Goal: Information Seeking & Learning: Learn about a topic

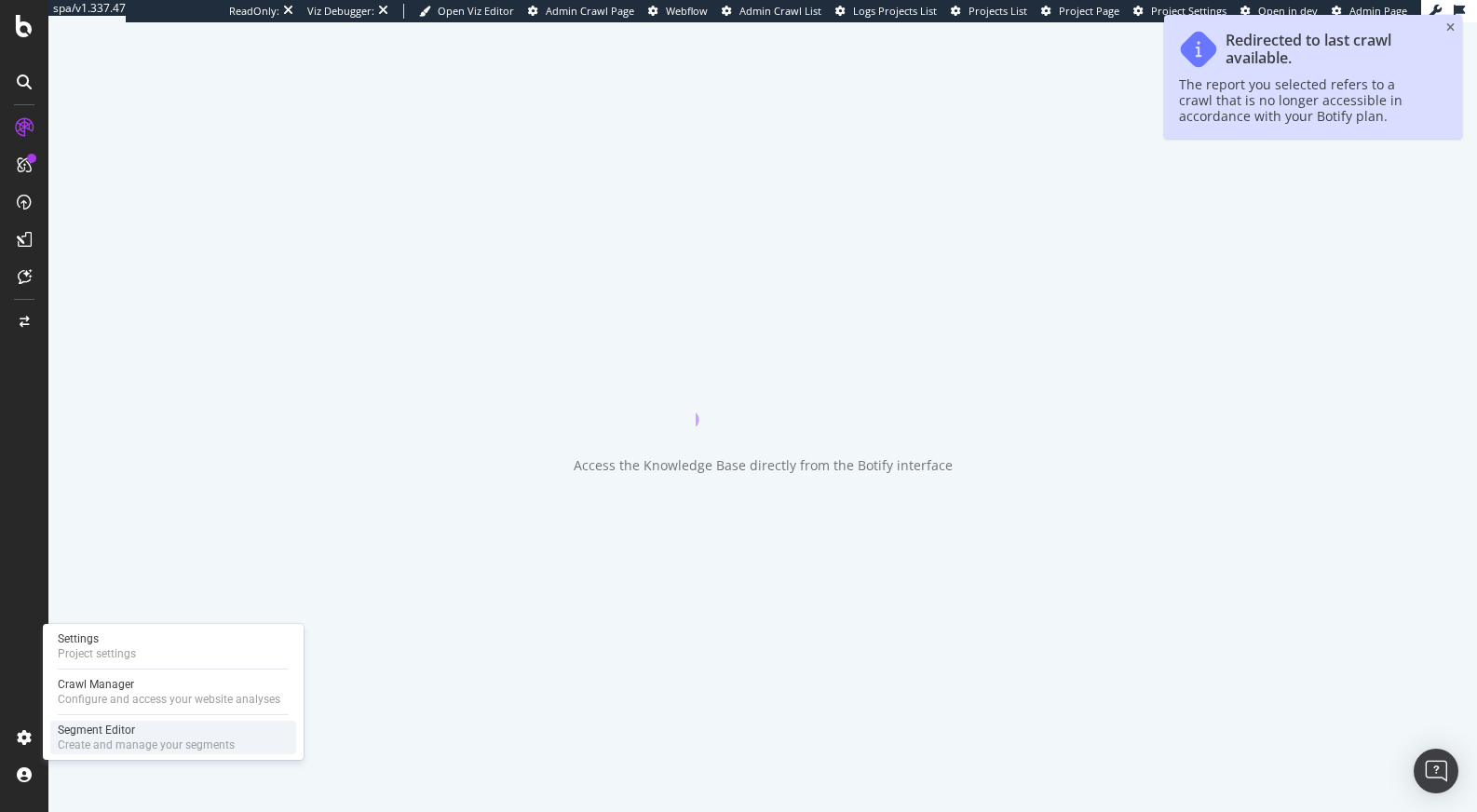
click at [113, 729] on div "Segment Editor" at bounding box center [146, 729] width 177 height 14
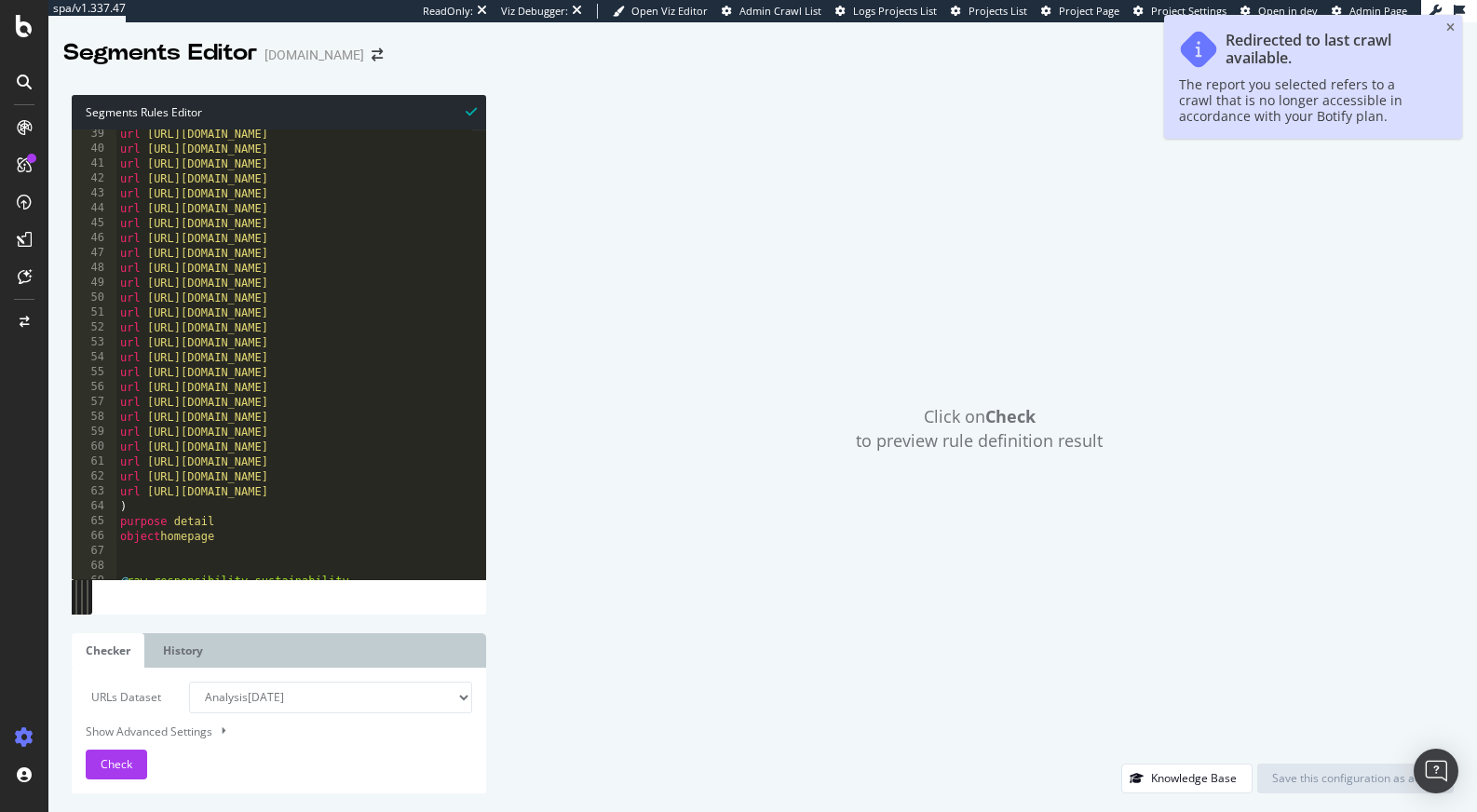
scroll to position [569, 0]
type textarea "url https://www.g-star.com/en_jp"
click at [413, 343] on div "url https://www.g-star.com/en_gb url https://www.g-star.com/en_us url https://w…" at bounding box center [432, 360] width 631 height 466
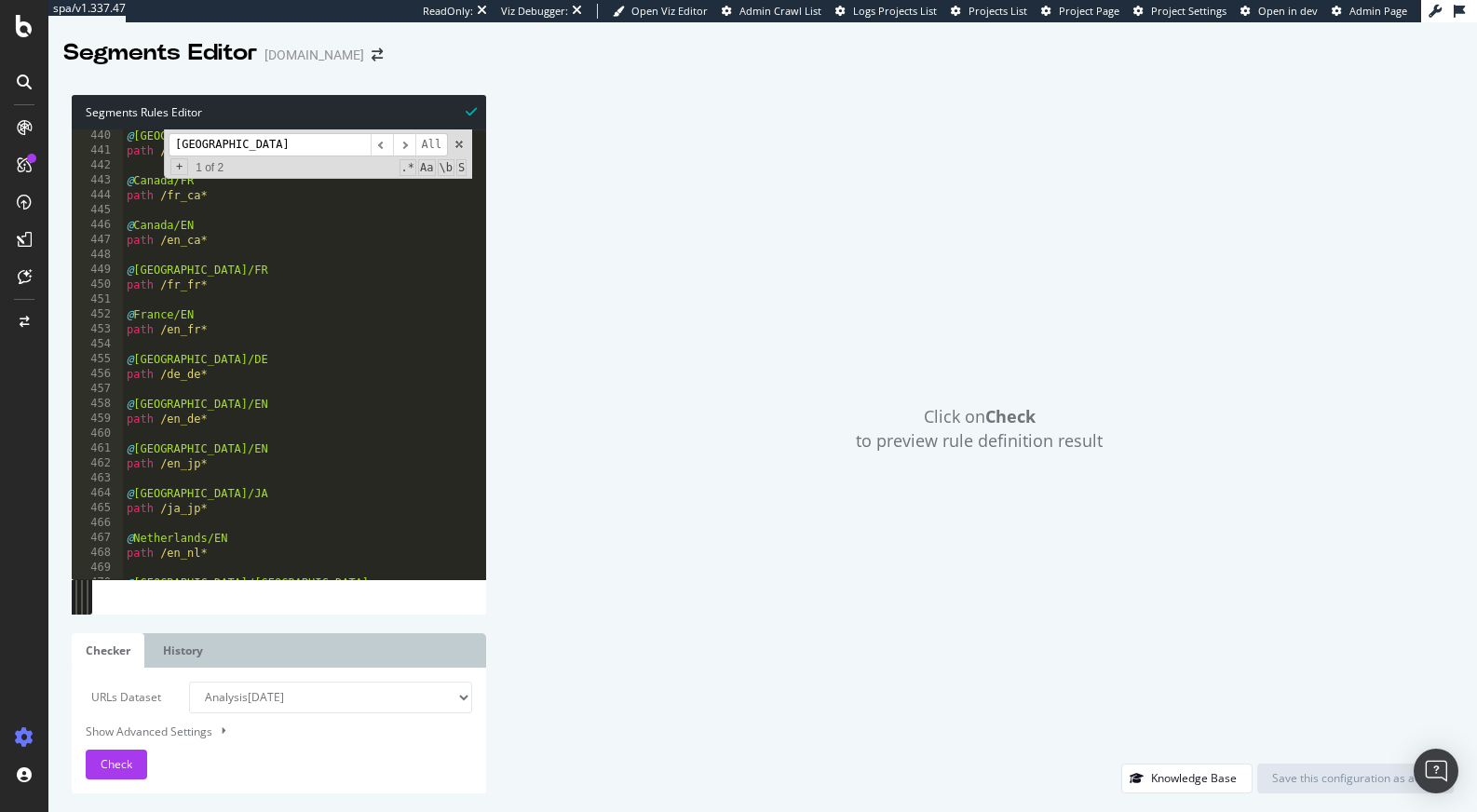
scroll to position [6961, 0]
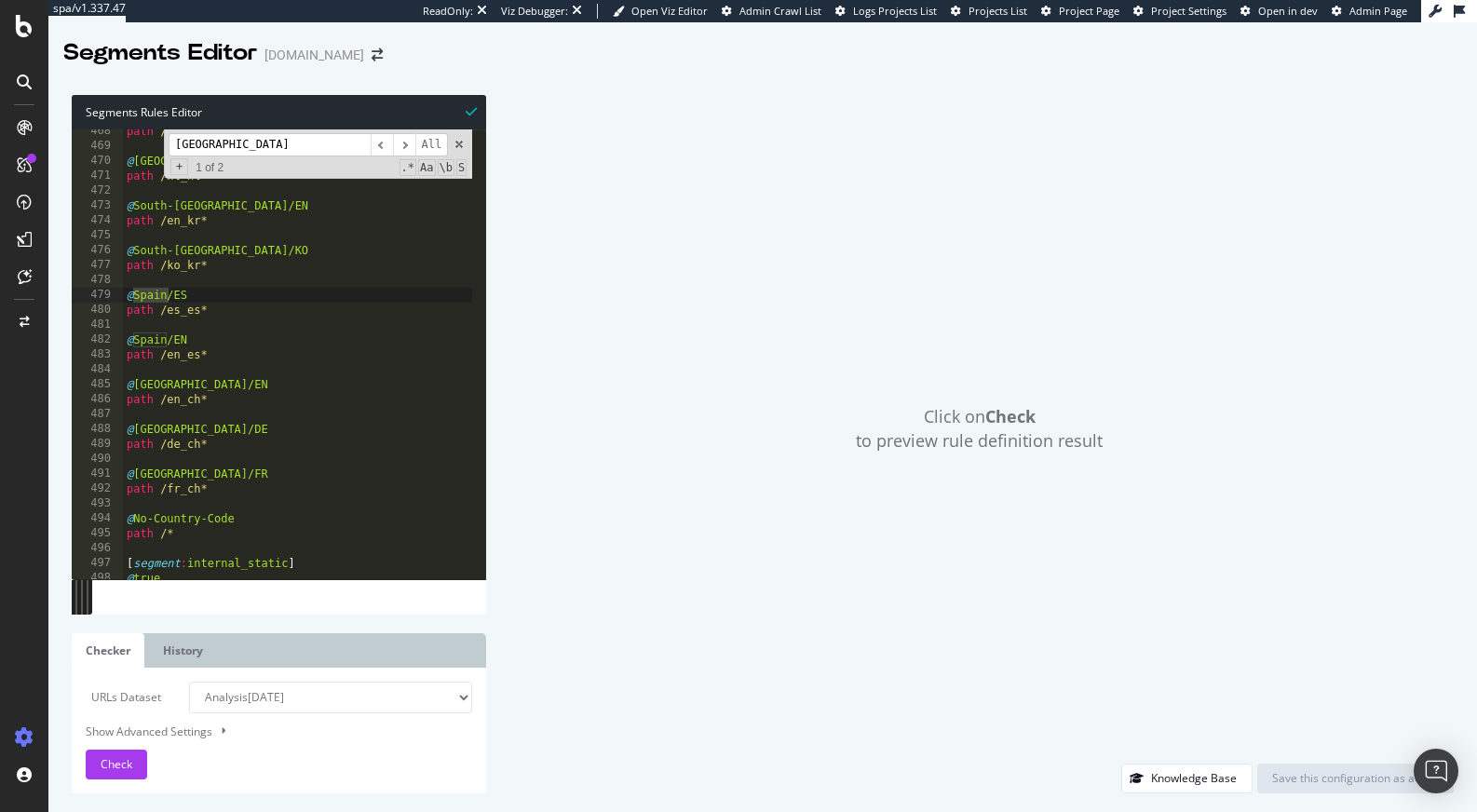
type input "spain"
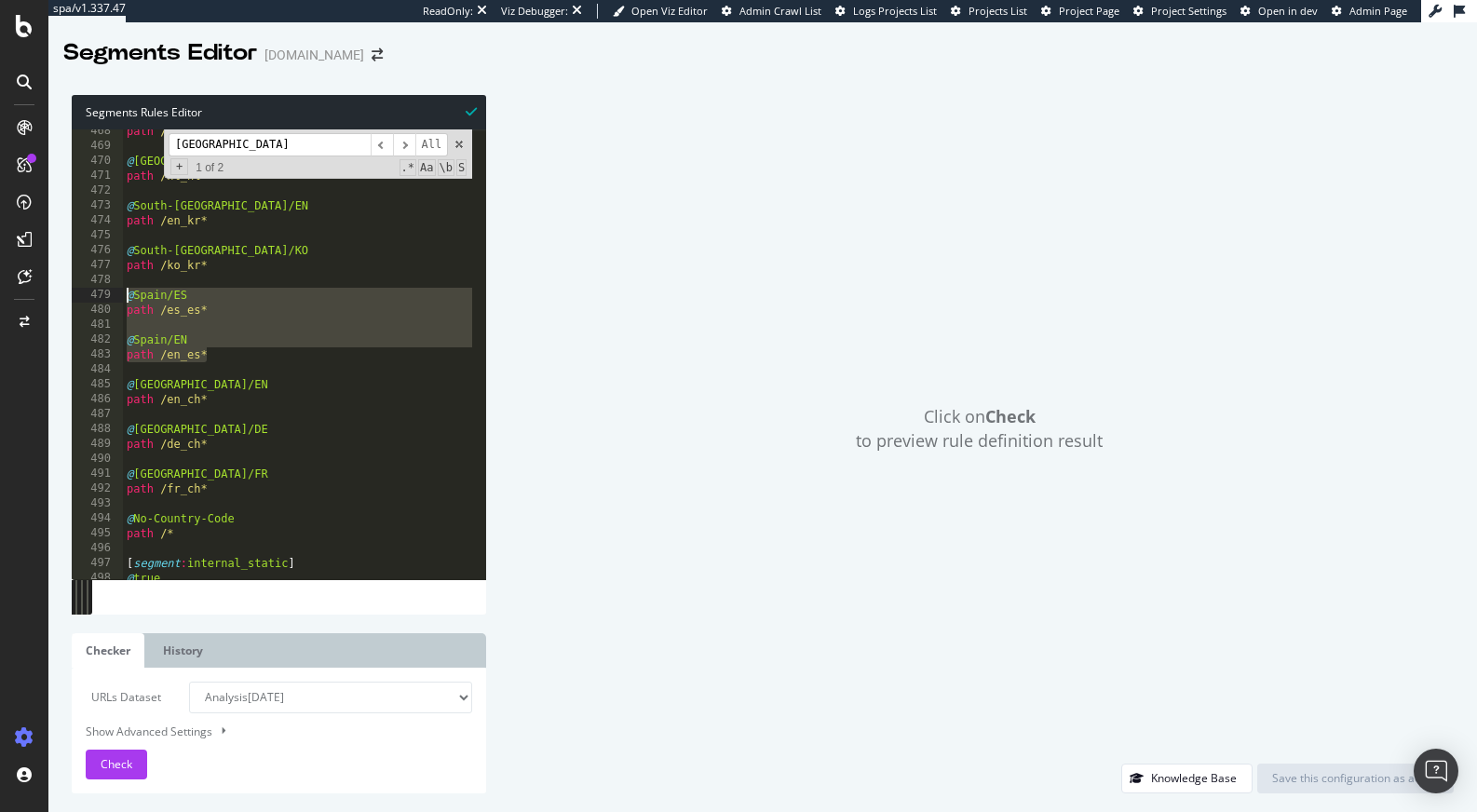
drag, startPoint x: 217, startPoint y: 359, endPoint x: 127, endPoint y: 298, distance: 108.7
click at [127, 298] on div "path /en_nl* @ Netherlands/NL path /nl_nl* @ South-Korea/EN path /en_kr* @ Sout…" at bounding box center [439, 357] width 631 height 466
click at [244, 343] on div "path /en_nl* @ Netherlands/NL path /nl_nl* @ South-Korea/EN path /en_kr* @ Sout…" at bounding box center [439, 357] width 631 height 466
type textarea "@Spain/EN"
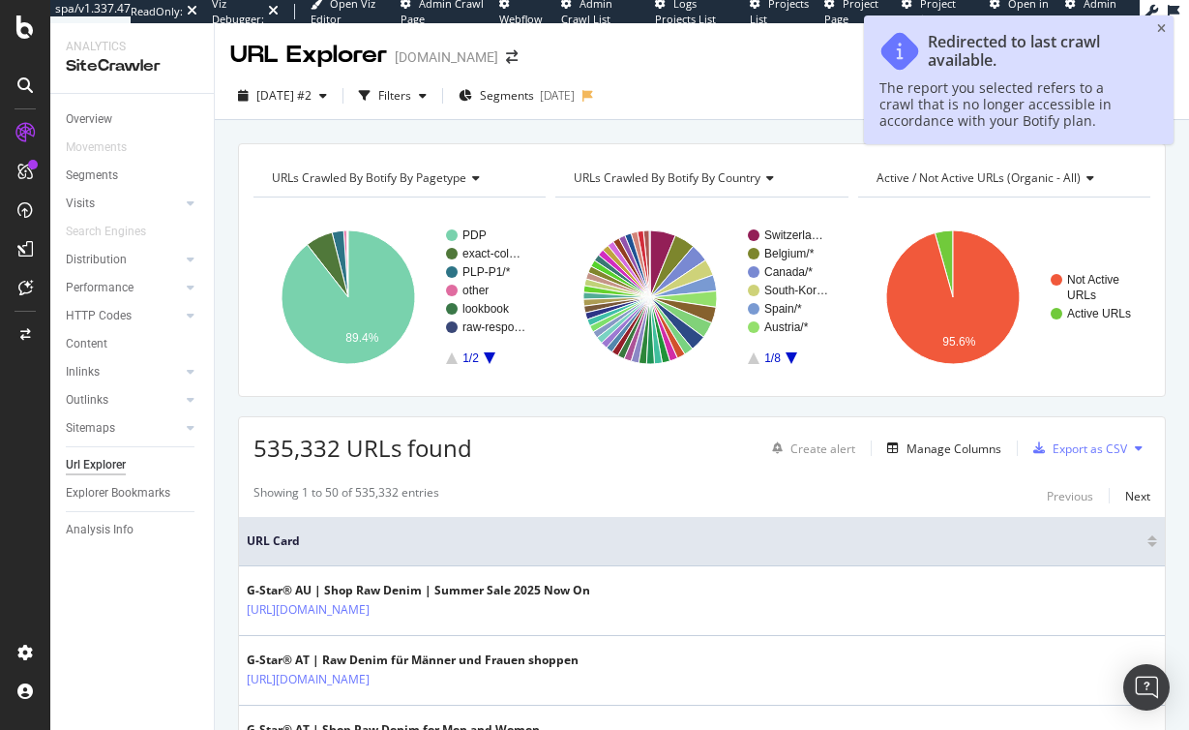
drag, startPoint x: 1166, startPoint y: 26, endPoint x: 665, endPoint y: 12, distance: 501.4
click at [1165, 26] on div "Redirected to last crawl available. The report you selected refers to a crawl t…" at bounding box center [1019, 79] width 310 height 129
click at [312, 99] on span "2025 Jan. 17th #2" at bounding box center [283, 95] width 55 height 16
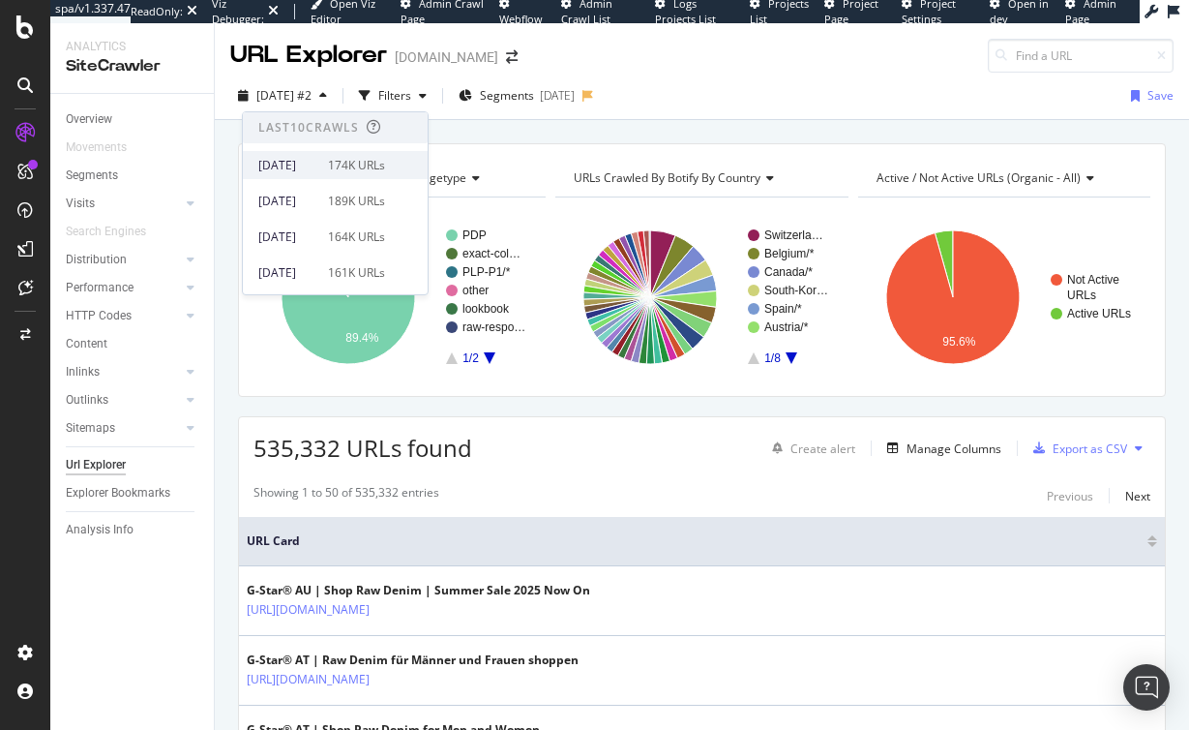
click at [316, 171] on div "2025 Sep. 22nd" at bounding box center [287, 165] width 58 height 17
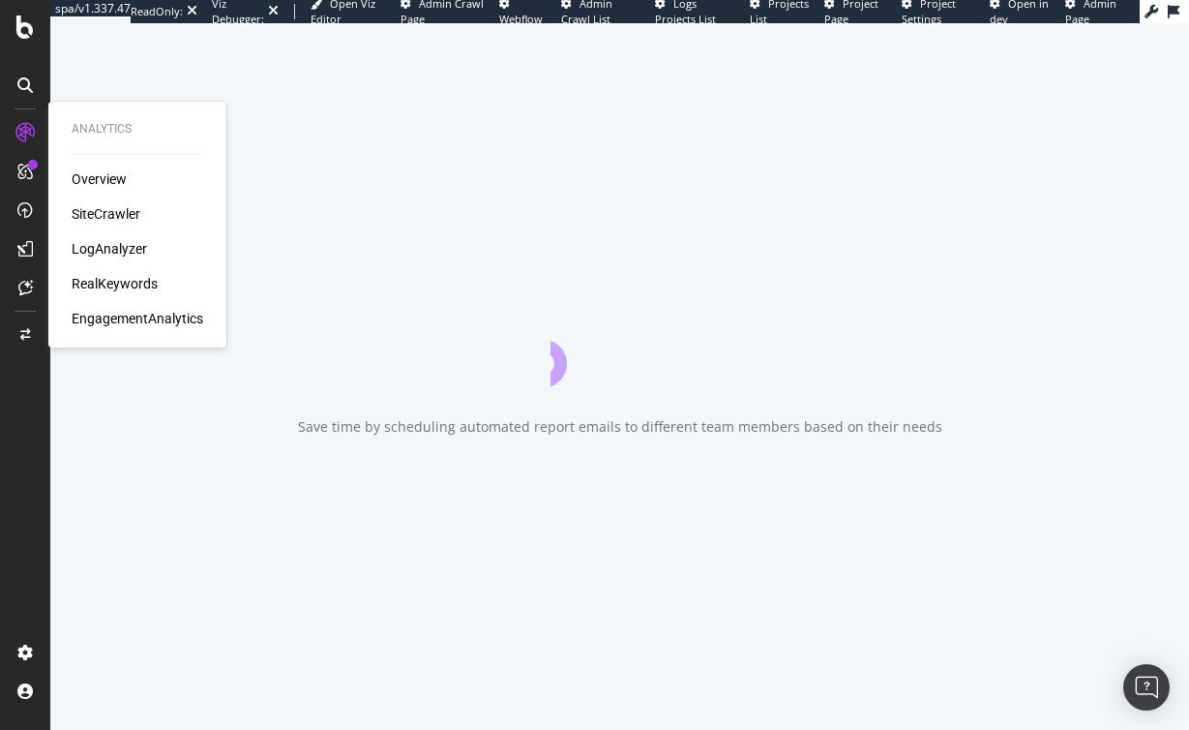
click at [123, 270] on div "Overview SiteCrawler LogAnalyzer RealKeywords EngagementAnalytics" at bounding box center [138, 248] width 132 height 159
click at [121, 278] on div "RealKeywords" at bounding box center [115, 283] width 86 height 19
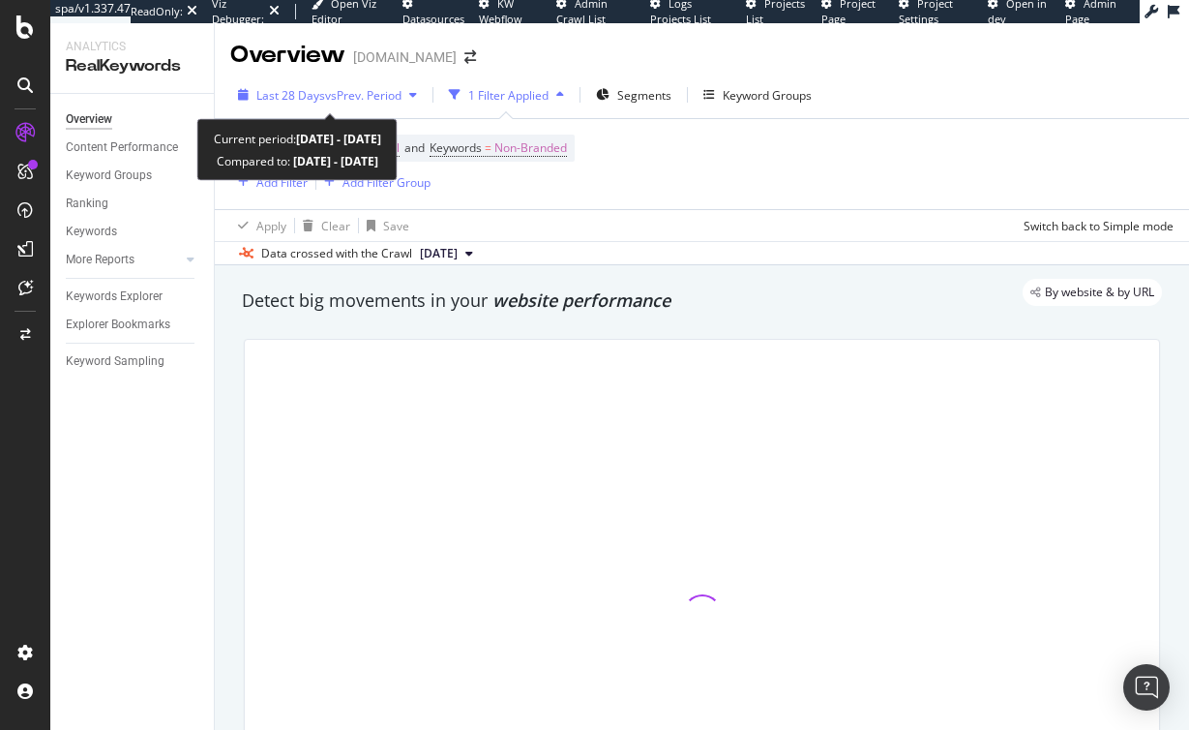
click at [362, 105] on div "Last 28 Days vs Prev. Period" at bounding box center [327, 94] width 194 height 29
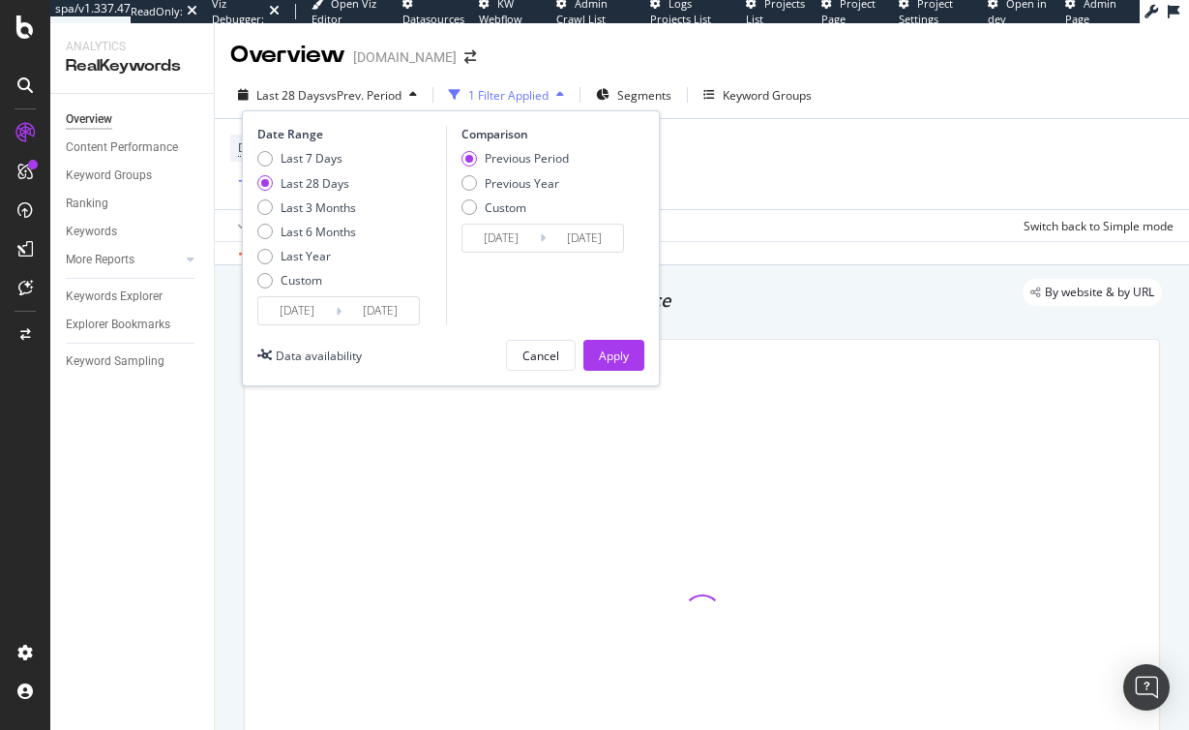
click at [319, 313] on input "2025/08/28" at bounding box center [296, 310] width 77 height 27
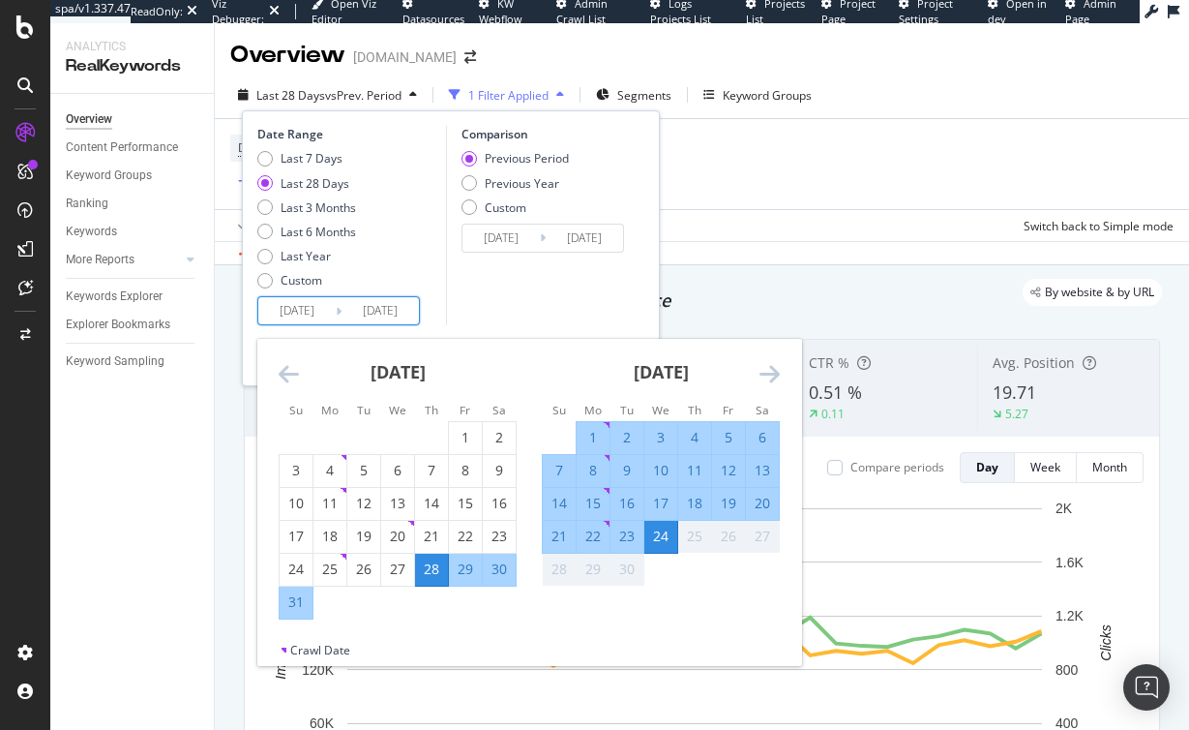
click at [587, 432] on div "1" at bounding box center [593, 437] width 33 height 19
type input "2025/09/01"
type input "2025/08/08"
type input "2025/08/31"
click at [664, 542] on div "24" at bounding box center [660, 535] width 33 height 19
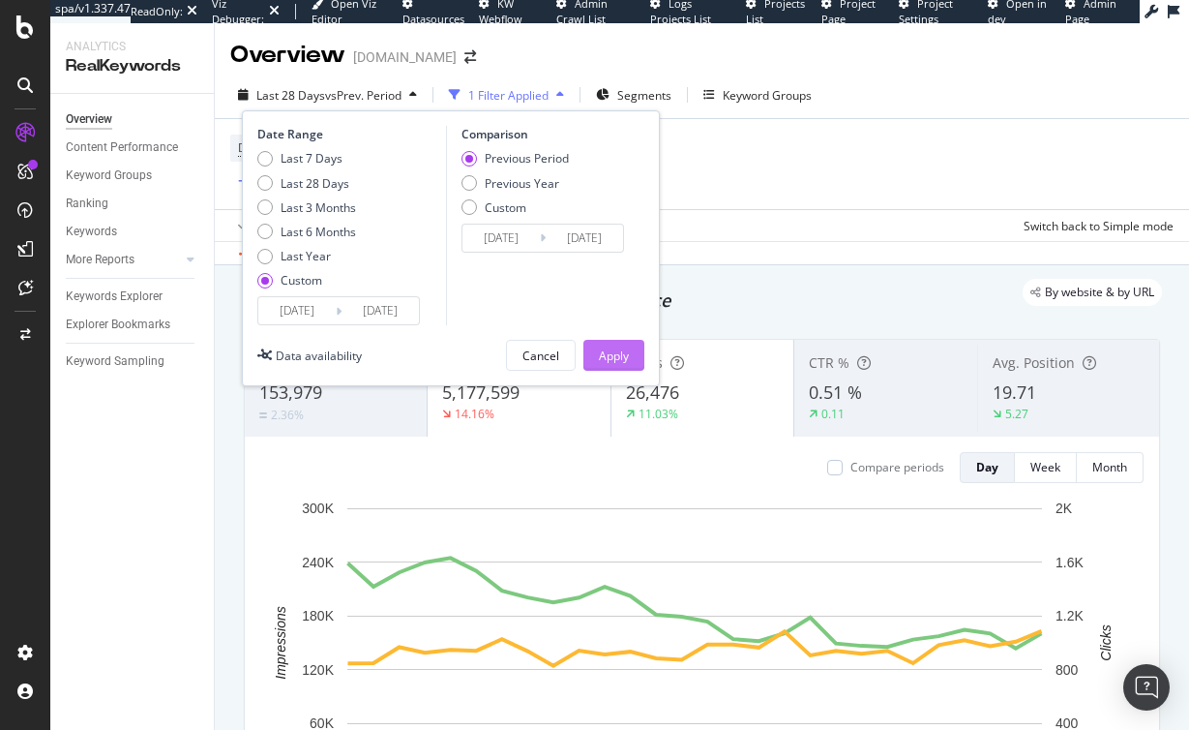
click at [599, 360] on div "Apply" at bounding box center [614, 355] width 30 height 16
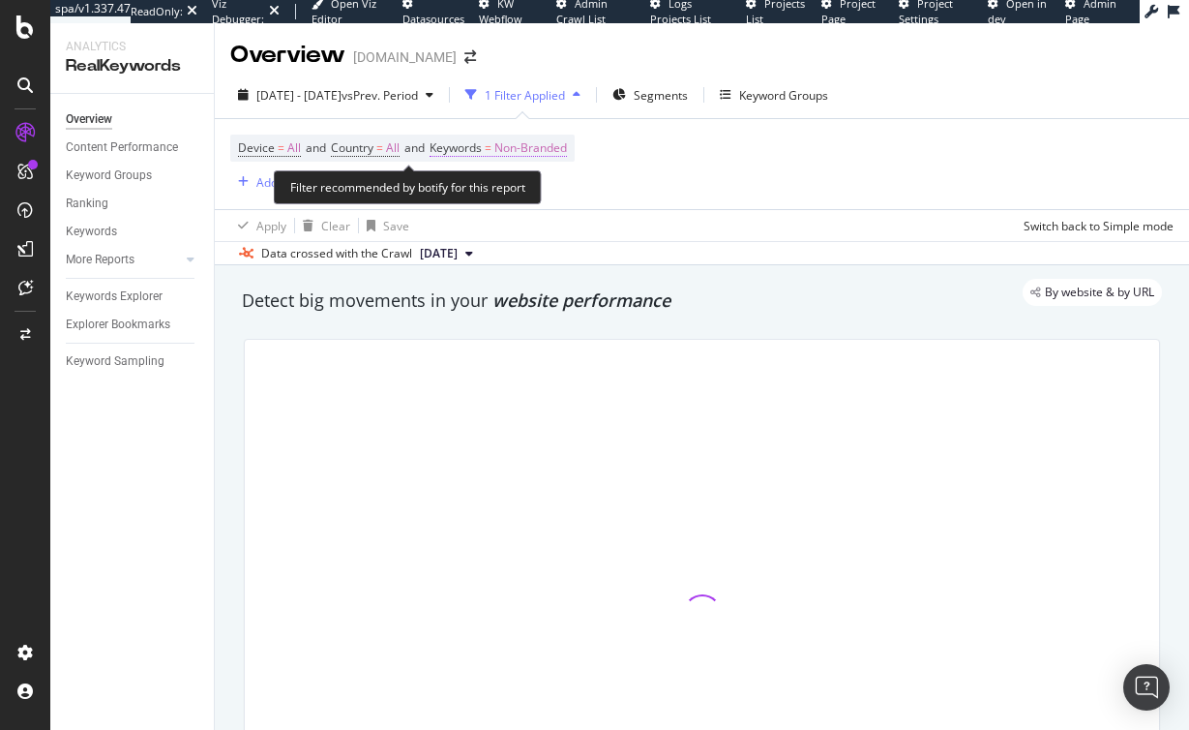
click at [523, 143] on span "Non-Branded" at bounding box center [530, 147] width 73 height 27
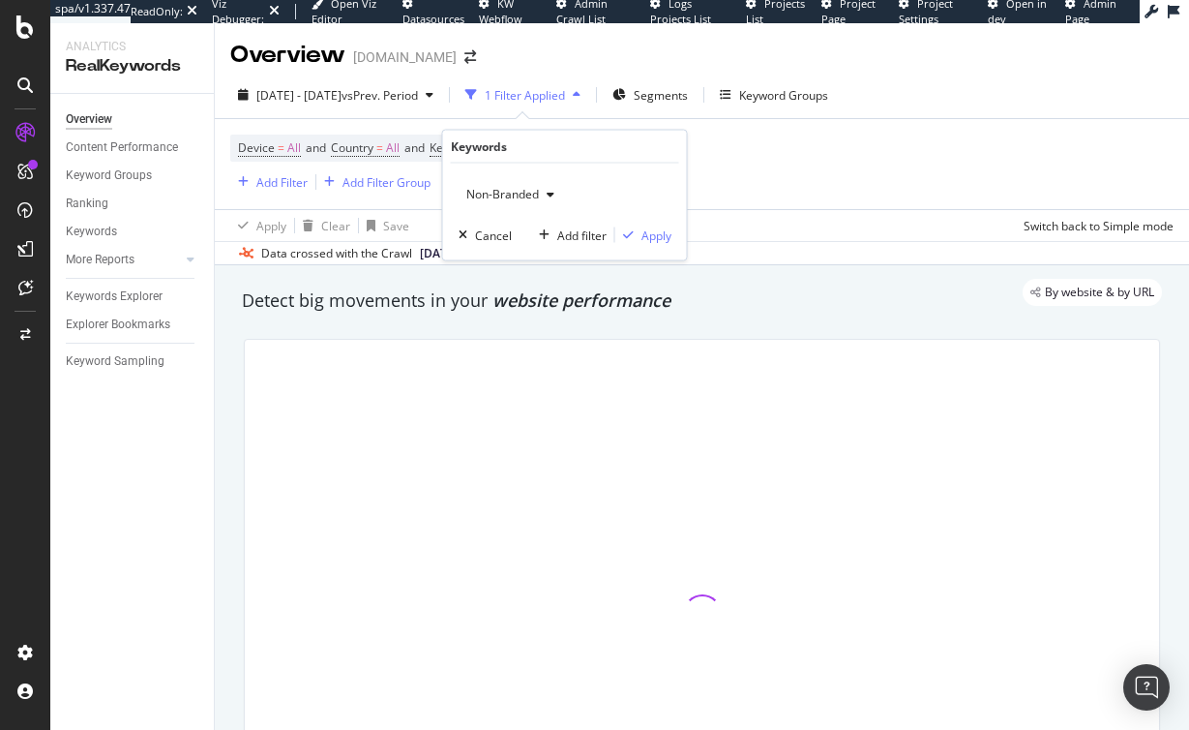
click at [498, 194] on span "Non-Branded" at bounding box center [499, 194] width 80 height 16
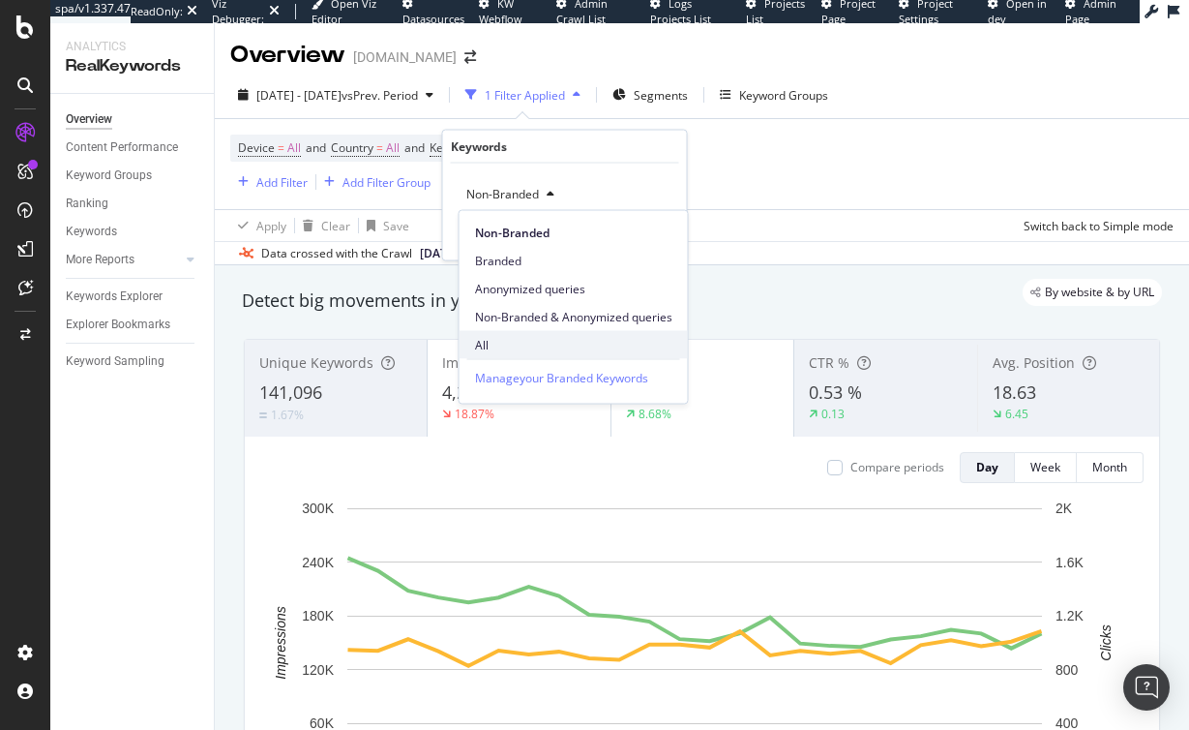
click at [505, 335] on div "All" at bounding box center [574, 345] width 228 height 28
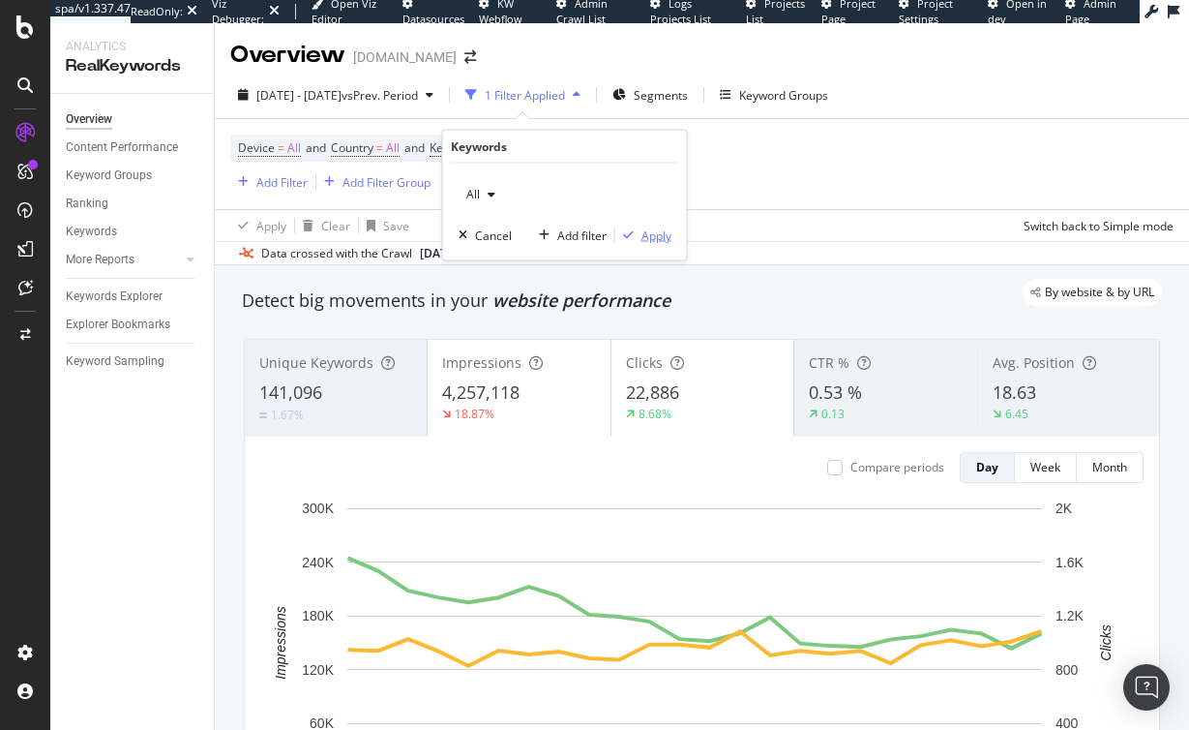
click at [641, 230] on div "Apply" at bounding box center [656, 234] width 30 height 16
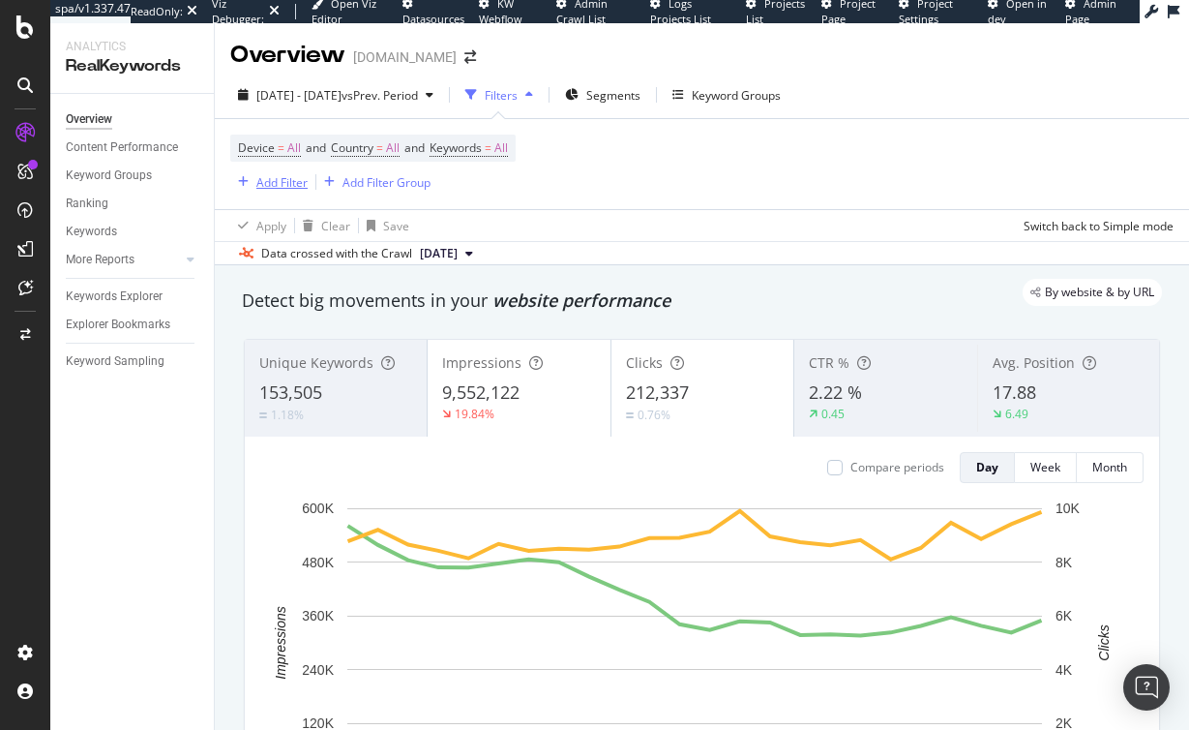
click at [283, 180] on div "Add Filter" at bounding box center [281, 182] width 51 height 16
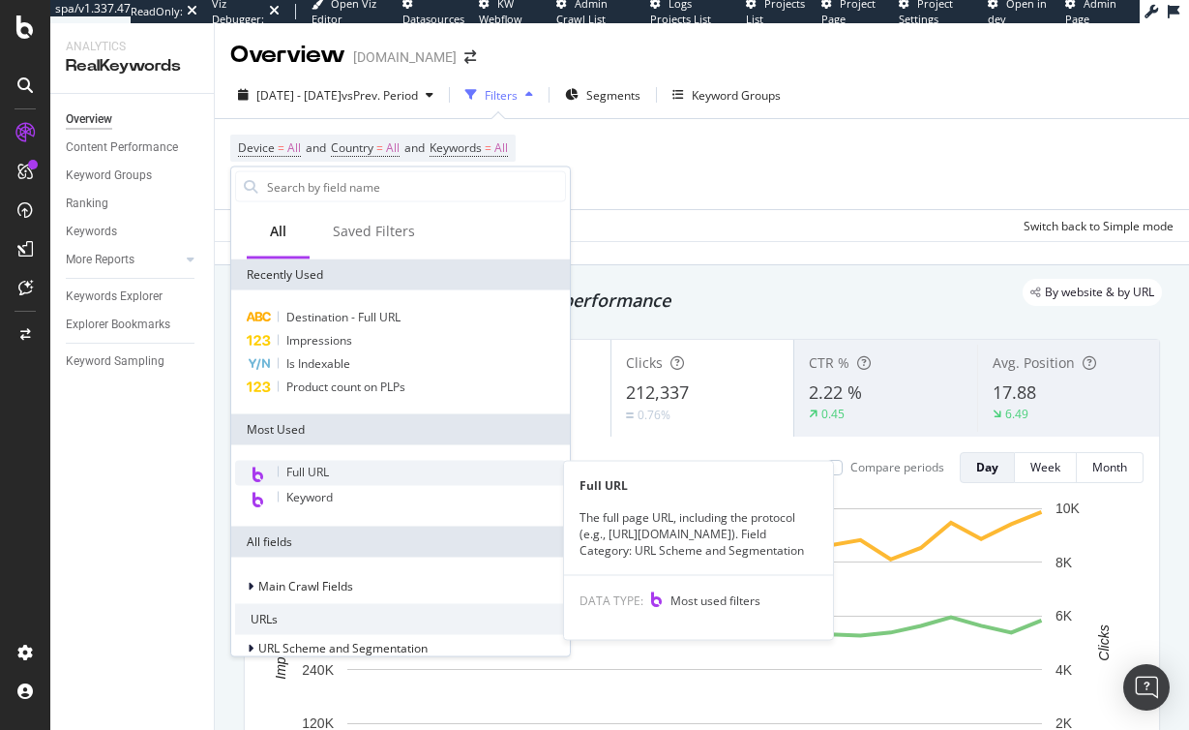
click at [346, 469] on div "Full URL" at bounding box center [400, 473] width 331 height 25
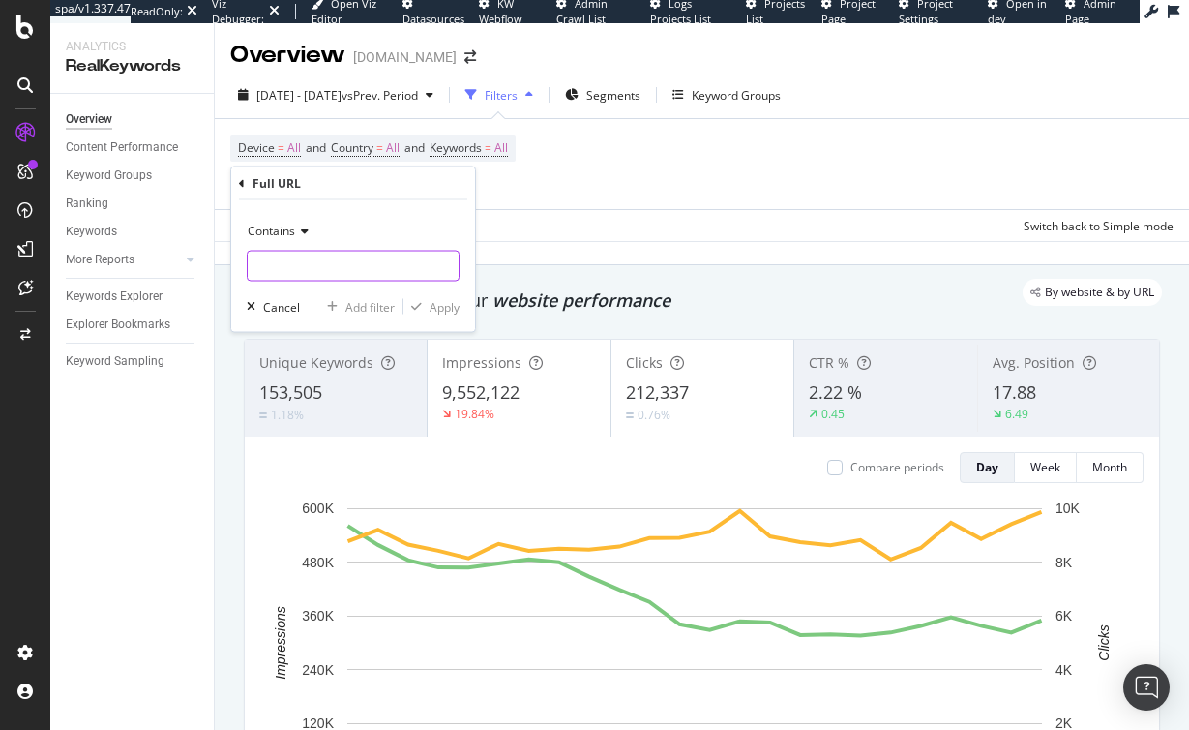
click at [312, 272] on input "text" at bounding box center [353, 266] width 211 height 31
type input "es_es"
click at [380, 308] on div "Add filter" at bounding box center [369, 306] width 49 height 16
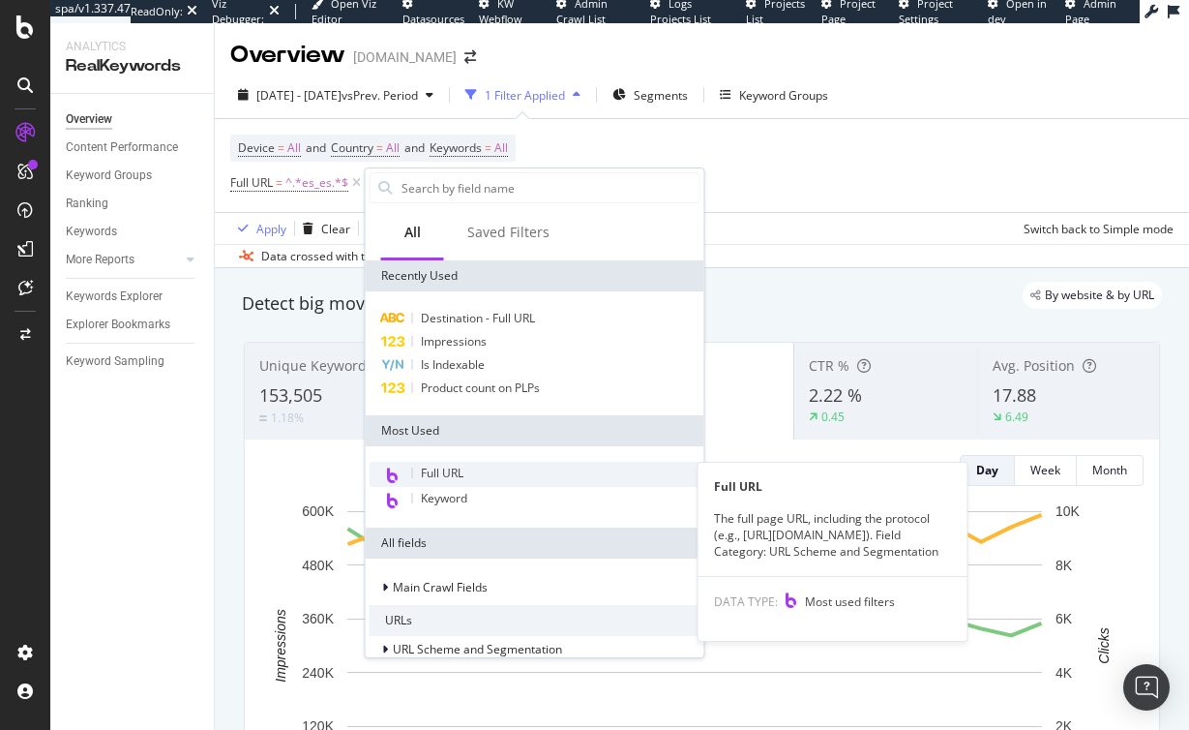
click at [442, 473] on span "Full URL" at bounding box center [442, 472] width 43 height 16
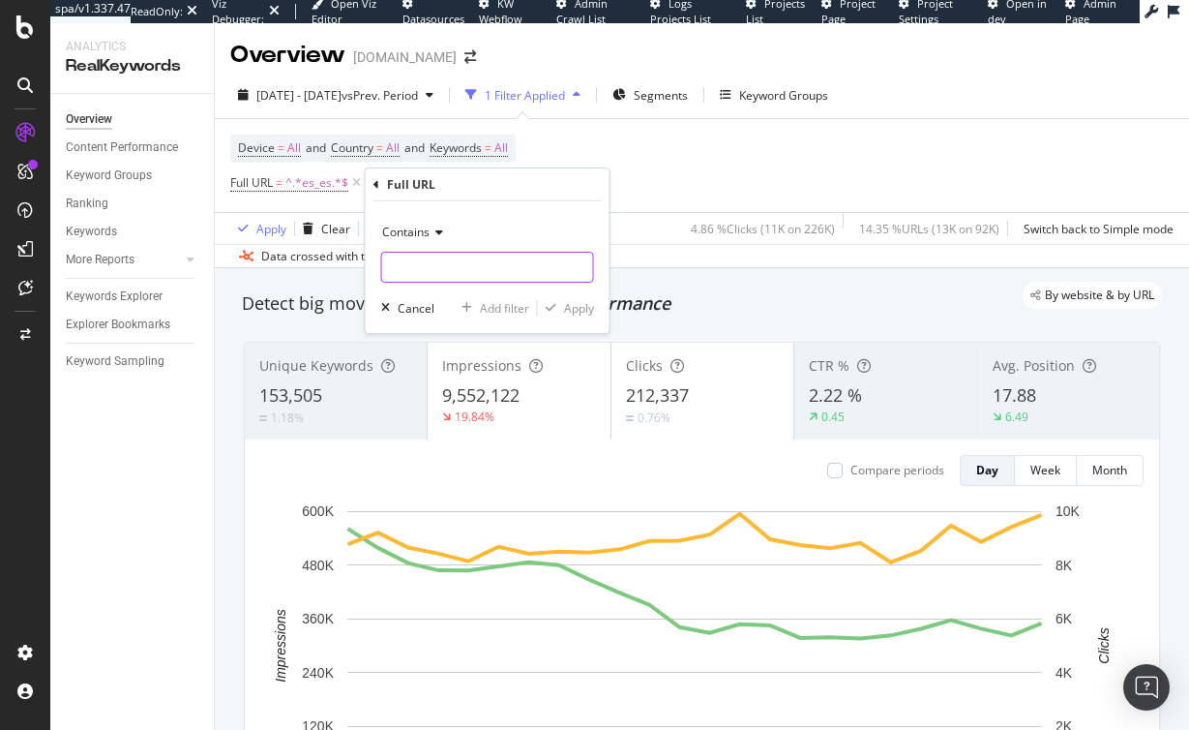
click at [432, 274] on input "text" at bounding box center [487, 267] width 211 height 31
type input "en_es"
click at [564, 306] on div "Apply" at bounding box center [579, 308] width 30 height 16
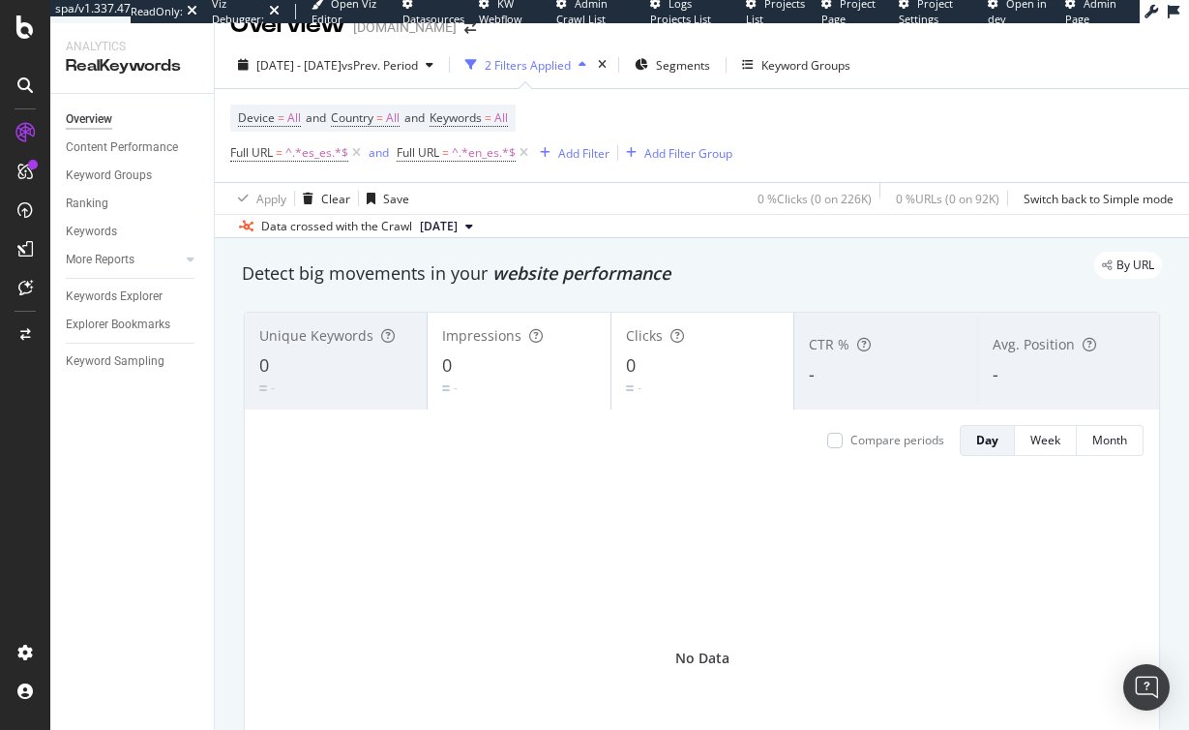
scroll to position [28, 0]
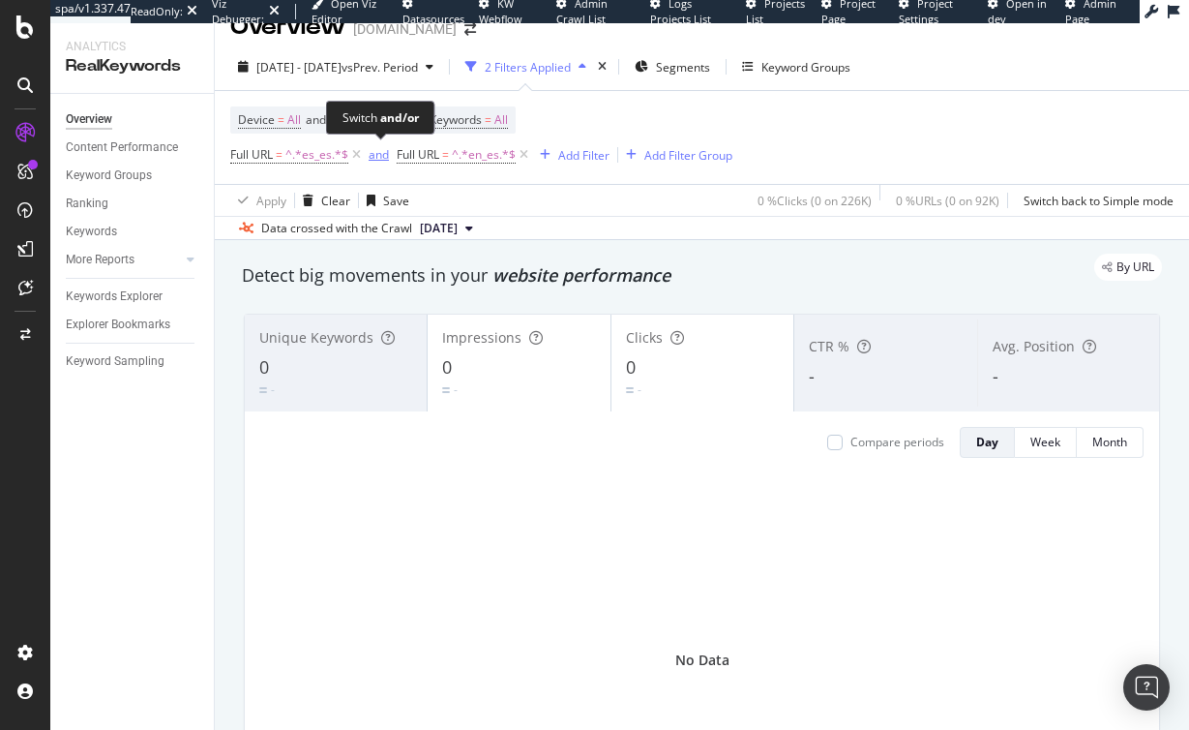
click at [377, 157] on div "and" at bounding box center [379, 154] width 20 height 16
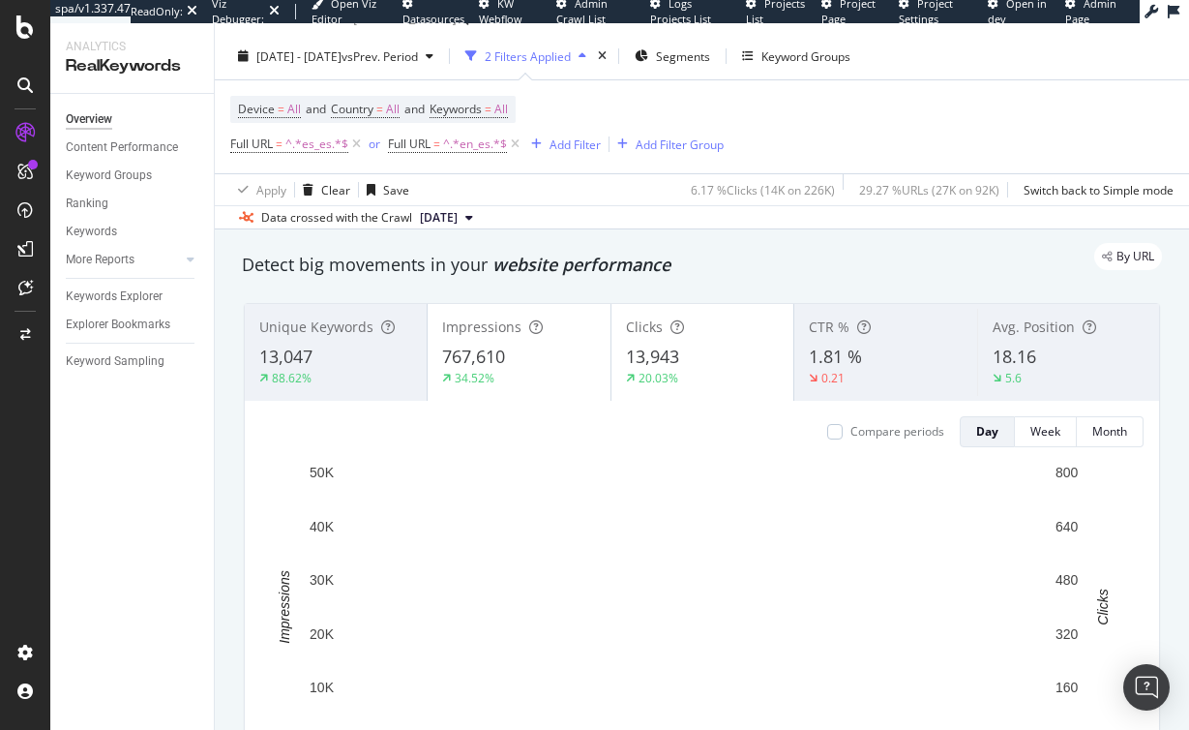
scroll to position [63, 0]
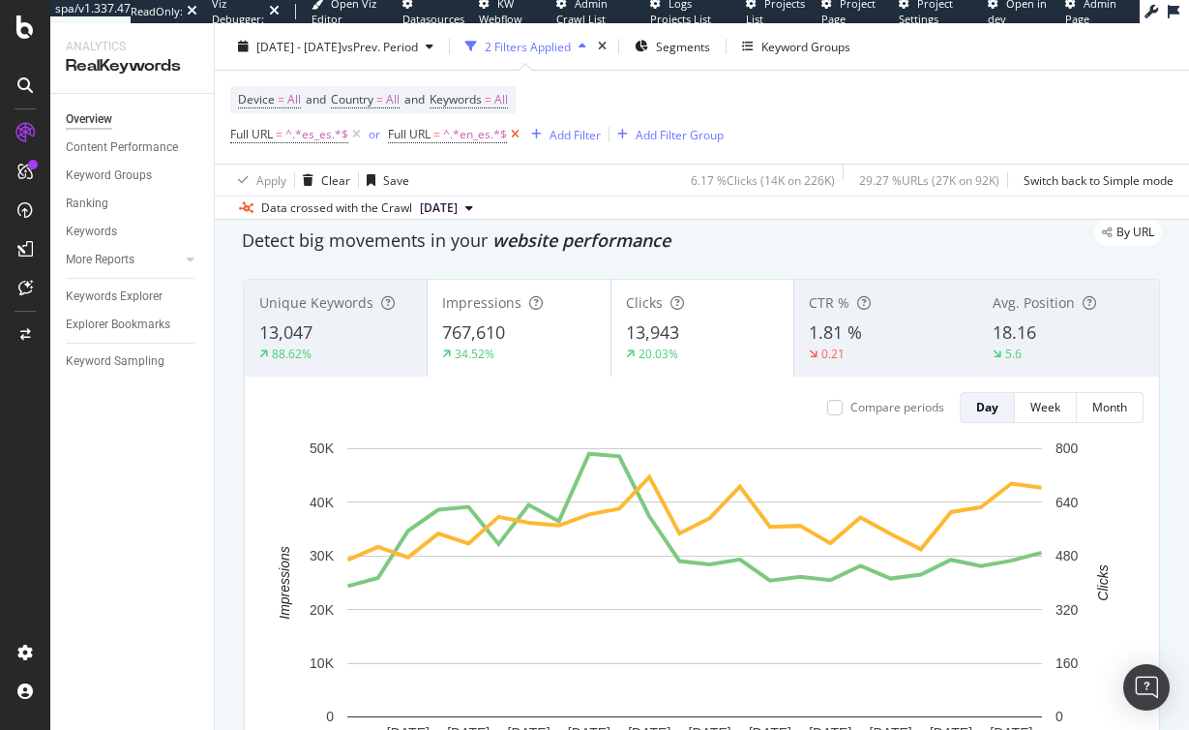
click at [517, 132] on icon at bounding box center [515, 134] width 16 height 19
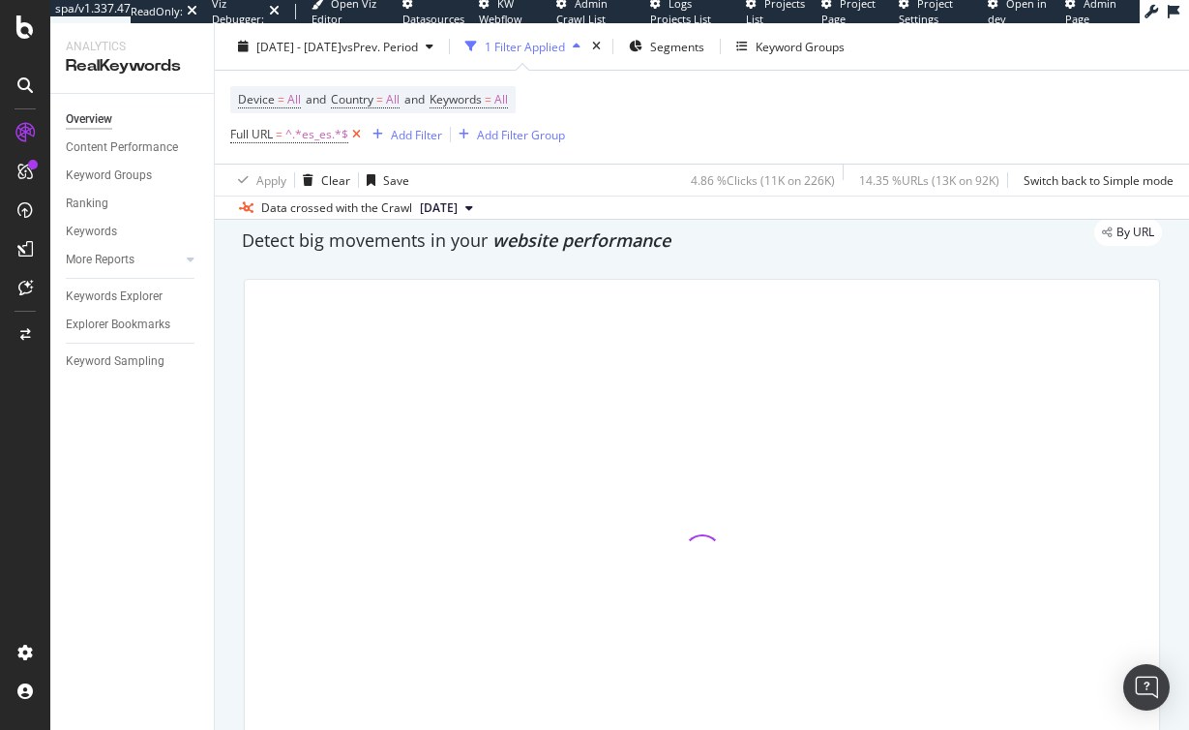
click at [357, 131] on icon at bounding box center [356, 134] width 16 height 19
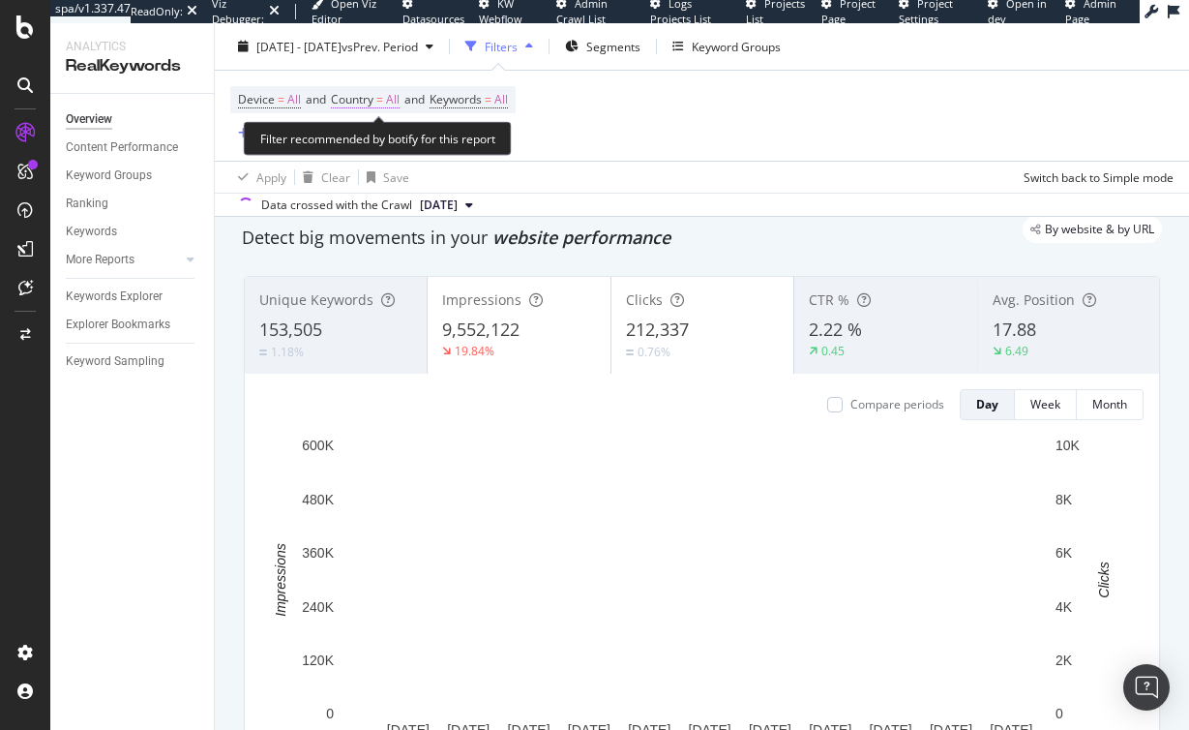
scroll to position [60, 0]
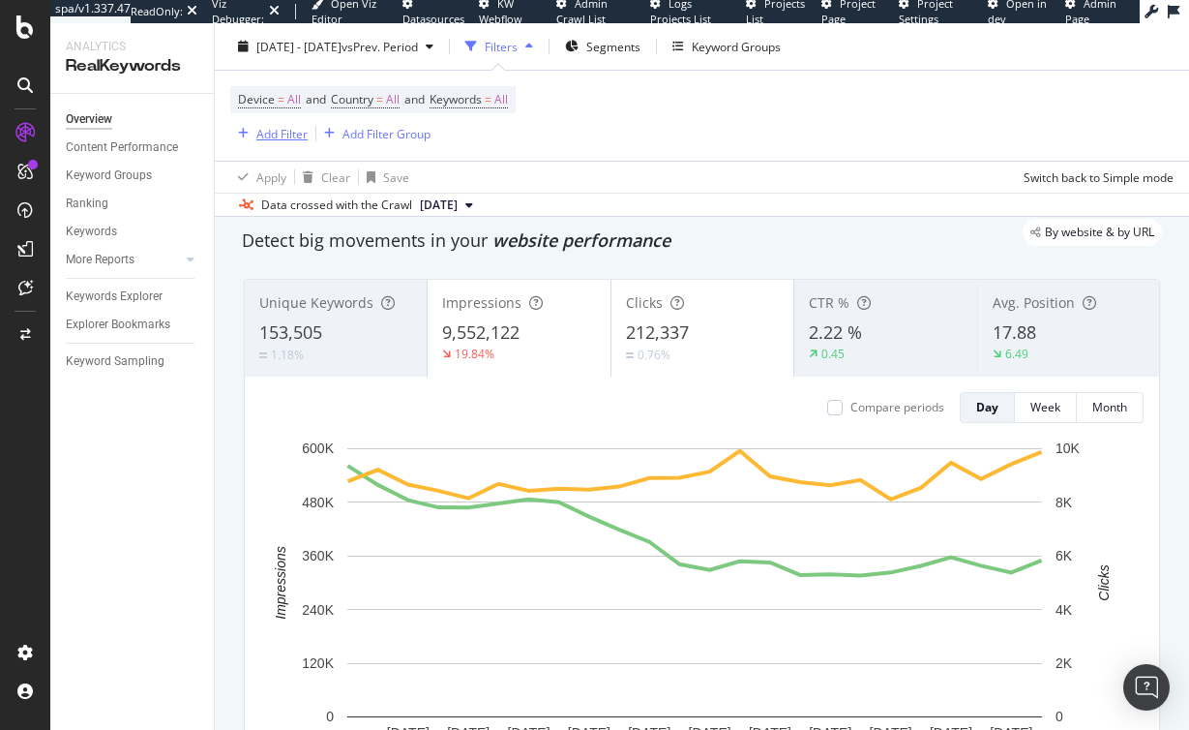
click at [283, 132] on div "Add Filter" at bounding box center [281, 133] width 51 height 16
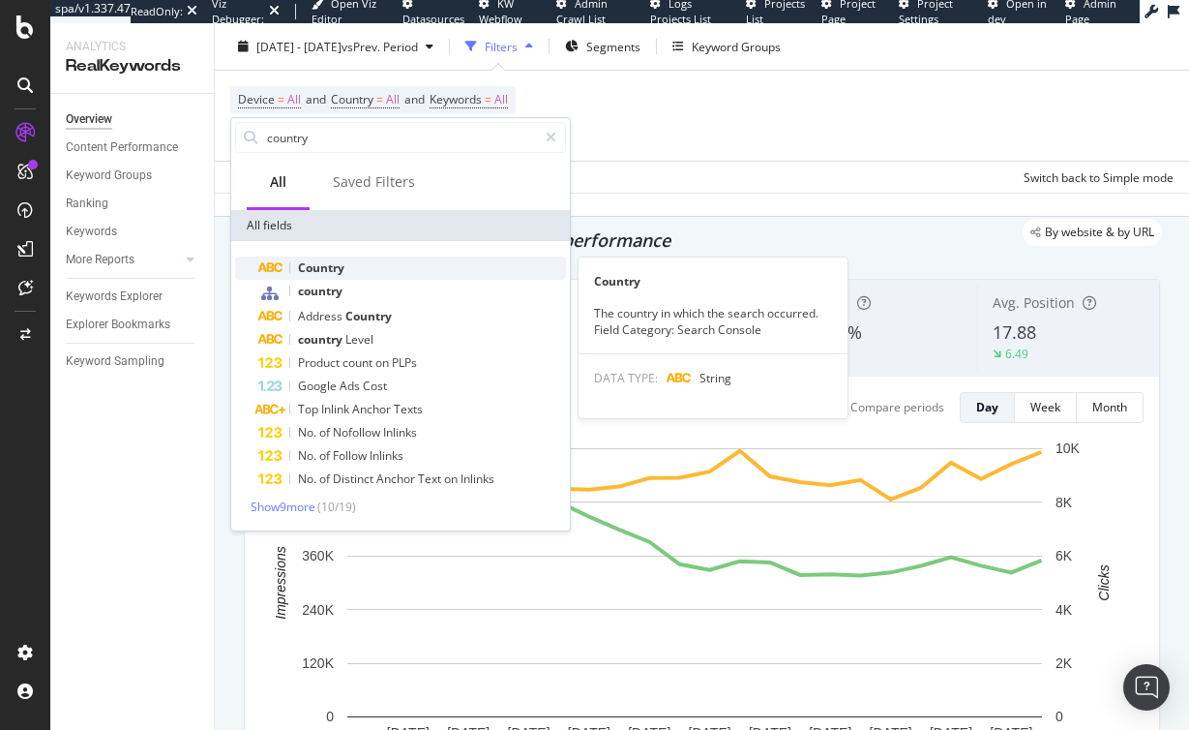
type input "country"
click at [363, 265] on div "Country" at bounding box center [412, 267] width 308 height 23
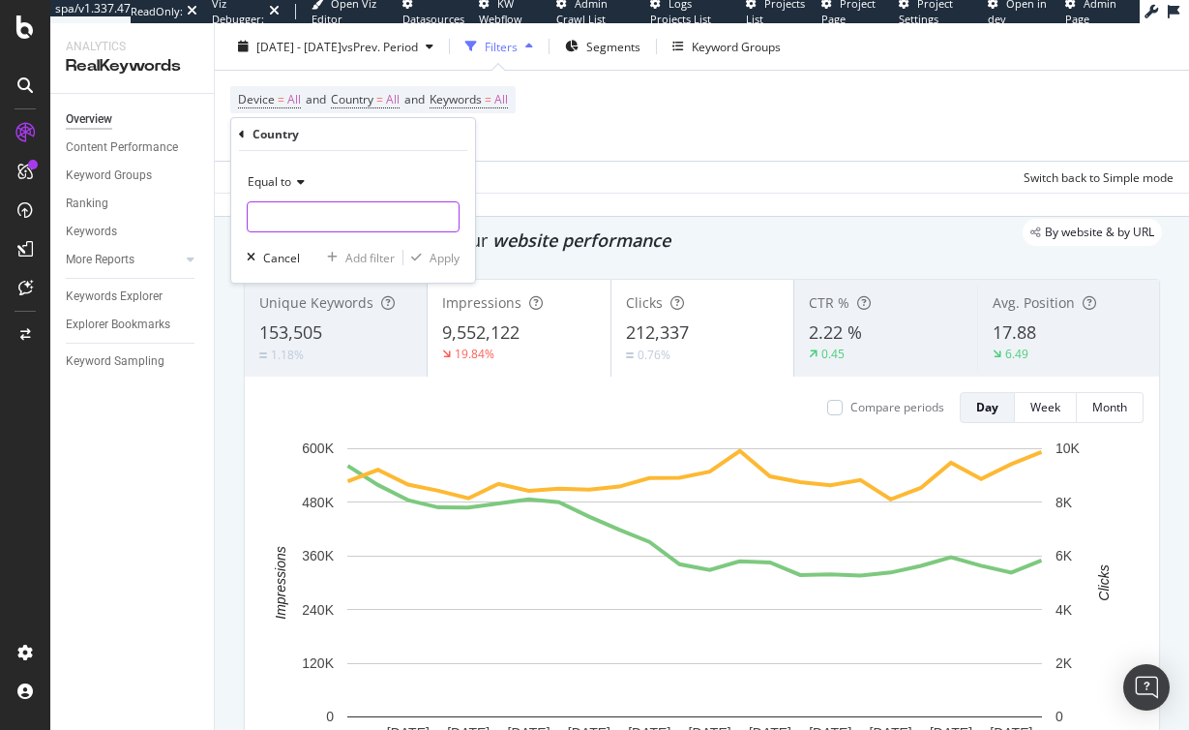
click at [318, 217] on input "text" at bounding box center [353, 216] width 211 height 31
click at [273, 240] on span "Spain" at bounding box center [324, 242] width 142 height 16
type input "Spain"
click at [436, 254] on div "Apply" at bounding box center [445, 258] width 30 height 16
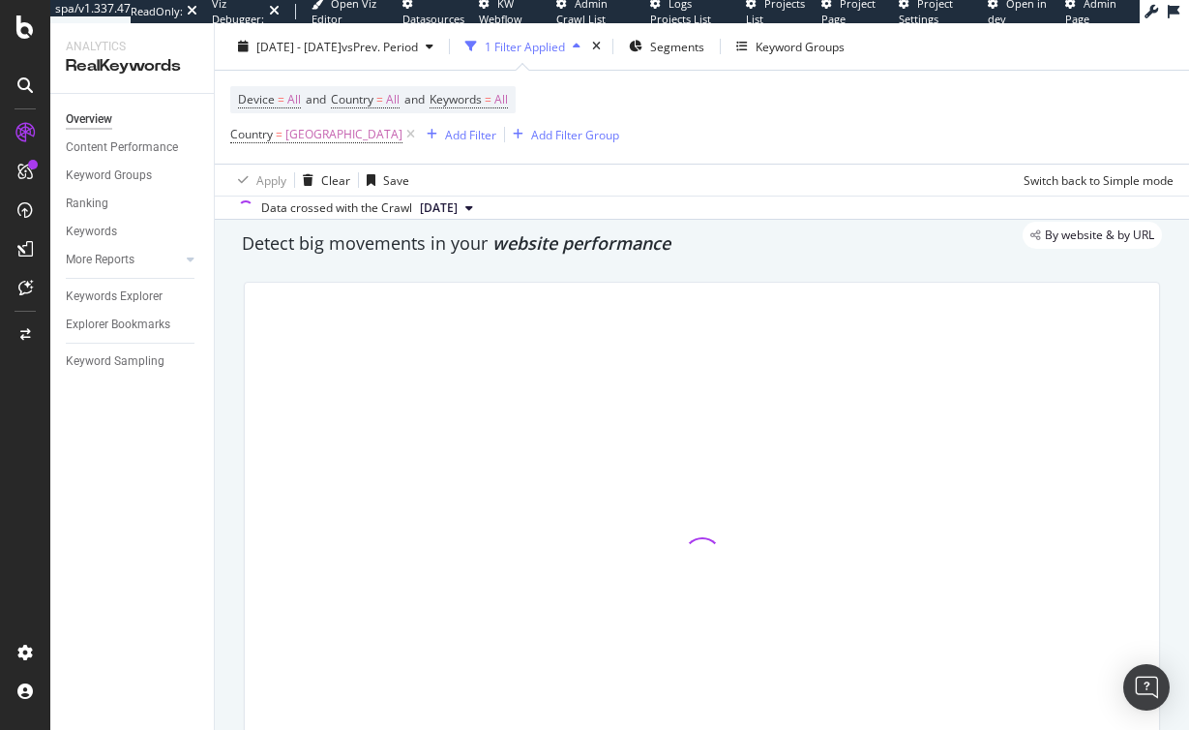
scroll to position [63, 0]
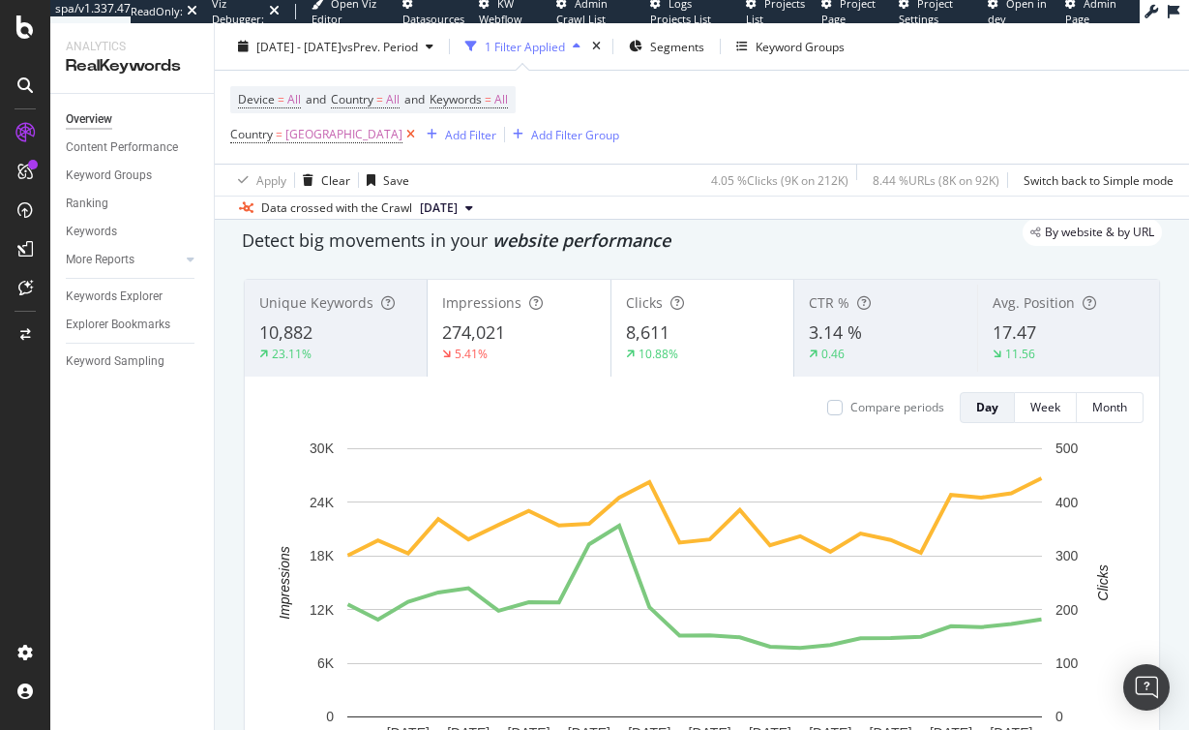
click at [402, 139] on icon at bounding box center [410, 134] width 16 height 19
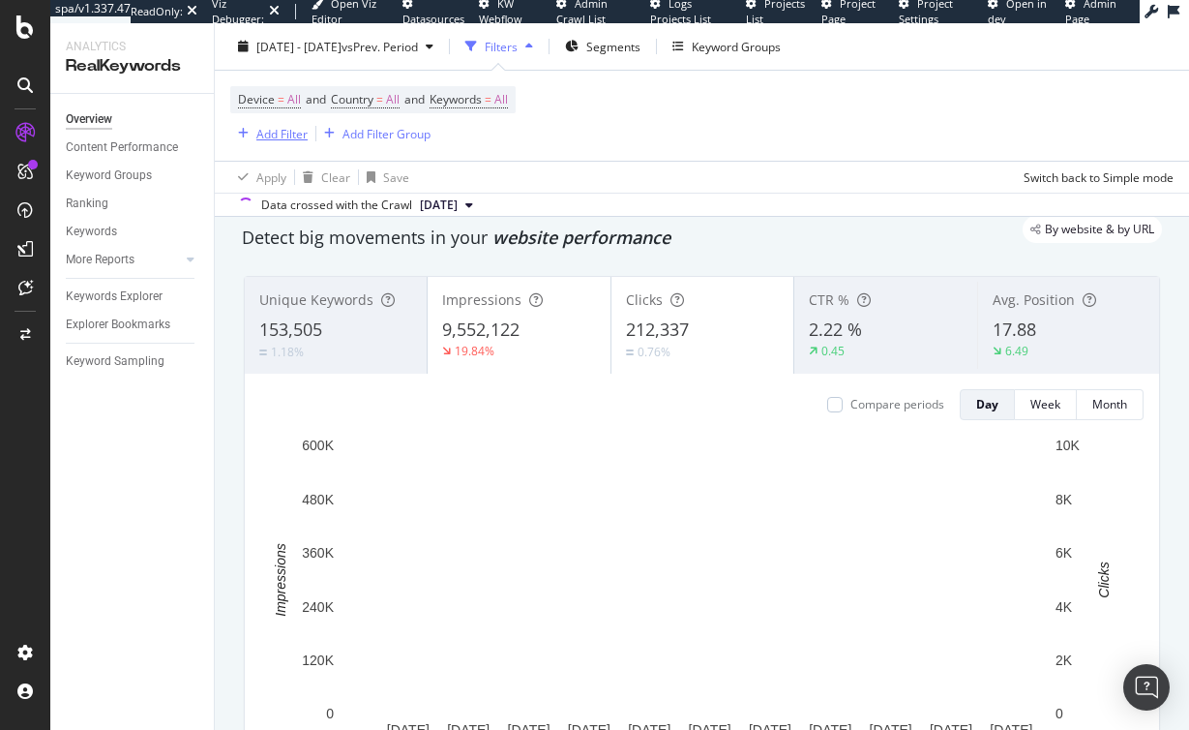
scroll to position [60, 0]
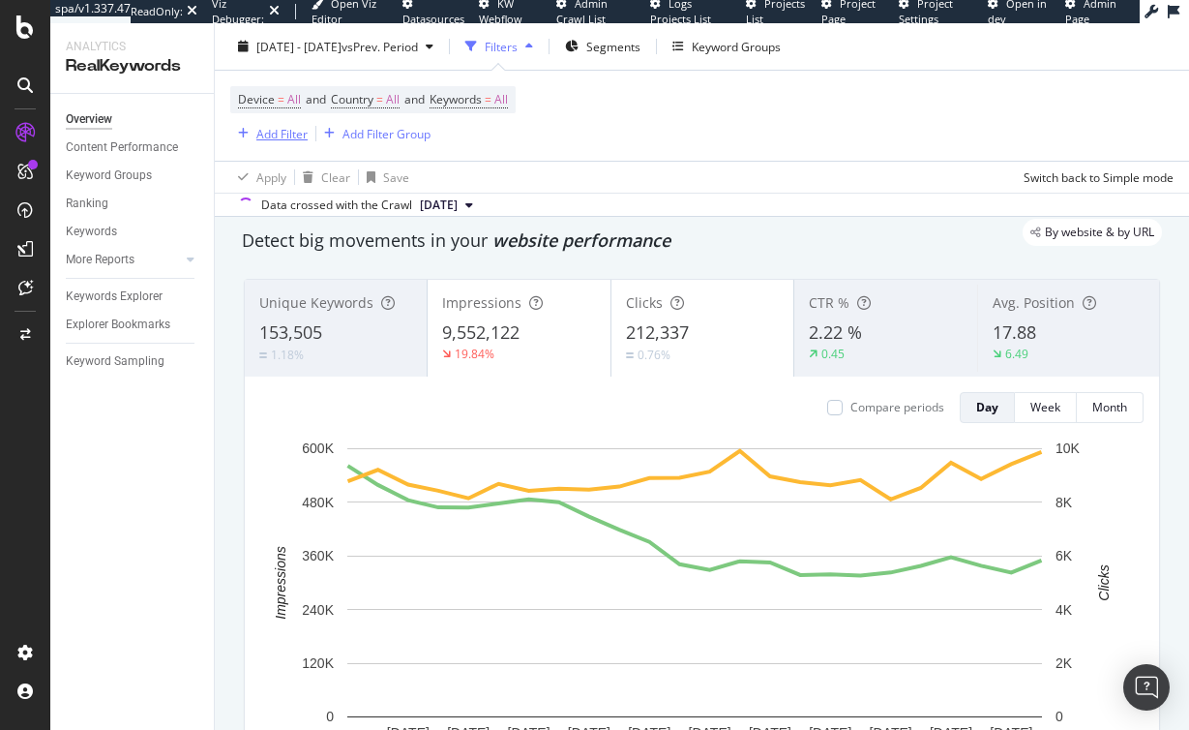
click at [250, 130] on div "button" at bounding box center [243, 134] width 26 height 12
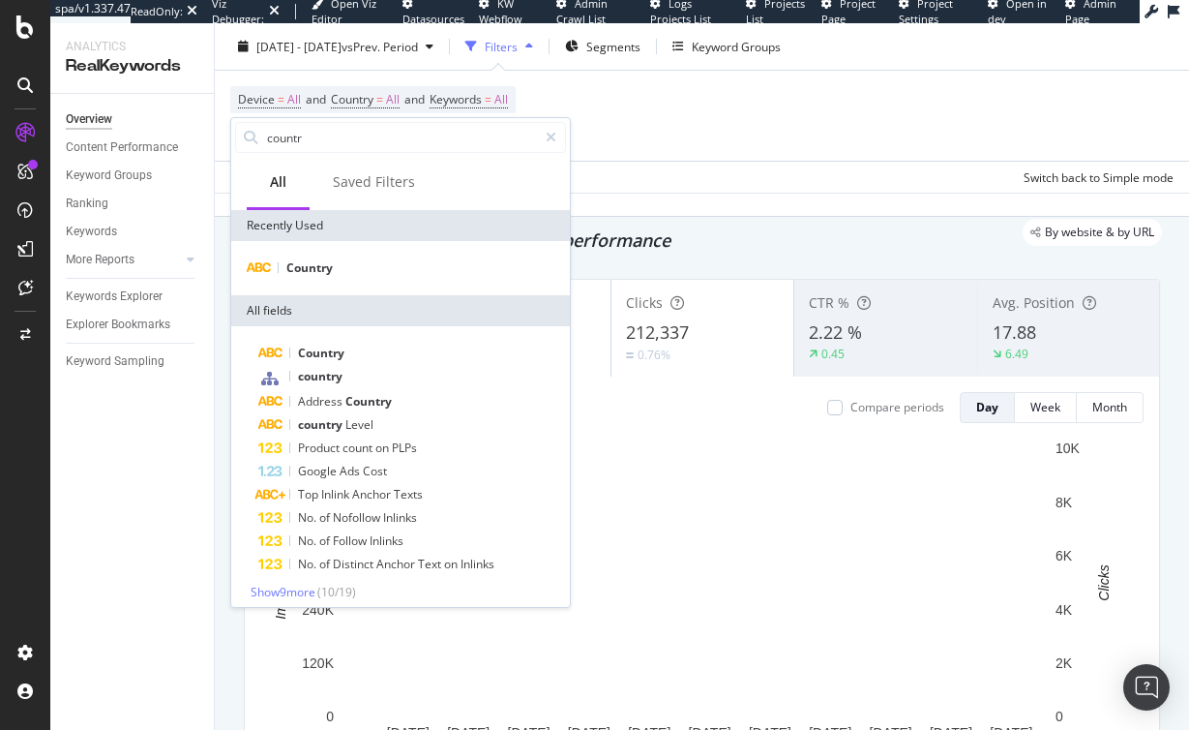
type input "country"
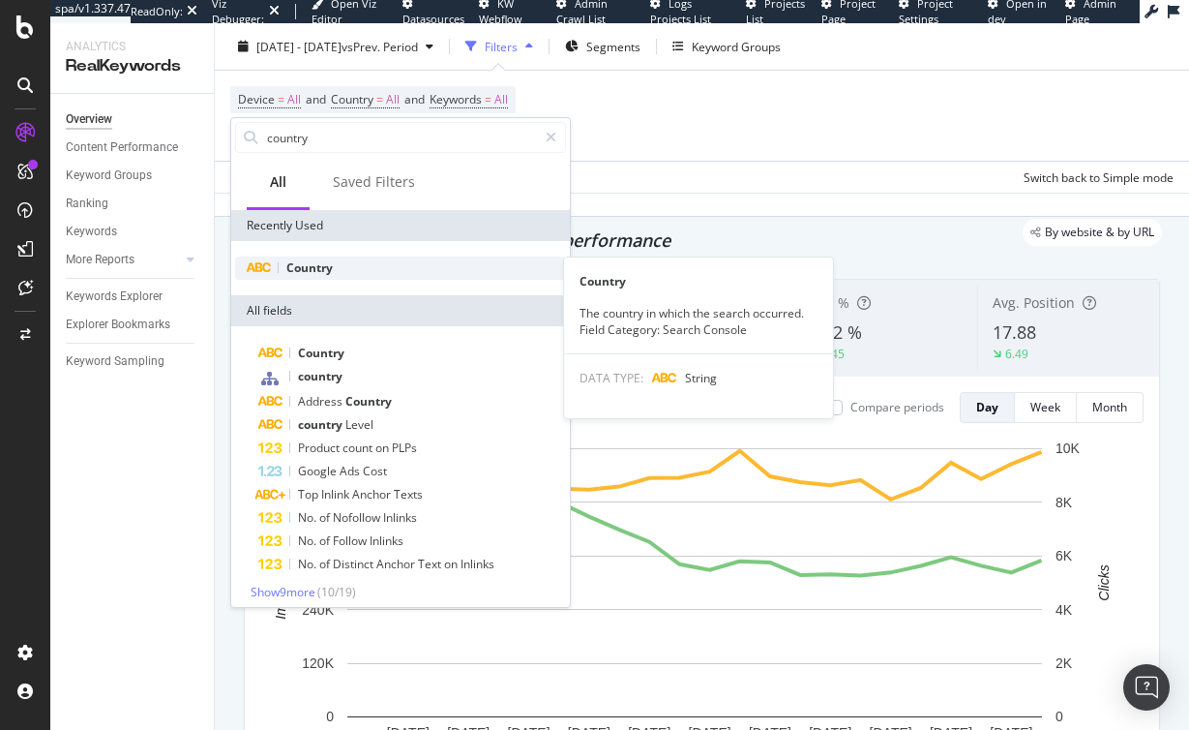
click at [324, 266] on span "Country" at bounding box center [309, 267] width 46 height 16
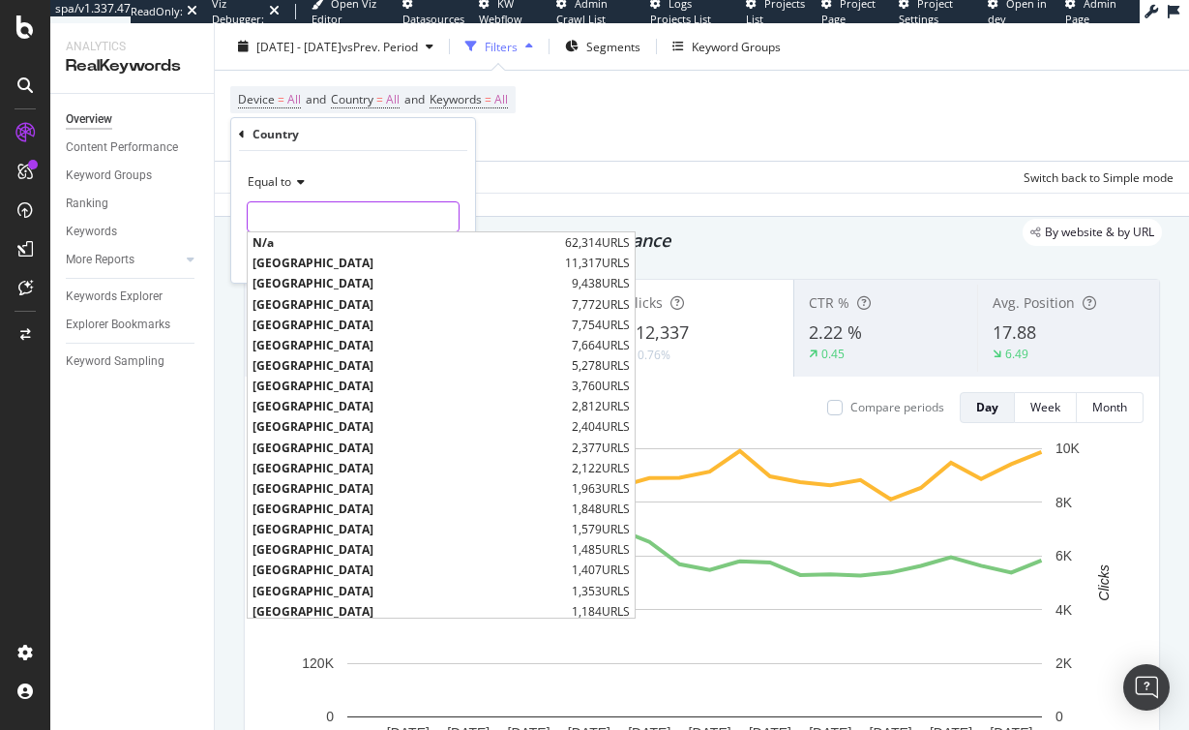
click at [299, 224] on input "text" at bounding box center [353, 216] width 211 height 31
click at [292, 329] on span "Spain" at bounding box center [410, 324] width 314 height 16
type input "Spain"
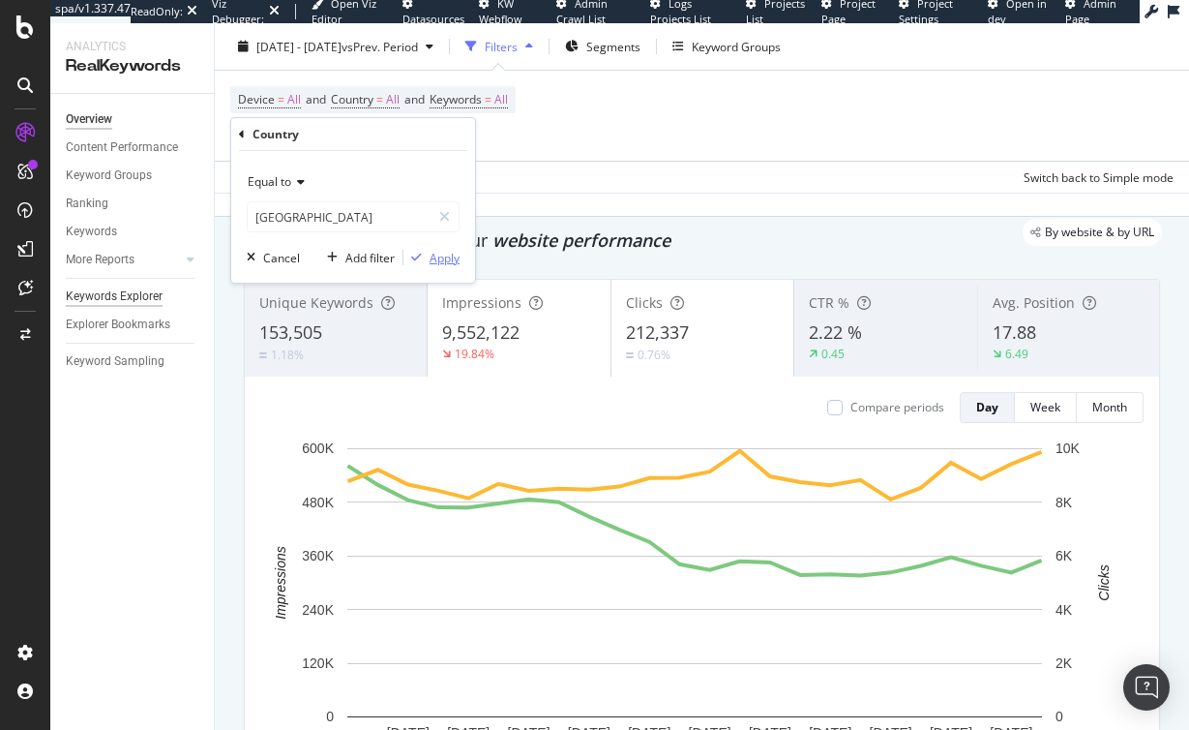
click at [428, 260] on div "button" at bounding box center [416, 258] width 26 height 12
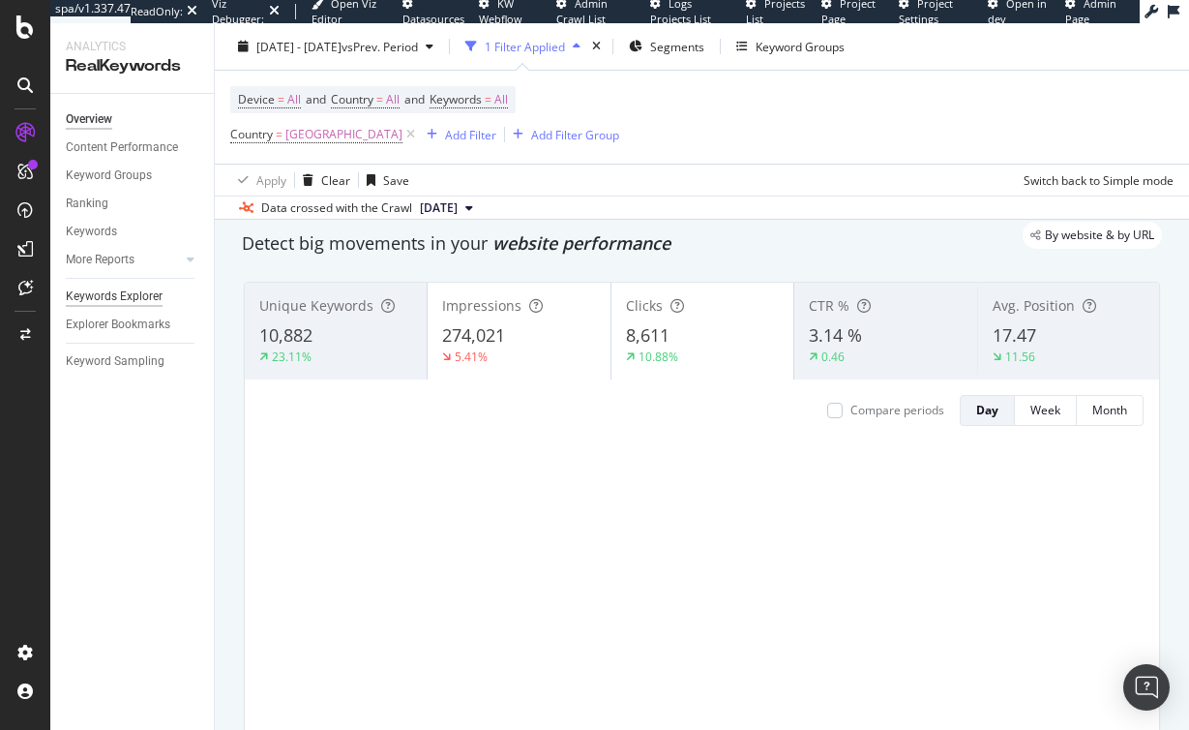
click at [114, 291] on div "Keywords Explorer" at bounding box center [114, 296] width 97 height 20
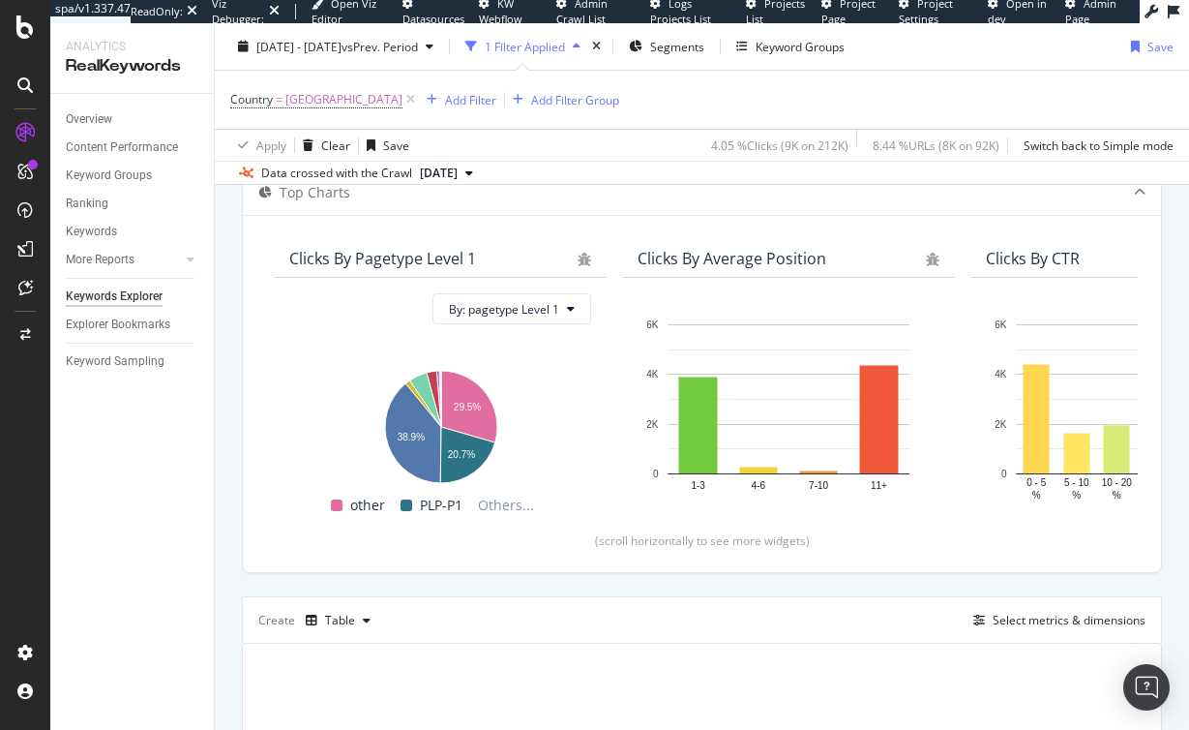
scroll to position [350, 0]
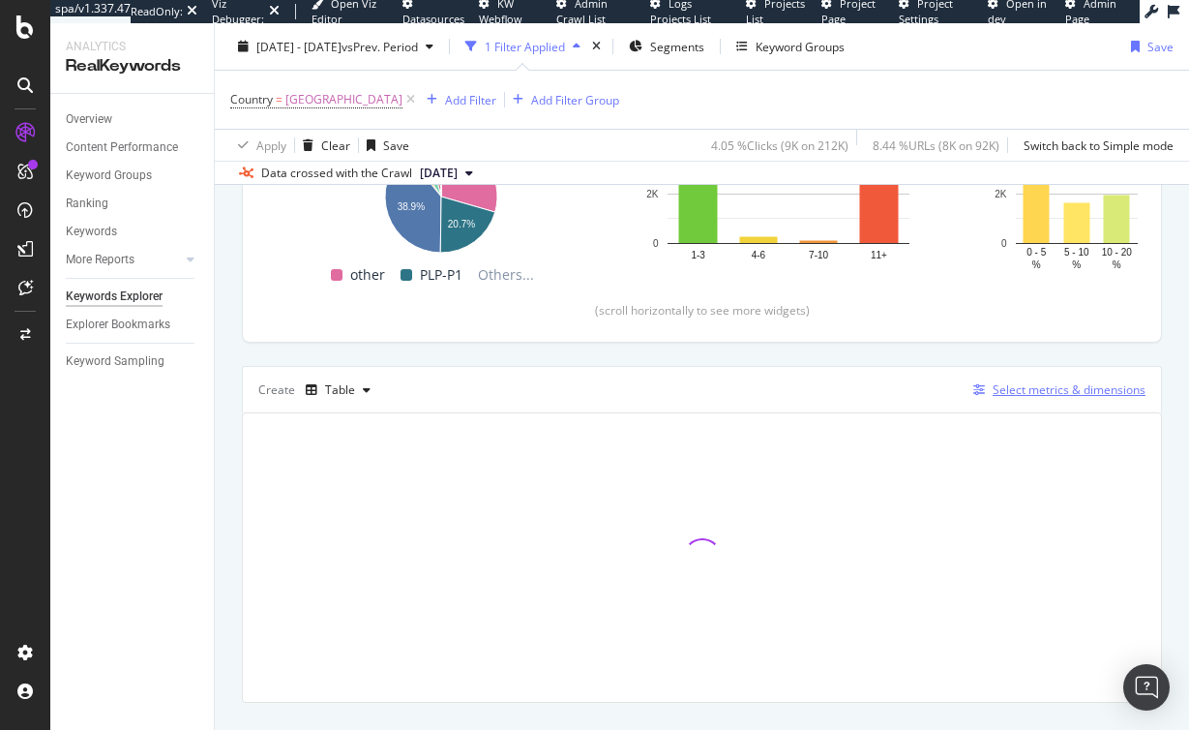
click at [1003, 390] on div "Select metrics & dimensions" at bounding box center [1069, 389] width 153 height 16
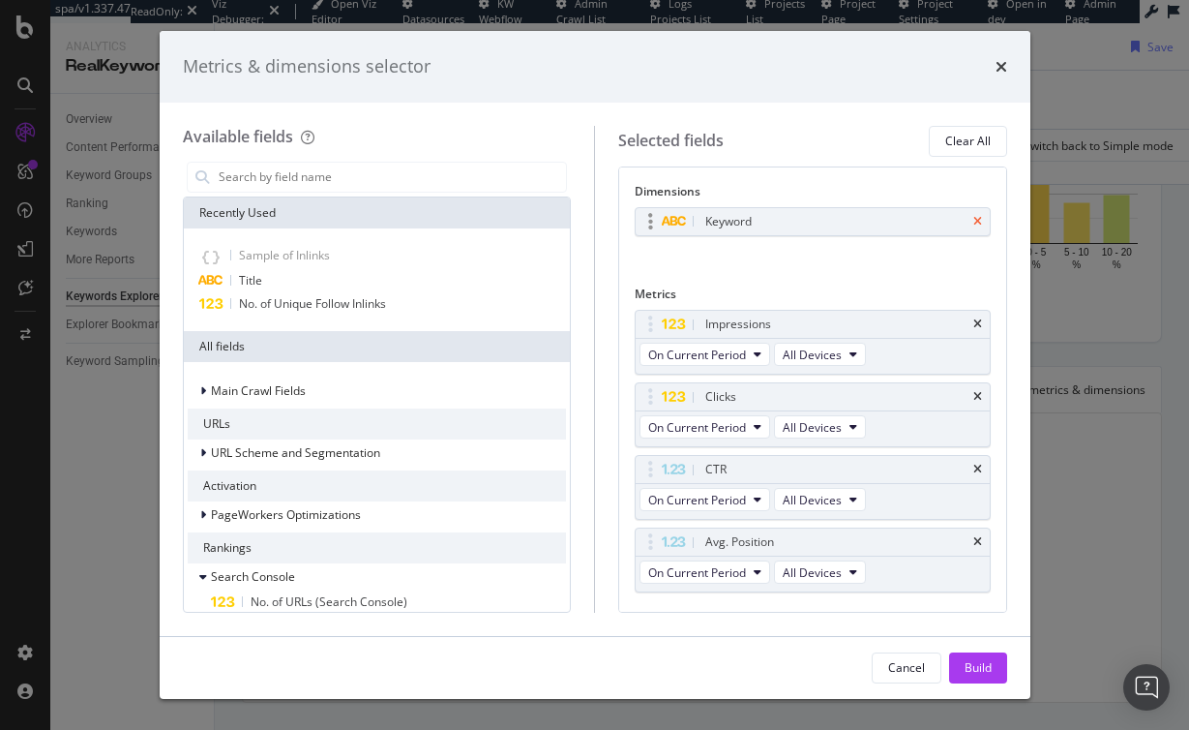
click at [973, 222] on icon "times" at bounding box center [977, 222] width 9 height 12
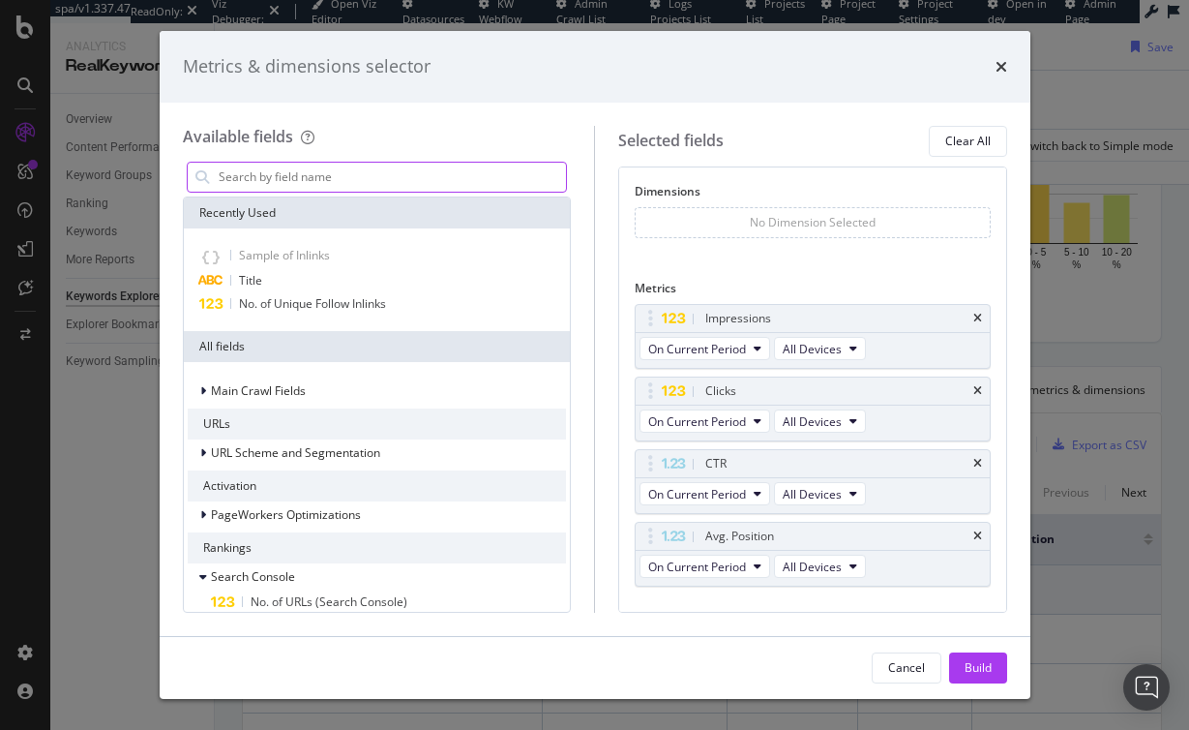
click at [321, 181] on input "modal" at bounding box center [392, 177] width 350 height 29
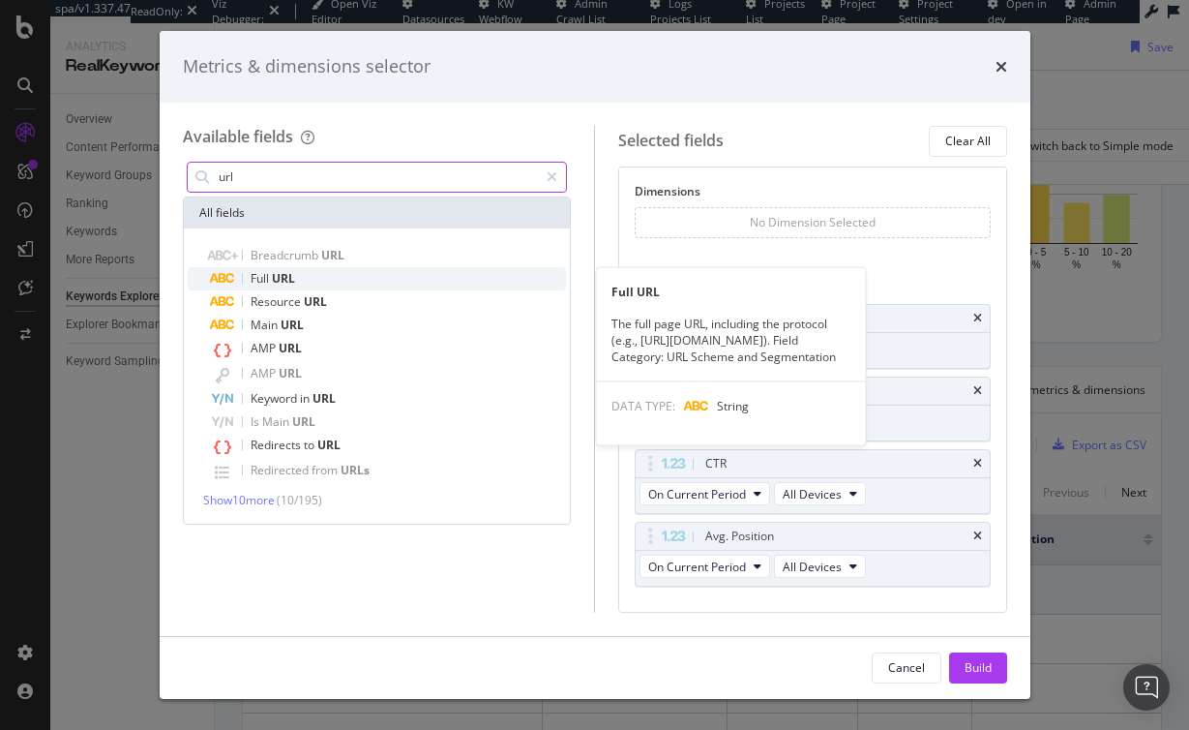
type input "url"
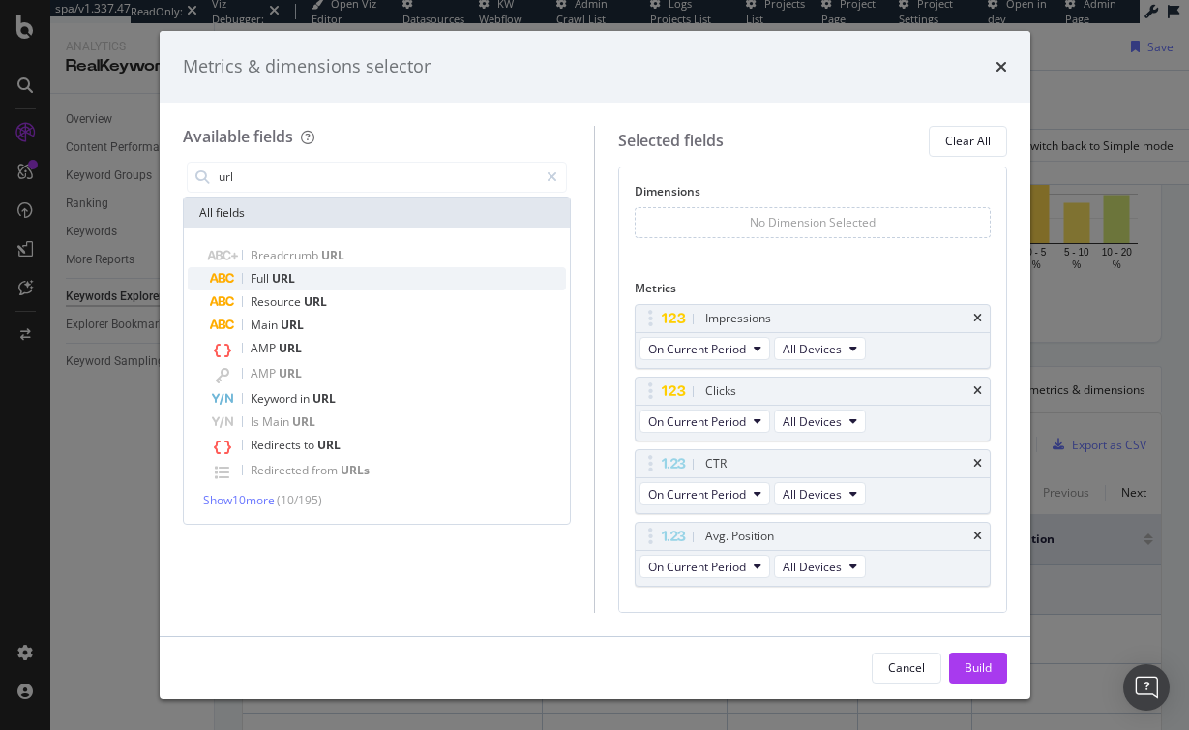
click at [283, 273] on span "URL" at bounding box center [283, 278] width 23 height 16
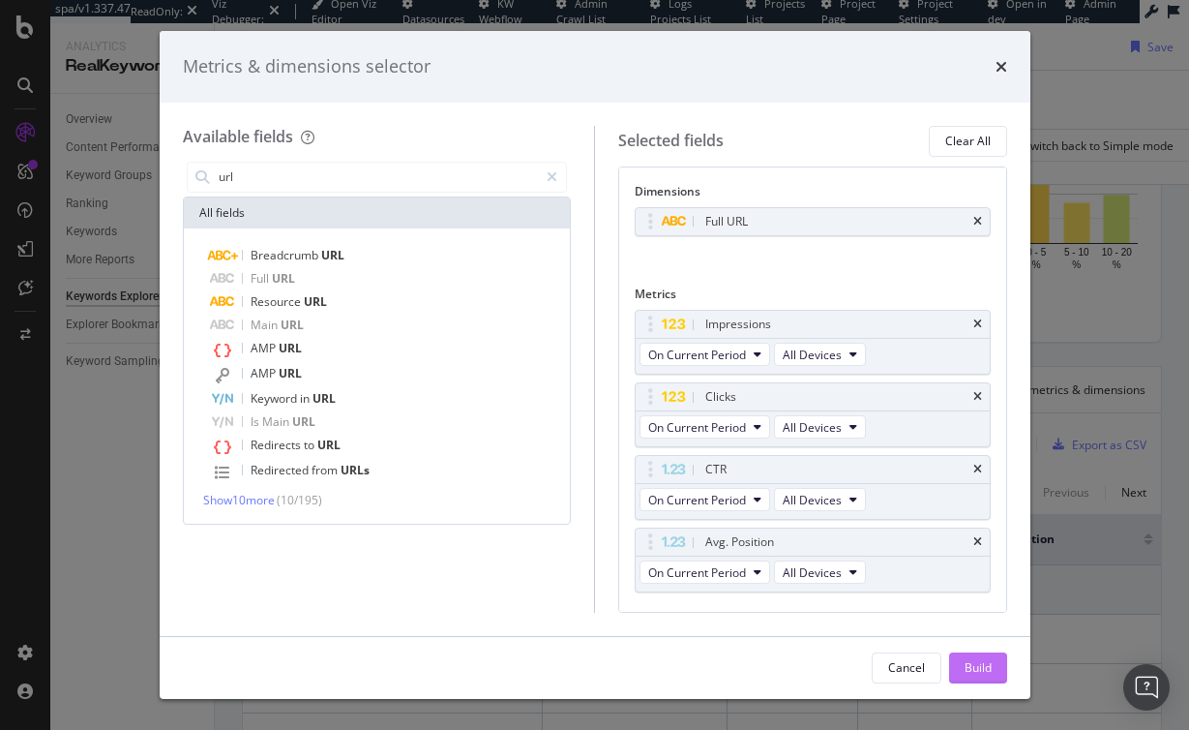
click at [969, 669] on div "Build" at bounding box center [978, 667] width 27 height 16
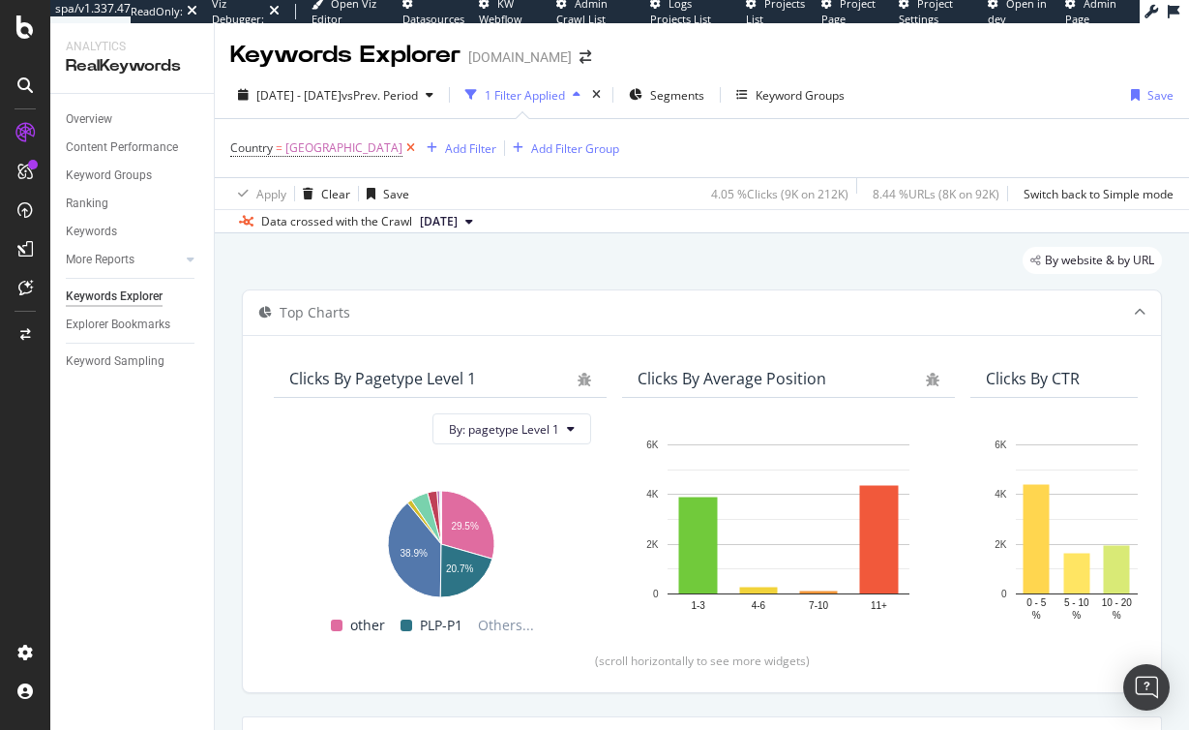
click at [402, 149] on icon at bounding box center [410, 147] width 16 height 19
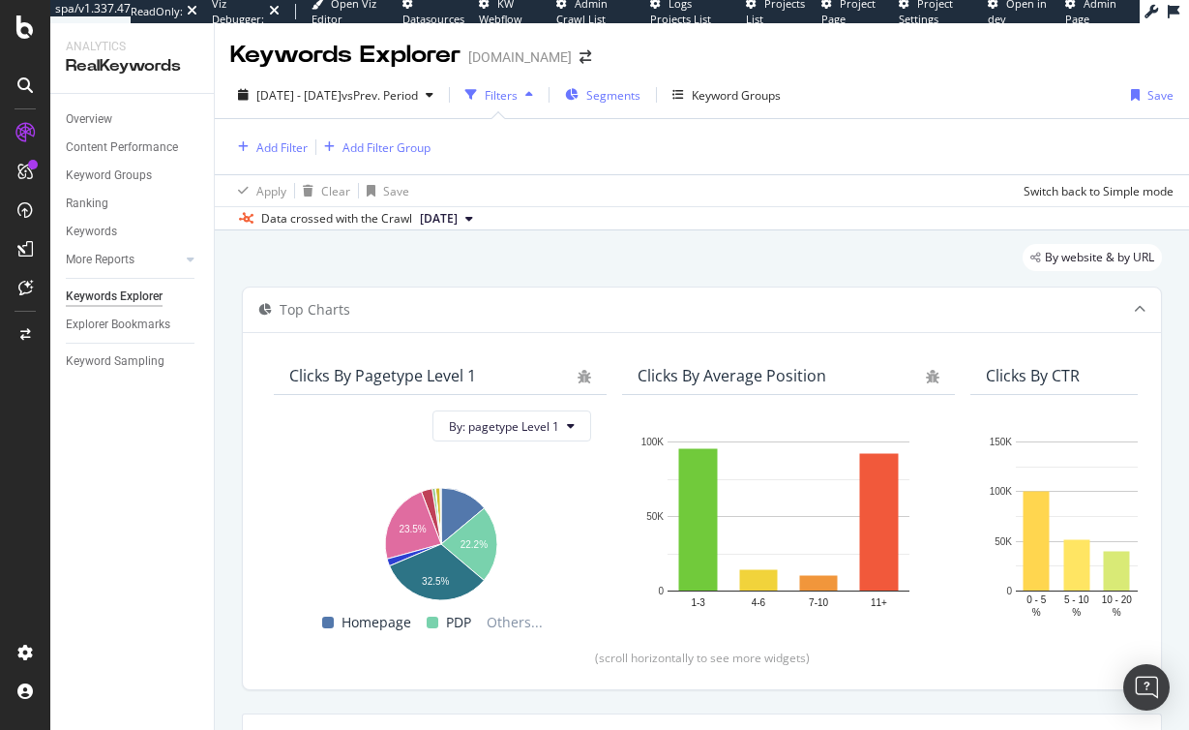
click at [639, 90] on span "Segments" at bounding box center [613, 95] width 54 height 16
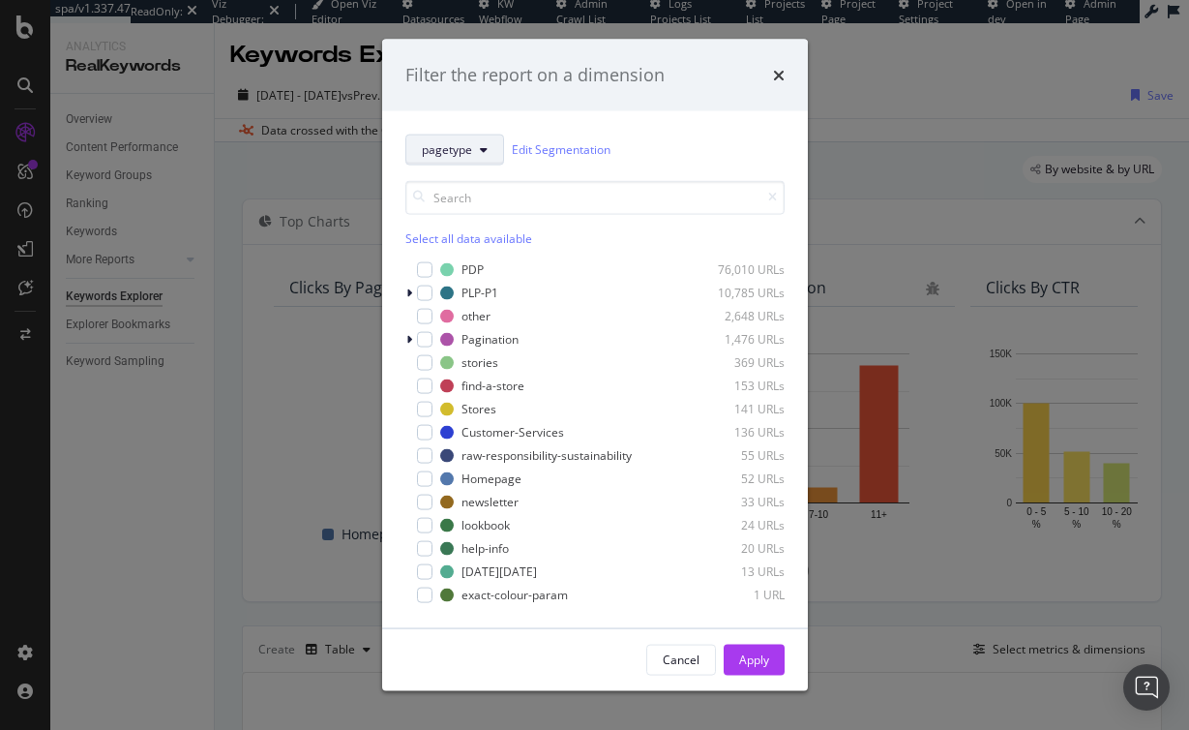
click at [451, 152] on span "pagetype" at bounding box center [447, 149] width 50 height 16
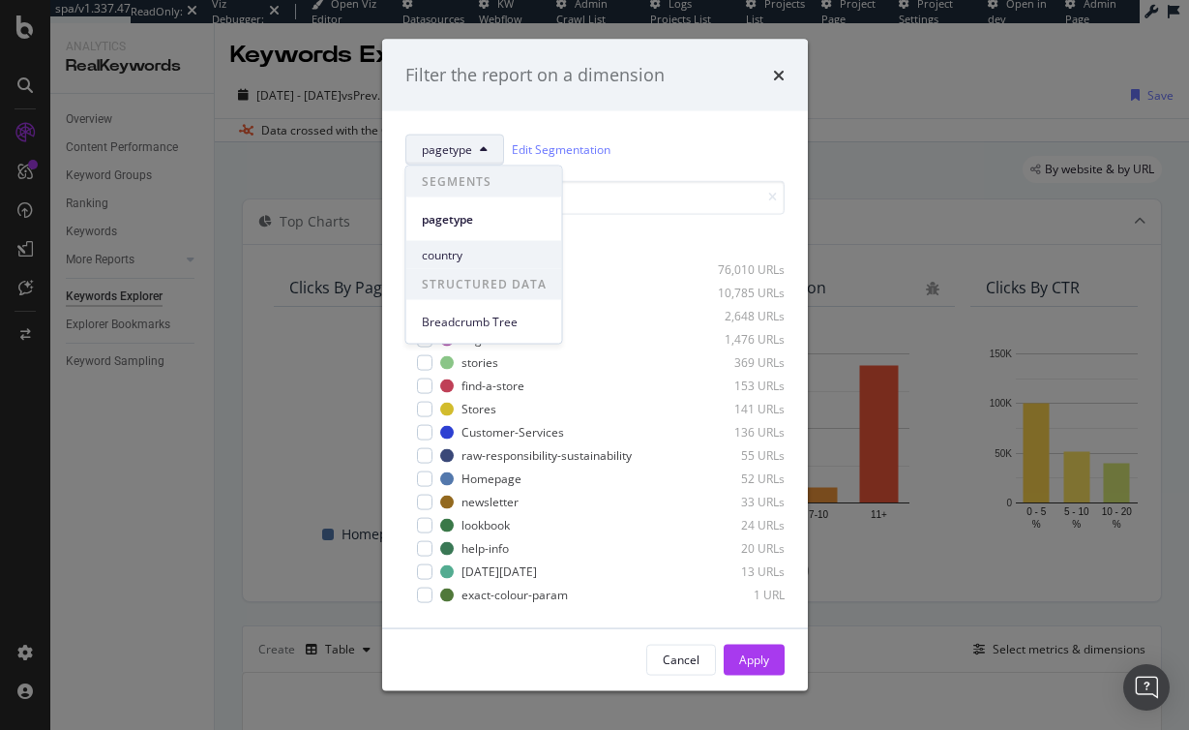
click at [453, 247] on span "country" at bounding box center [484, 254] width 125 height 17
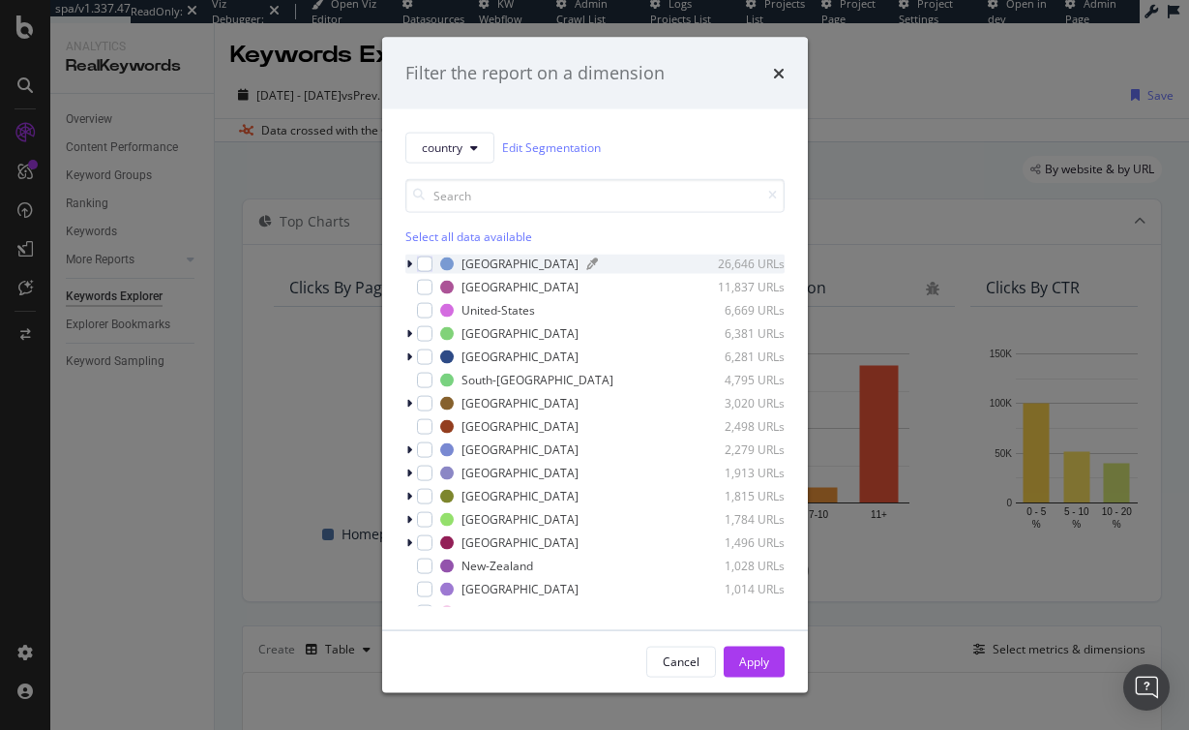
click at [464, 260] on div "Spain" at bounding box center [520, 263] width 117 height 16
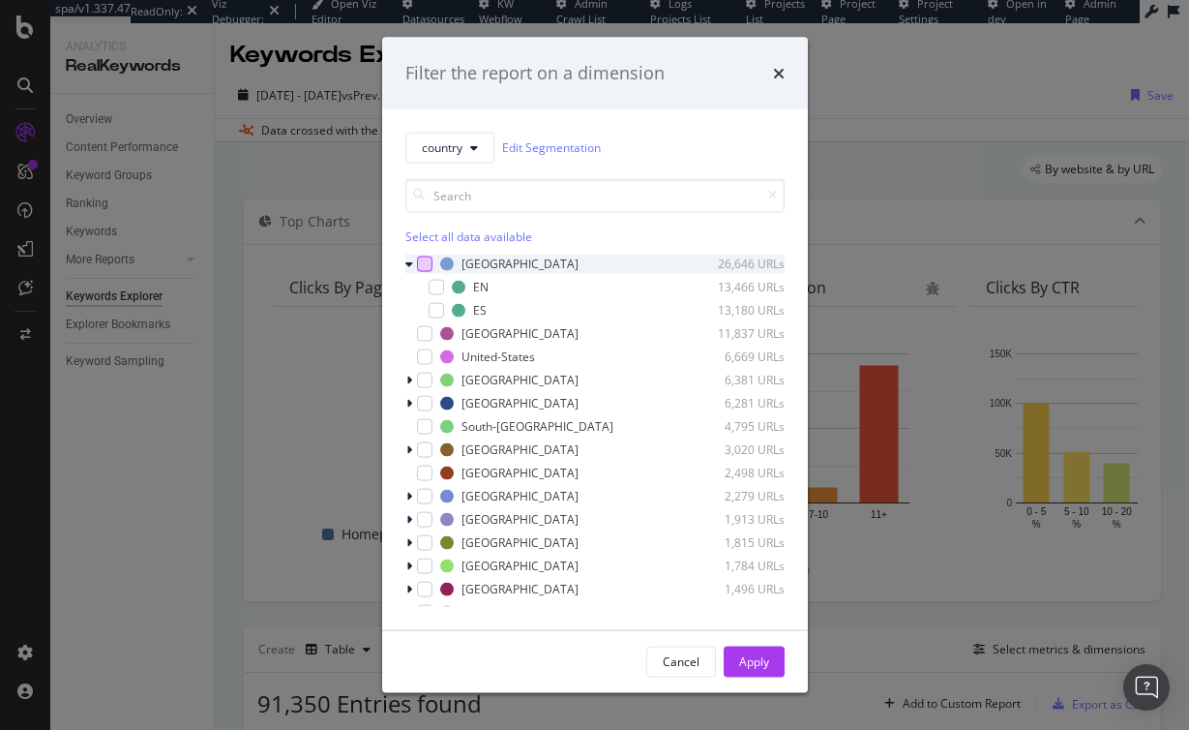
click at [422, 261] on div "modal" at bounding box center [424, 262] width 15 height 15
click at [765, 662] on div "Apply" at bounding box center [754, 661] width 30 height 16
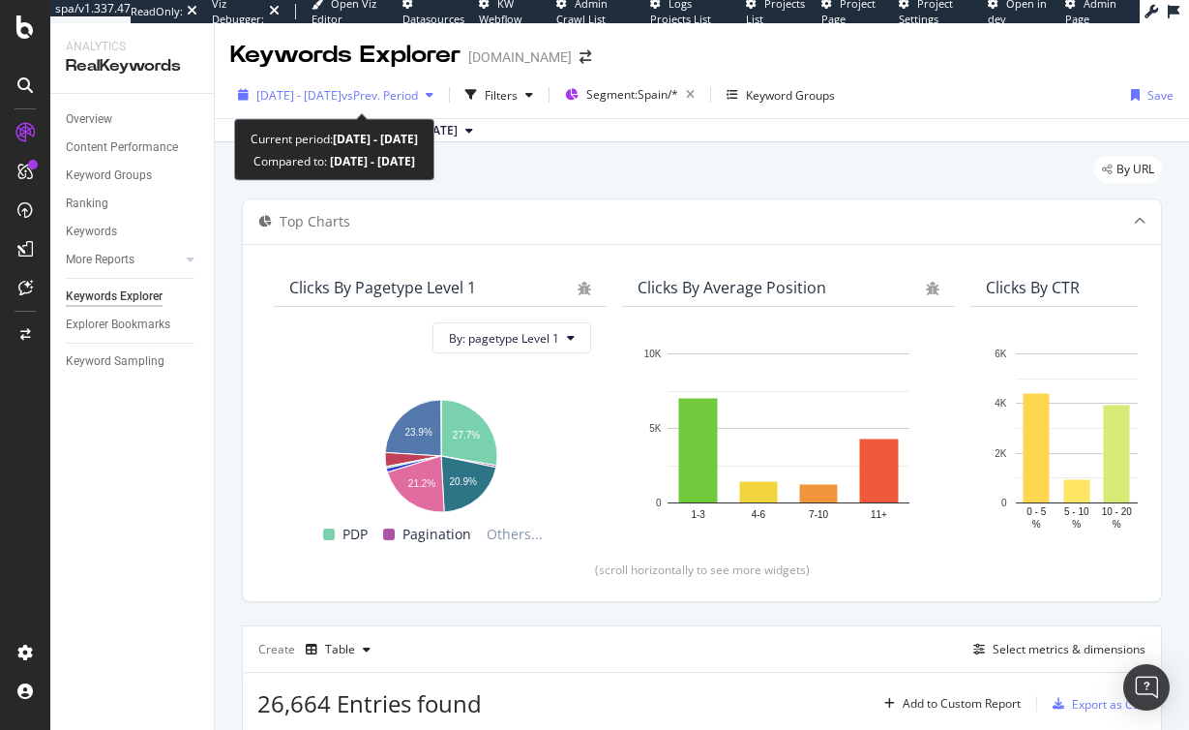
click at [327, 91] on span "2025 Sep. 1st - Sep. 24th" at bounding box center [298, 95] width 85 height 16
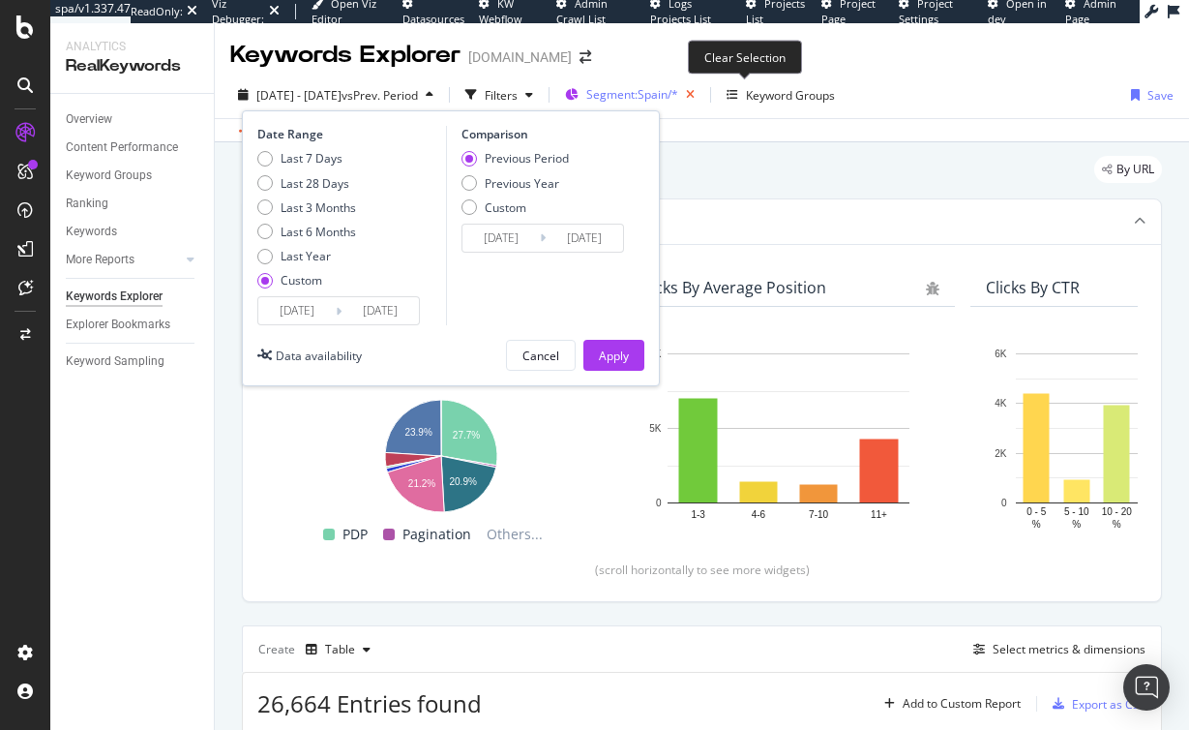
click at [702, 94] on icon "button" at bounding box center [690, 94] width 24 height 27
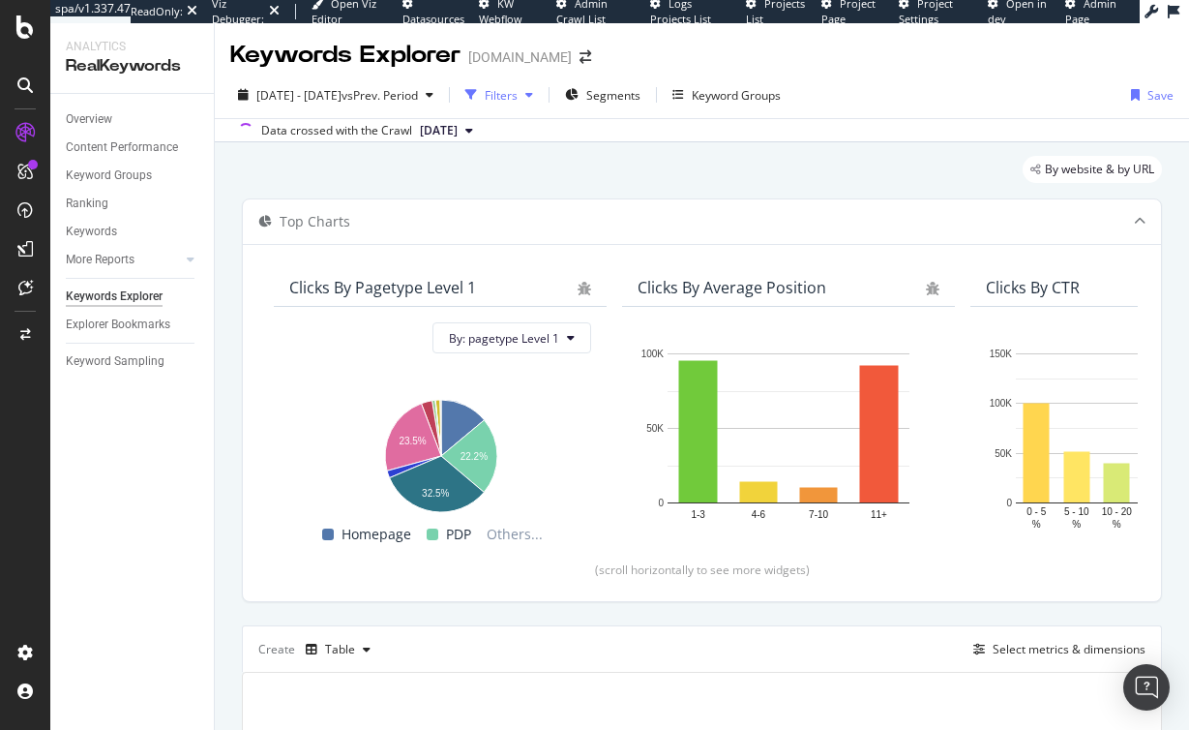
click at [518, 94] on div "Filters" at bounding box center [501, 95] width 33 height 16
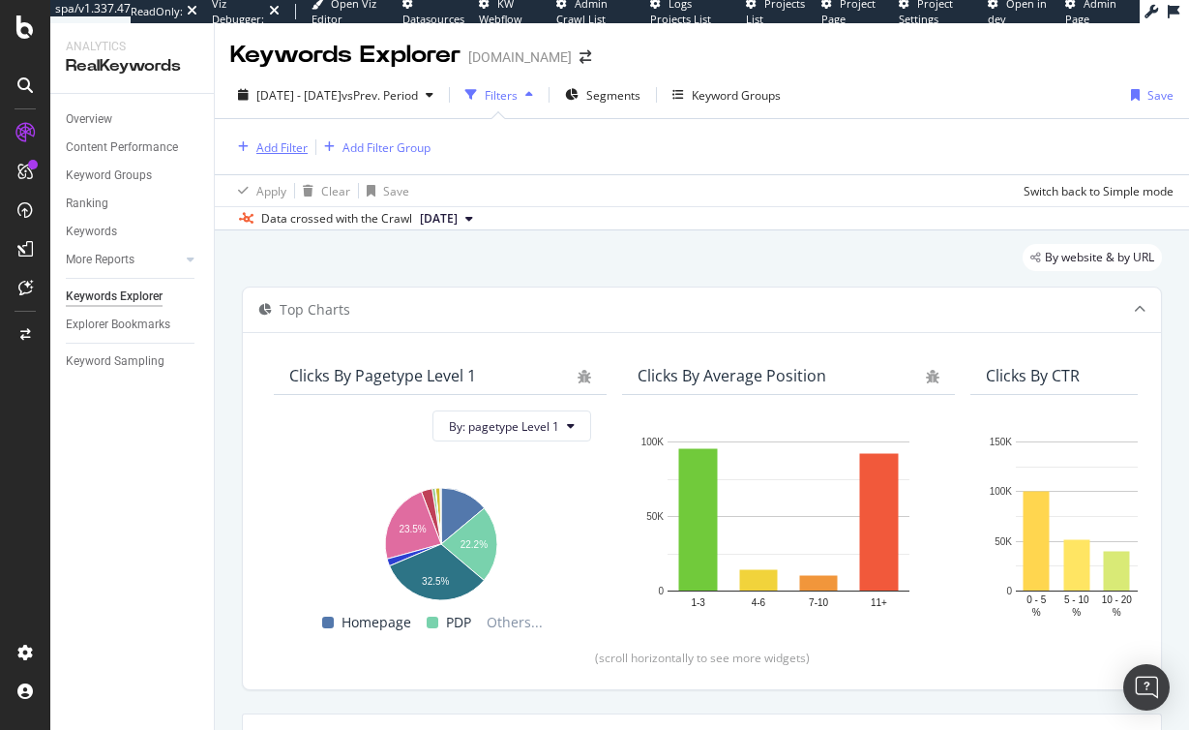
click at [285, 146] on div "Add Filter" at bounding box center [281, 147] width 51 height 16
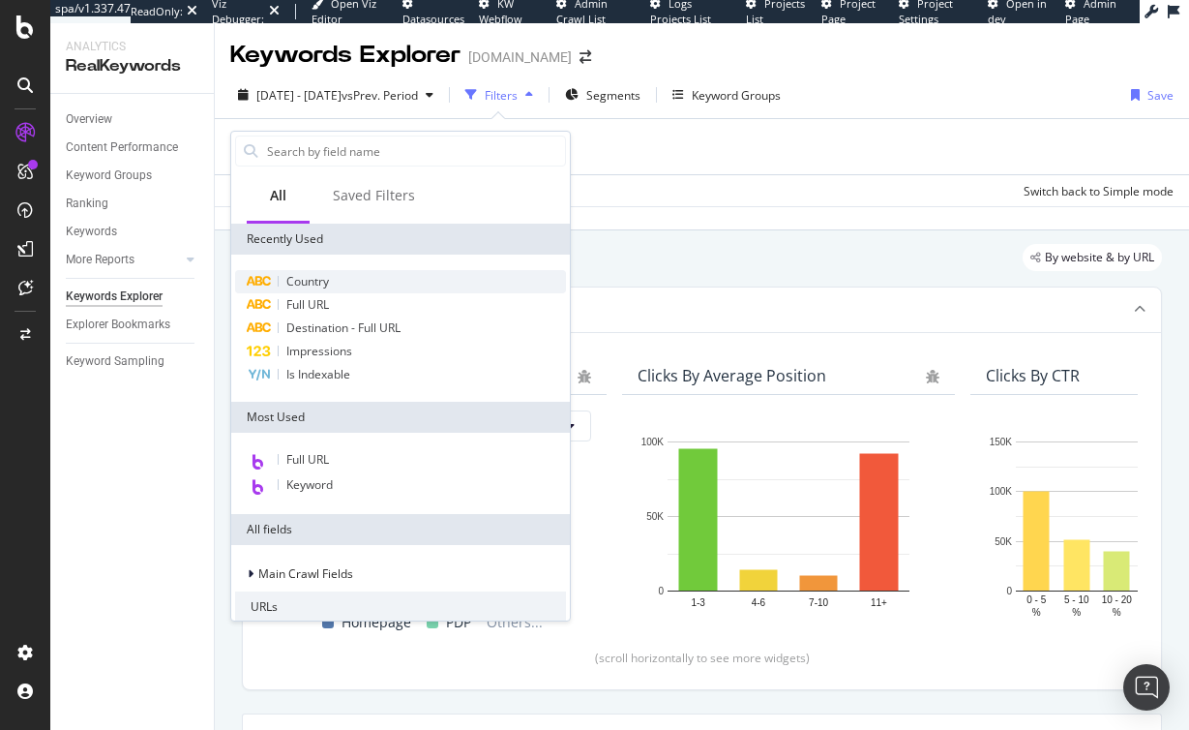
click at [356, 280] on div "Country" at bounding box center [400, 281] width 331 height 23
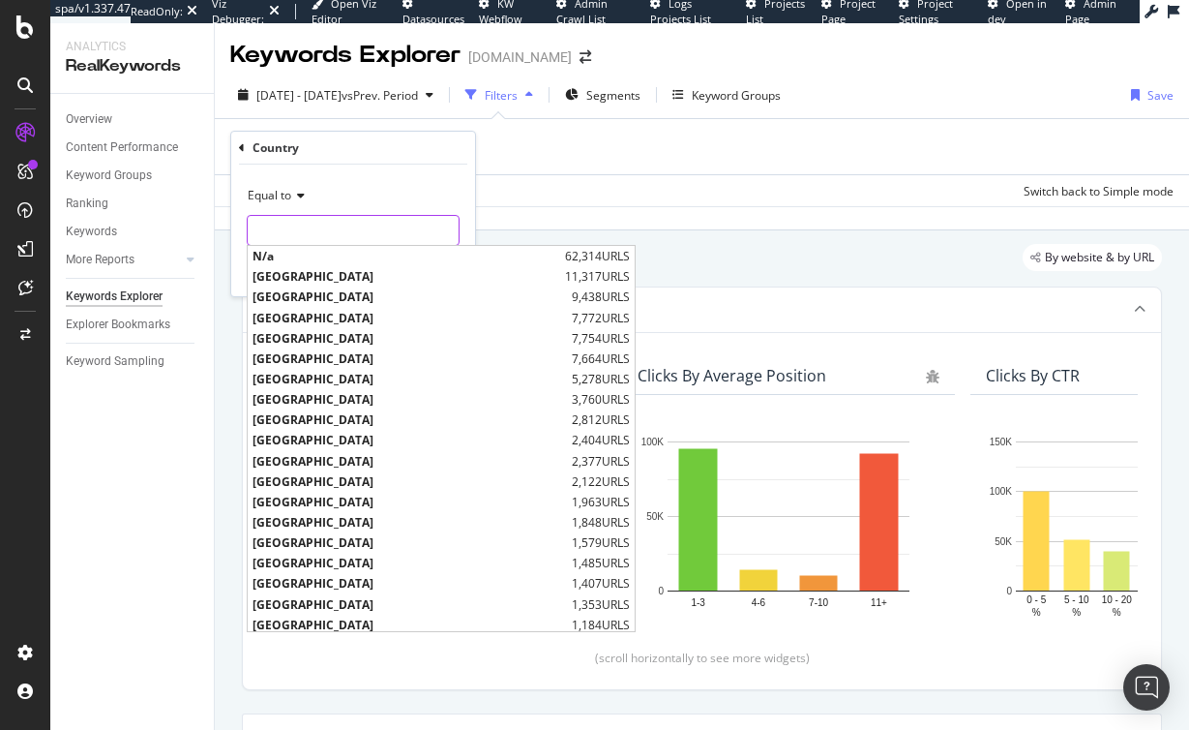
click at [304, 235] on input "text" at bounding box center [353, 230] width 211 height 31
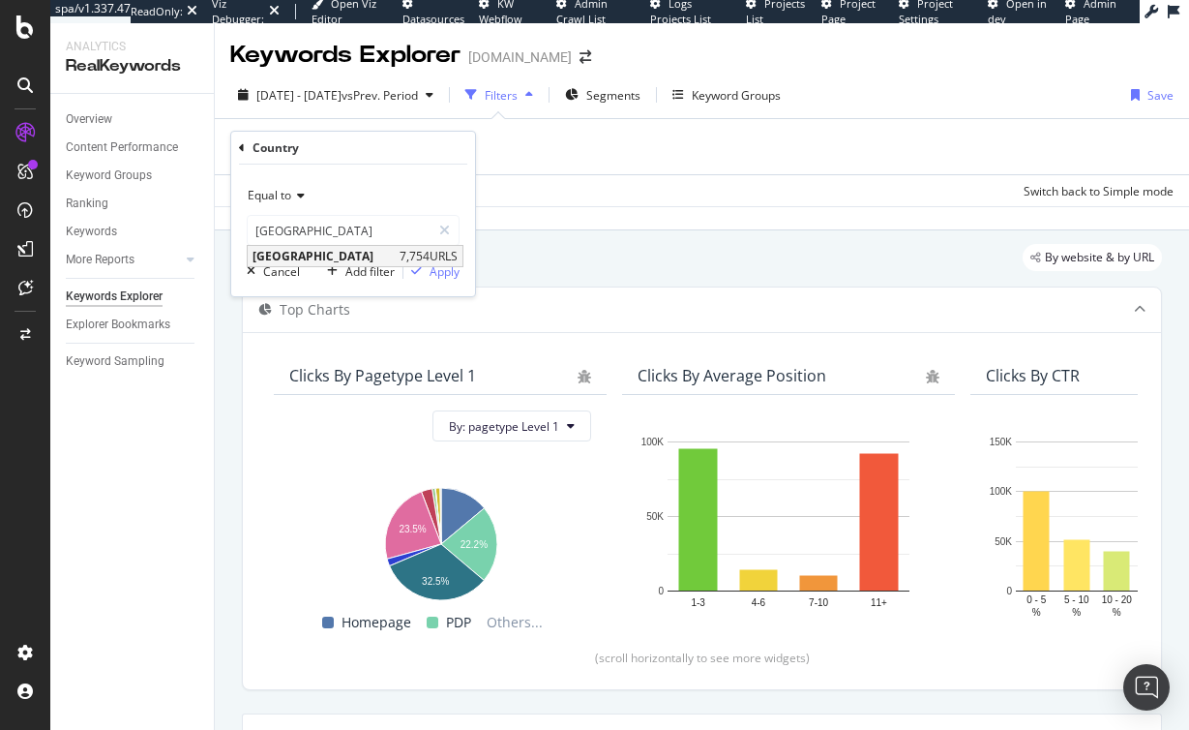
click at [299, 254] on span "Spain" at bounding box center [324, 256] width 142 height 16
type input "Spain"
click at [435, 268] on div "Apply" at bounding box center [445, 271] width 30 height 16
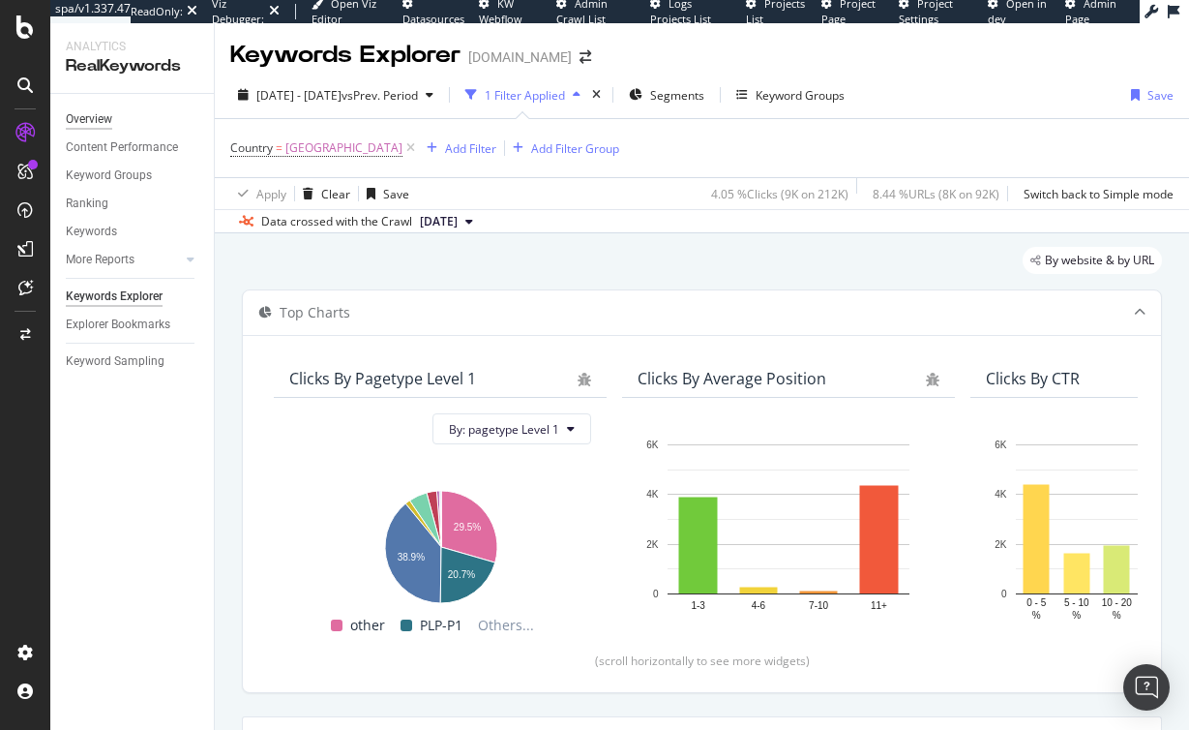
click at [110, 116] on div "Overview" at bounding box center [89, 119] width 46 height 20
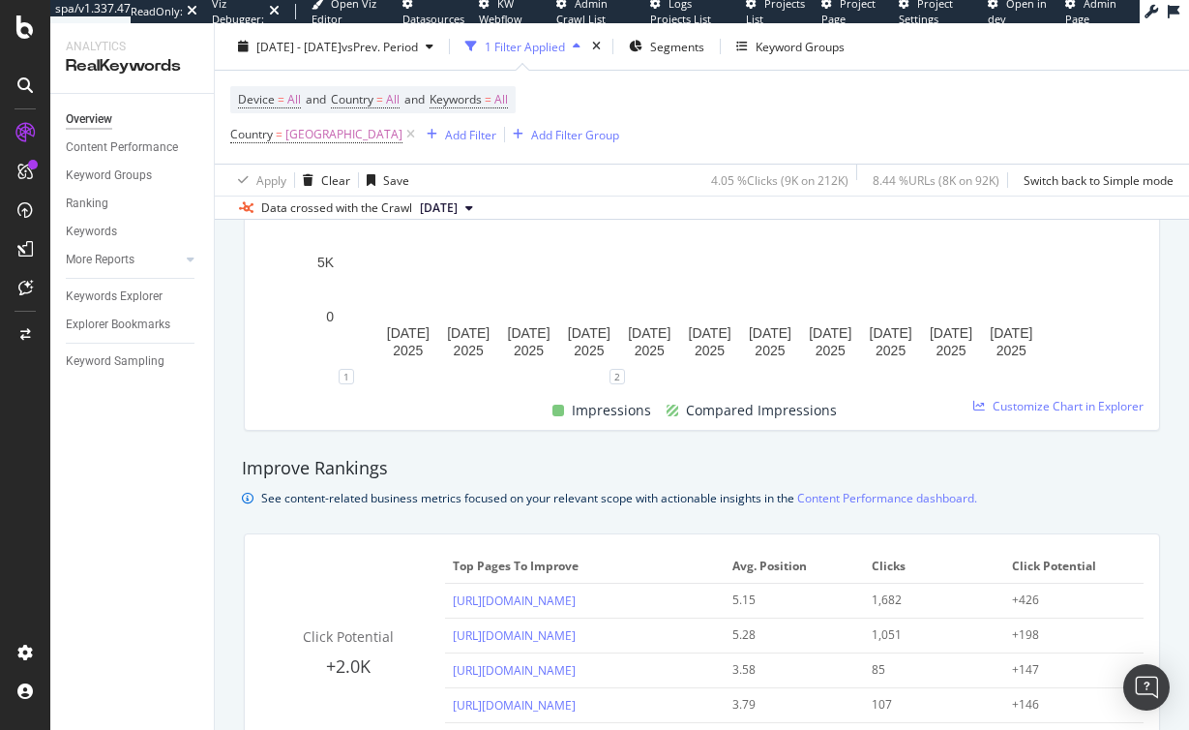
scroll to position [1215, 0]
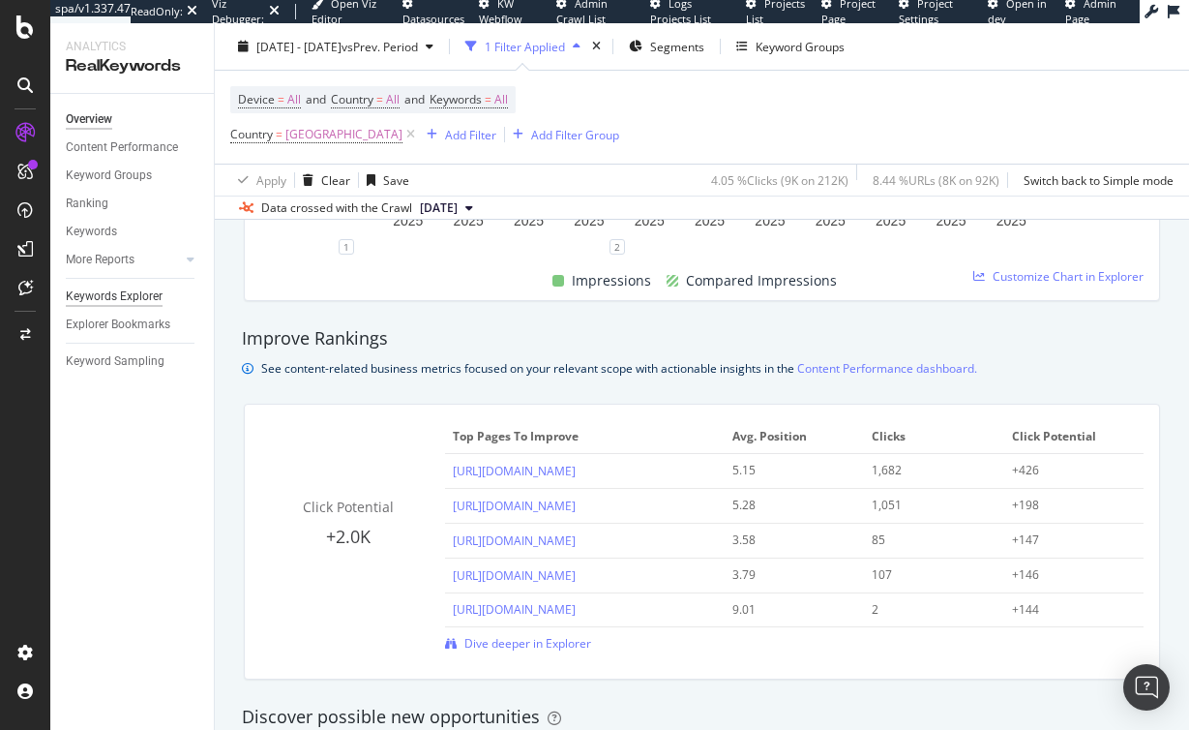
click at [107, 295] on div "Keywords Explorer" at bounding box center [114, 296] width 97 height 20
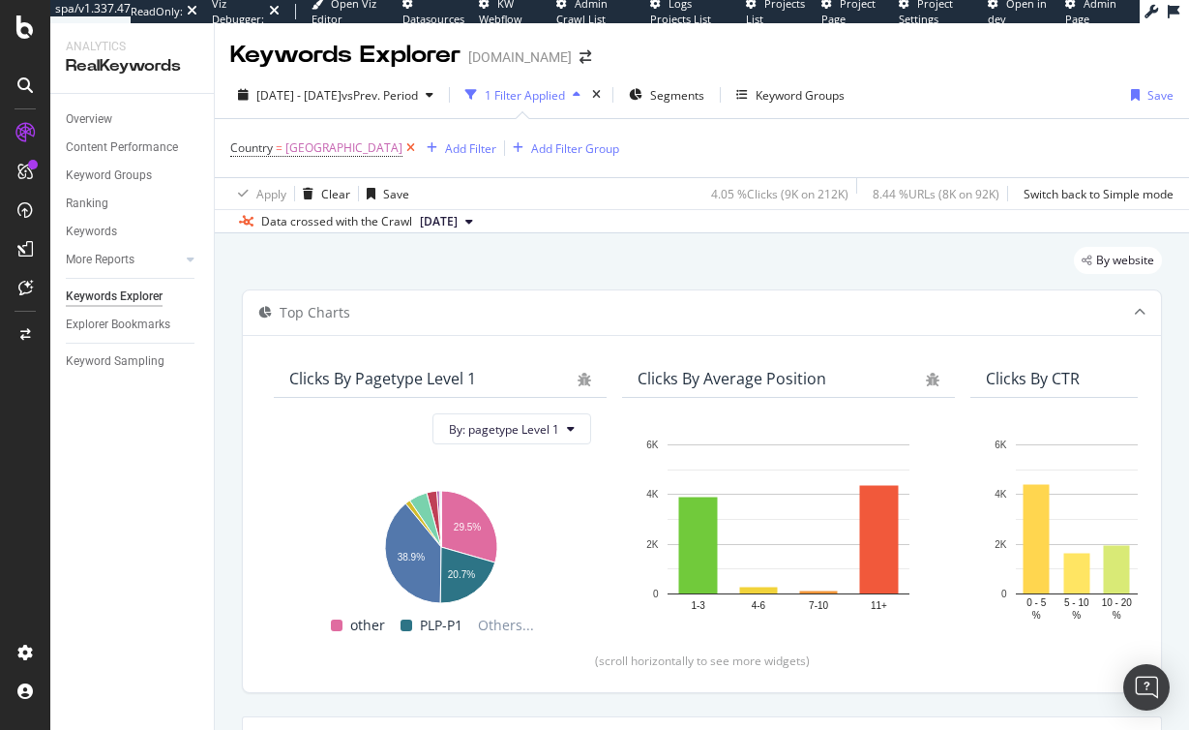
click at [402, 147] on icon at bounding box center [410, 147] width 16 height 19
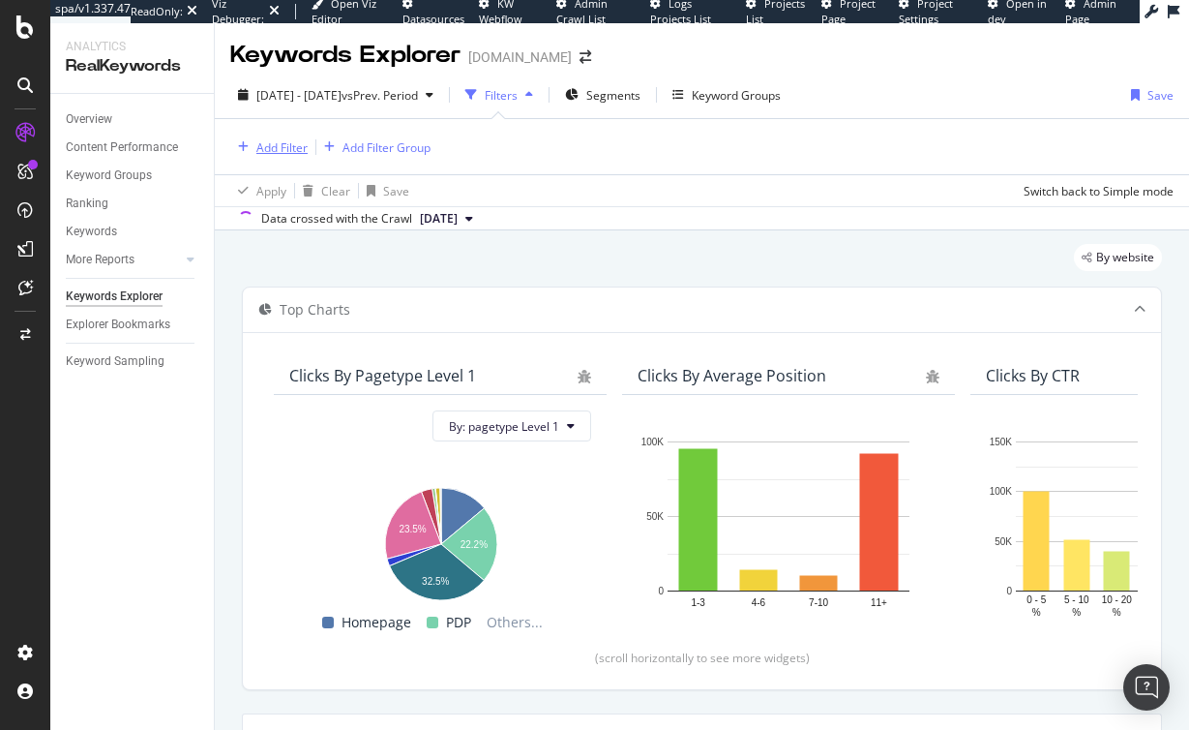
click at [280, 149] on div "Add Filter" at bounding box center [281, 147] width 51 height 16
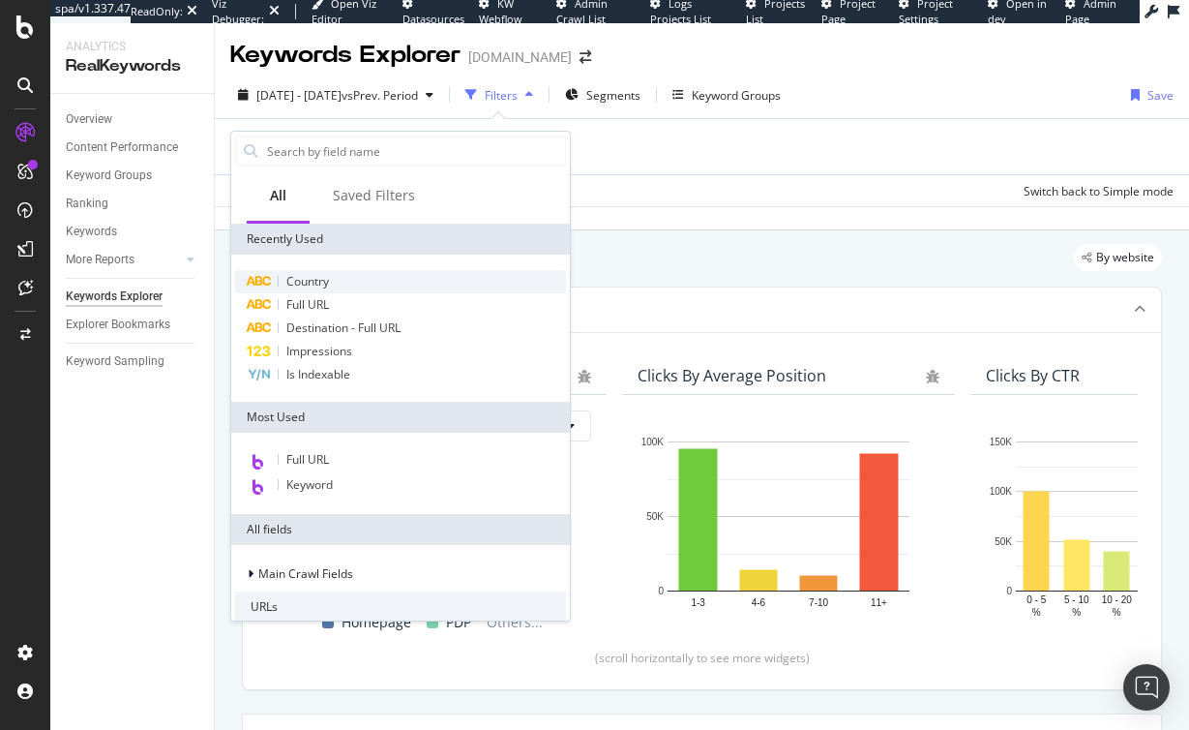
click at [319, 279] on span "Country" at bounding box center [307, 281] width 43 height 16
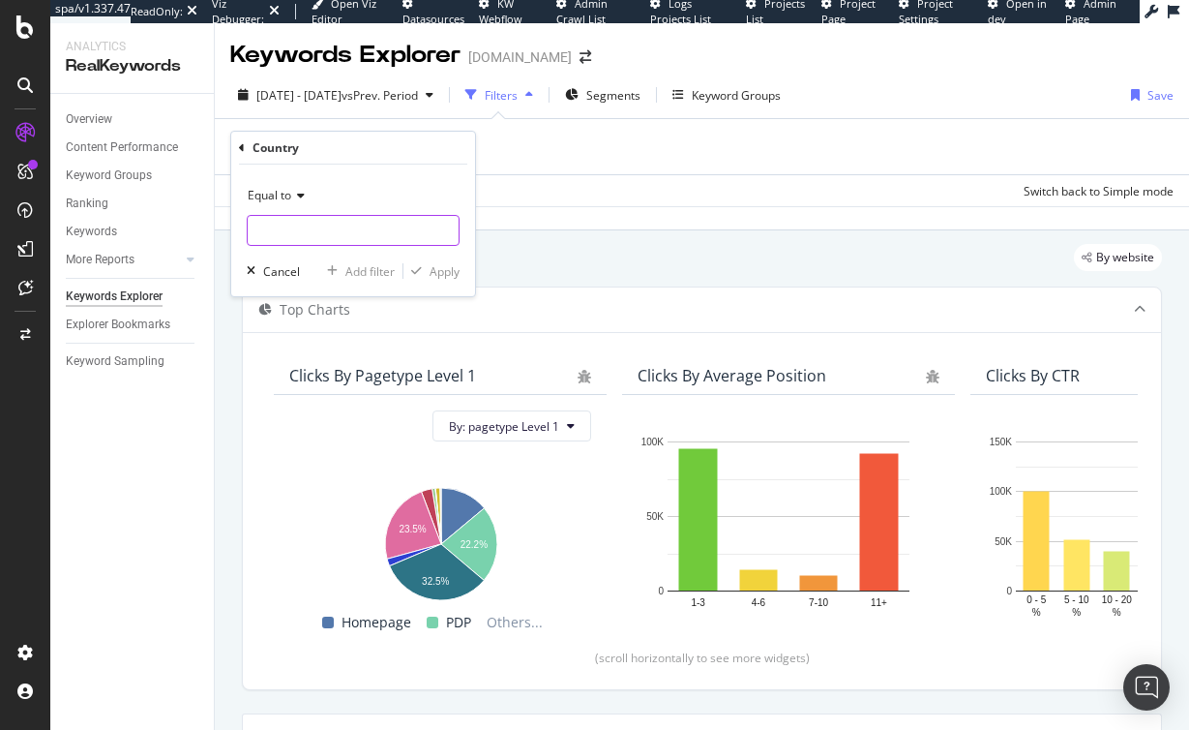
click at [319, 227] on input "text" at bounding box center [353, 230] width 211 height 31
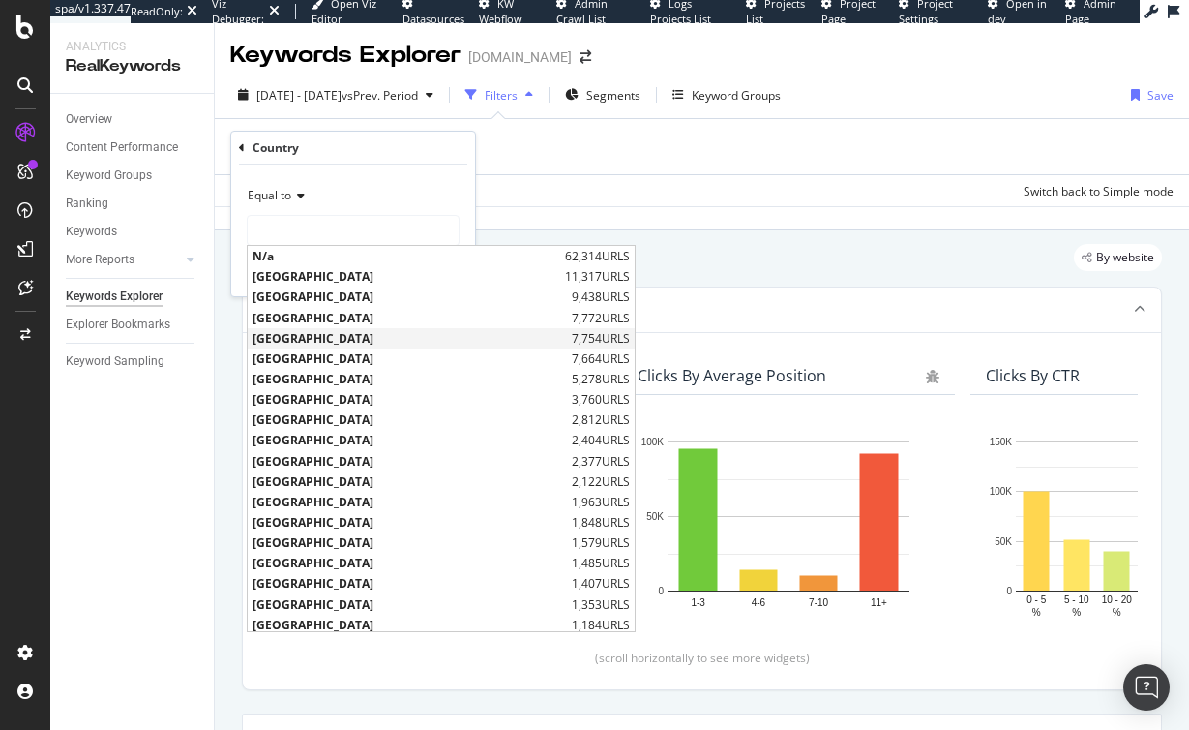
click at [311, 340] on span "Spain" at bounding box center [410, 338] width 314 height 16
type input "Spain"
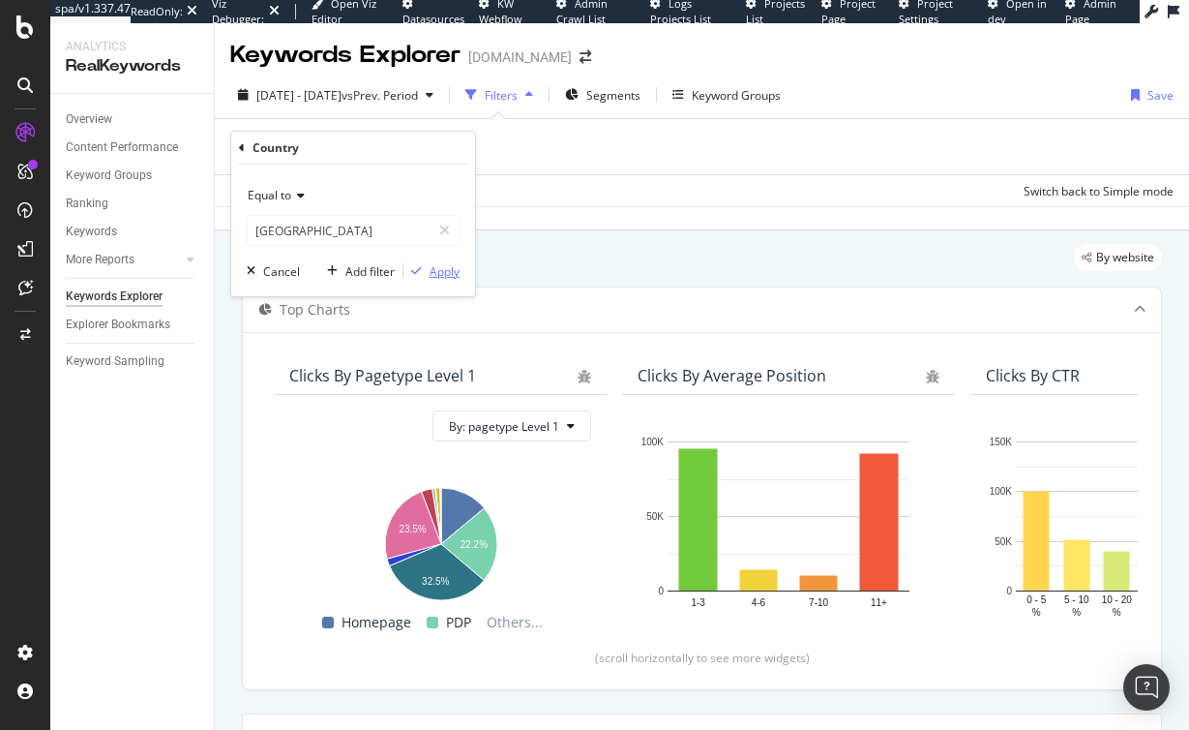
click at [438, 274] on div "Apply" at bounding box center [445, 271] width 30 height 16
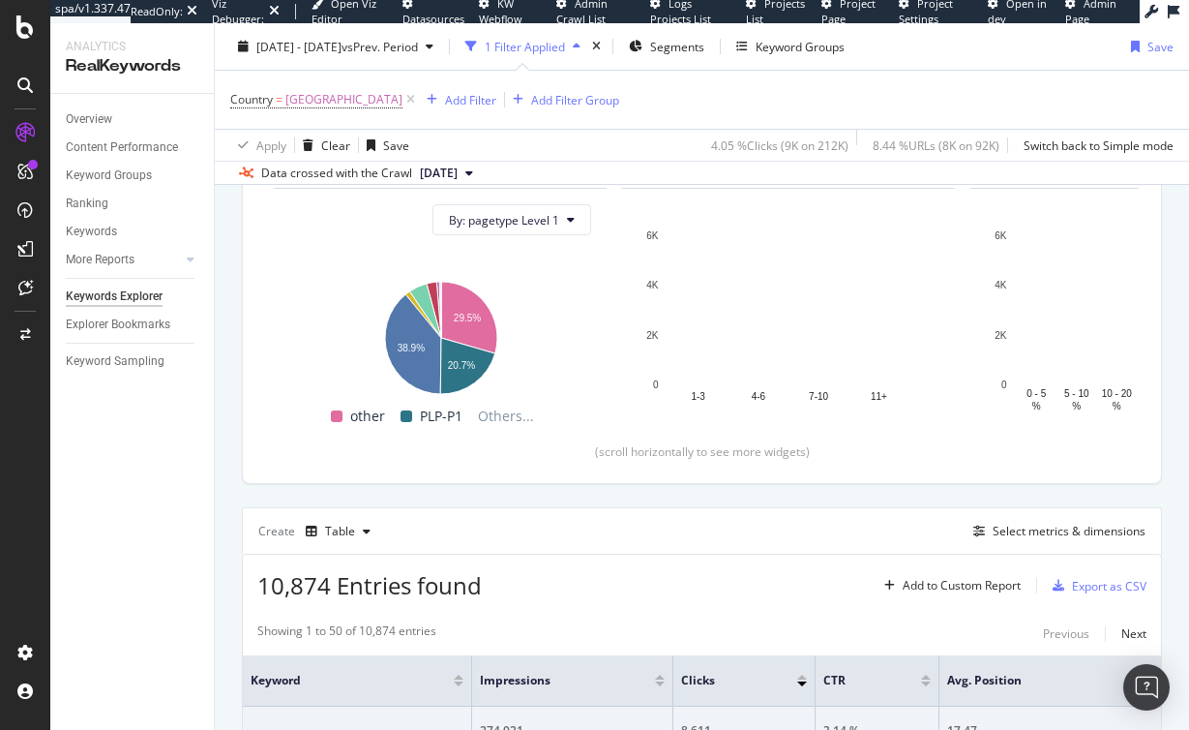
scroll to position [290, 0]
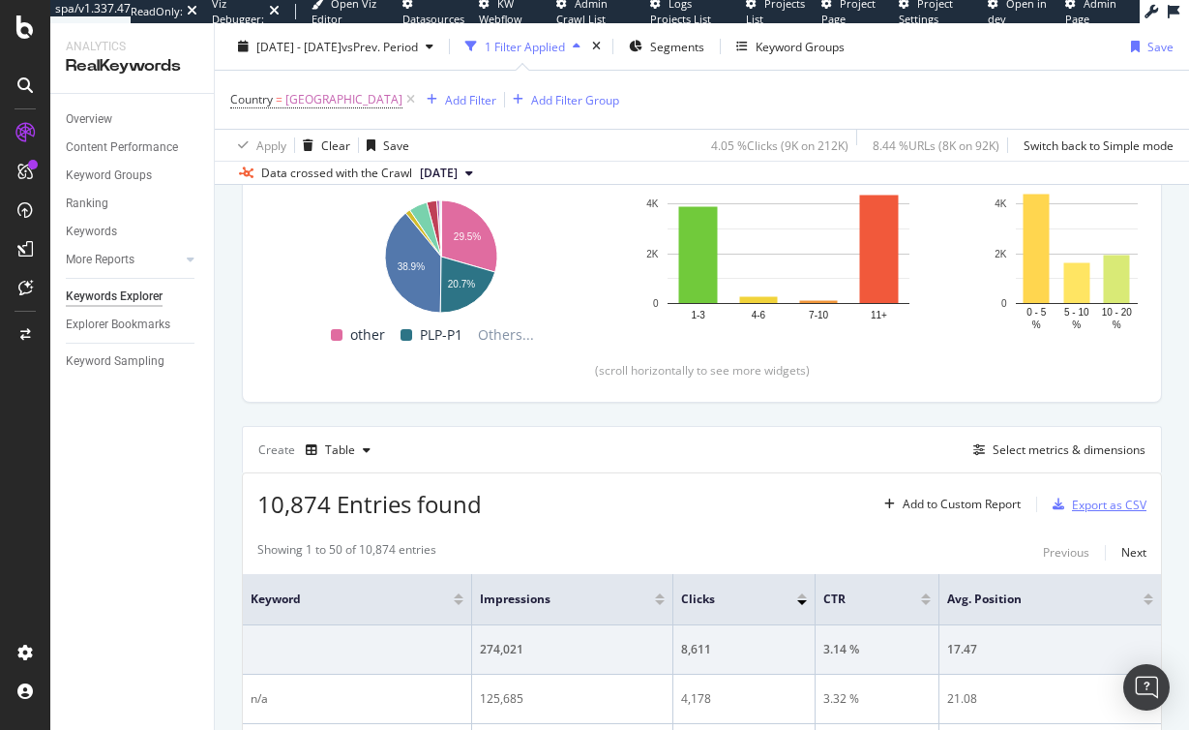
click at [1083, 501] on div "Export as CSV" at bounding box center [1109, 504] width 75 height 16
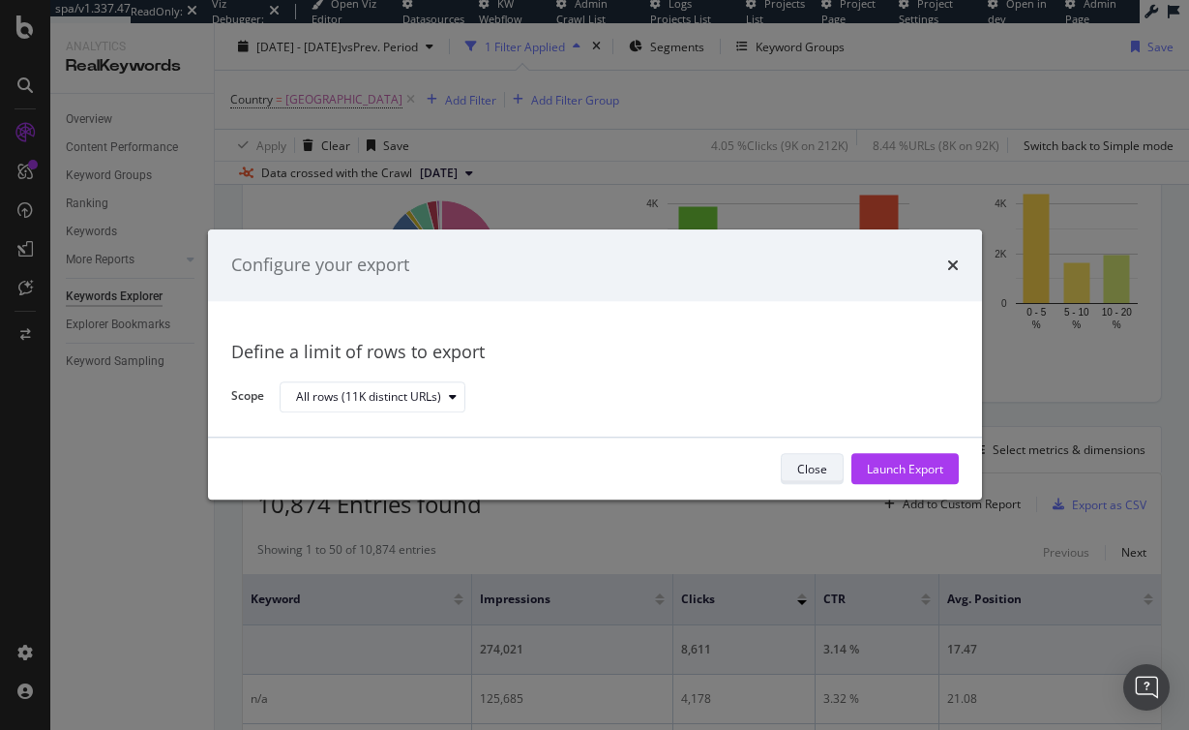
click at [810, 464] on div "Close" at bounding box center [812, 469] width 30 height 16
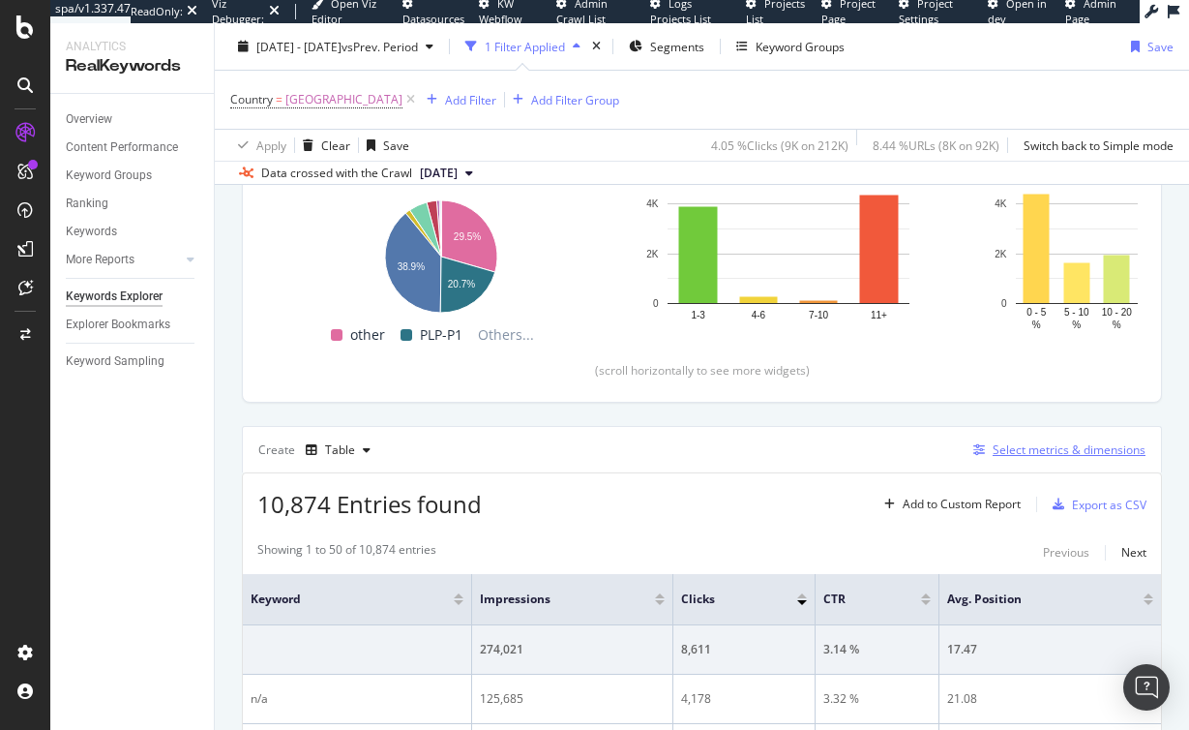
click at [1061, 450] on div "Select metrics & dimensions" at bounding box center [1069, 449] width 153 height 16
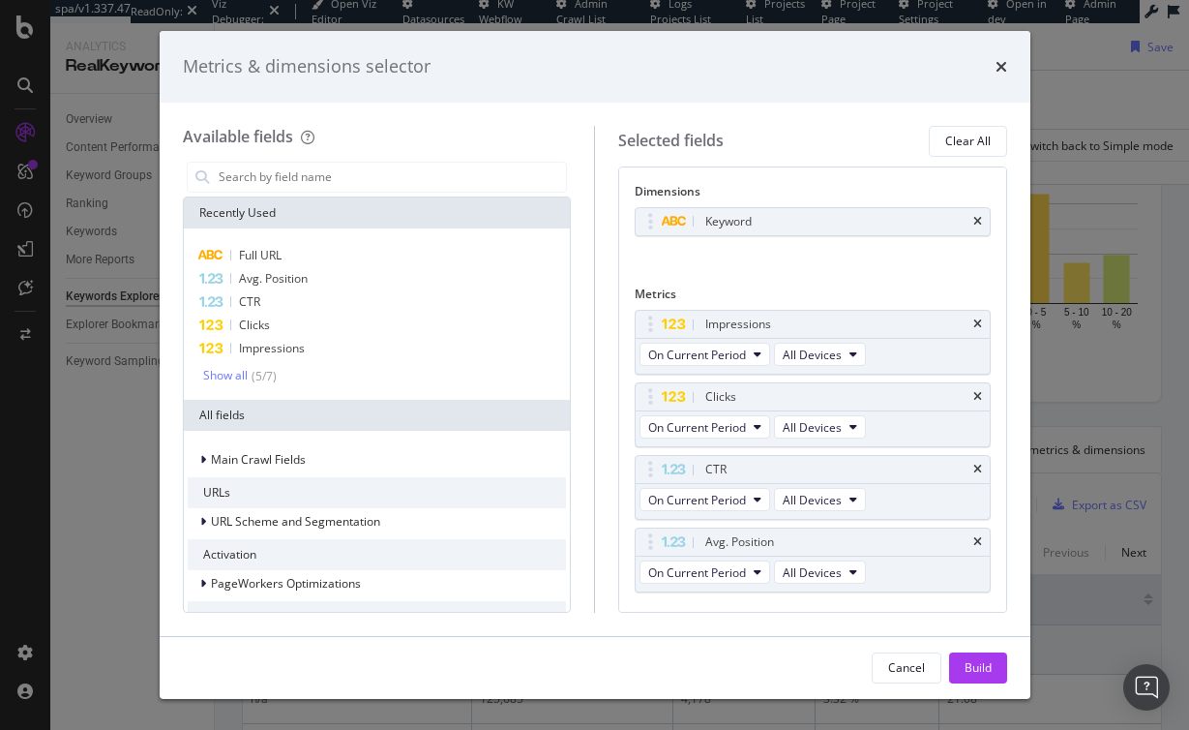
drag, startPoint x: 962, startPoint y: 220, endPoint x: 597, endPoint y: 193, distance: 365.8
click at [973, 220] on icon "times" at bounding box center [977, 222] width 9 height 12
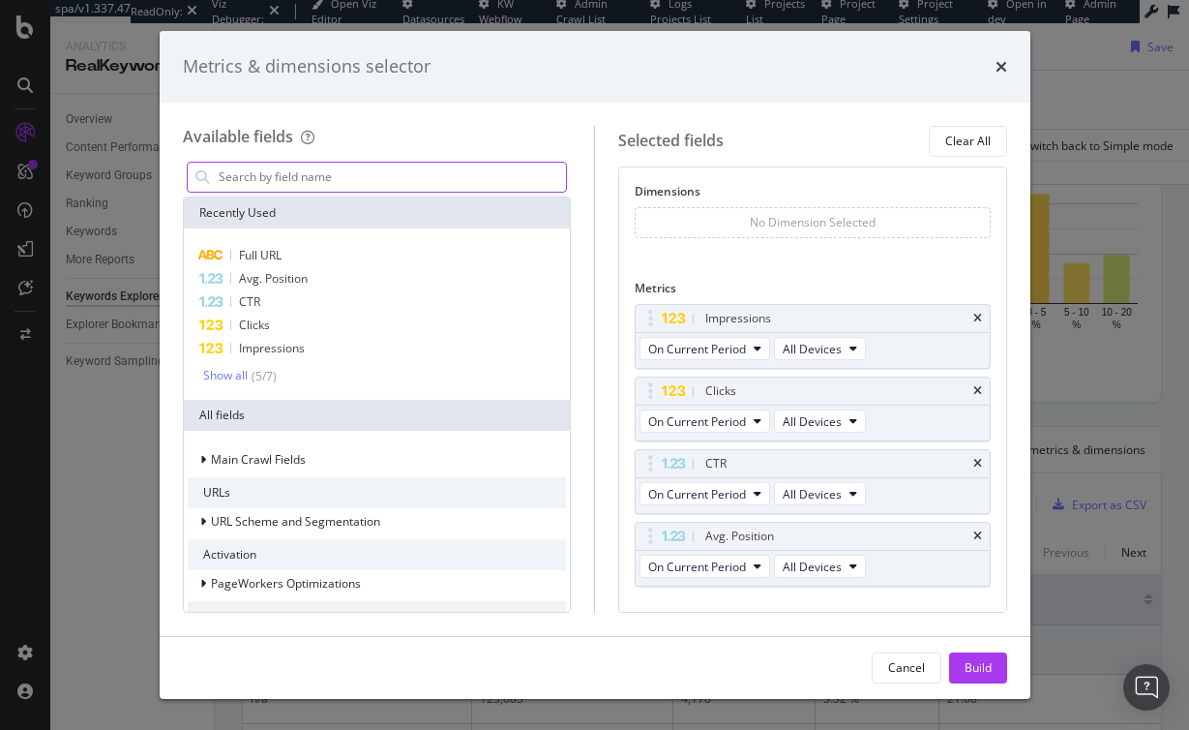
click at [349, 183] on input "modal" at bounding box center [392, 177] width 350 height 29
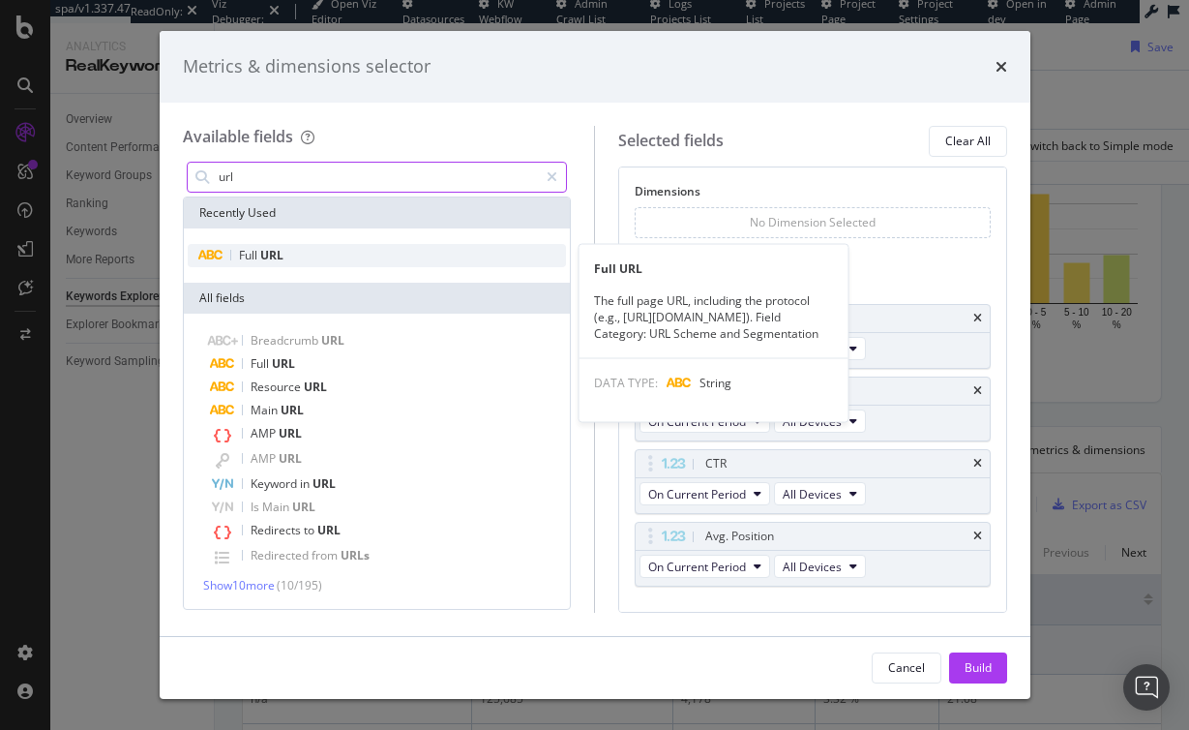
type input "url"
click at [353, 251] on div "Full URL" at bounding box center [377, 255] width 379 height 23
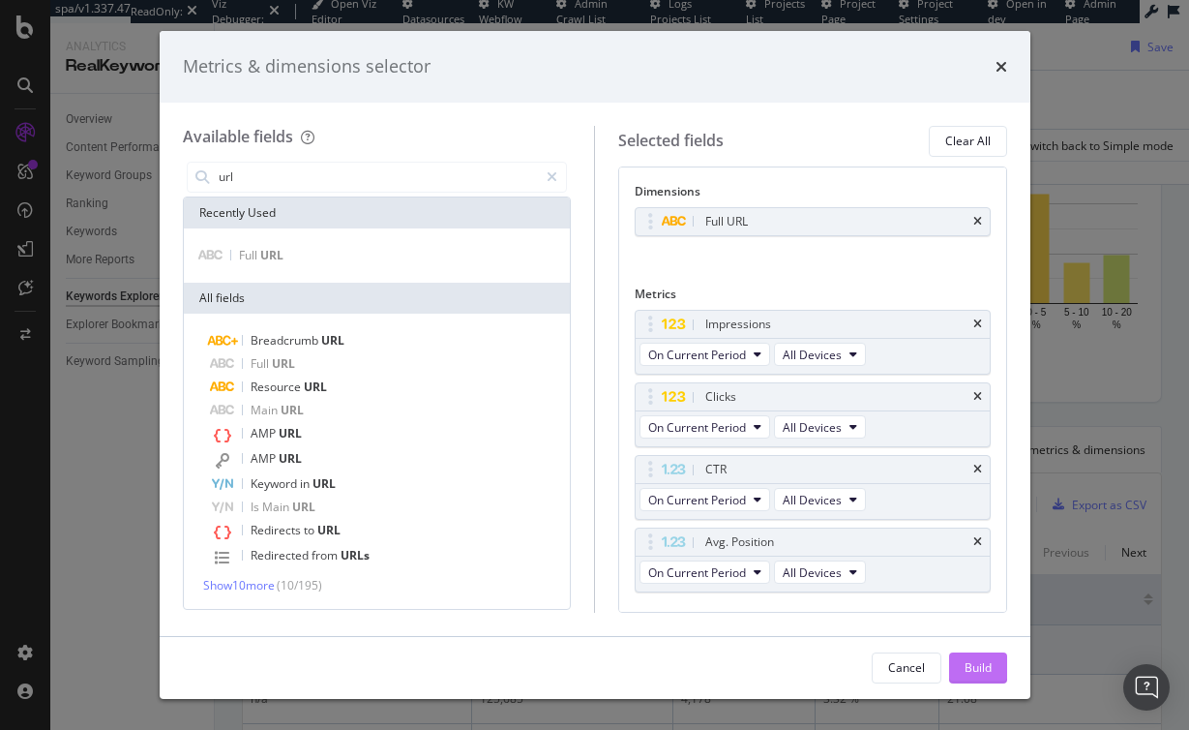
click at [996, 670] on button "Build" at bounding box center [978, 667] width 58 height 31
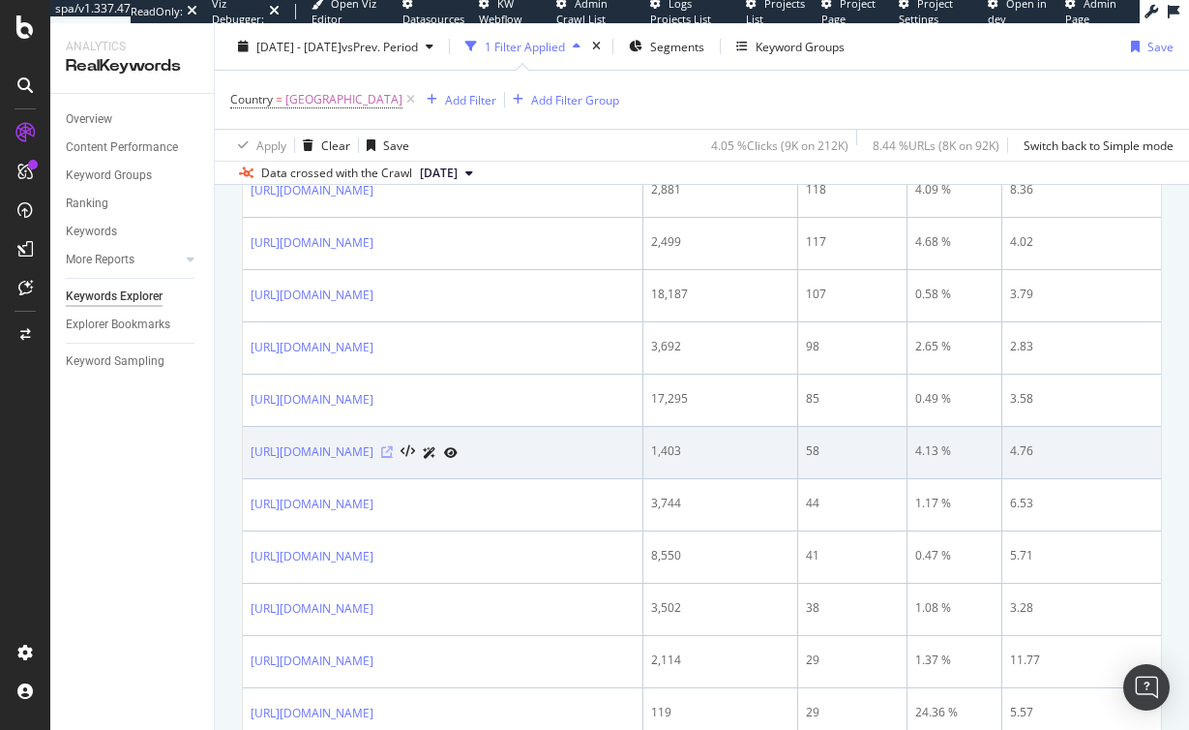
scroll to position [906, 0]
copy link "https://www.g-star.com/"
drag, startPoint x: 382, startPoint y: 450, endPoint x: 253, endPoint y: 450, distance: 129.7
click at [253, 450] on div "https://www.g-star.com/" at bounding box center [443, 450] width 384 height 20
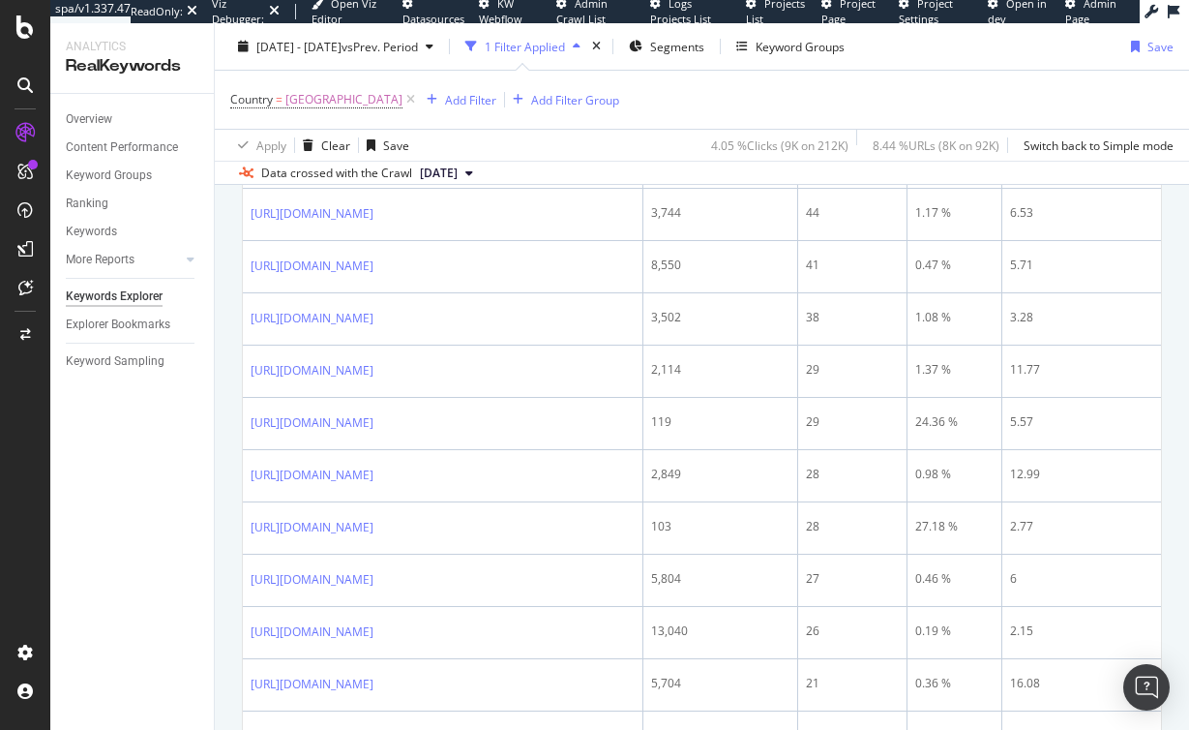
scroll to position [1353, 0]
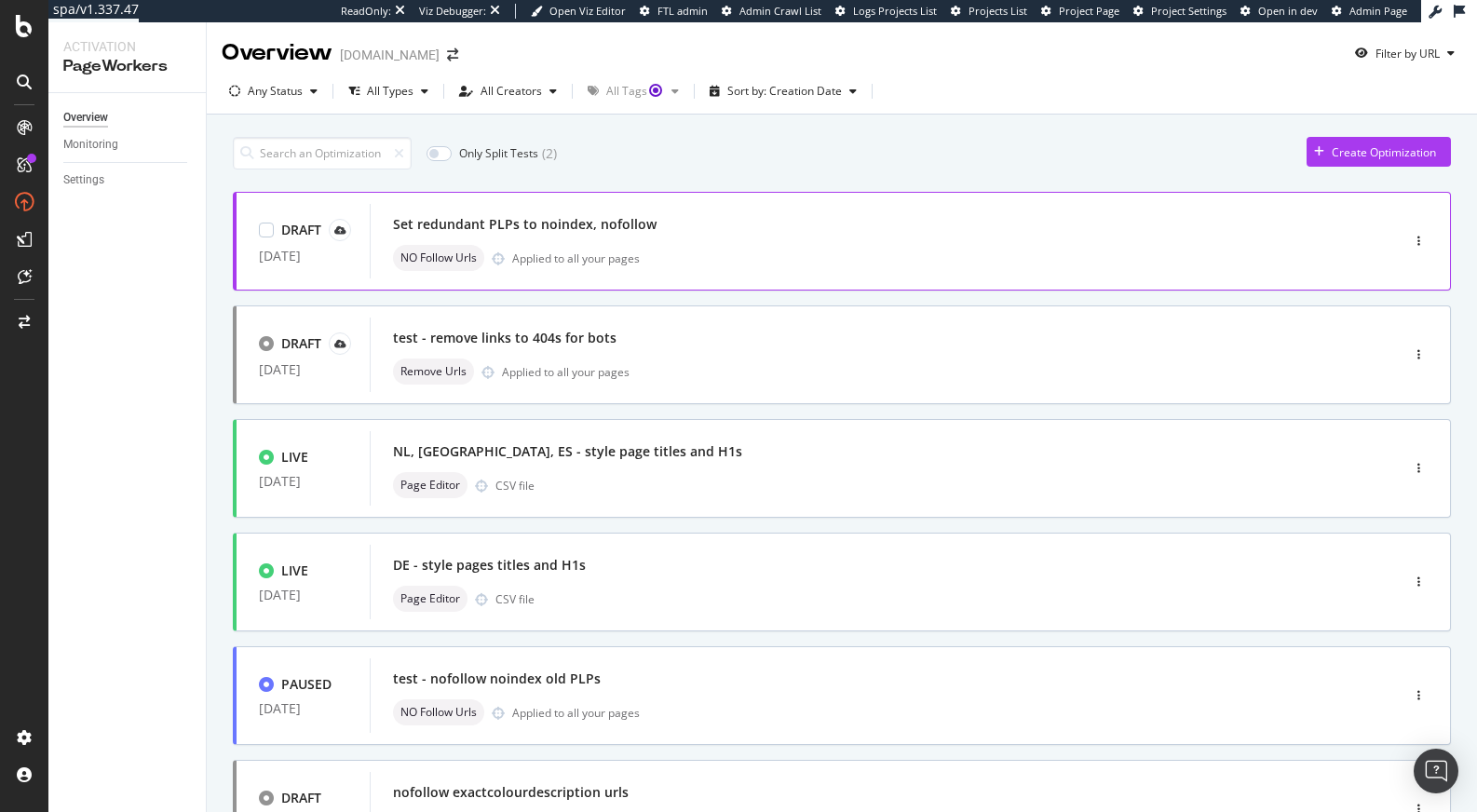
click at [598, 230] on div "Set redundant PLPs to noindex, nofollow" at bounding box center [524, 224] width 264 height 18
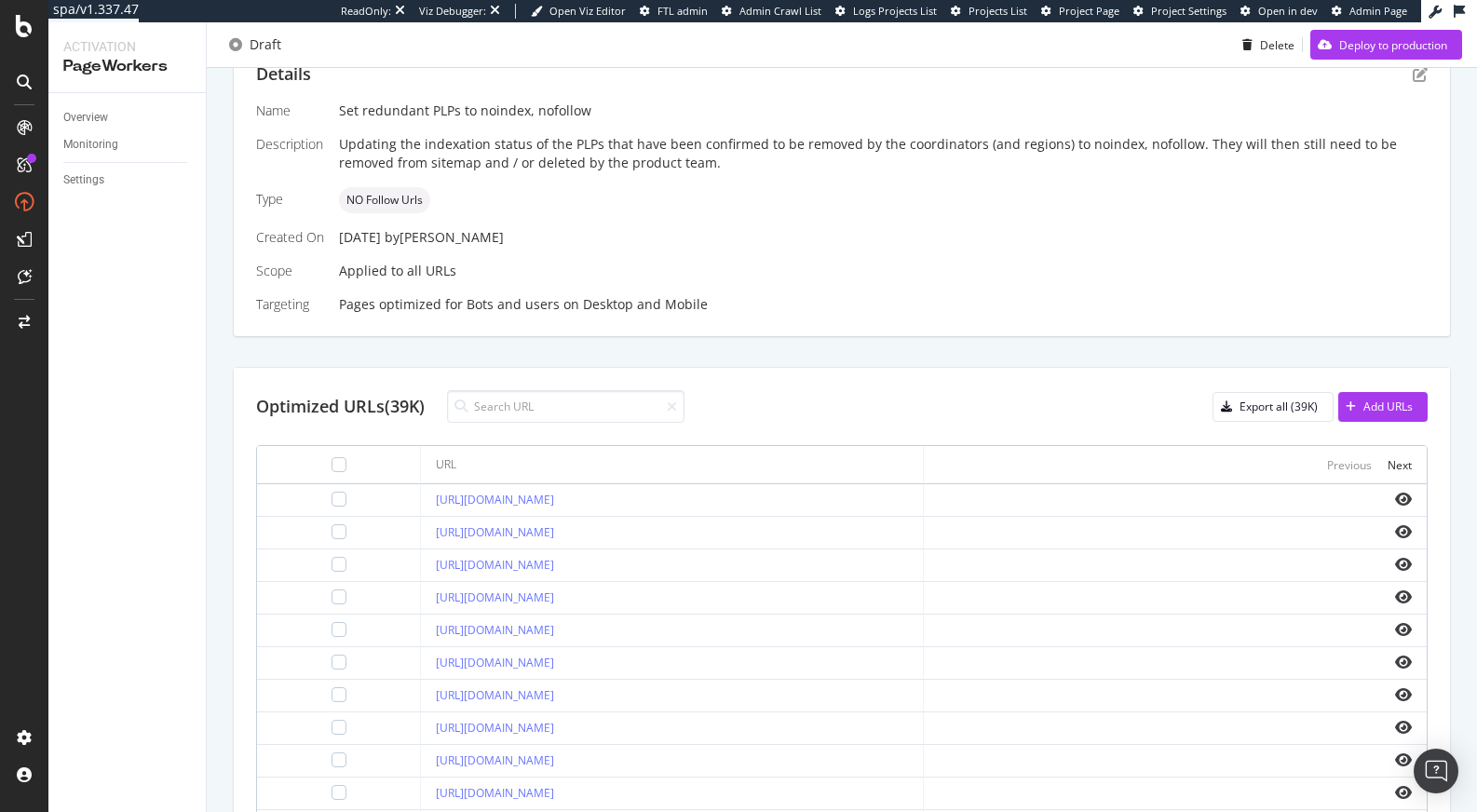
scroll to position [606, 0]
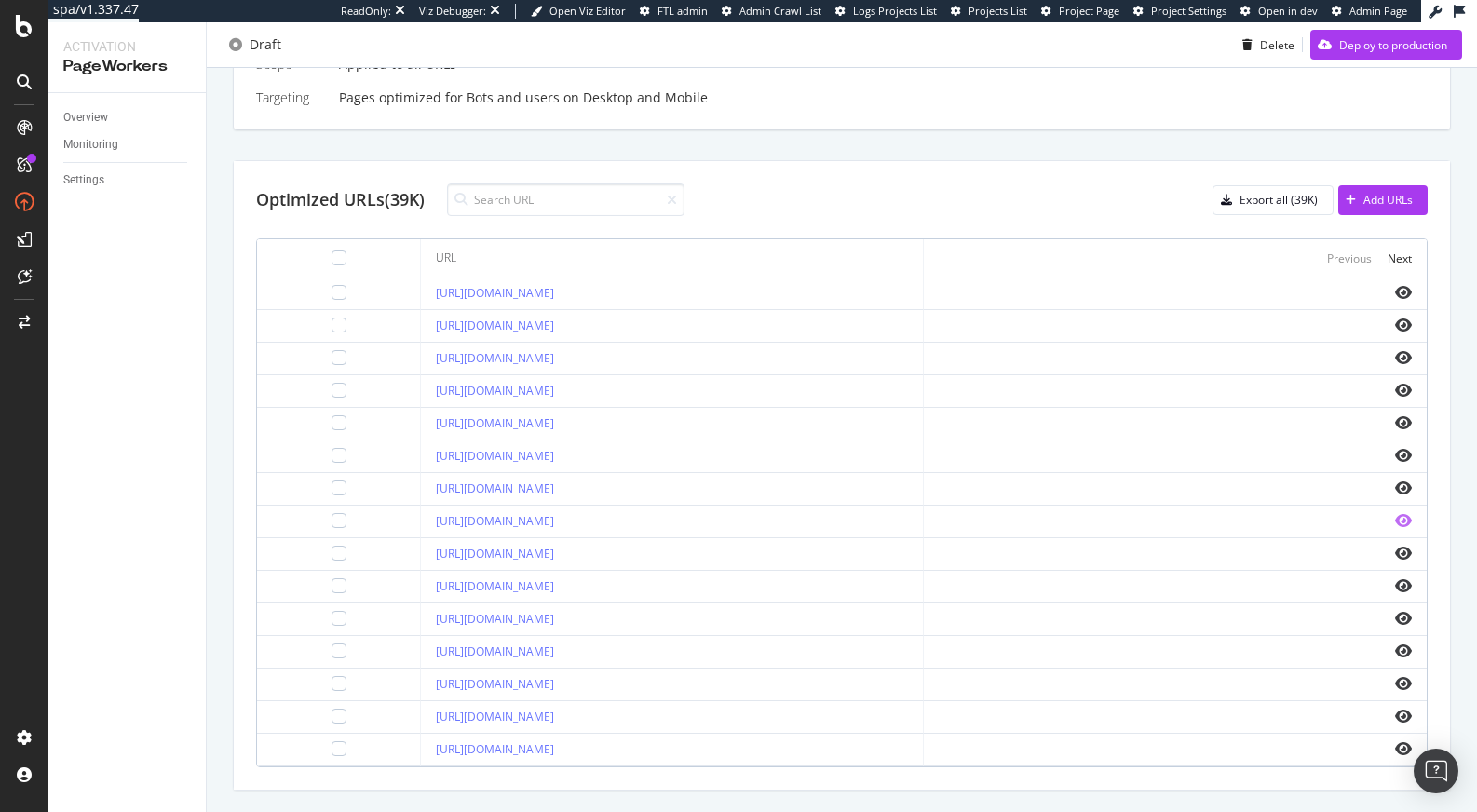
click at [1394, 524] on icon "eye" at bounding box center [1402, 520] width 16 height 14
drag, startPoint x: 695, startPoint y: 523, endPoint x: 334, endPoint y: 520, distance: 361.0
click at [334, 520] on tr "https://www.g-star.com/de_at/shop/collections/men" at bounding box center [841, 521] width 1169 height 33
click at [420, 518] on td "https://www.g-star.com/de_at/shop/collections/men" at bounding box center [672, 521] width 502 height 33
drag, startPoint x: 379, startPoint y: 517, endPoint x: 545, endPoint y: 526, distance: 166.2
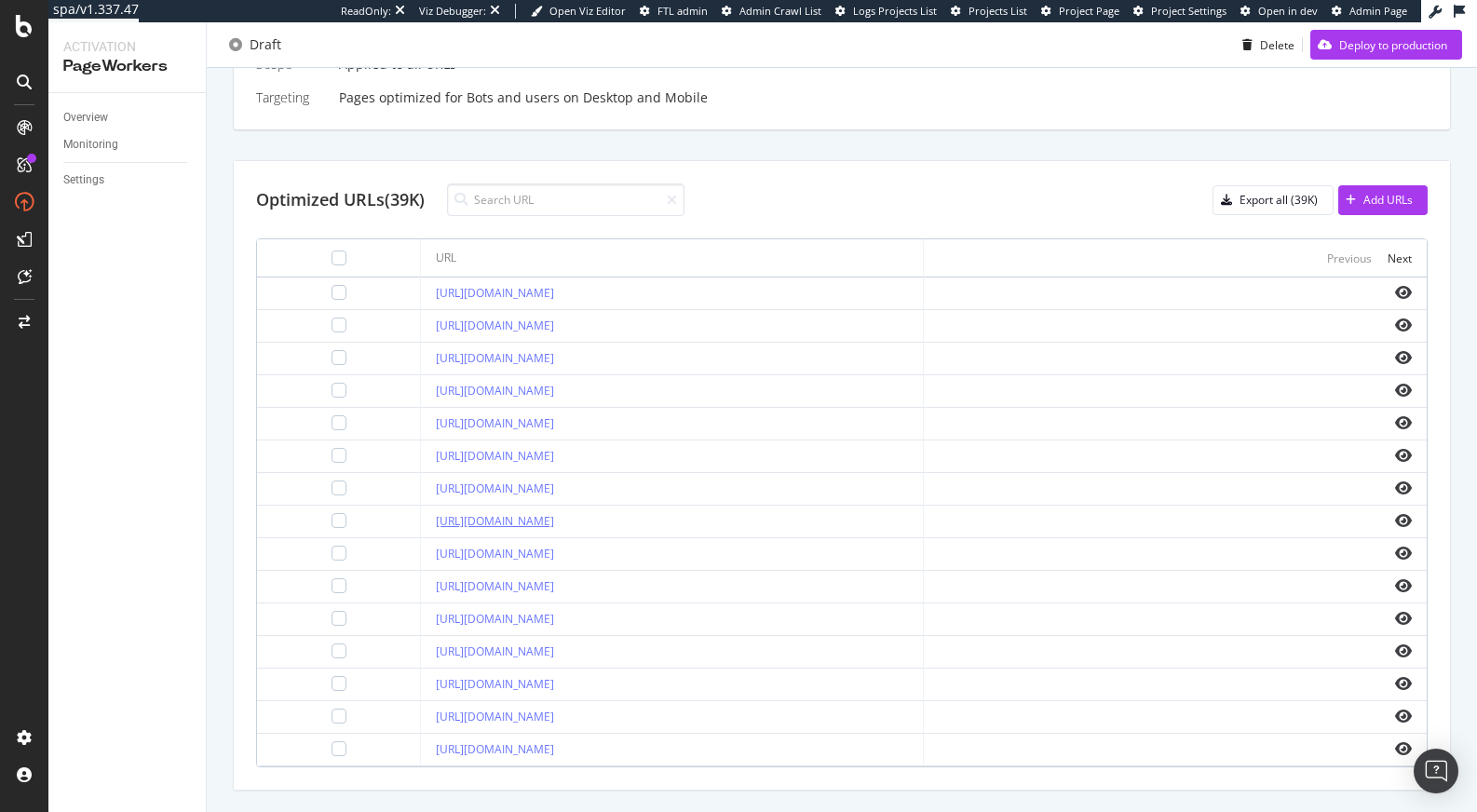
click at [545, 526] on td "https://www.g-star.com/de_at/shop/collections/men" at bounding box center [672, 521] width 502 height 33
copy link "https://www.g-star.com/de_at/"
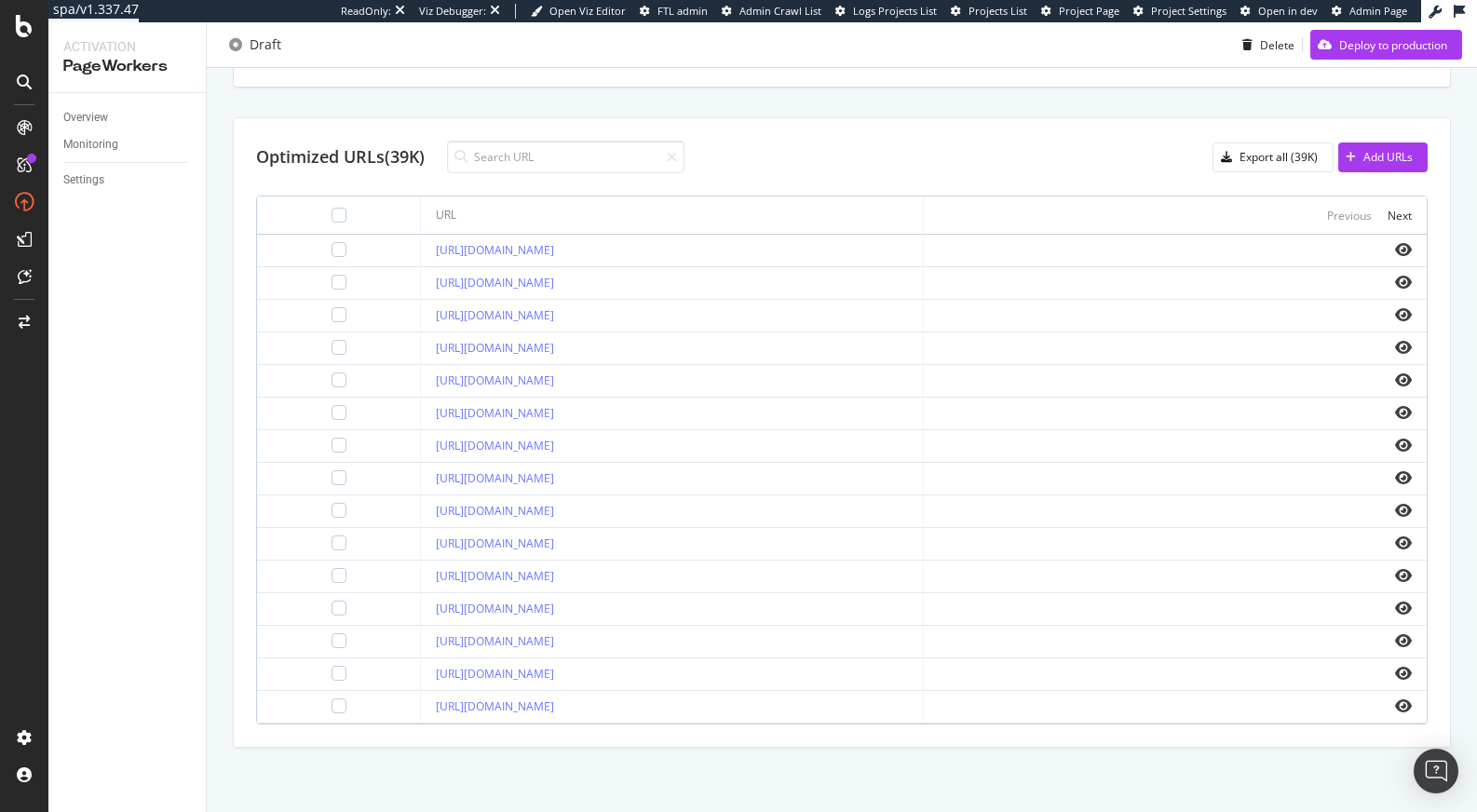
scroll to position [649, 0]
click at [1388, 215] on div "Next" at bounding box center [1399, 215] width 24 height 15
drag, startPoint x: 688, startPoint y: 644, endPoint x: 361, endPoint y: 642, distance: 327.0
click at [361, 642] on tr "https://www.g-star.com/de_at/shop/formal_footwear" at bounding box center [841, 641] width 1169 height 33
copy tr "https://www.g-star.com/de_at/shop/formal_footwear"
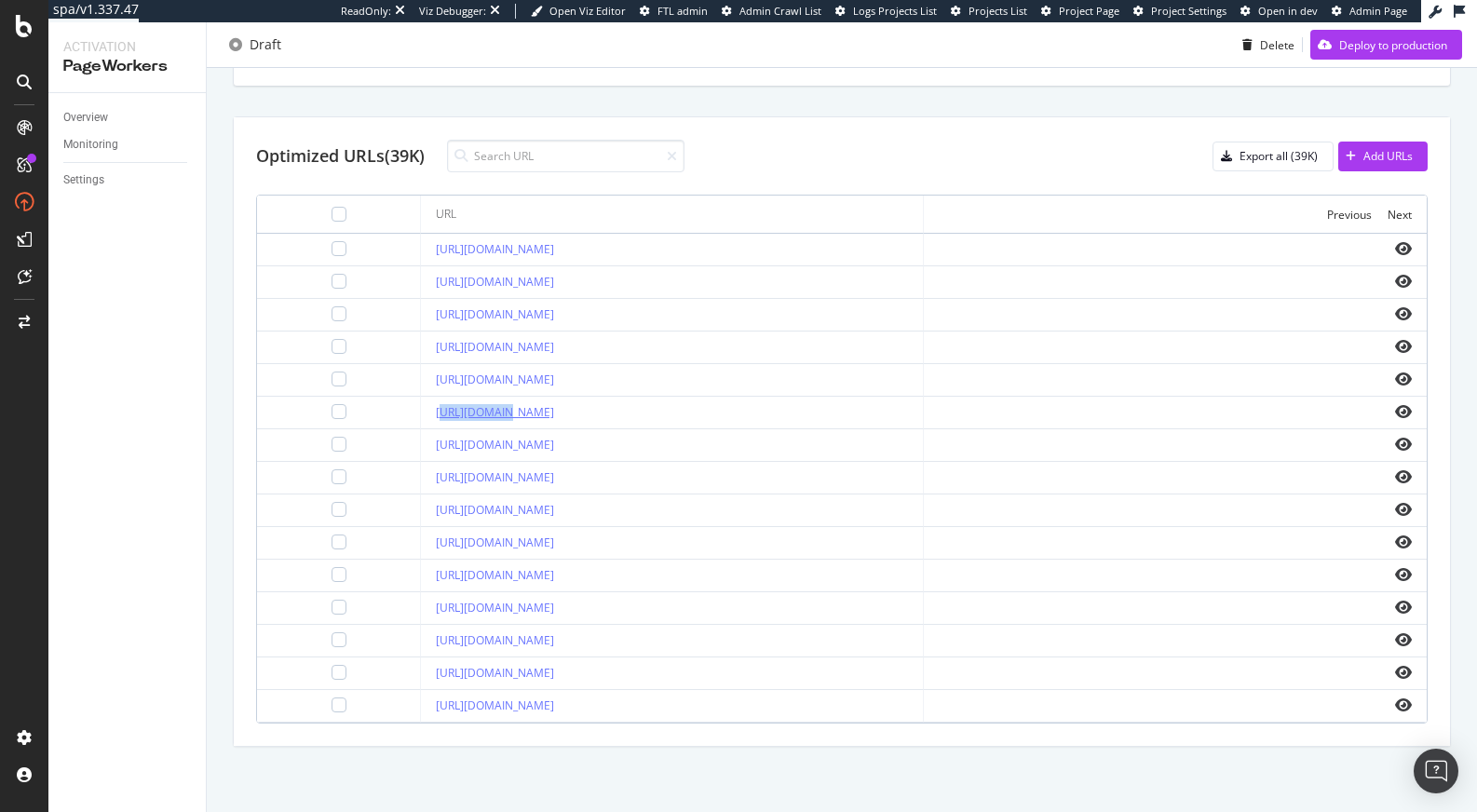
drag, startPoint x: 715, startPoint y: 414, endPoint x: 550, endPoint y: 410, distance: 165.0
click at [501, 412] on div "https://www.g-star.com/de_at/shop/extra_10_summer_sale" at bounding box center [672, 412] width 472 height 16
drag, startPoint x: 693, startPoint y: 416, endPoint x: 385, endPoint y: 416, distance: 308.0
click at [420, 416] on td "https://www.g-star.com/de_at/shop/extra_10_summer_sale" at bounding box center [672, 413] width 502 height 33
copy link "https://www.g-star.com/de_at/shop/extra_10_summer_sale"
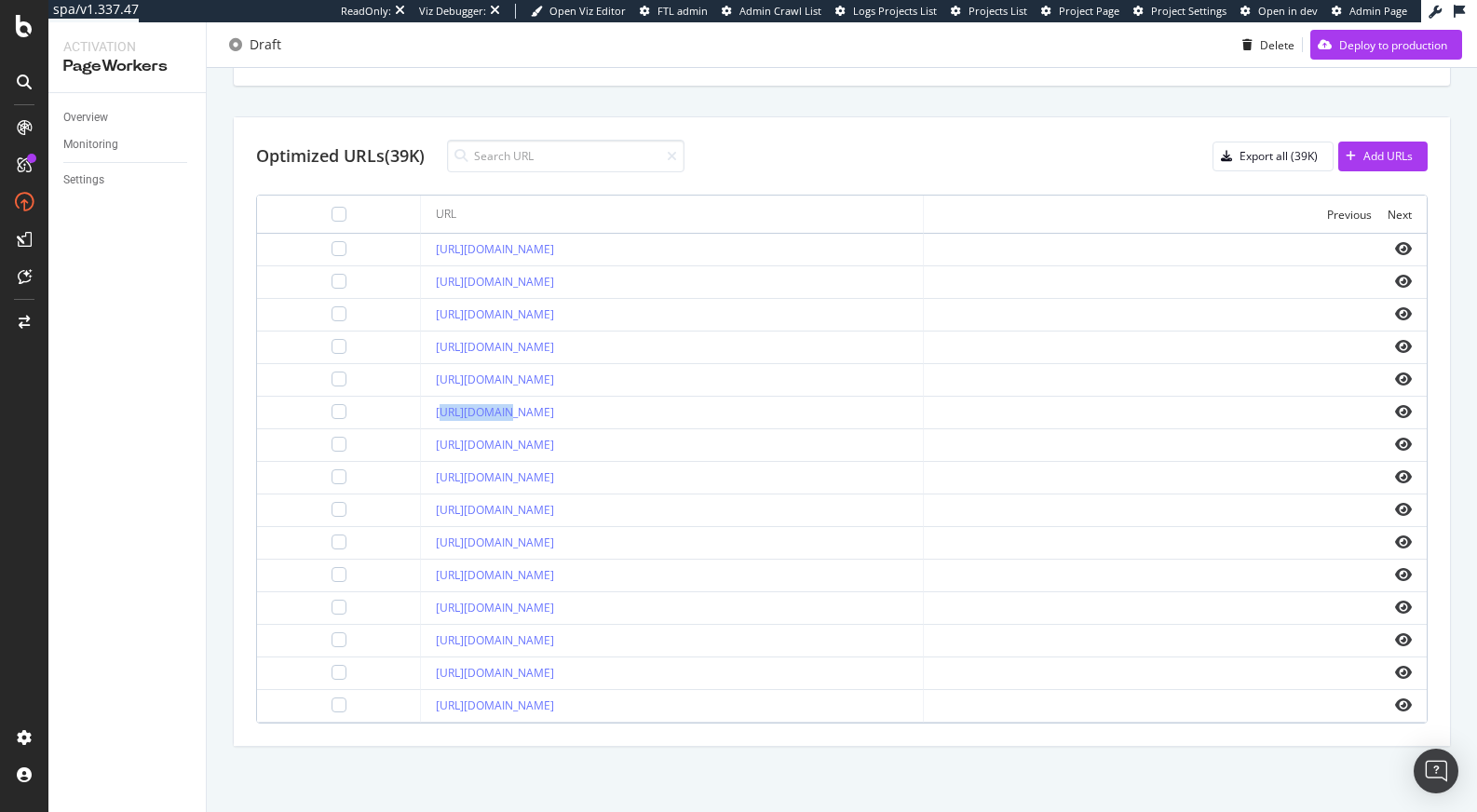
scroll to position [619, 0]
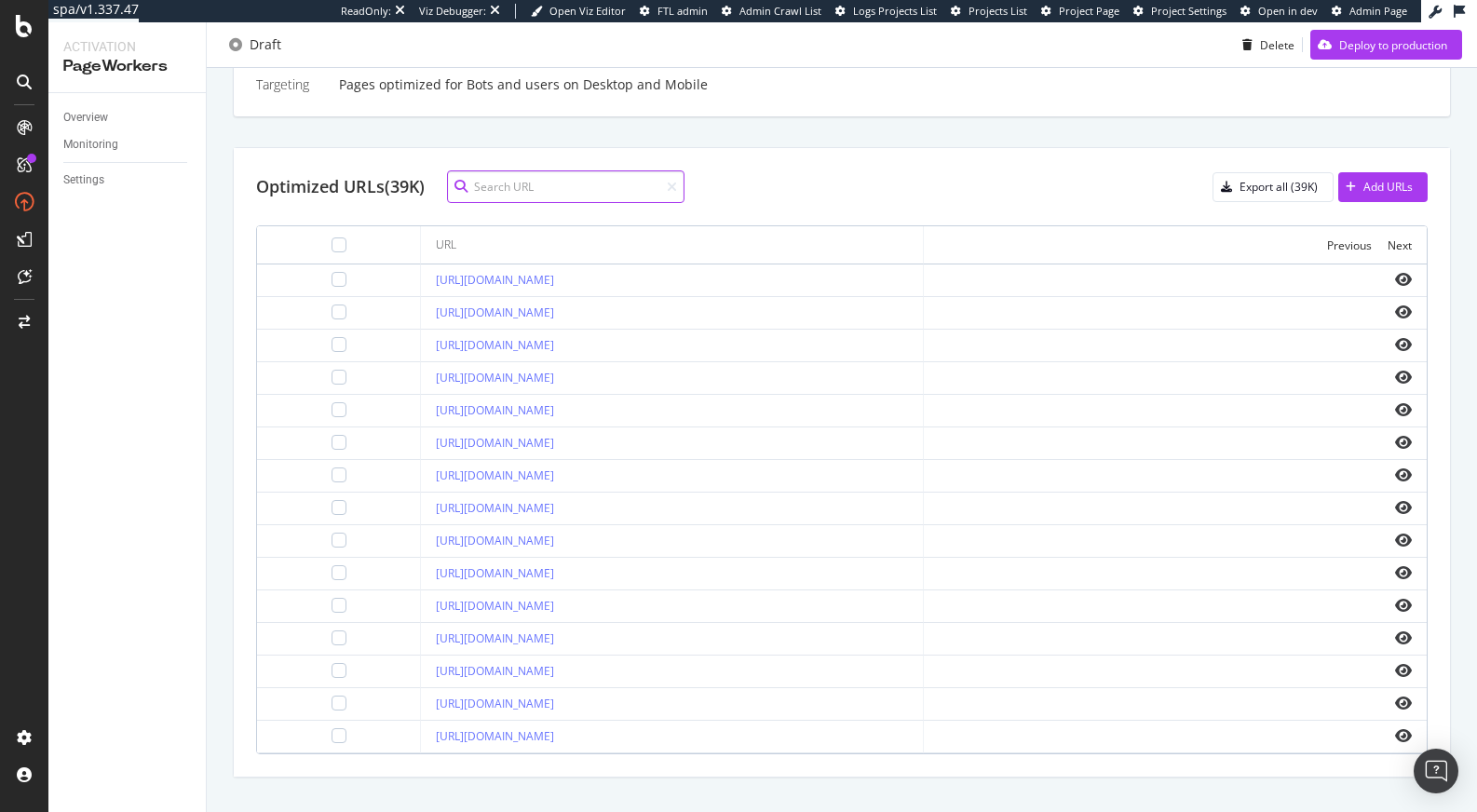
click at [530, 190] on input at bounding box center [565, 187] width 238 height 33
paste input "https://www.g-star.com/de_de/shop/women/flip_flop_promotion"
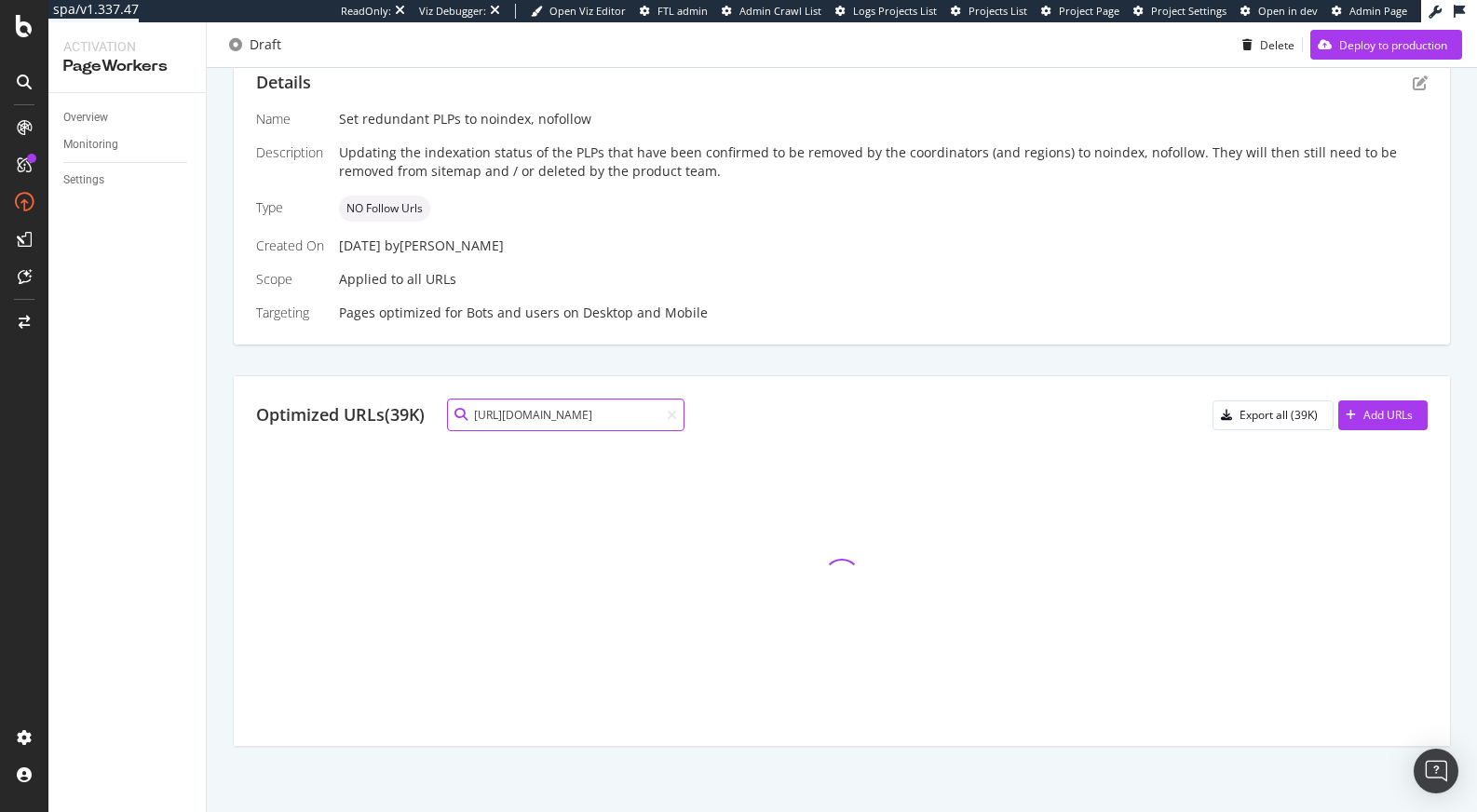
scroll to position [193, 0]
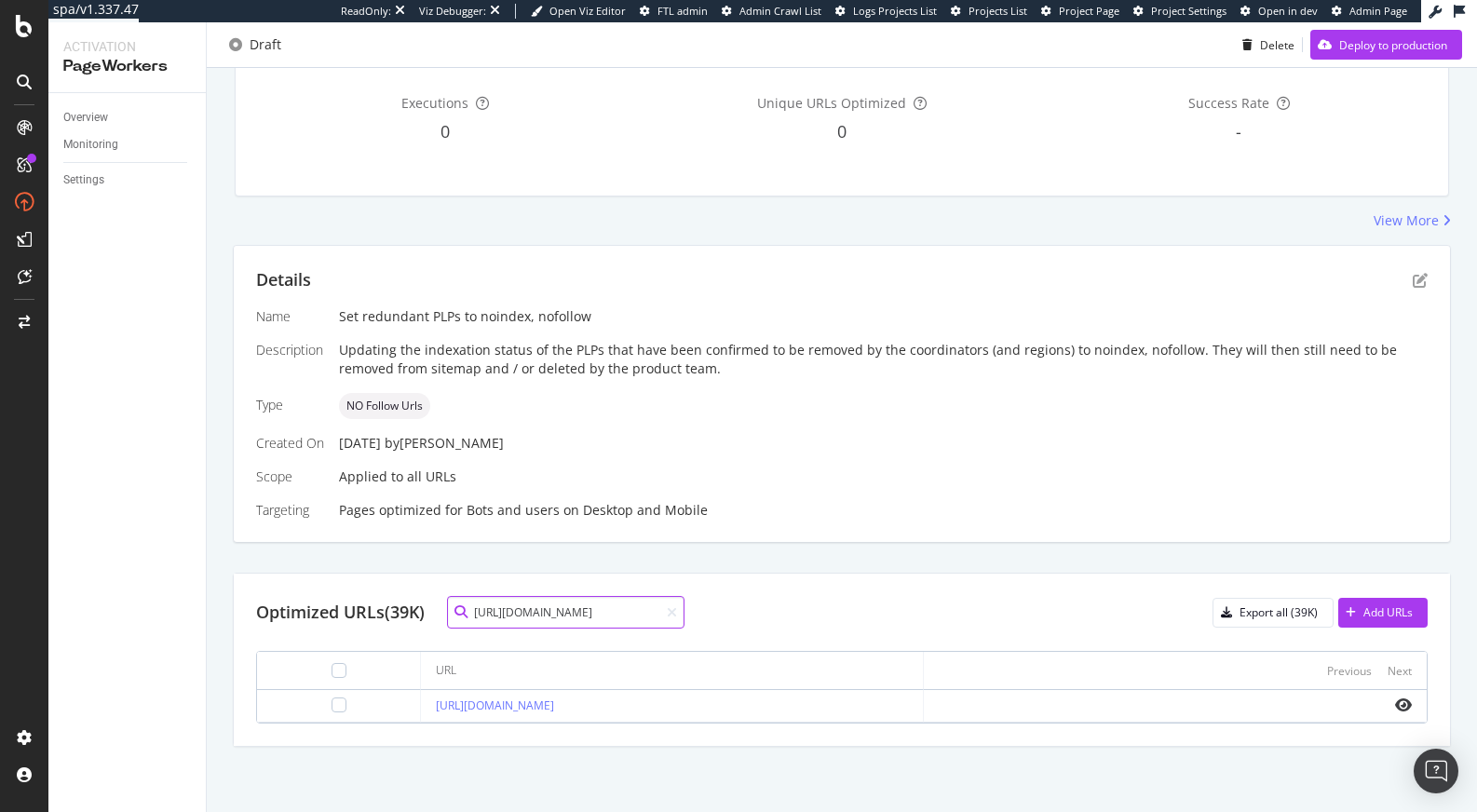
type input "https://www.g-star.com/de_de/shop/women/flip_flop_promotion"
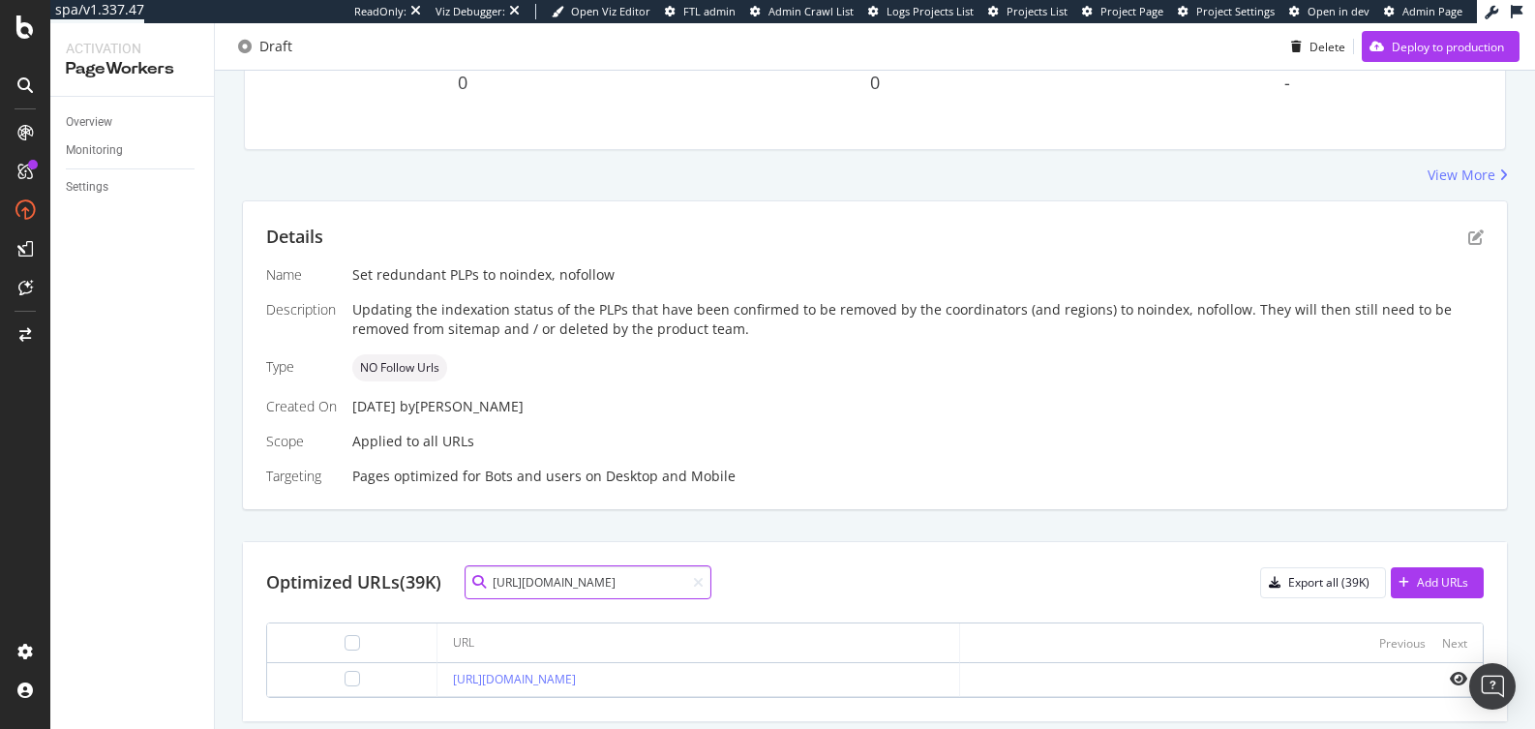
scroll to position [289, 0]
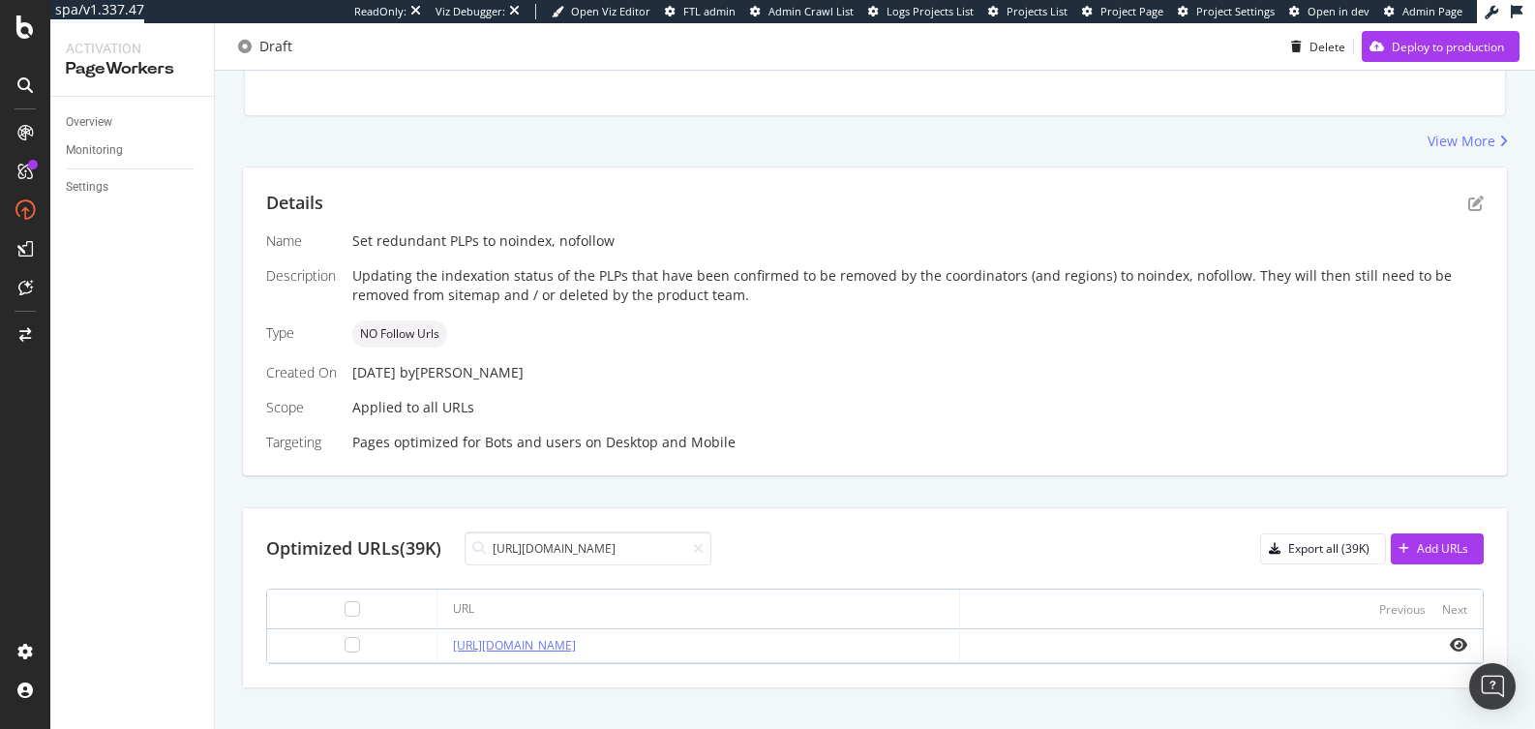
drag, startPoint x: 788, startPoint y: 641, endPoint x: 398, endPoint y: 645, distance: 389.9
click at [453, 645] on div "https://www.g-star.com/de_de/shop/women/flip_flop_promotion" at bounding box center [698, 645] width 491 height 17
copy link "https://www.g-star.com/de_de/shop/women/flip_flop_promotion"
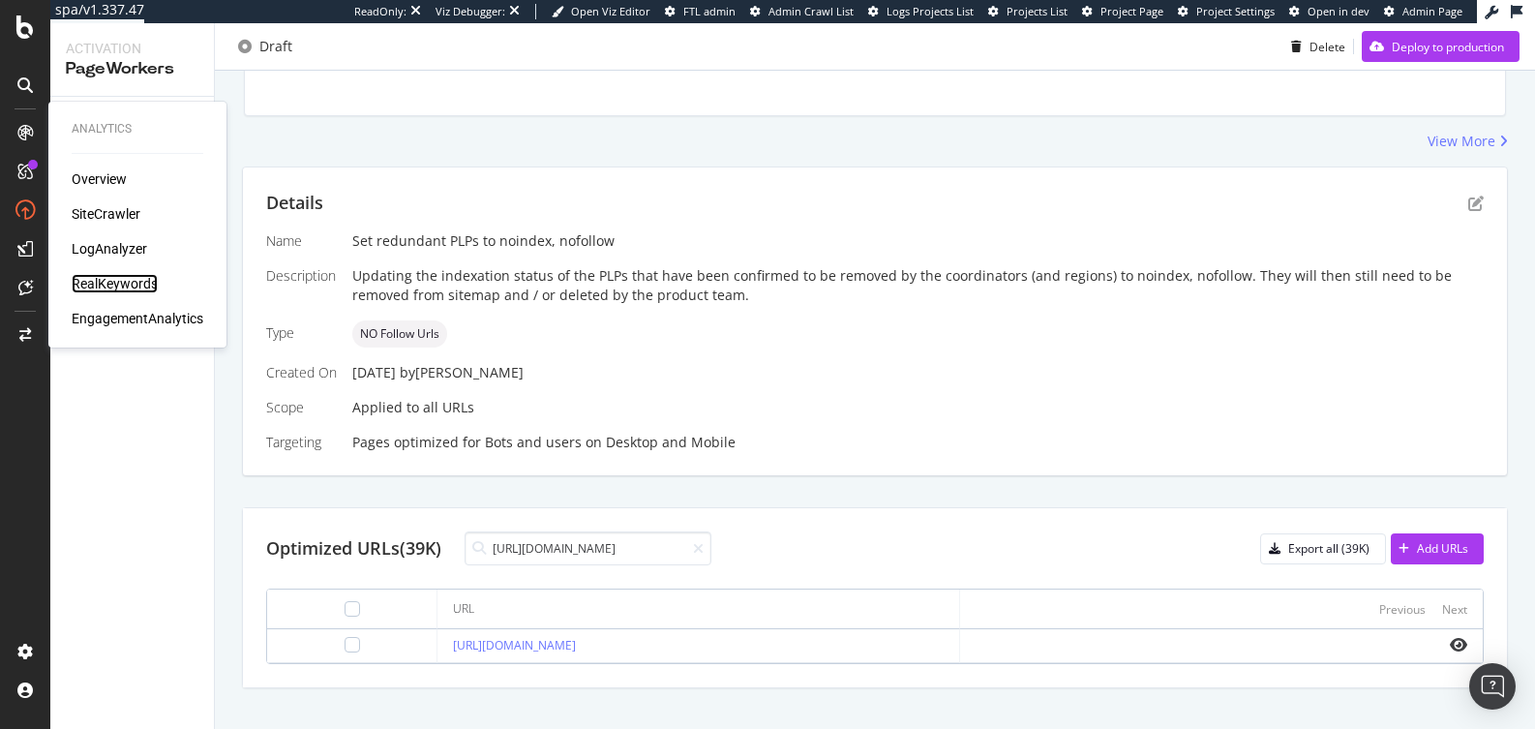
click at [104, 274] on div "RealKeywords" at bounding box center [115, 283] width 86 height 19
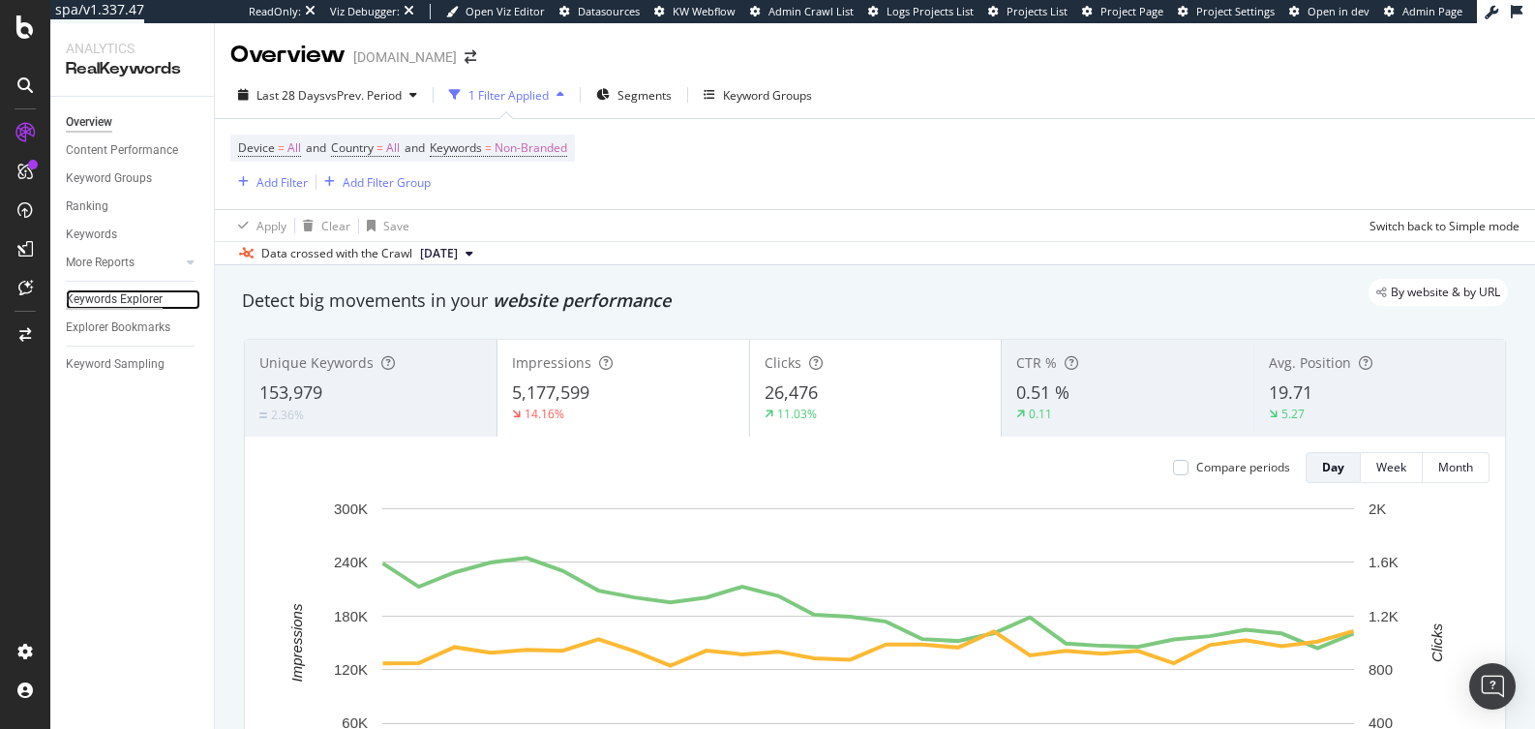
click at [137, 291] on div "Keywords Explorer" at bounding box center [114, 299] width 97 height 20
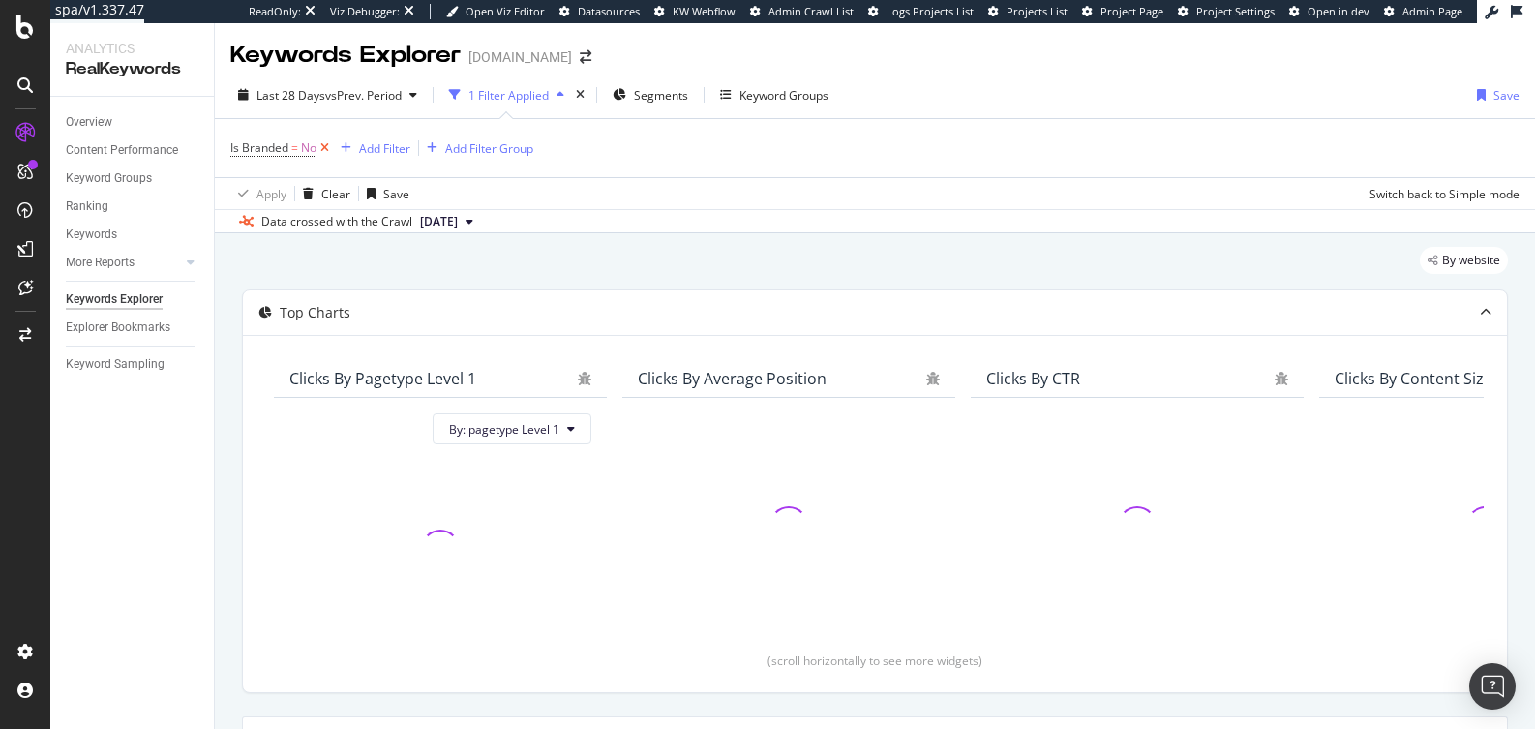
click at [322, 142] on icon at bounding box center [324, 147] width 16 height 19
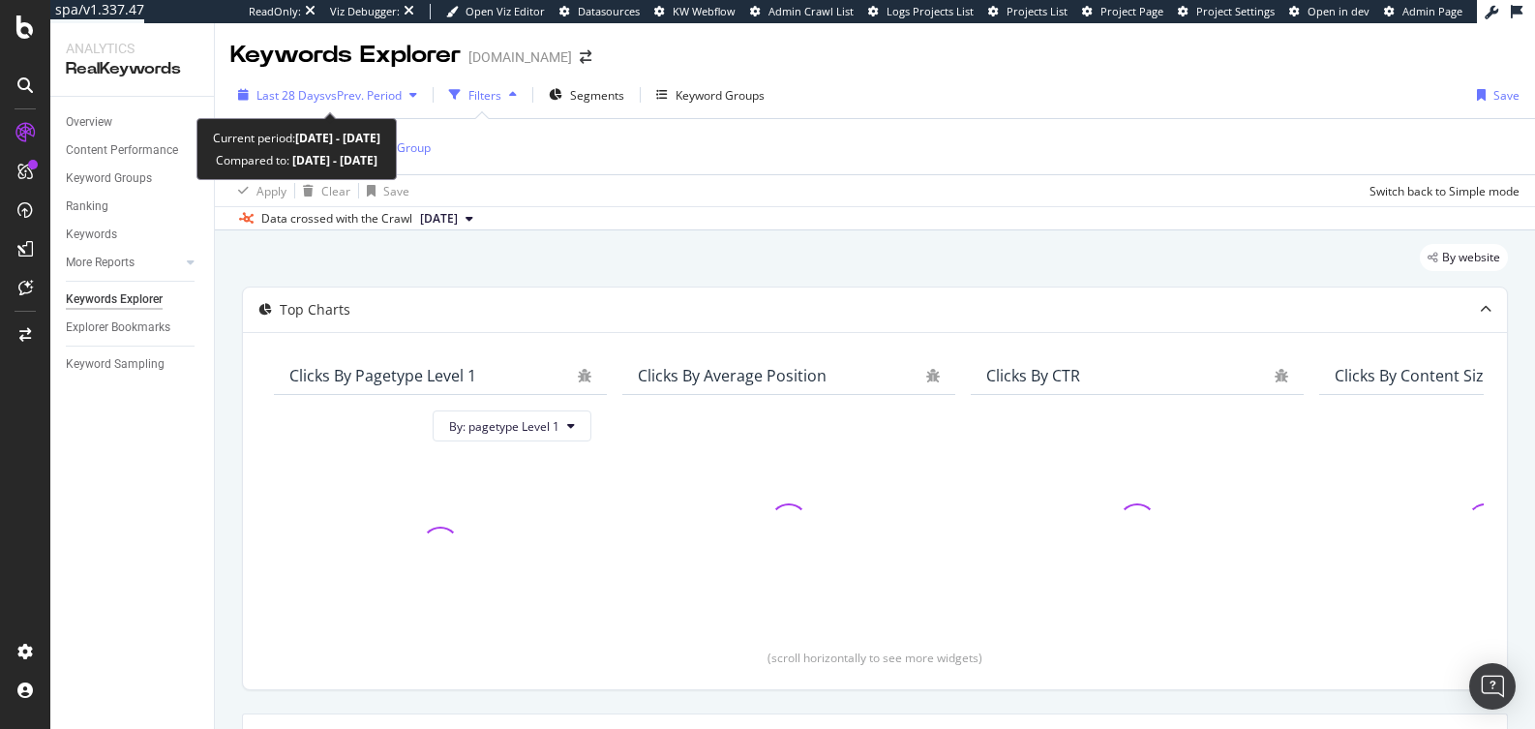
click at [339, 94] on span "vs Prev. Period" at bounding box center [363, 95] width 76 height 16
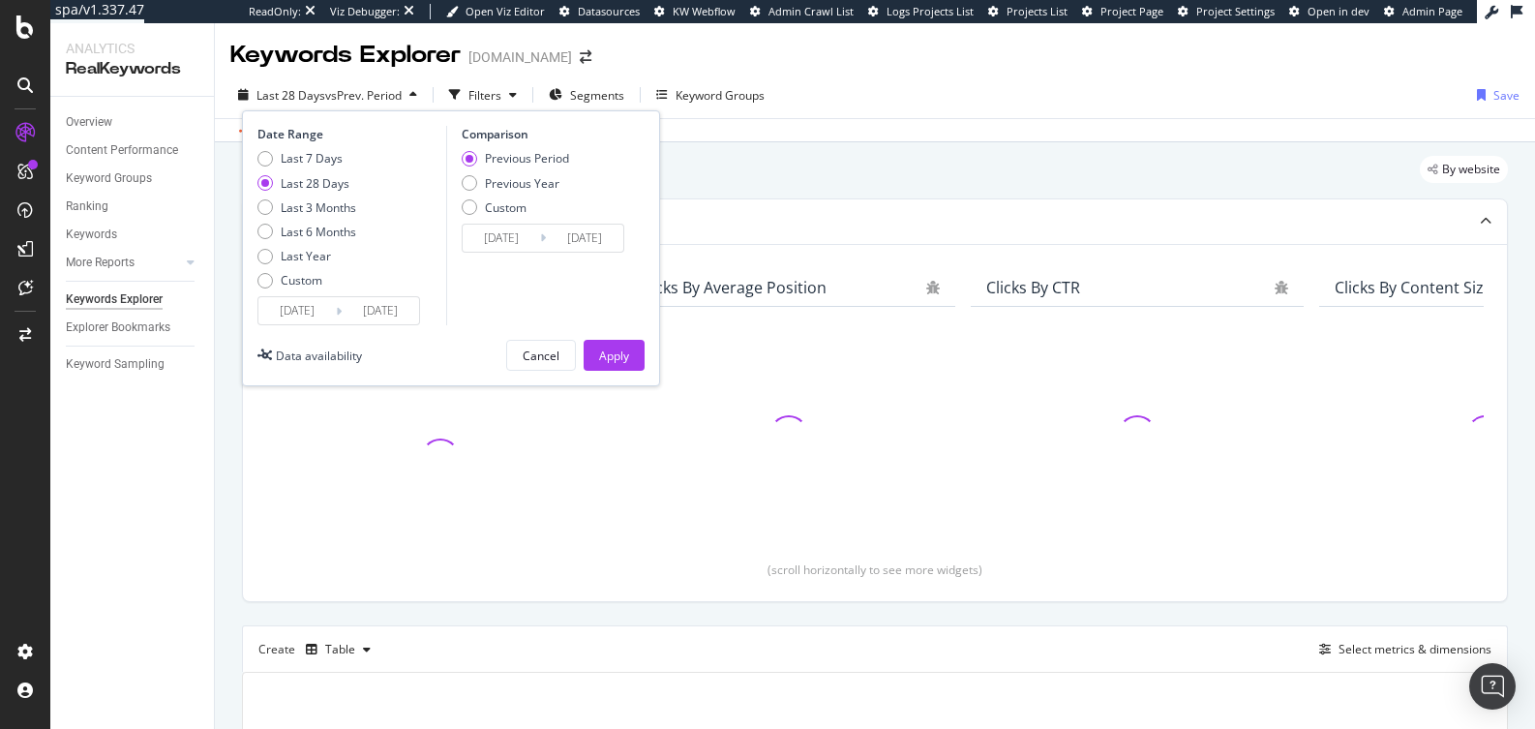
click at [339, 241] on div "Last 7 Days Last 28 Days Last 3 Months Last 6 Months Last Year Custom" at bounding box center [306, 223] width 99 height 146
click at [333, 251] on div "Last Year" at bounding box center [306, 256] width 99 height 16
type input "[DATE]"
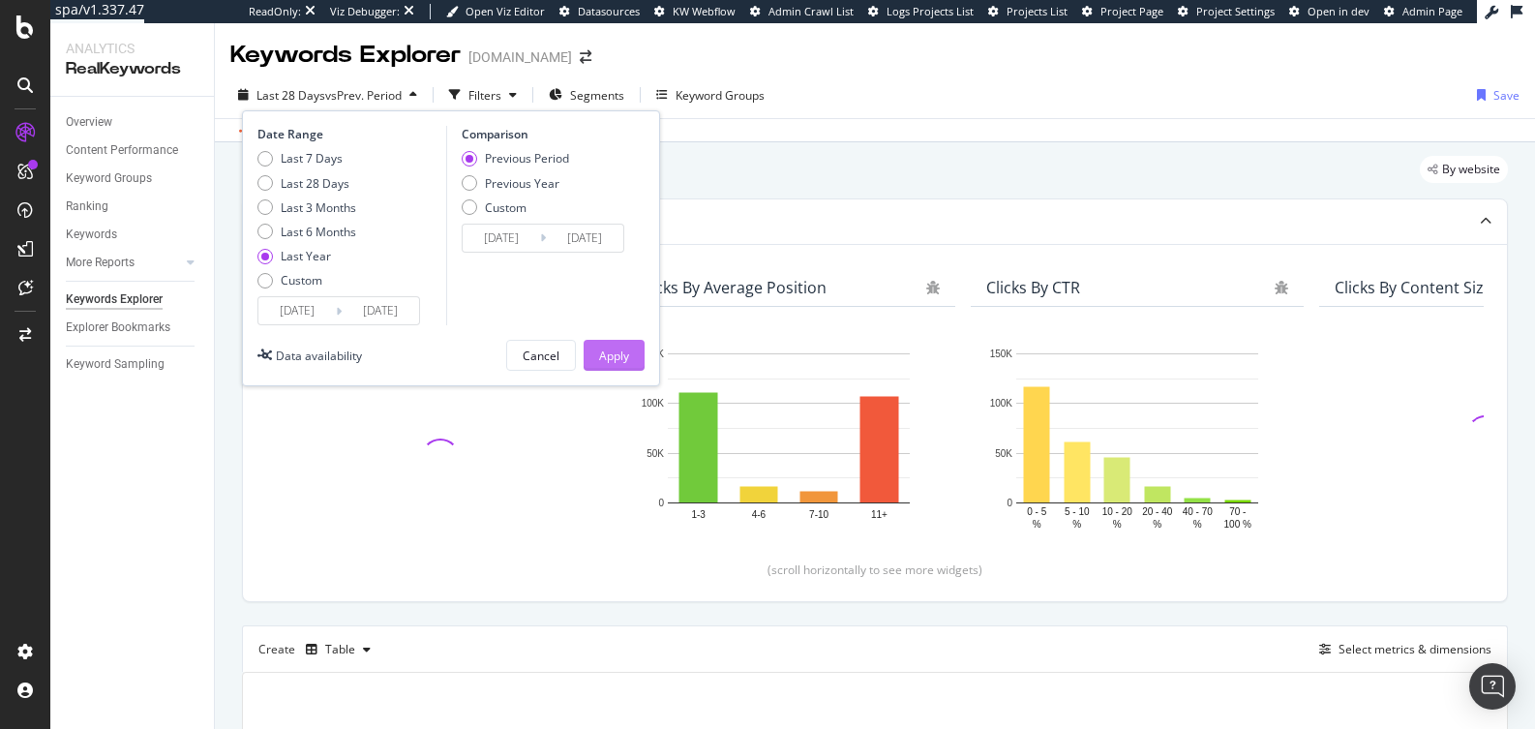
click at [627, 358] on div "Apply" at bounding box center [614, 355] width 30 height 16
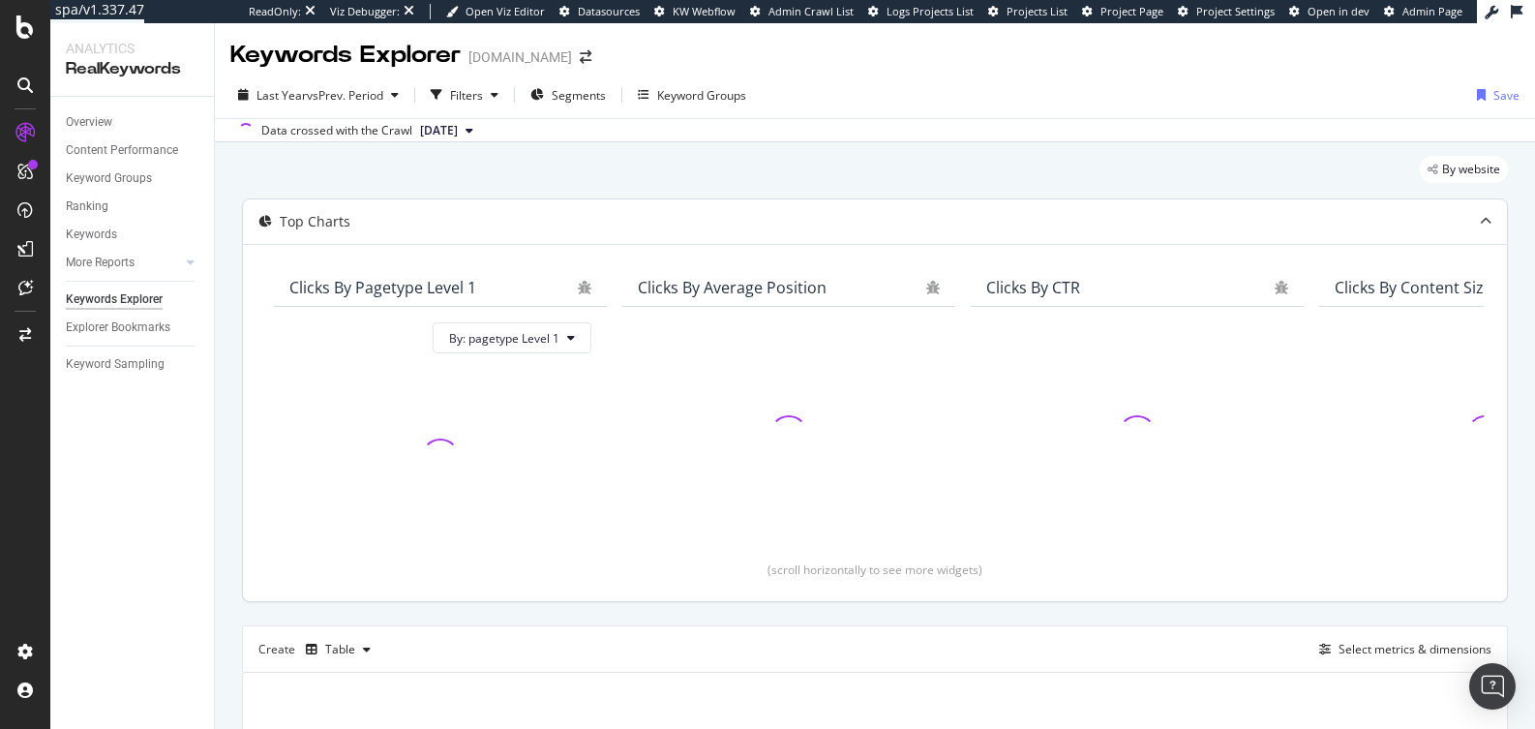
scroll to position [301, 0]
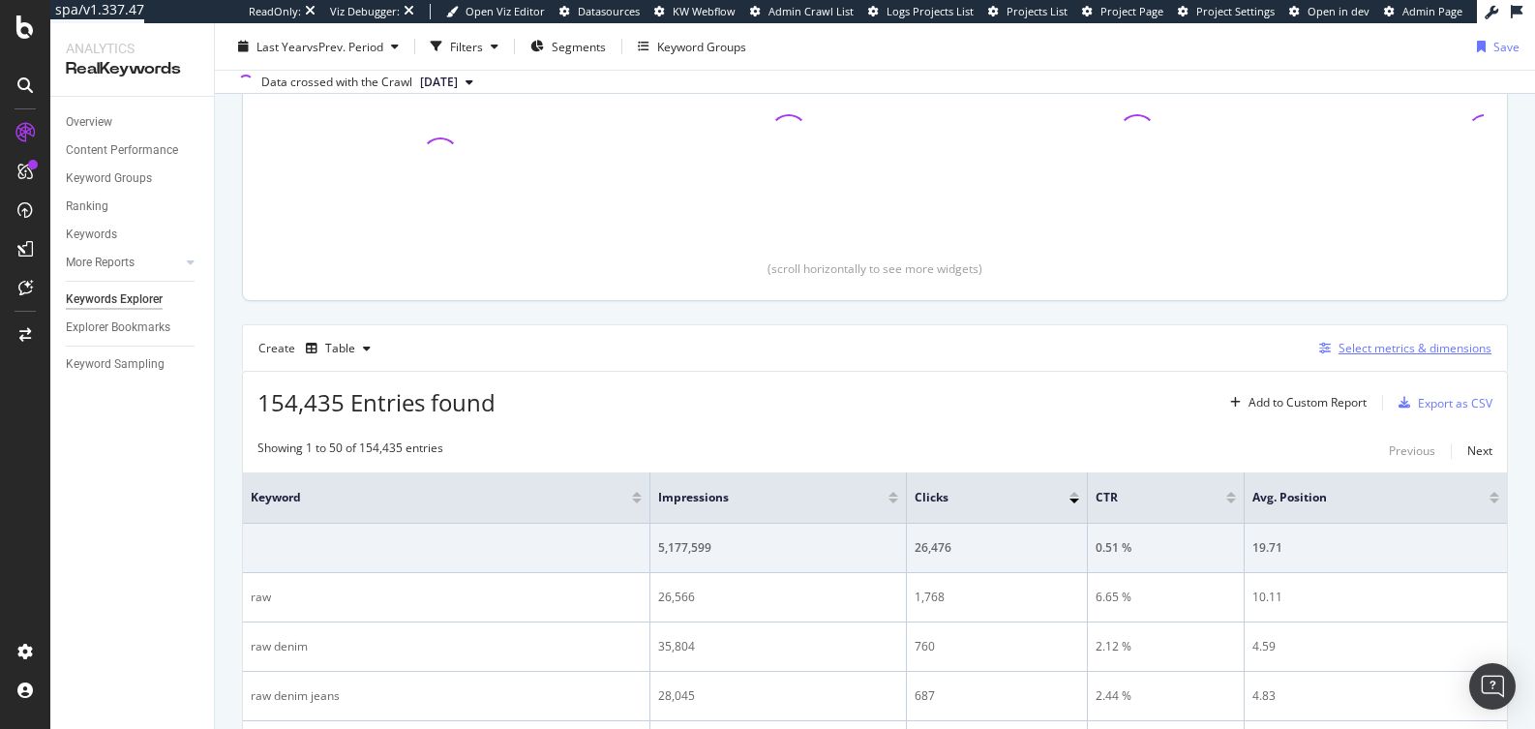
click at [1346, 343] on div "Select metrics & dimensions" at bounding box center [1414, 348] width 153 height 16
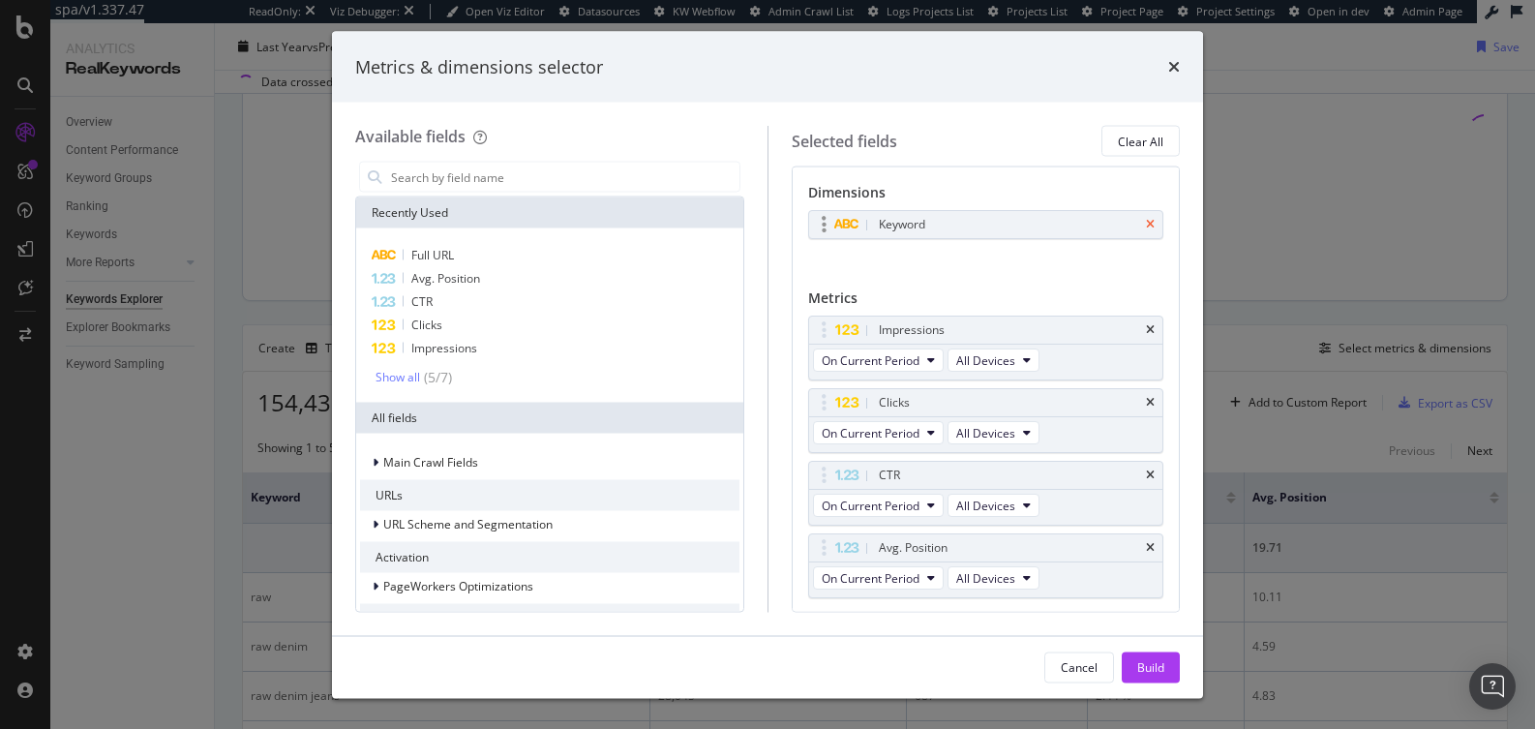
click at [1146, 225] on icon "times" at bounding box center [1150, 225] width 9 height 12
click at [551, 173] on input "modal" at bounding box center [564, 177] width 350 height 29
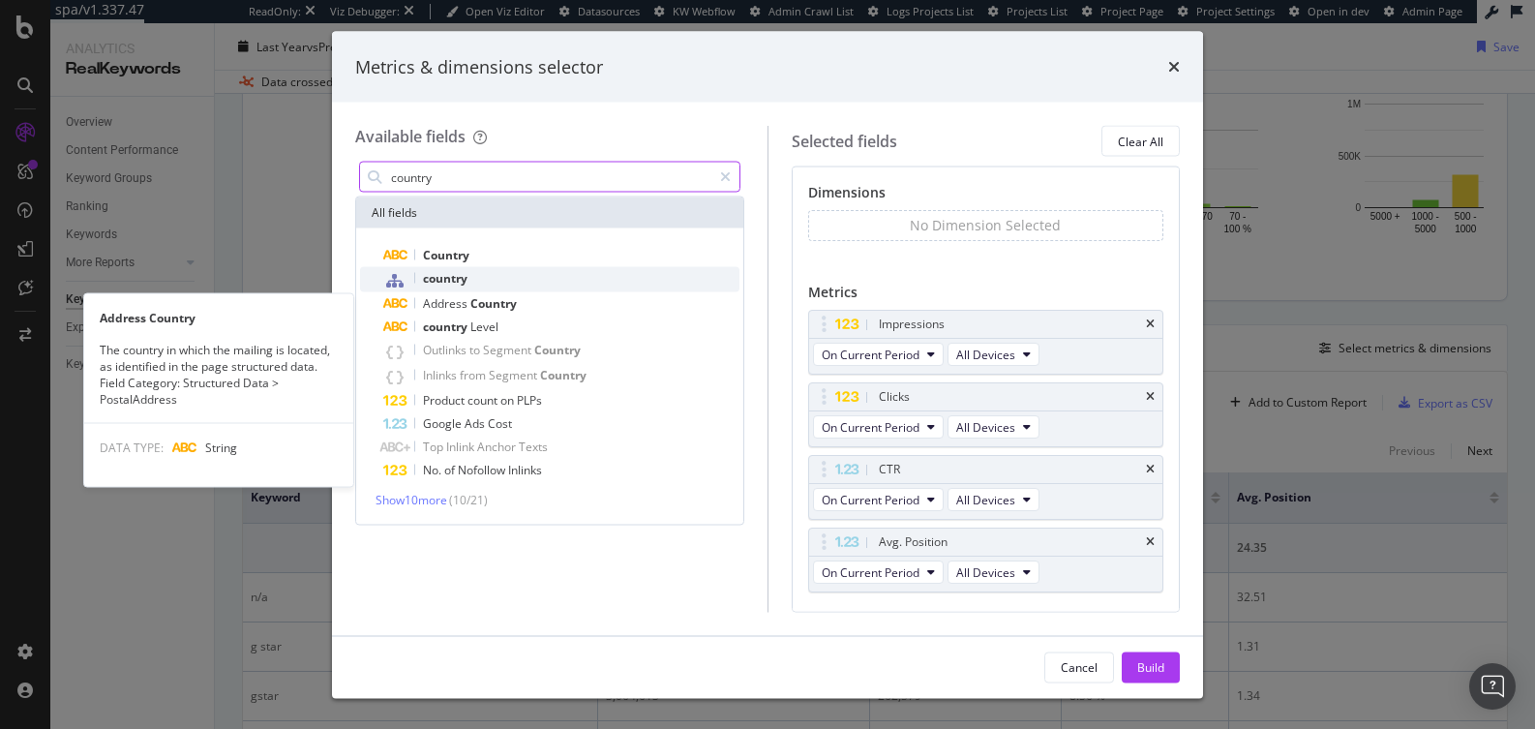
type input "country"
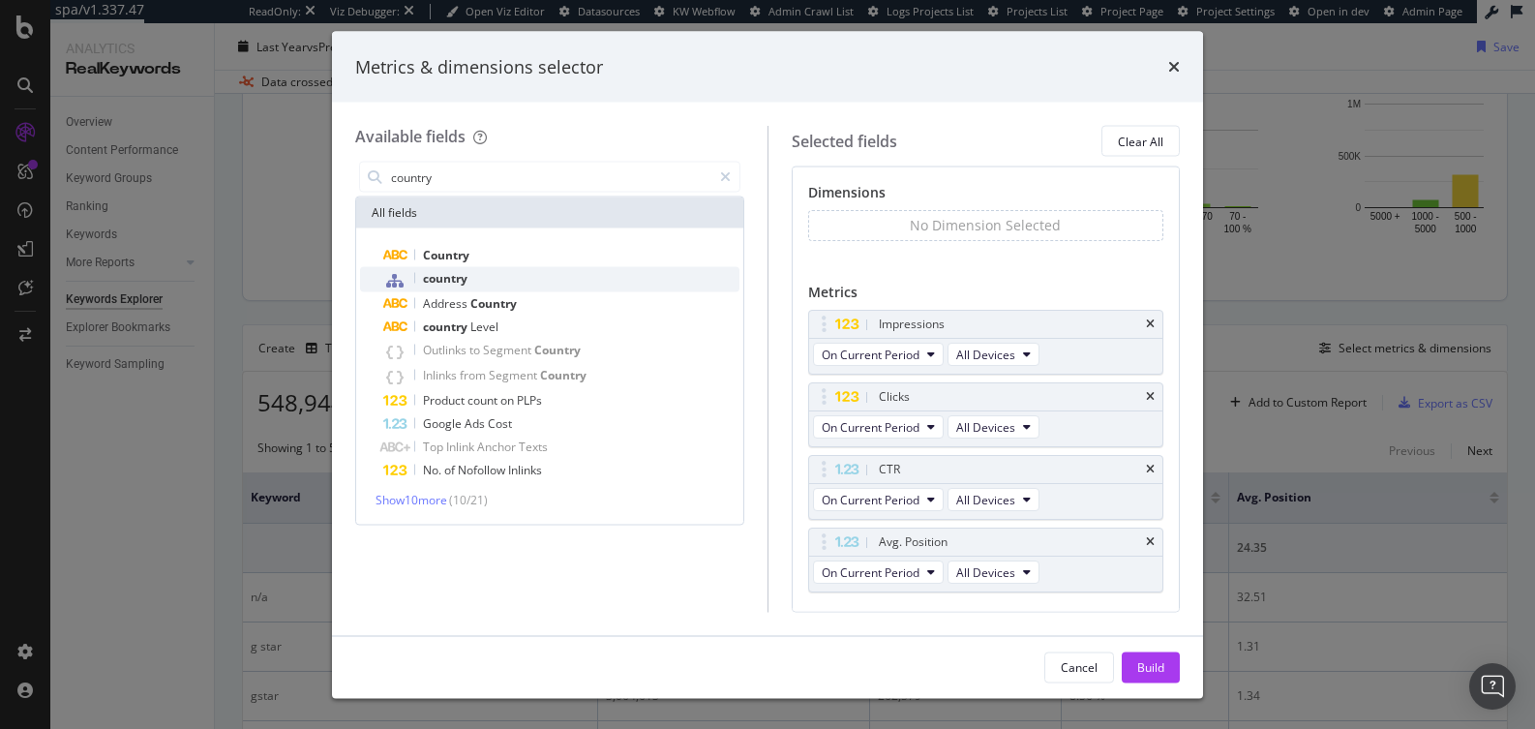
click at [476, 276] on div "country" at bounding box center [561, 279] width 356 height 25
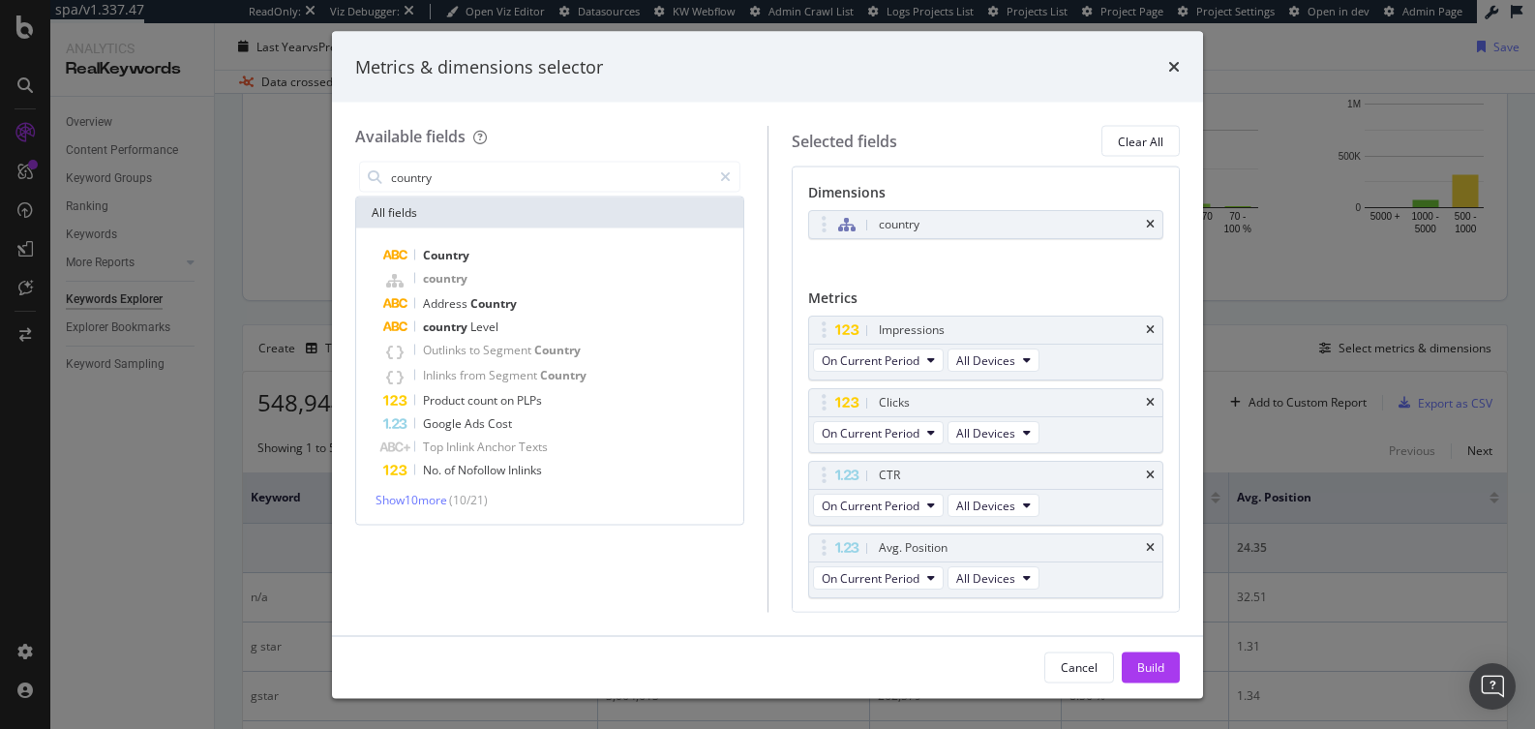
click at [1153, 660] on div "Build" at bounding box center [1150, 666] width 27 height 16
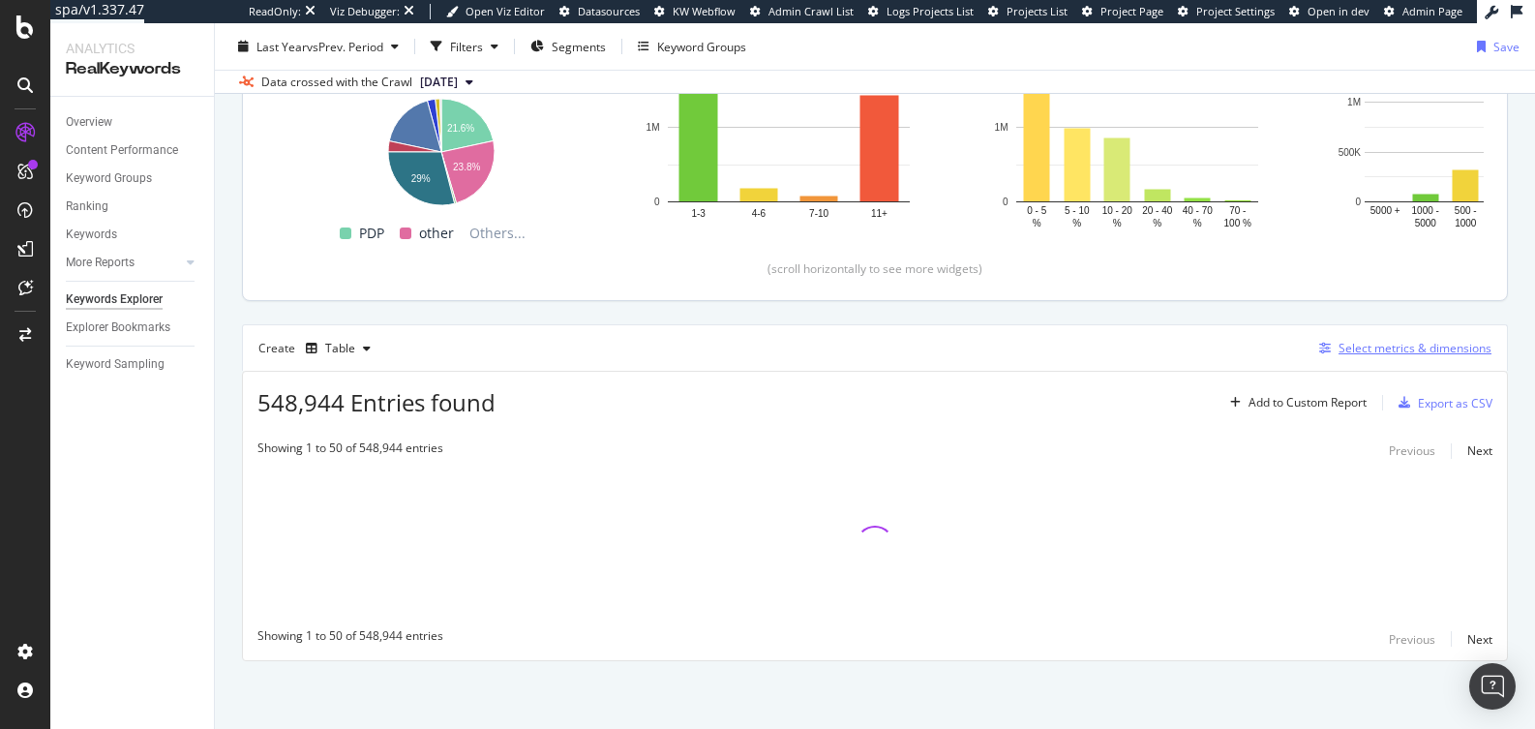
click at [1369, 352] on div "Select metrics & dimensions" at bounding box center [1414, 348] width 153 height 16
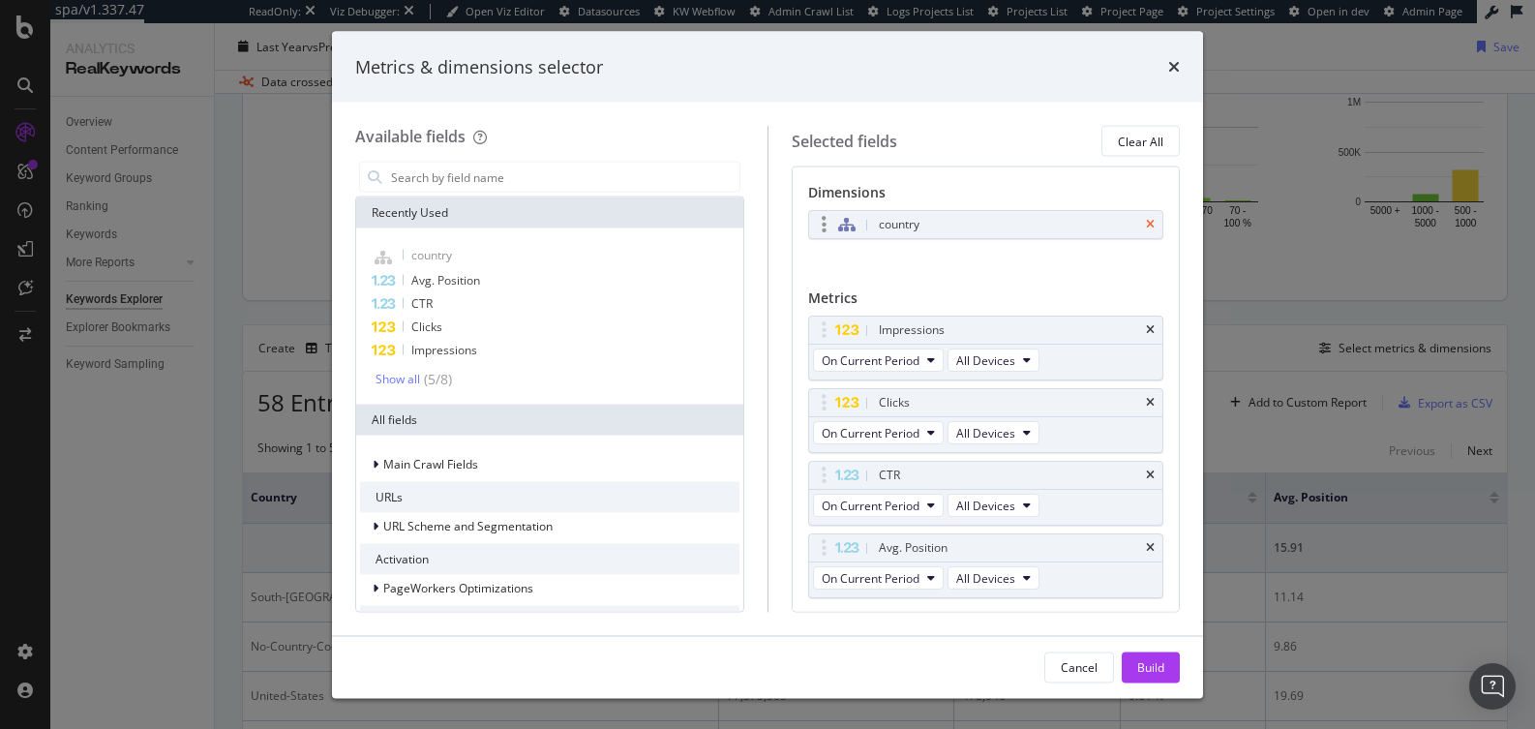
click at [1146, 222] on icon "times" at bounding box center [1150, 225] width 9 height 12
click at [579, 173] on input "modal" at bounding box center [564, 177] width 350 height 29
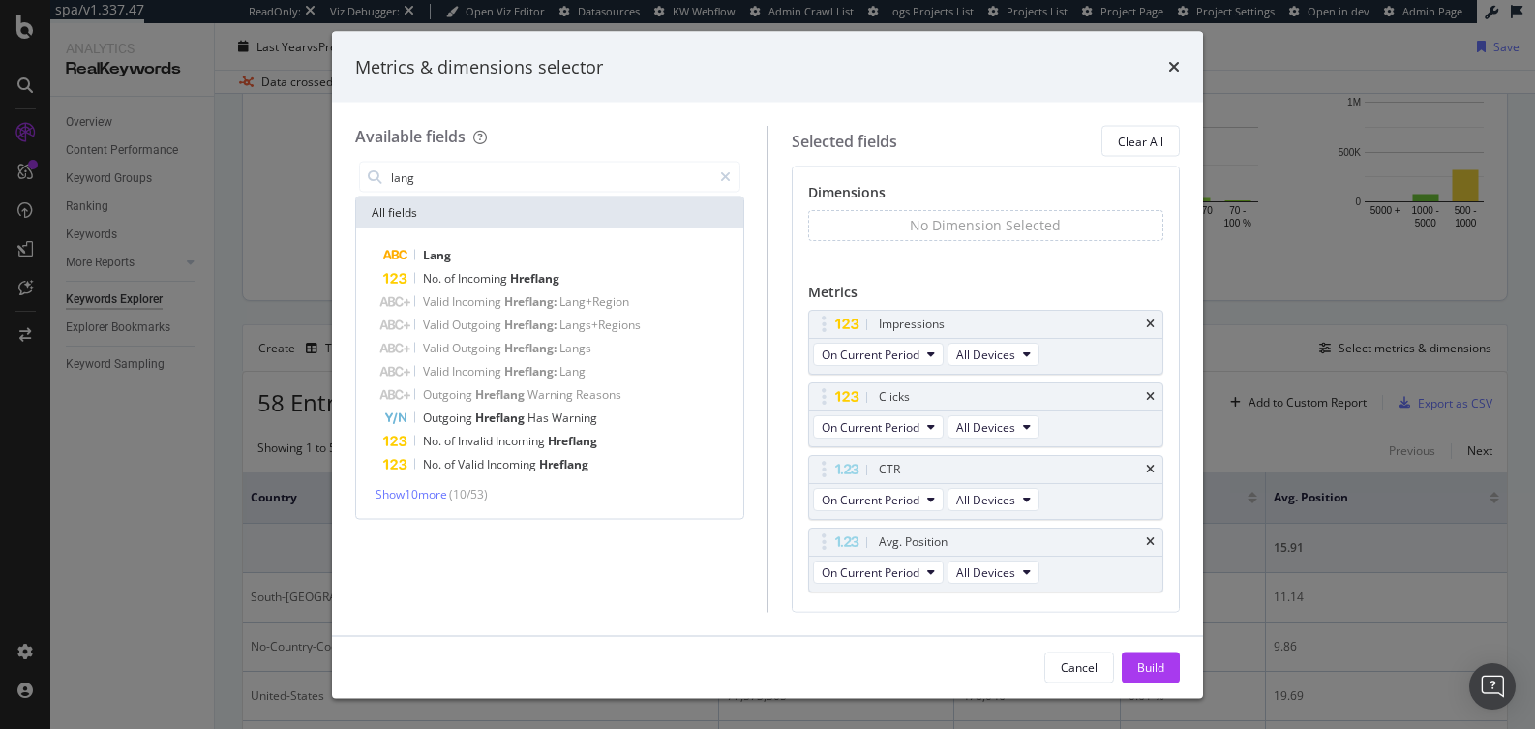
click at [474, 488] on span "( 10 / 53 )" at bounding box center [468, 494] width 39 height 16
click at [417, 497] on span "Show 10 more" at bounding box center [411, 494] width 72 height 16
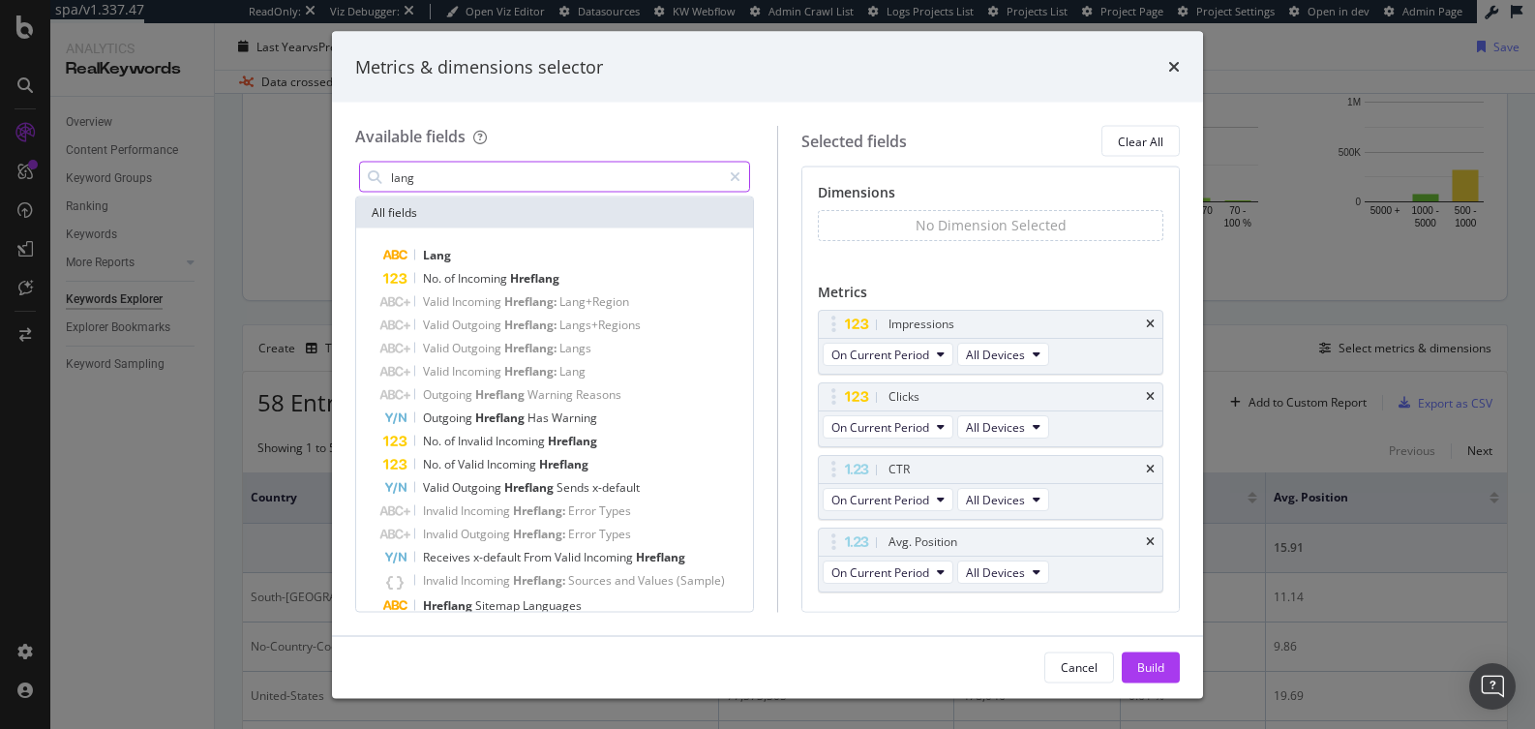
click at [453, 171] on input "lang" at bounding box center [555, 177] width 332 height 29
click at [453, 177] on input "lang" at bounding box center [555, 177] width 332 height 29
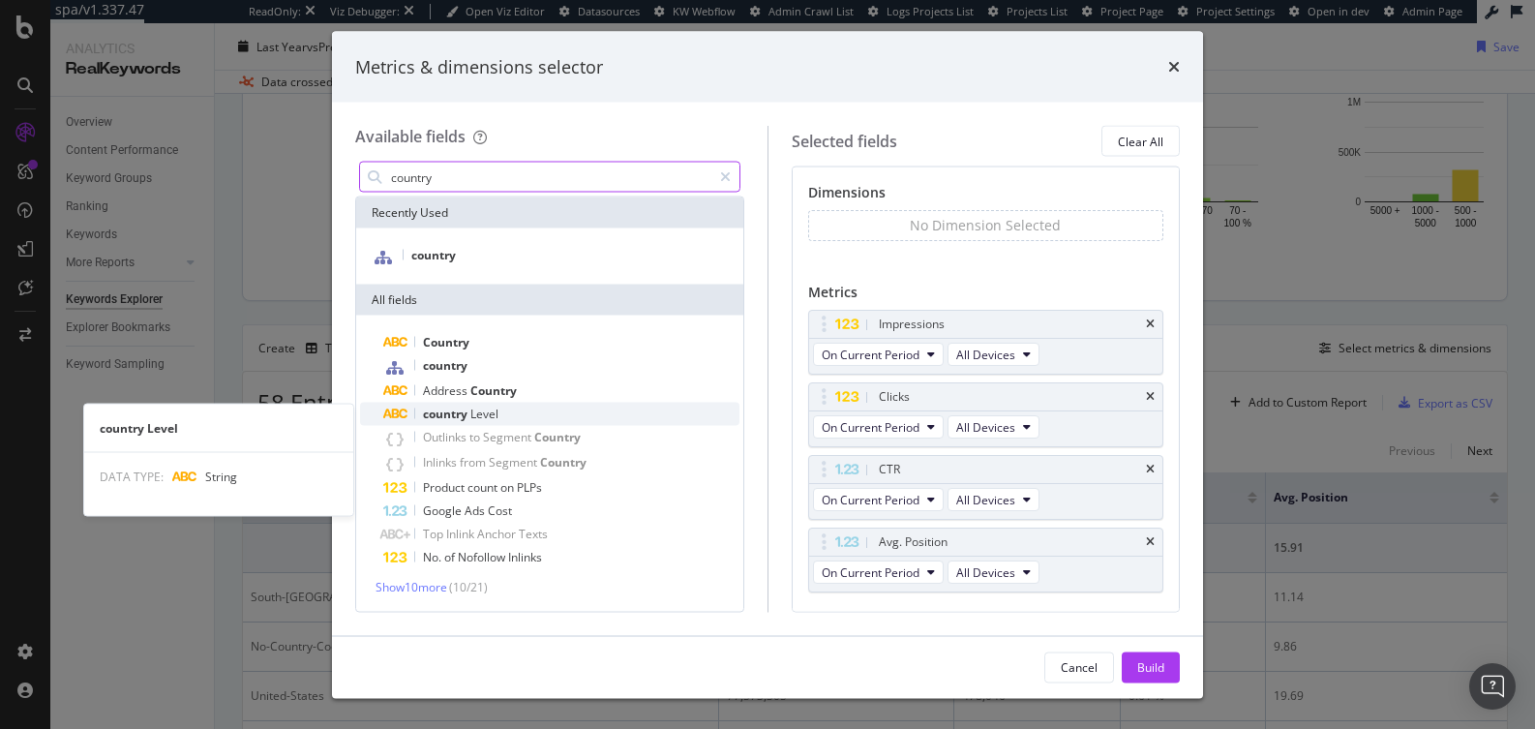
type input "country"
click at [490, 408] on span "Level" at bounding box center [484, 413] width 28 height 16
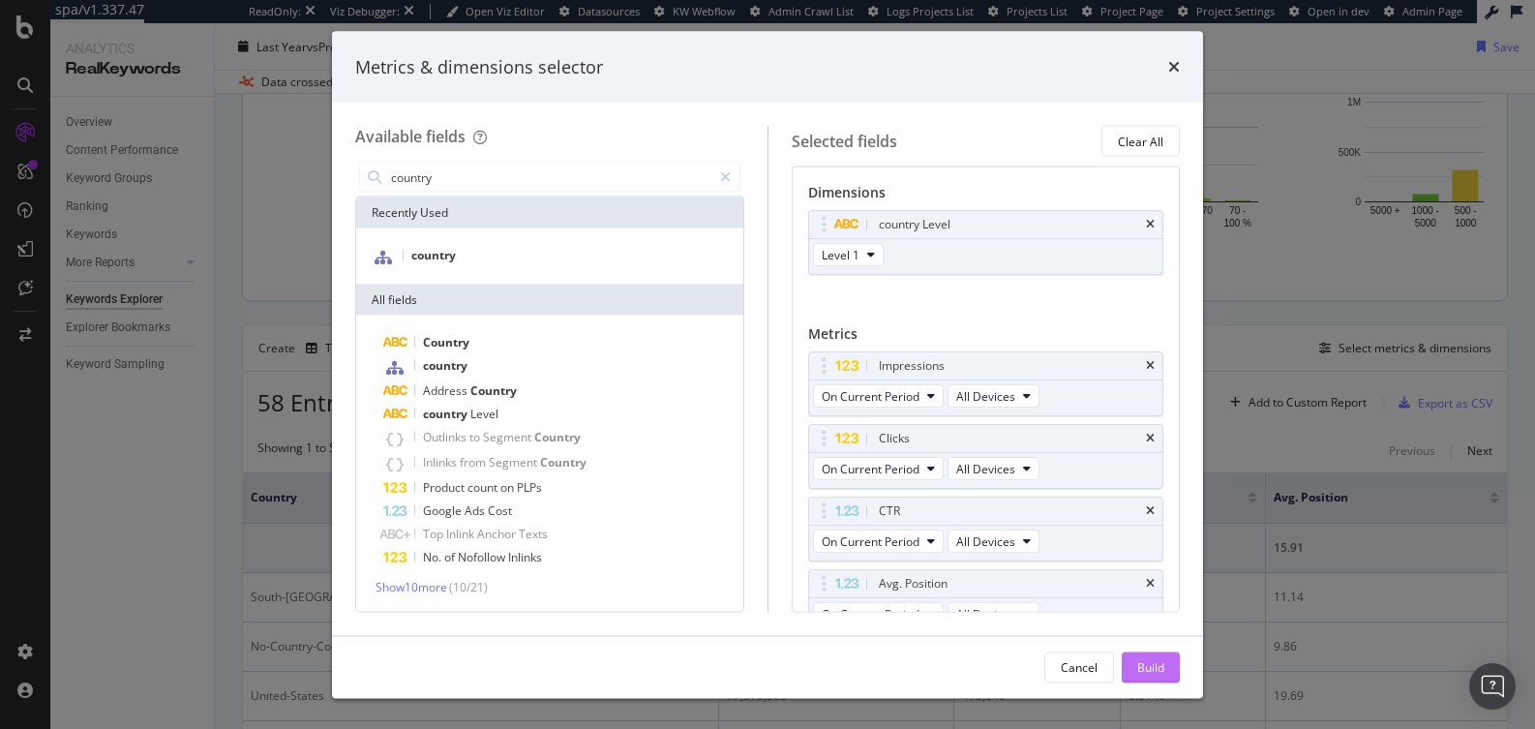
click at [1139, 665] on div "Build" at bounding box center [1150, 666] width 27 height 16
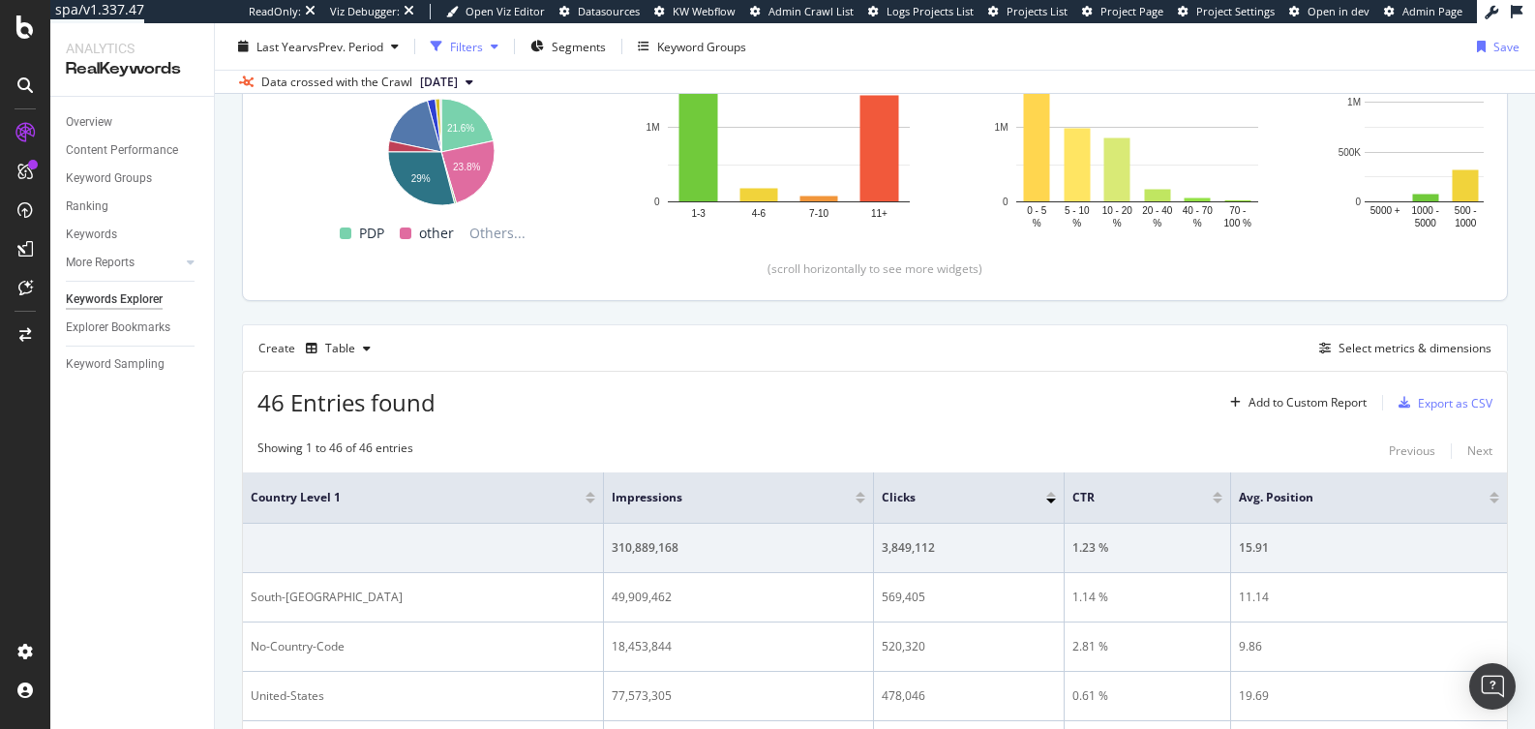
click at [483, 55] on div "Filters" at bounding box center [464, 46] width 83 height 29
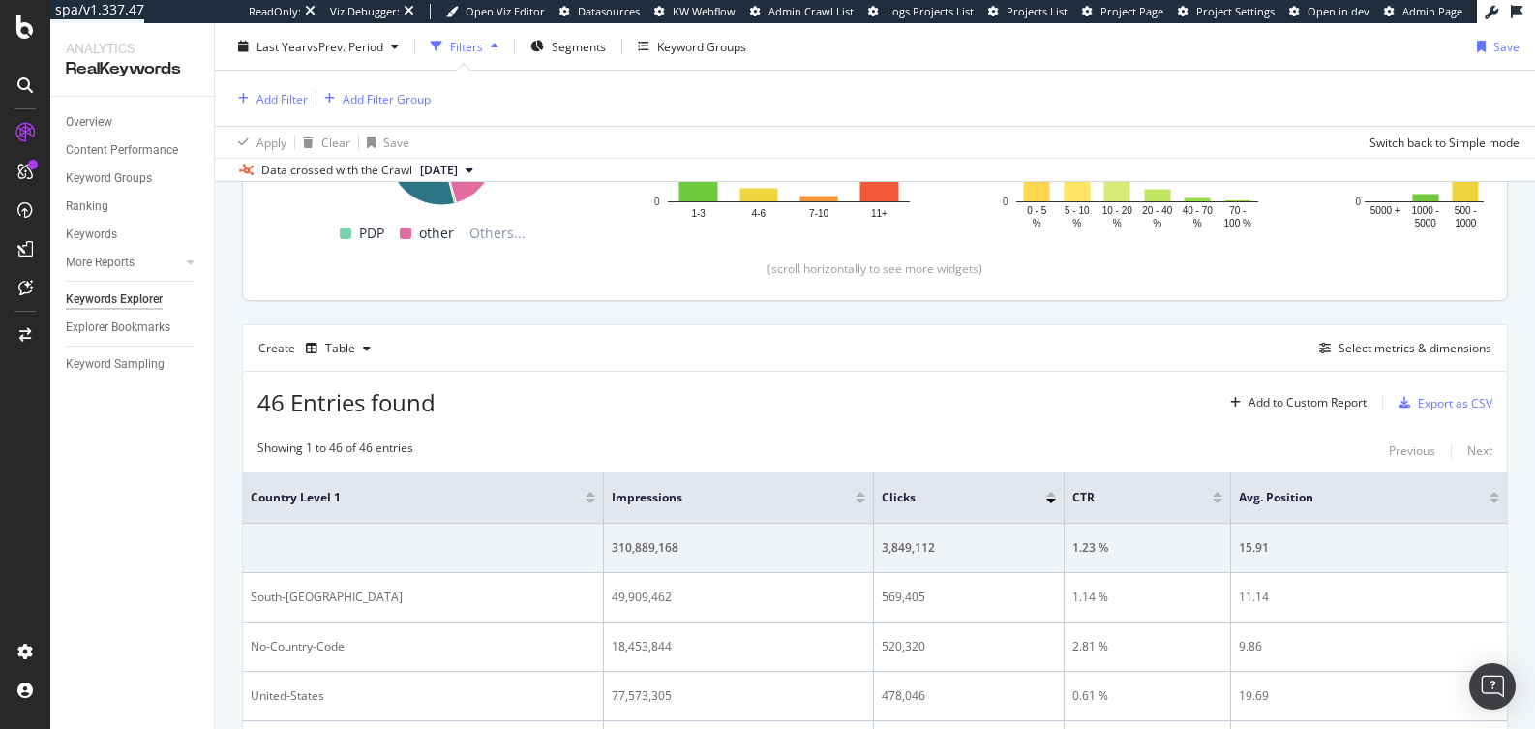
click at [583, 372] on div "46 Entries found Add to Custom Report Export as CSV" at bounding box center [875, 395] width 1264 height 47
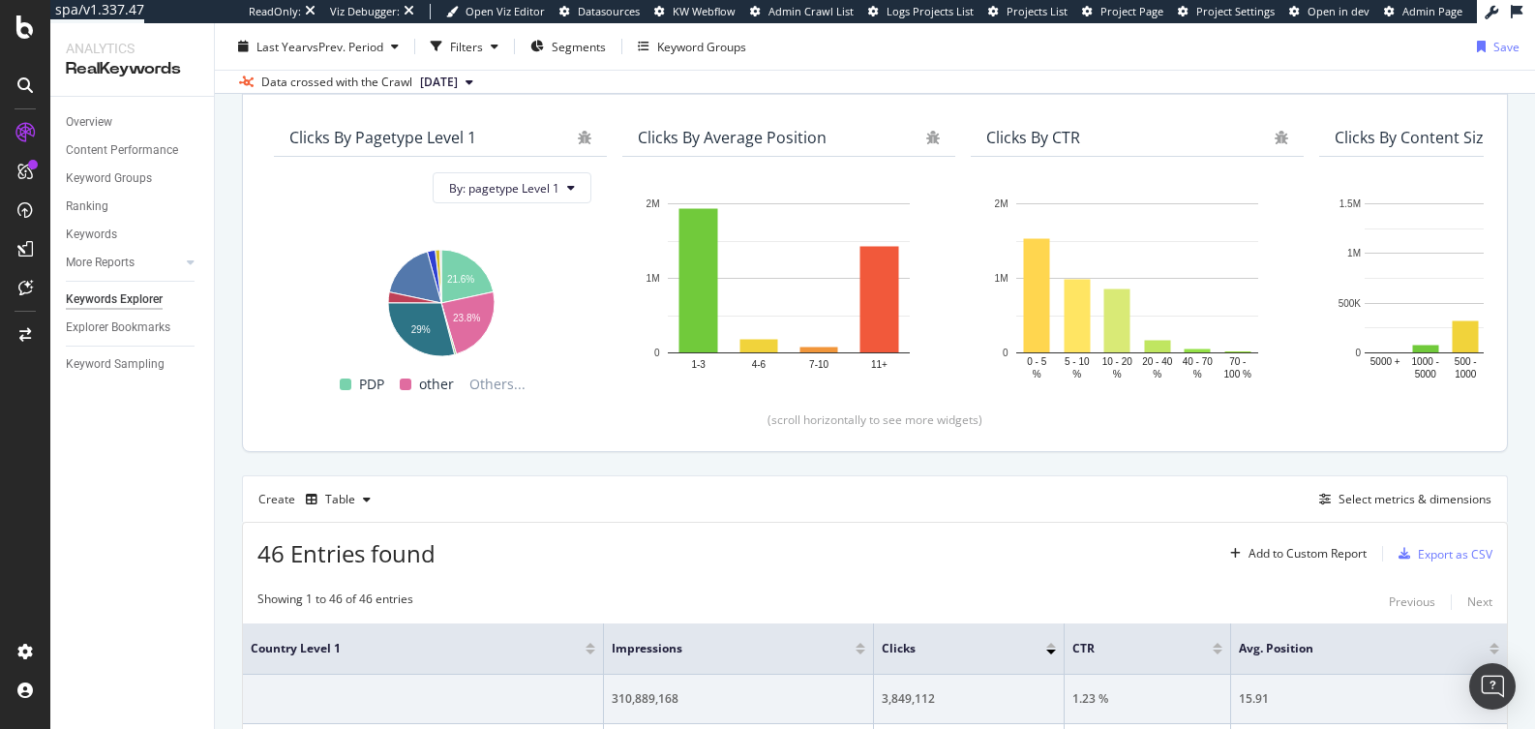
scroll to position [411, 0]
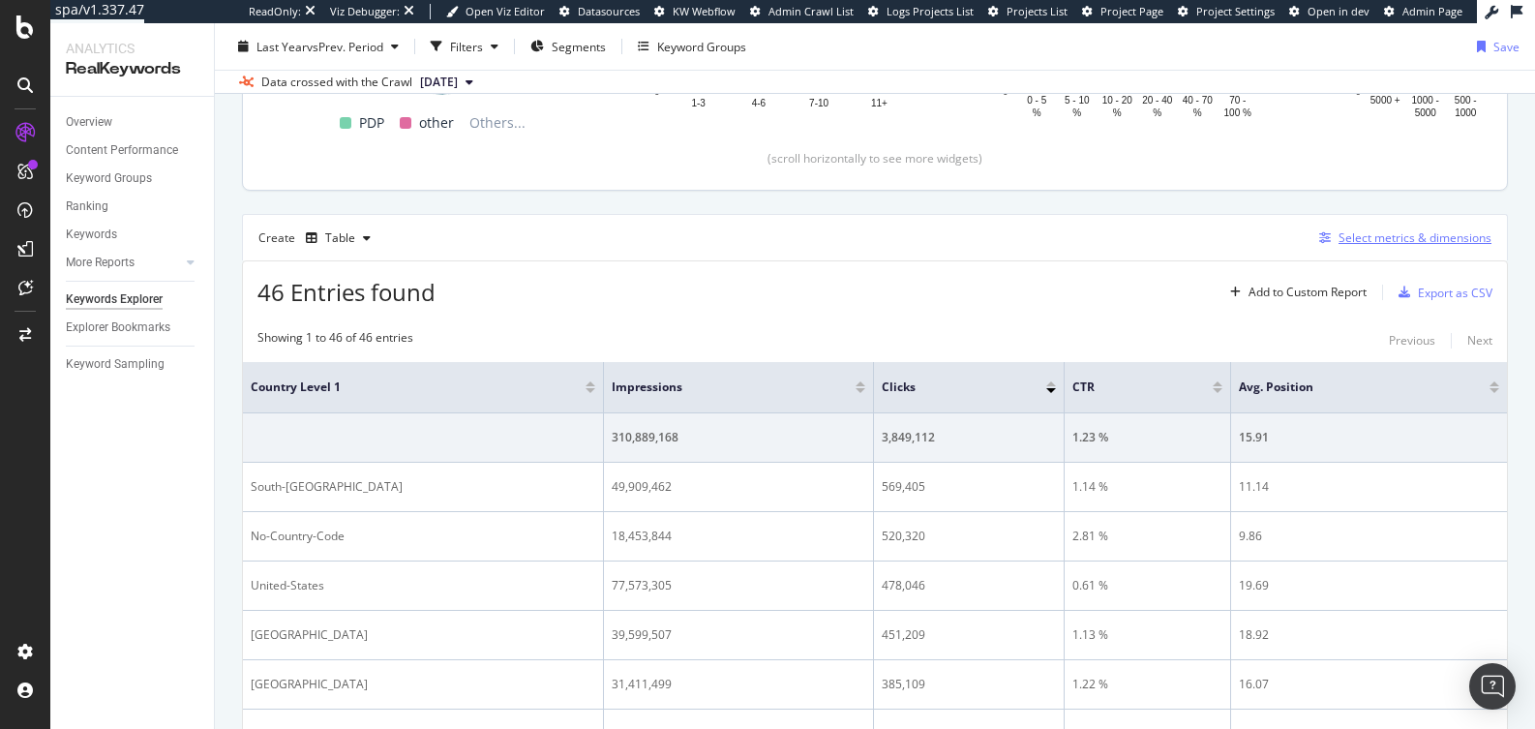
click at [1365, 246] on div "Select metrics & dimensions" at bounding box center [1401, 237] width 180 height 21
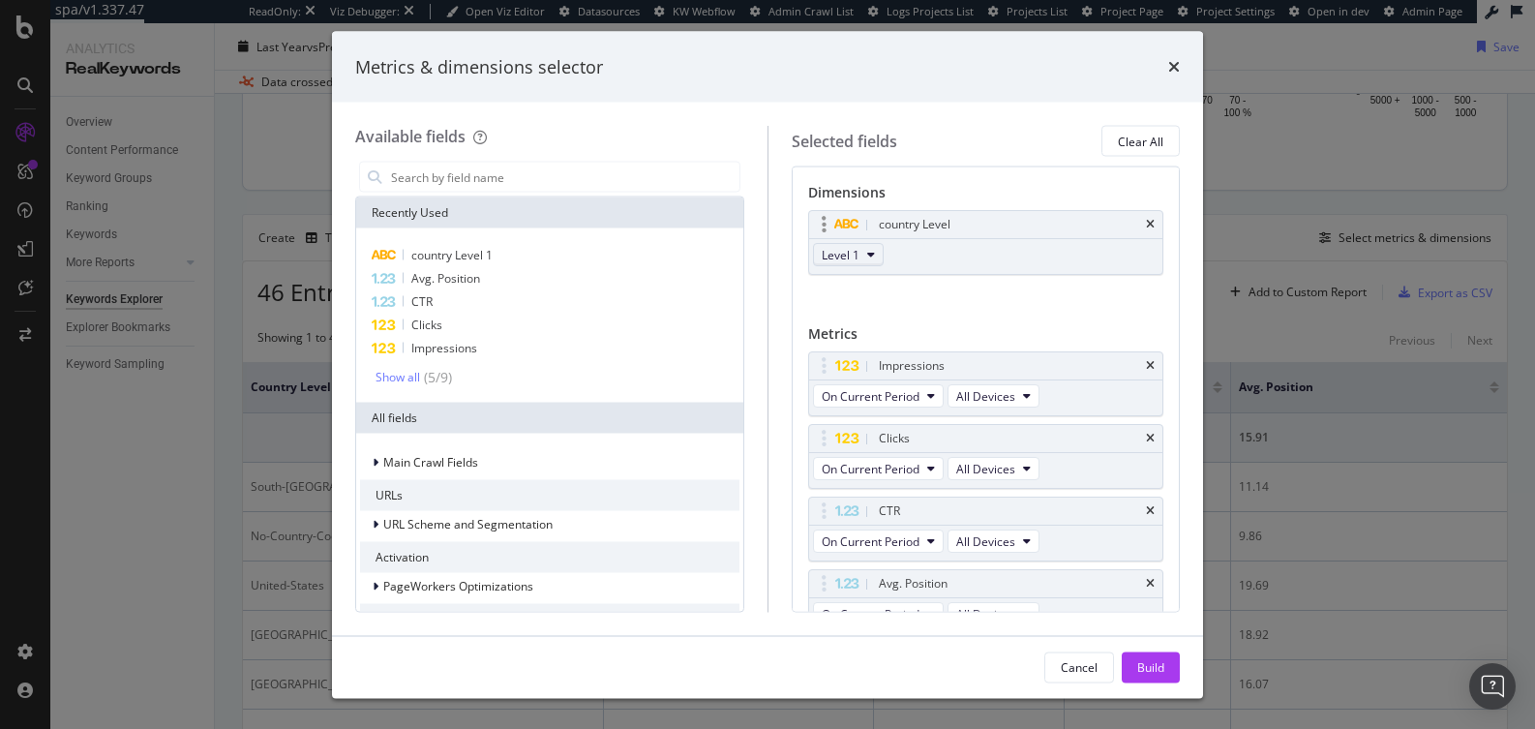
click at [855, 264] on button "Level 1" at bounding box center [848, 254] width 71 height 23
click at [850, 313] on div "Level 2" at bounding box center [849, 325] width 70 height 28
click at [1145, 670] on div "Build" at bounding box center [1150, 666] width 27 height 16
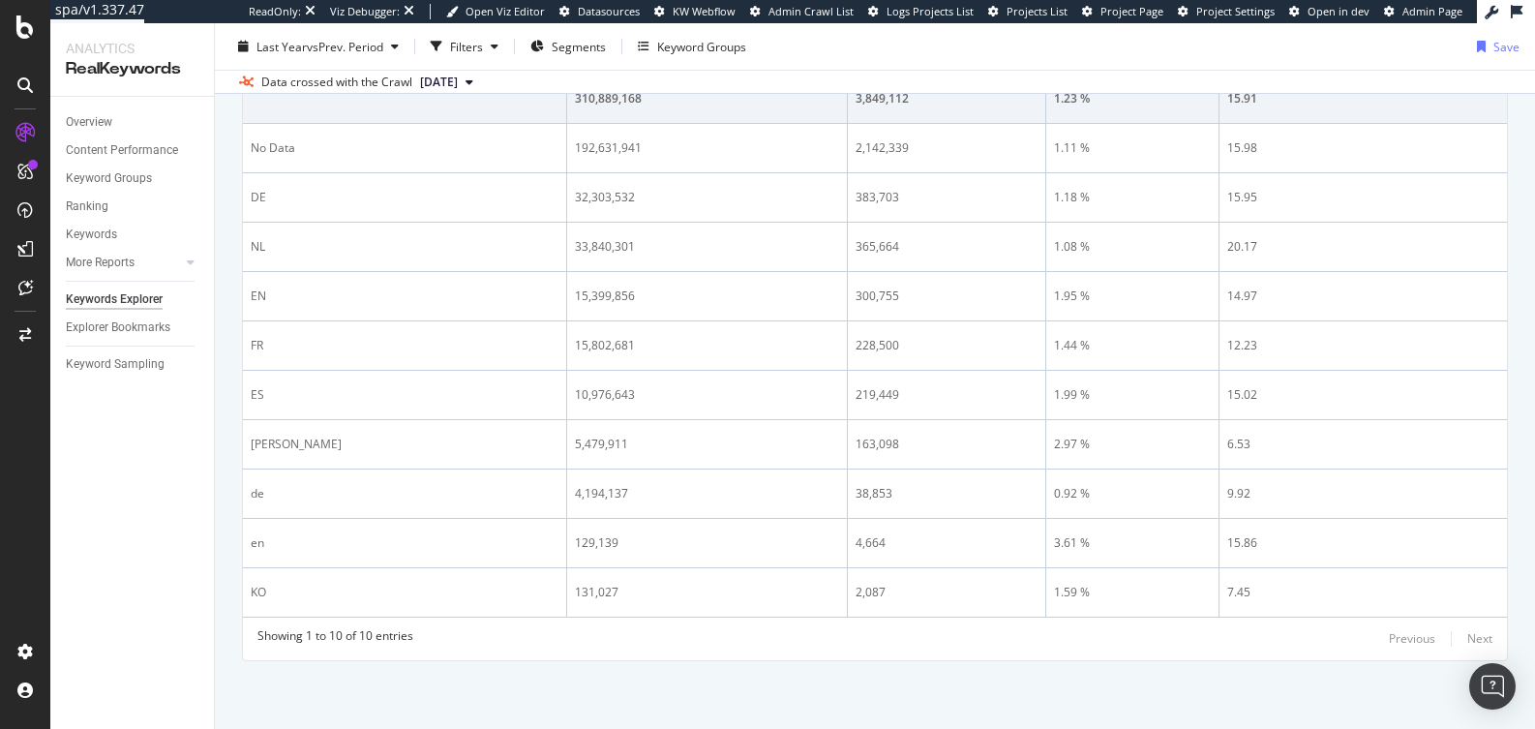
scroll to position [367, 0]
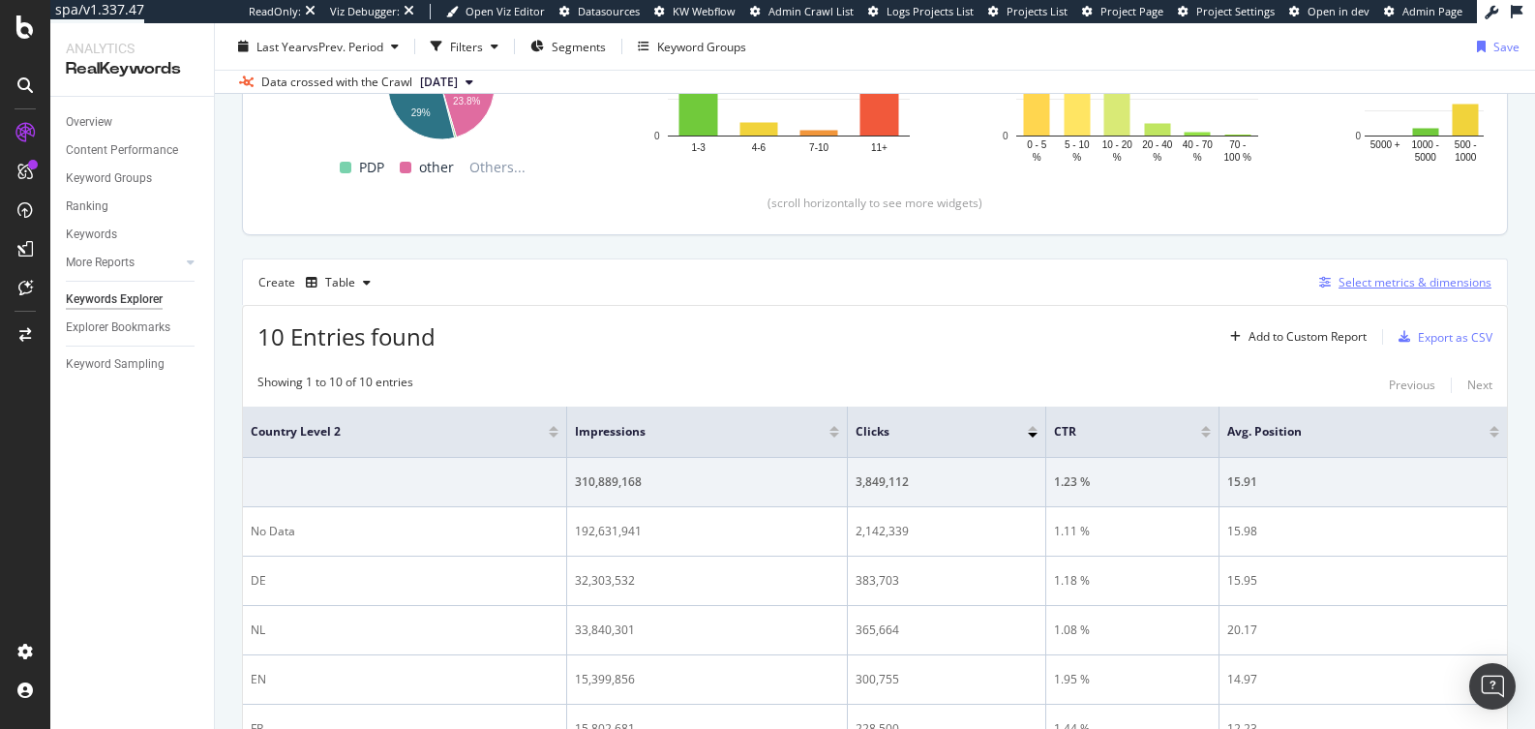
click at [1412, 284] on div "Select metrics & dimensions" at bounding box center [1414, 282] width 153 height 16
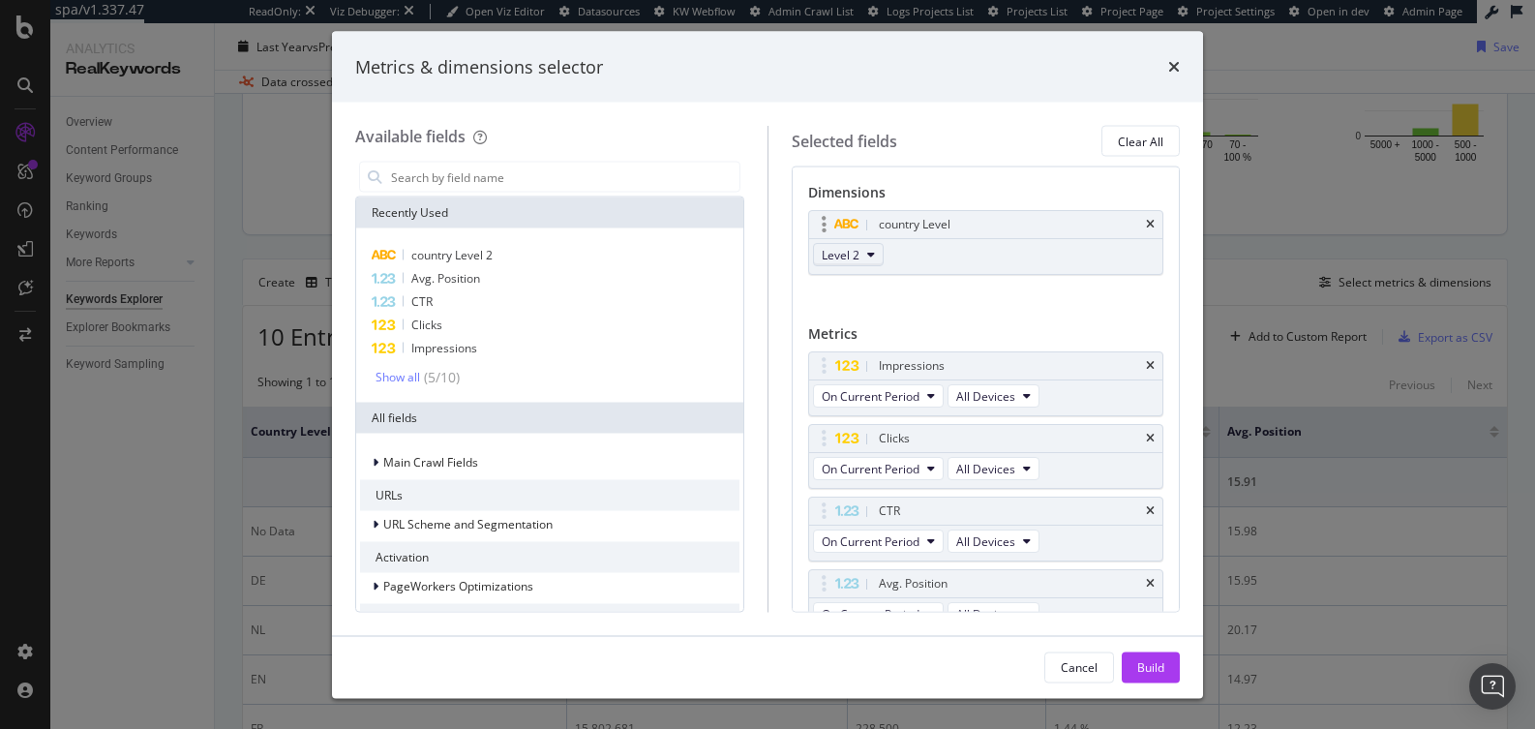
click at [834, 253] on span "Level 2" at bounding box center [840, 254] width 38 height 16
click at [841, 355] on span "Level 3" at bounding box center [848, 360] width 39 height 17
click at [1151, 661] on div "Build" at bounding box center [1150, 666] width 27 height 16
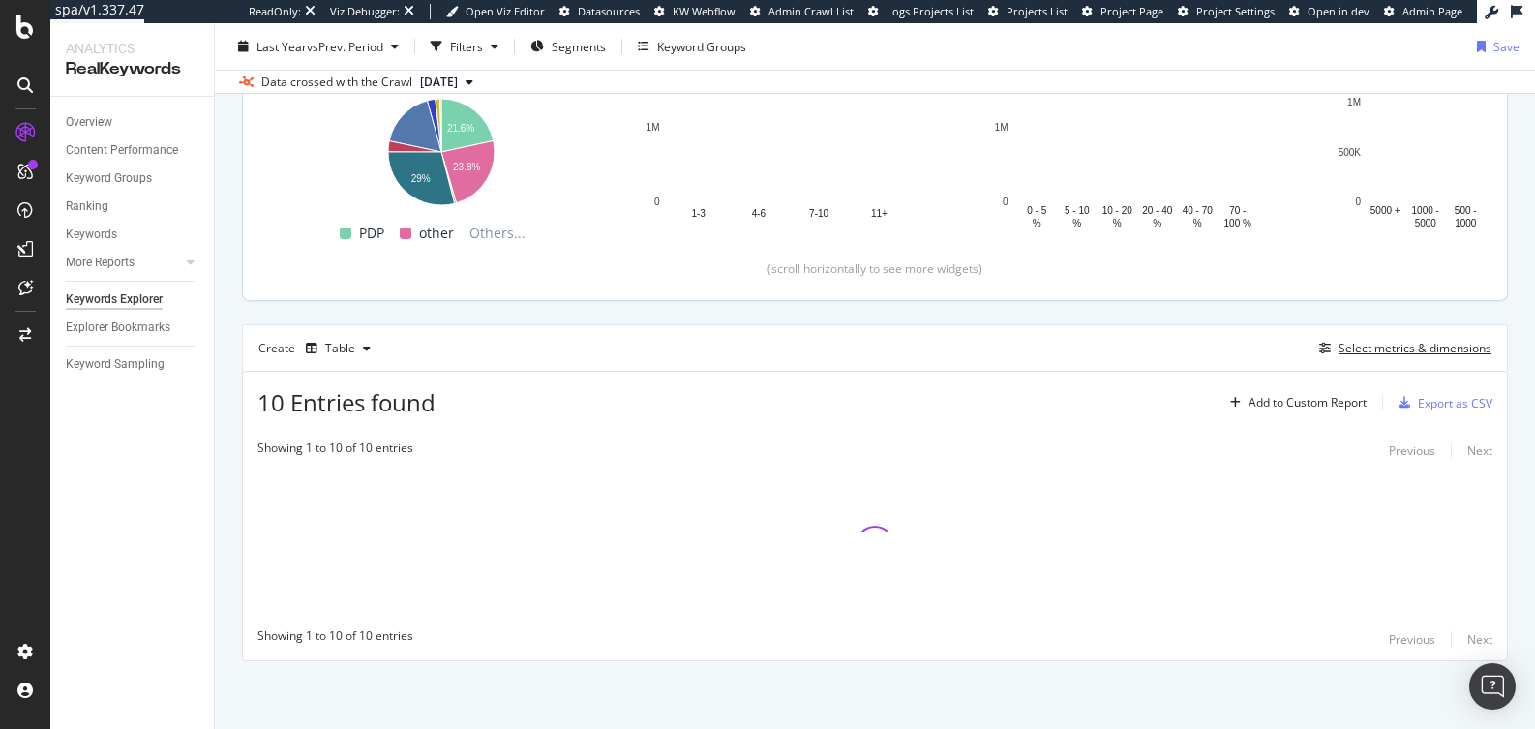
scroll to position [301, 0]
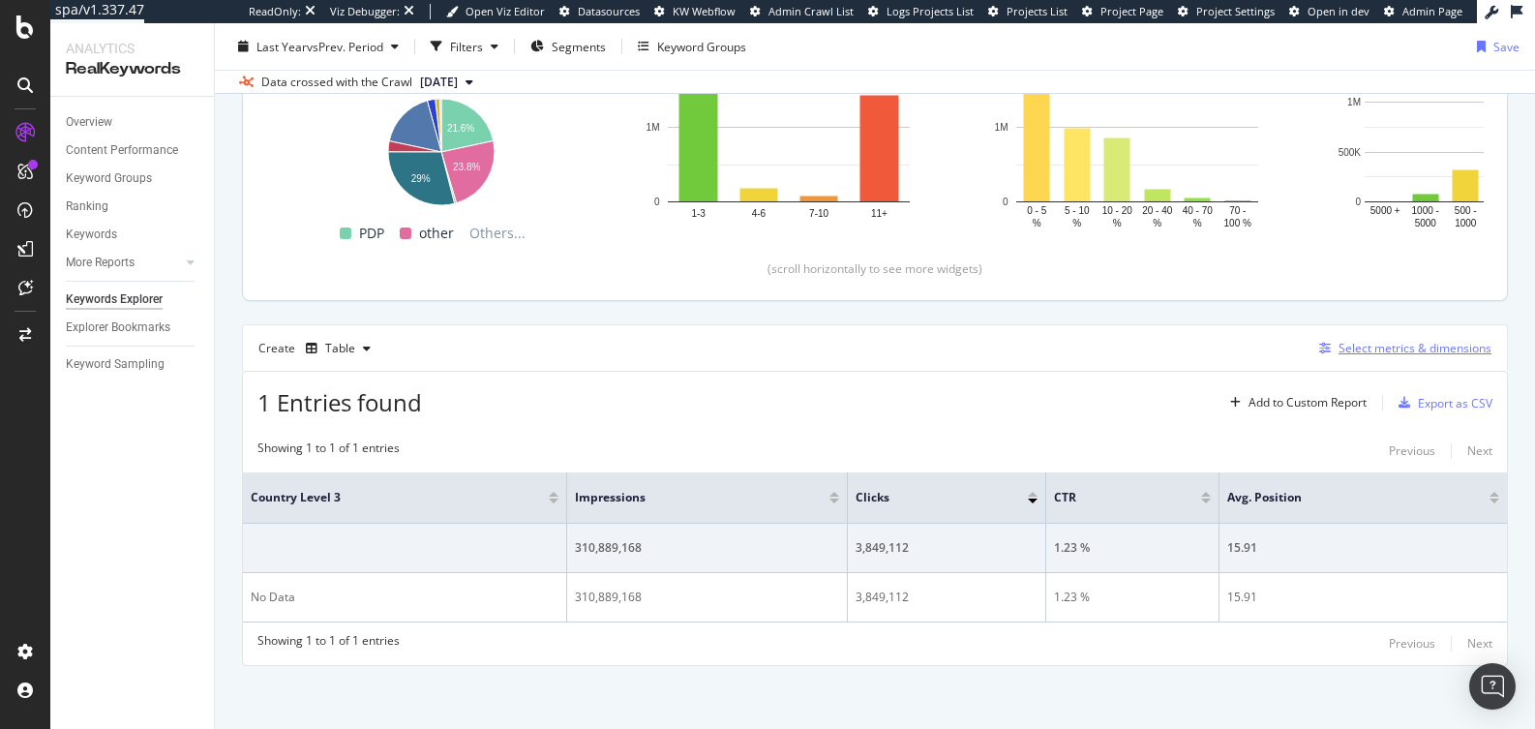
click at [1398, 351] on div "Select metrics & dimensions" at bounding box center [1414, 348] width 153 height 16
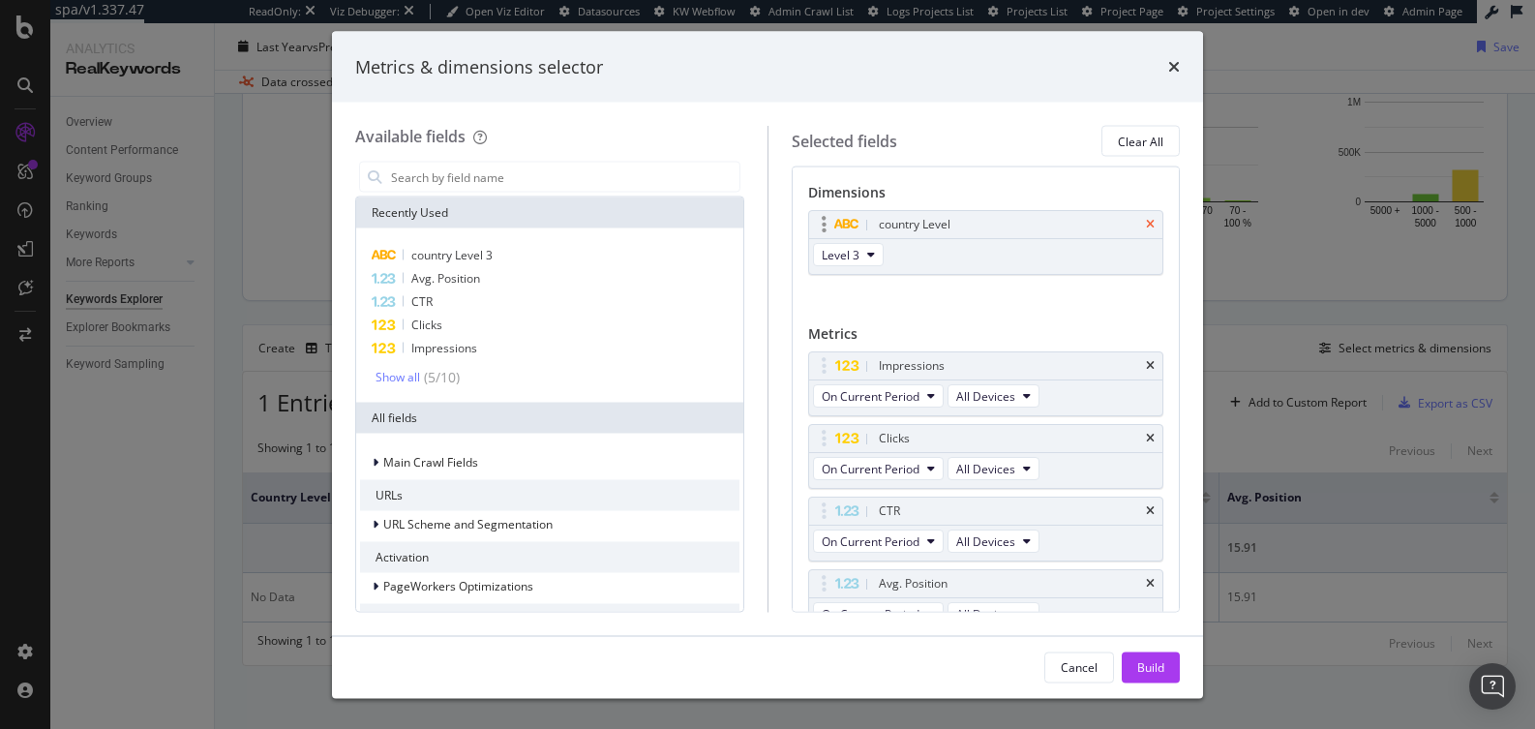
click at [1146, 224] on icon "times" at bounding box center [1150, 225] width 9 height 12
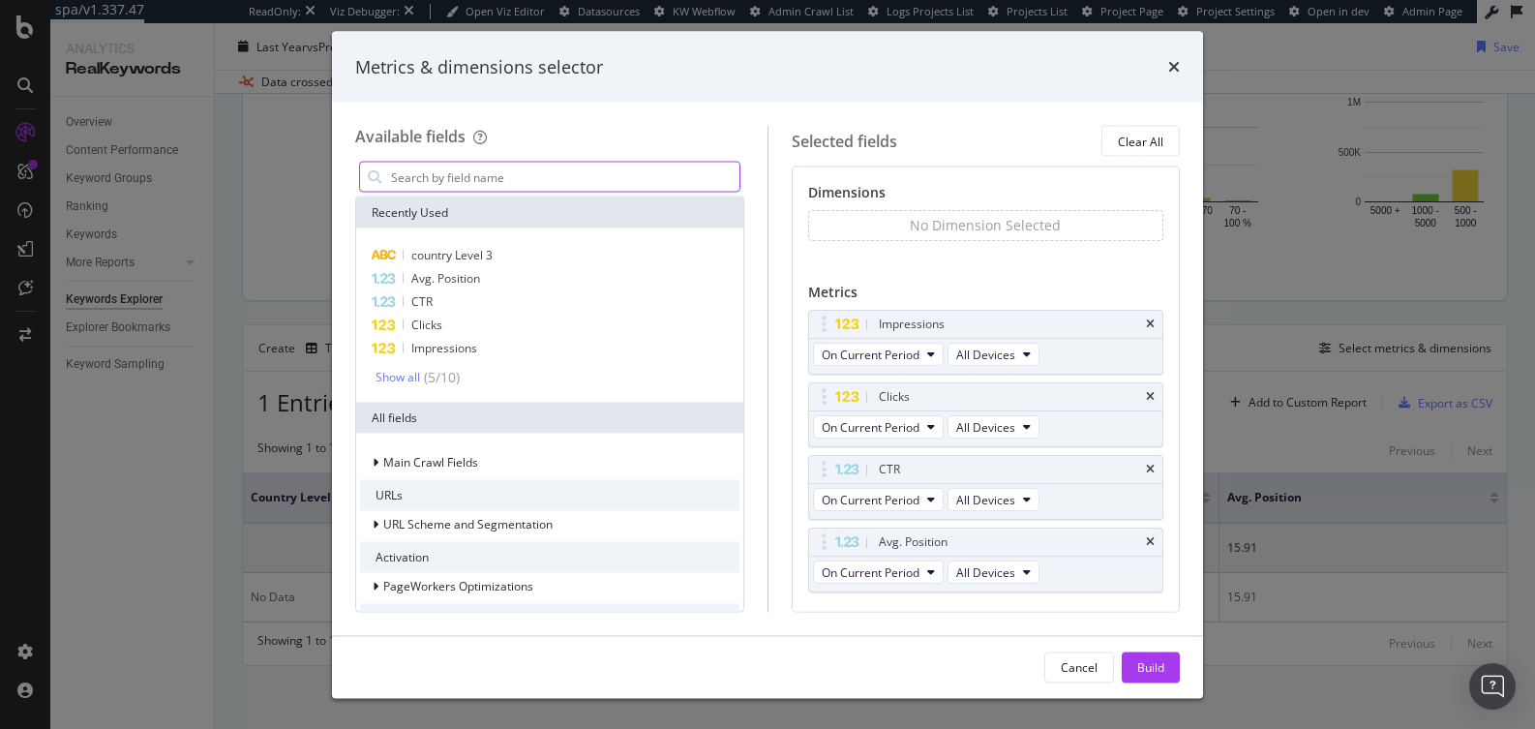
click at [572, 172] on input "modal" at bounding box center [564, 177] width 350 height 29
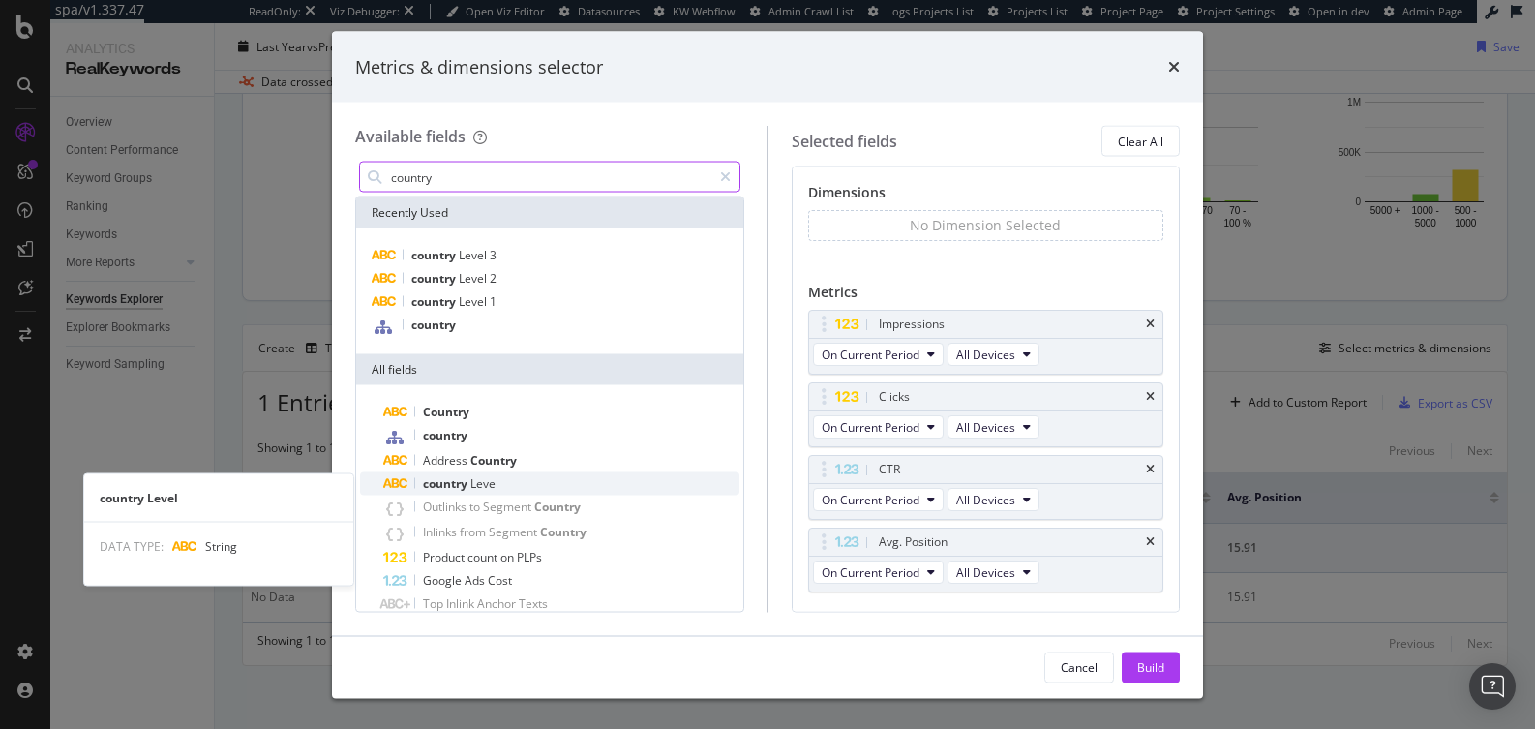
type input "country"
click at [516, 485] on div "country Level" at bounding box center [561, 483] width 356 height 23
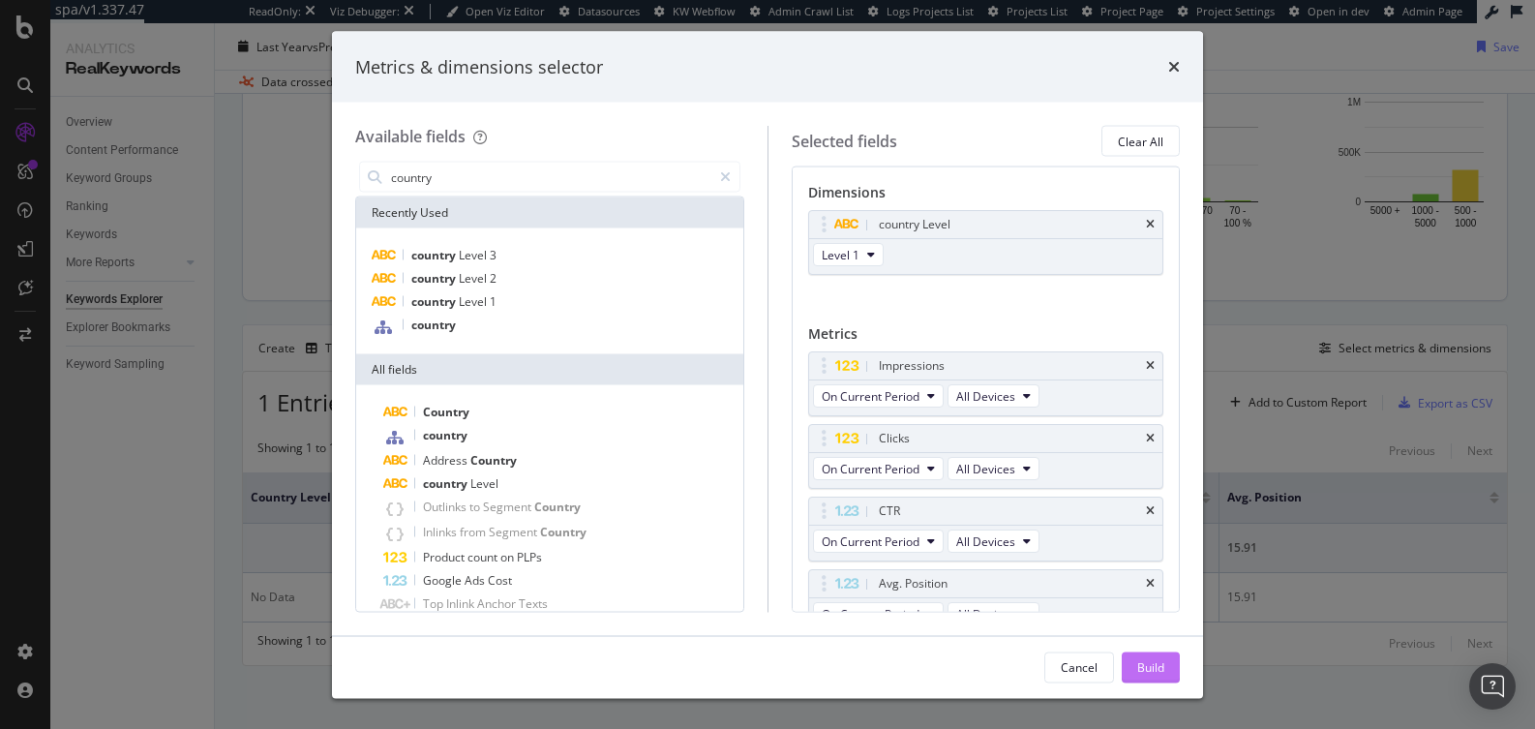
click at [1129, 664] on button "Build" at bounding box center [1150, 666] width 58 height 31
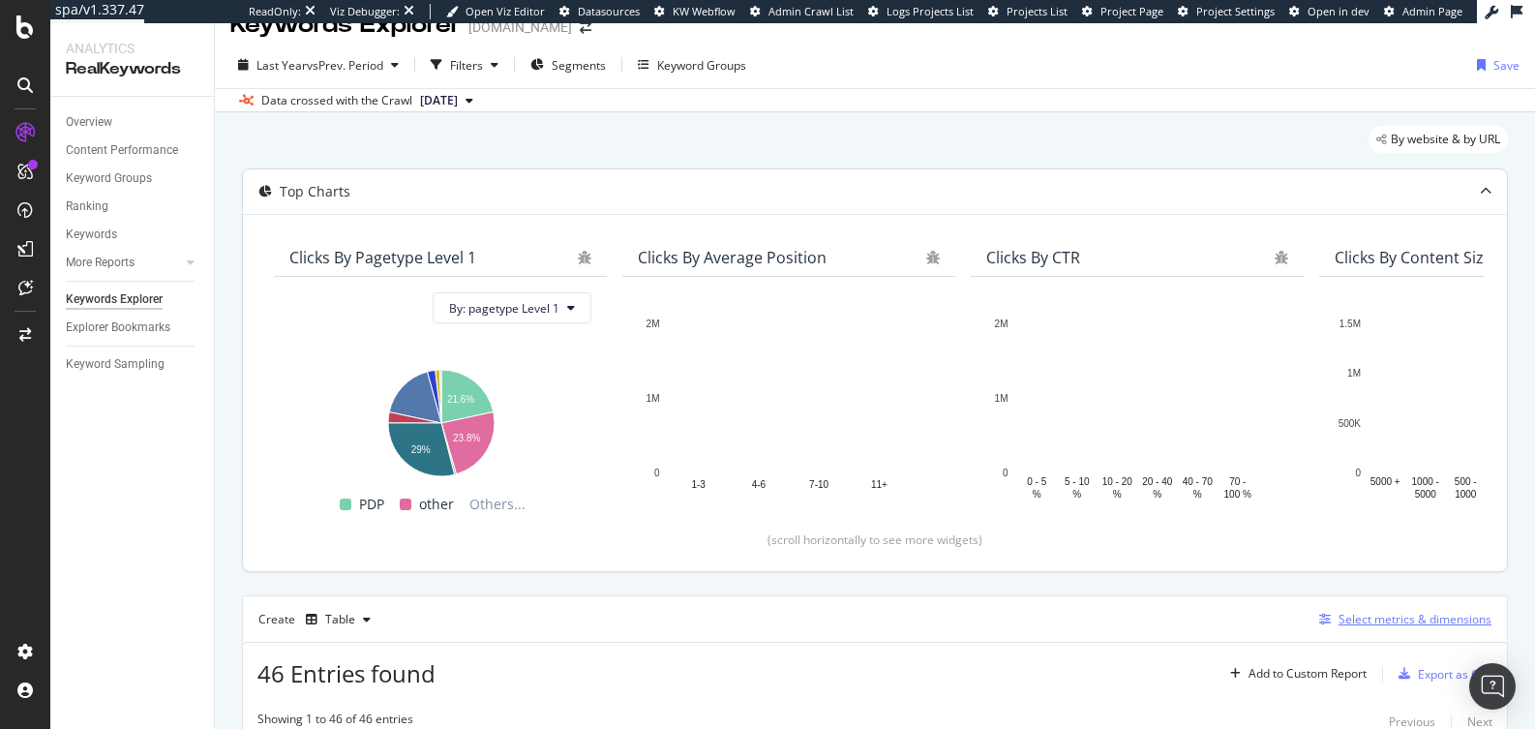
scroll to position [32, 0]
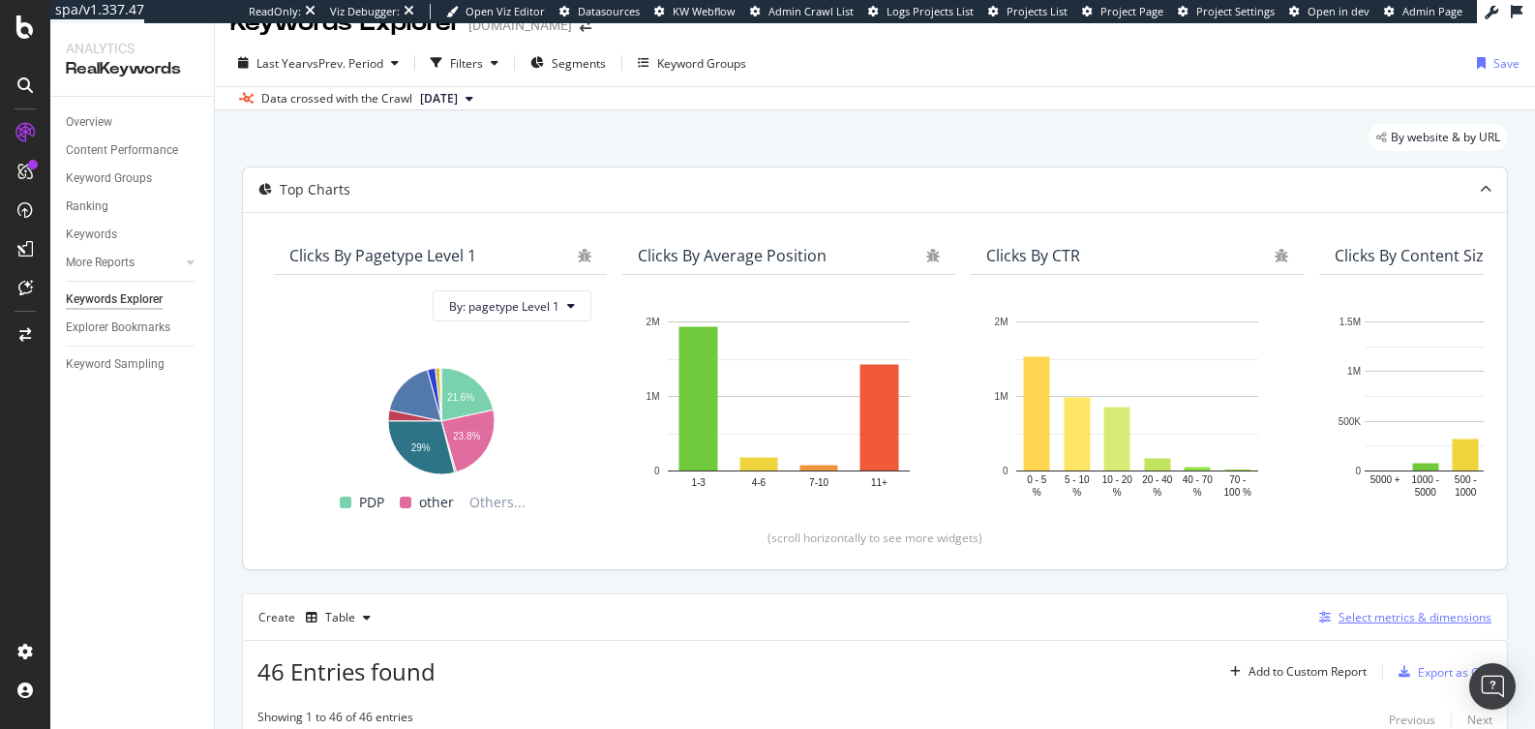
click at [1417, 616] on div "Select metrics & dimensions" at bounding box center [1414, 617] width 153 height 16
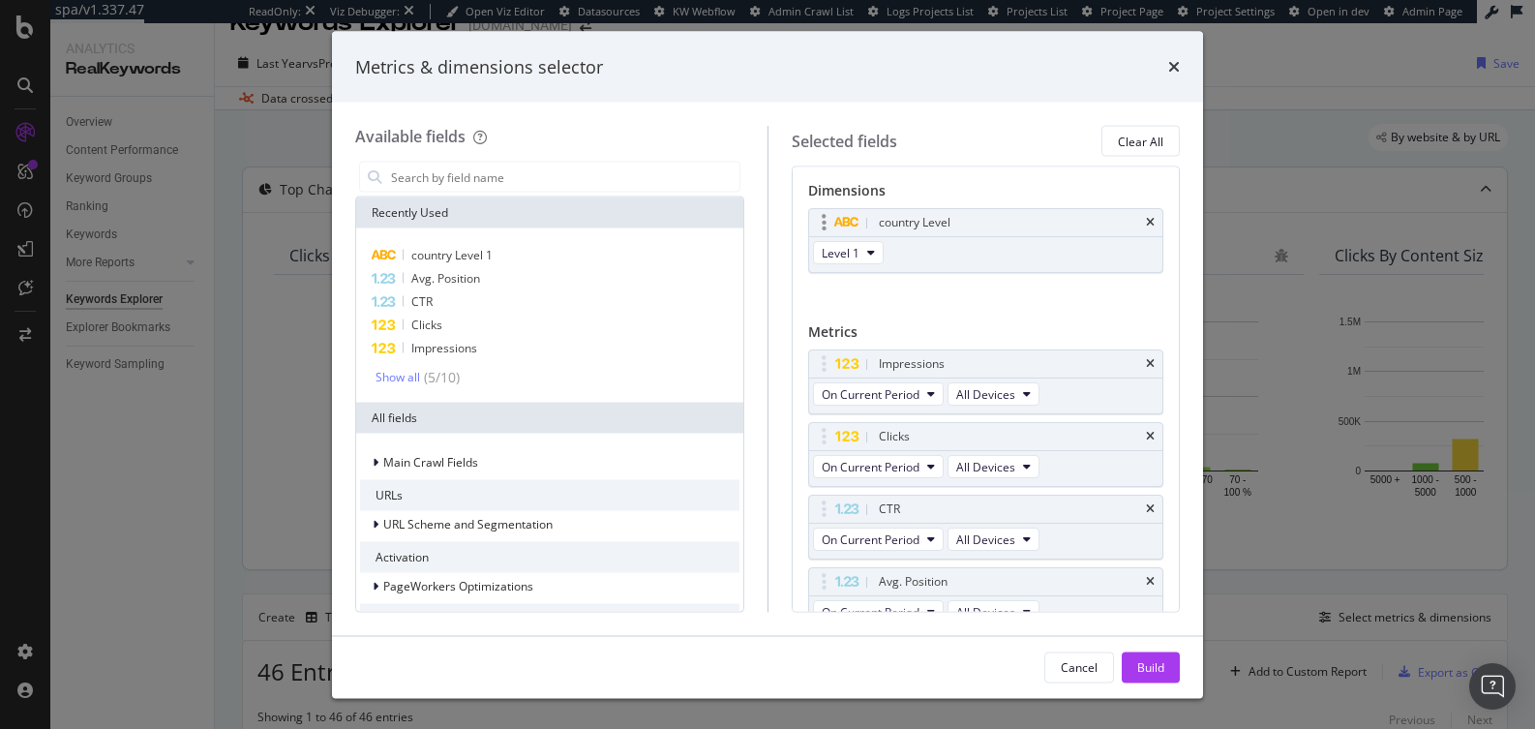
scroll to position [0, 0]
click at [1146, 224] on icon "times" at bounding box center [1150, 225] width 9 height 12
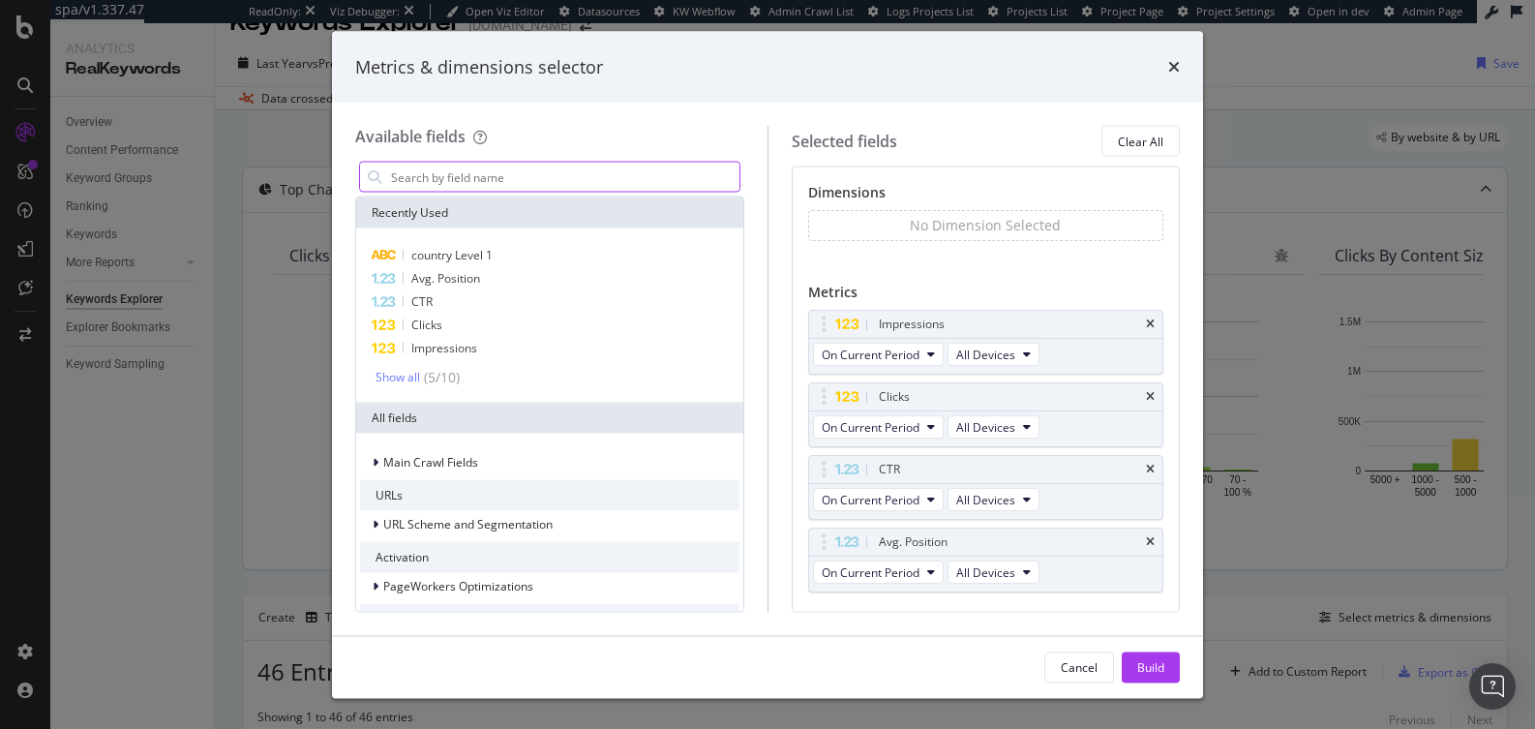
click at [465, 179] on input "modal" at bounding box center [564, 177] width 350 height 29
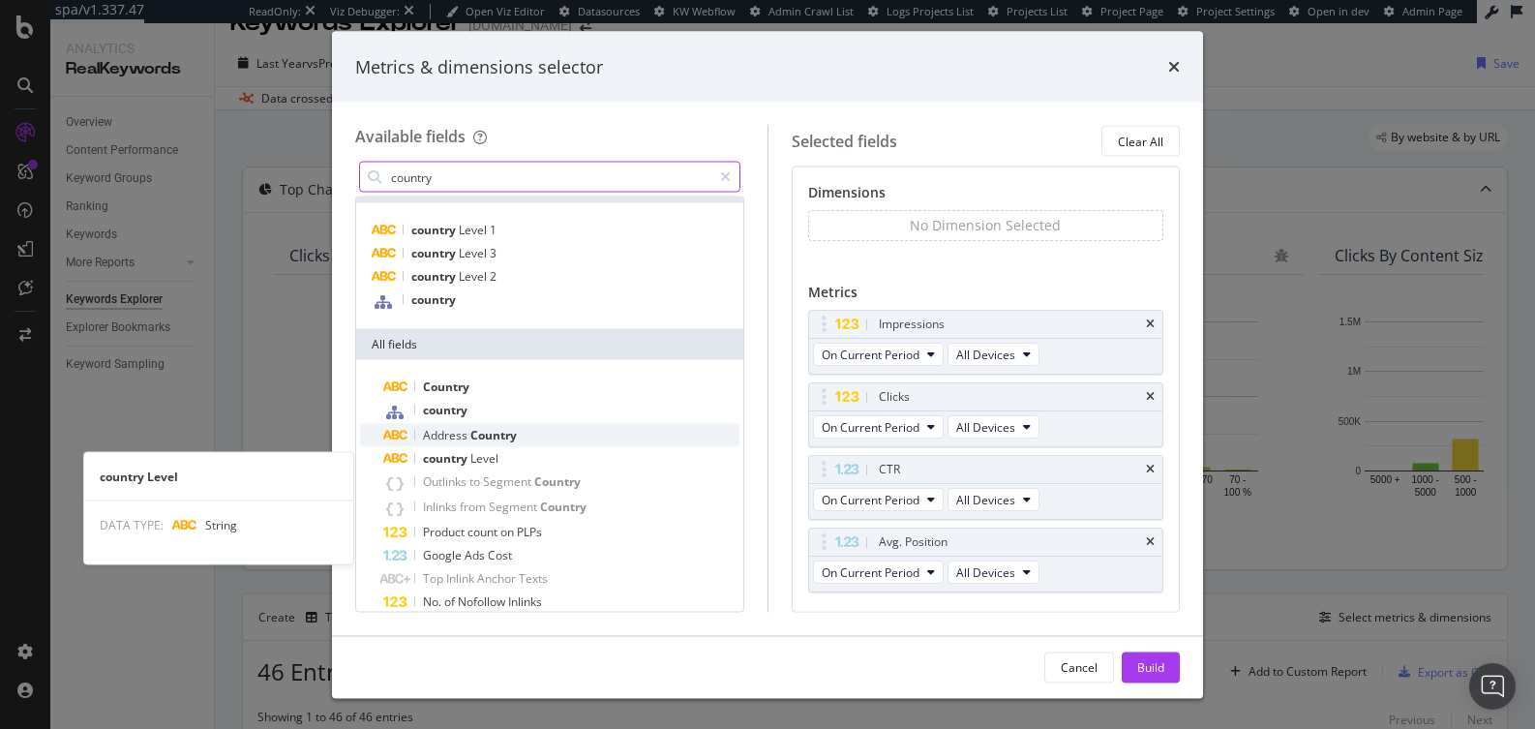
scroll to position [27, 0]
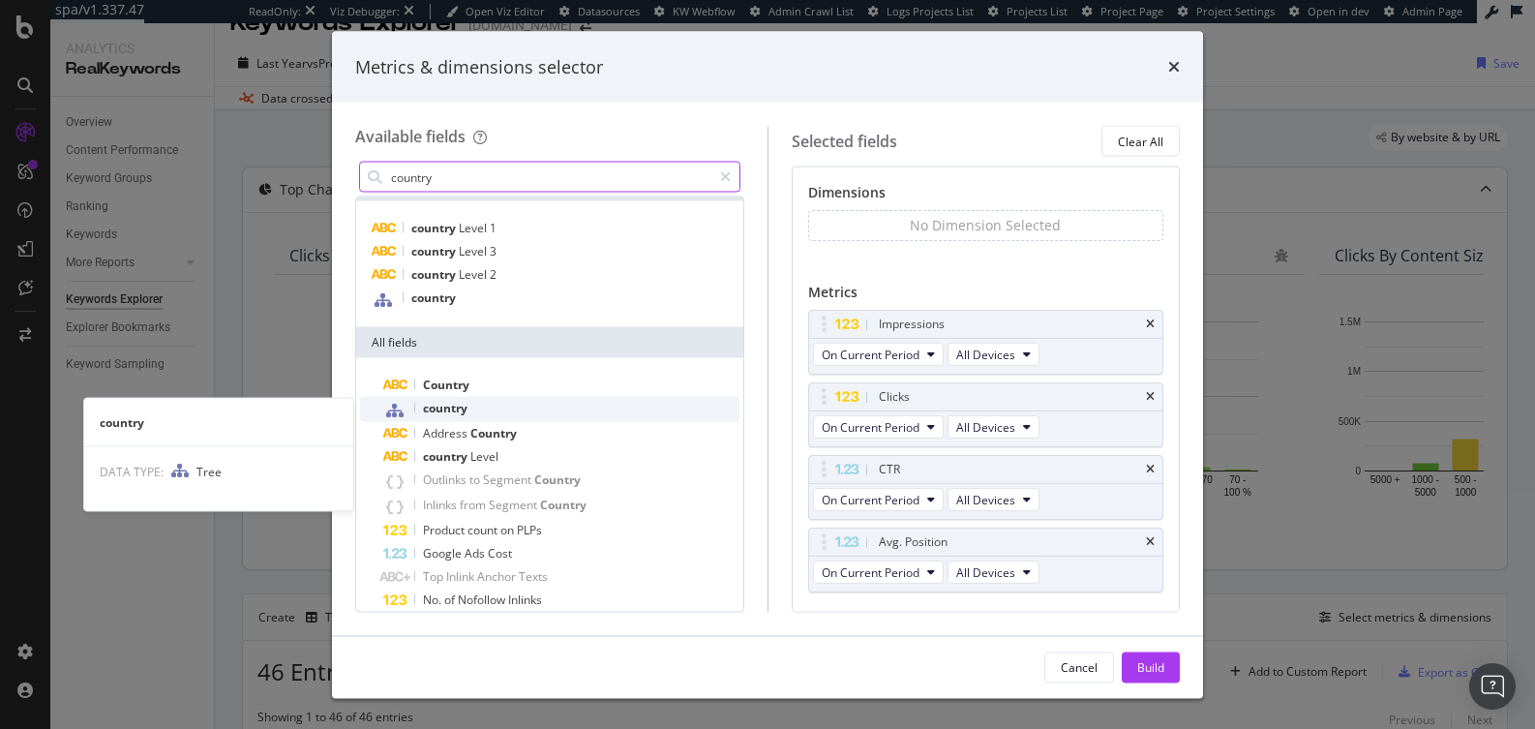
type input "country"
click at [523, 406] on div "country" at bounding box center [561, 409] width 356 height 25
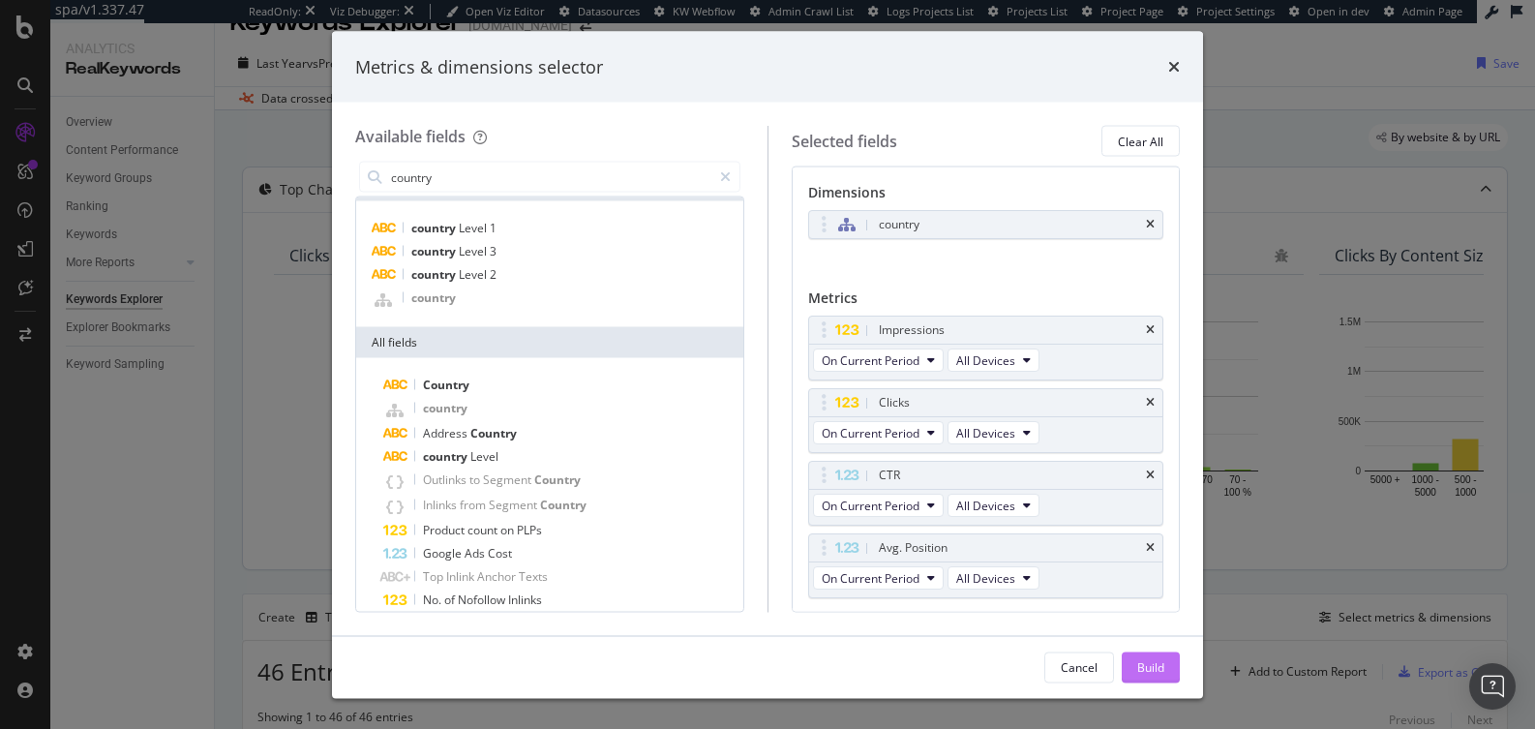
click at [1147, 666] on div "Build" at bounding box center [1150, 666] width 27 height 16
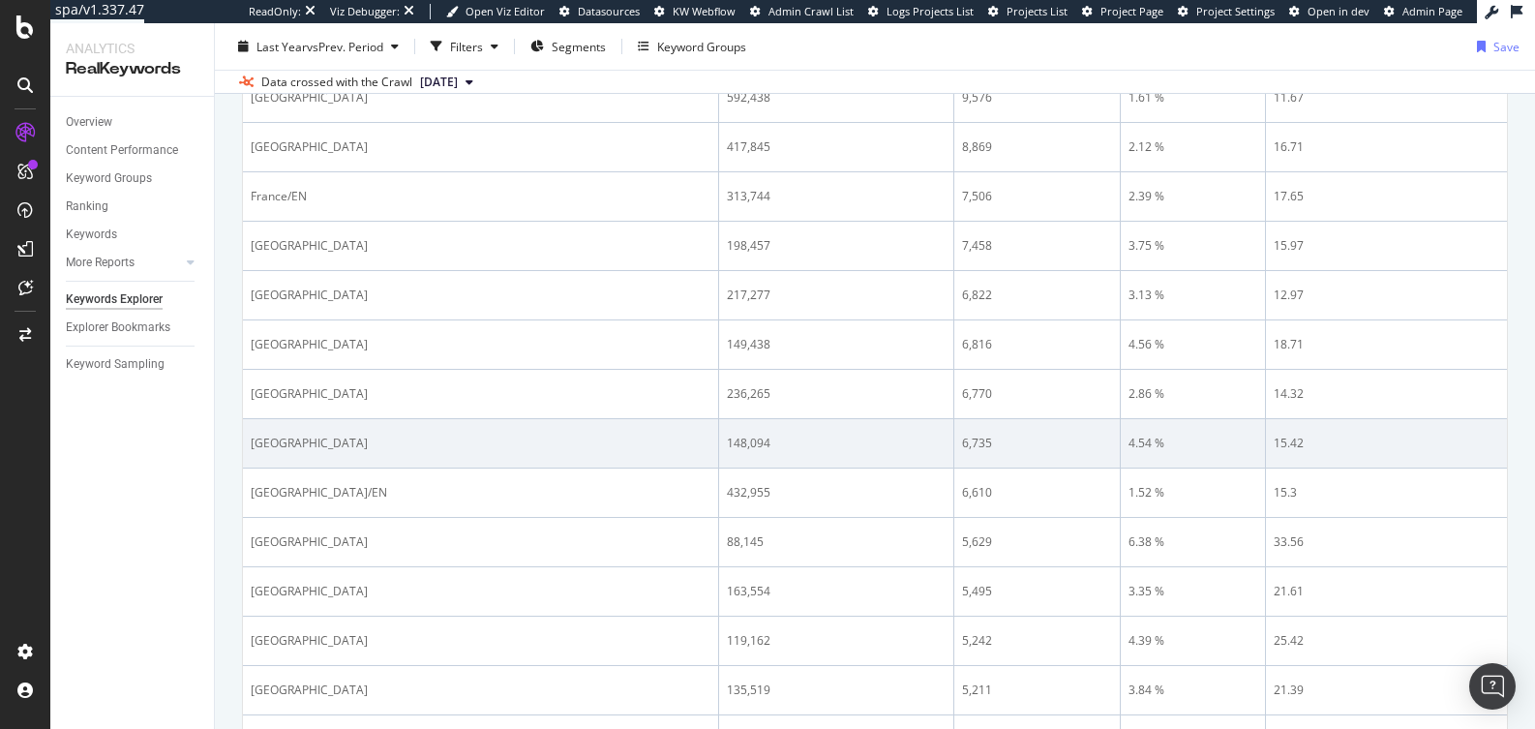
scroll to position [2451, 0]
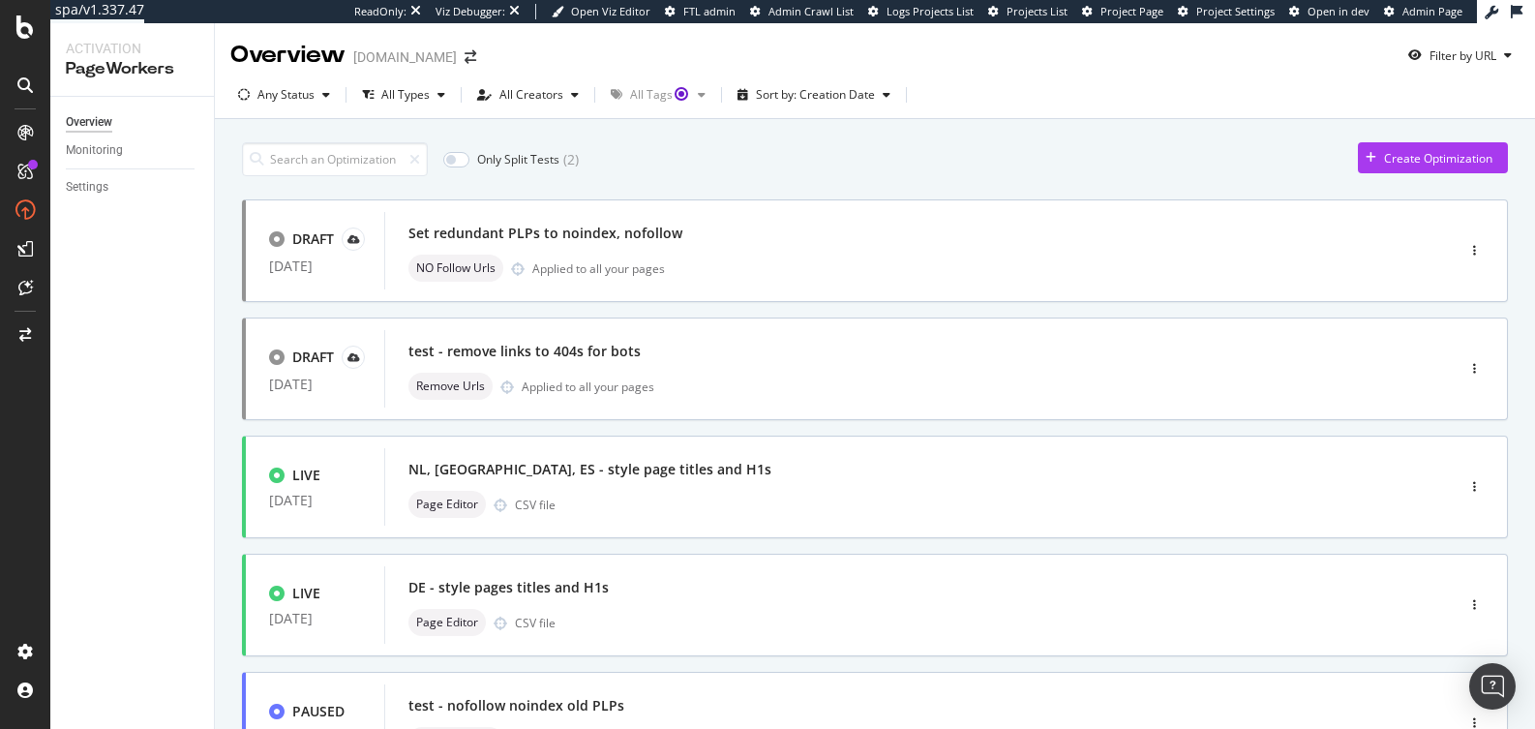
click at [872, 171] on div "Only Split Tests ( 2 ) Create Optimization" at bounding box center [875, 159] width 1266 height 34
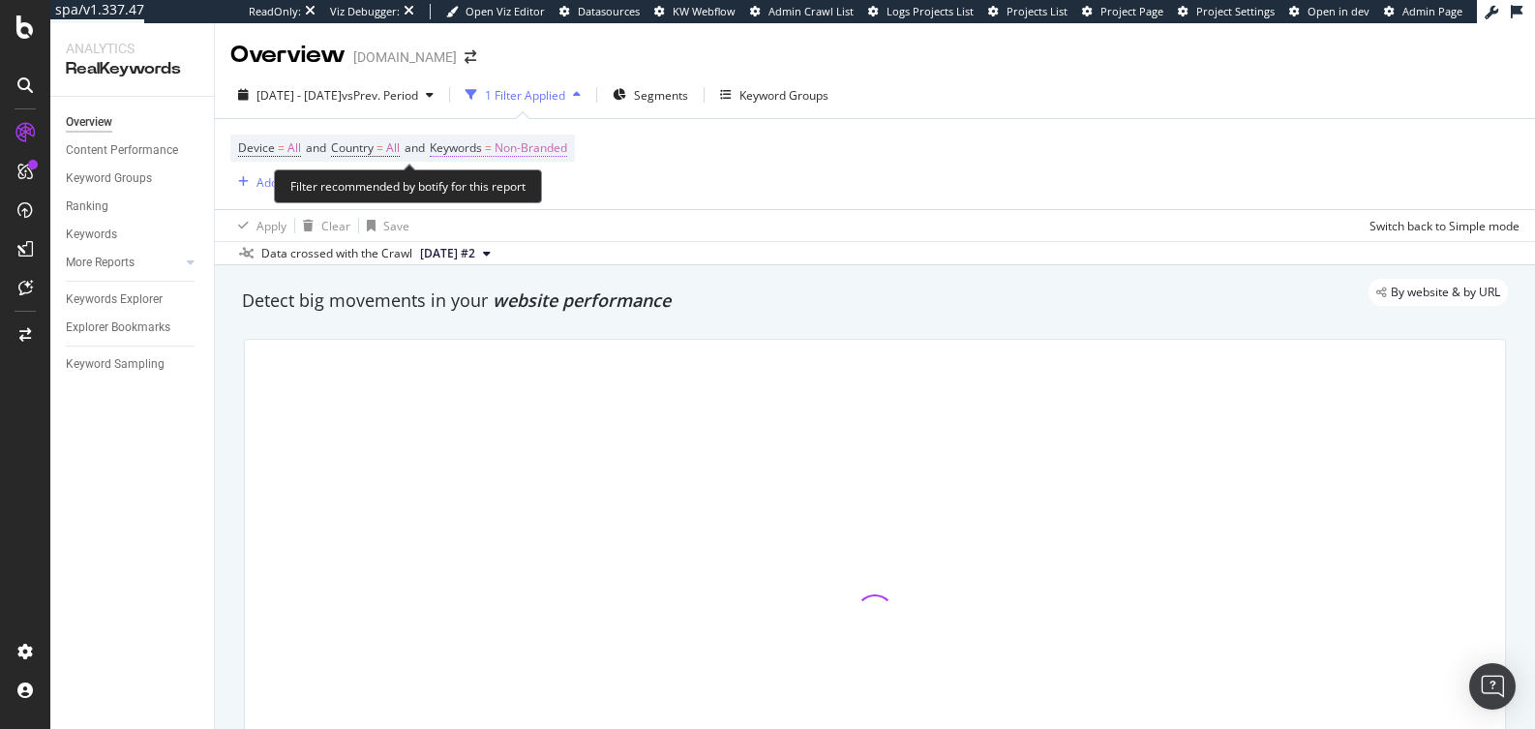
click at [537, 147] on span "Non-Branded" at bounding box center [530, 147] width 73 height 27
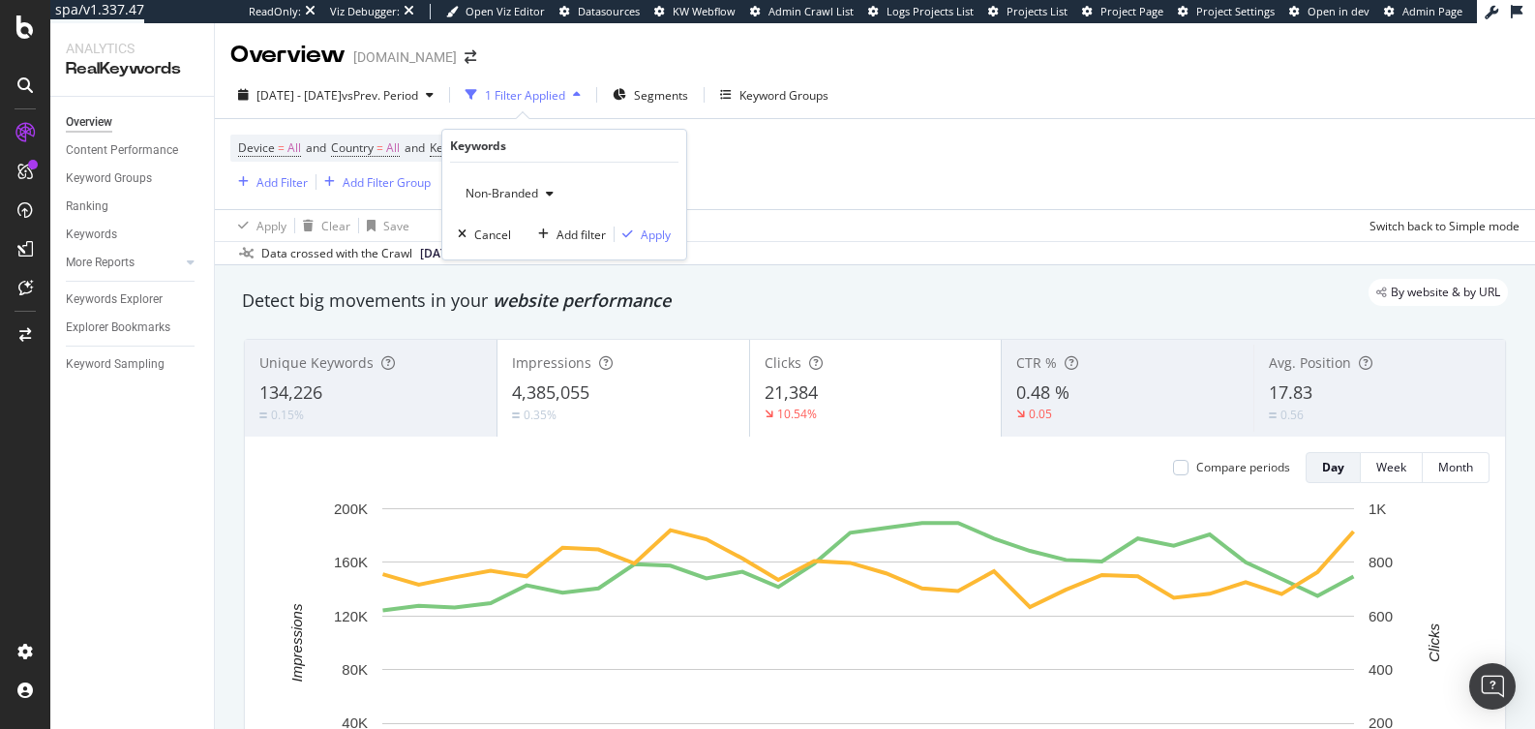
click at [484, 198] on span "Non-Branded" at bounding box center [498, 193] width 80 height 16
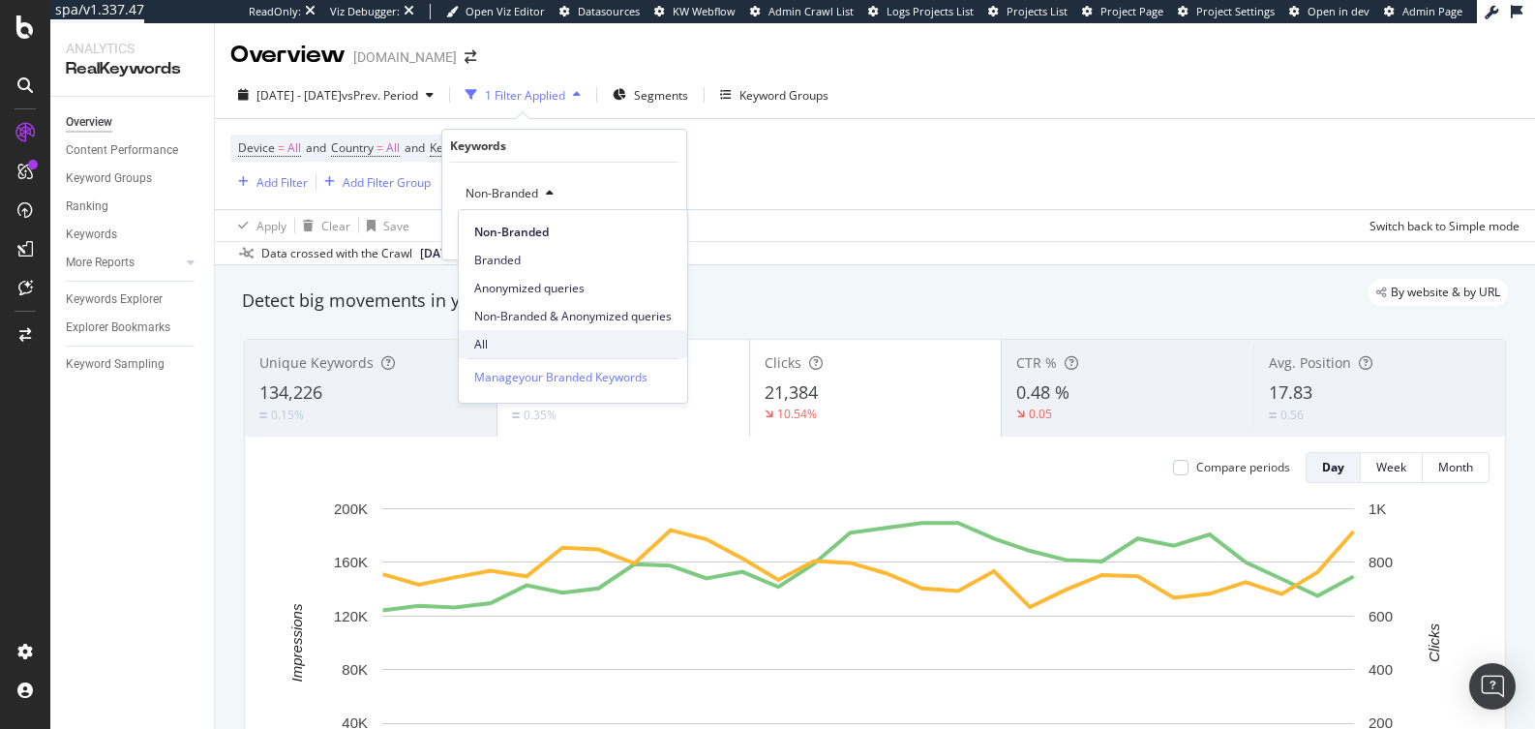
click at [497, 341] on span "All" at bounding box center [572, 344] width 197 height 17
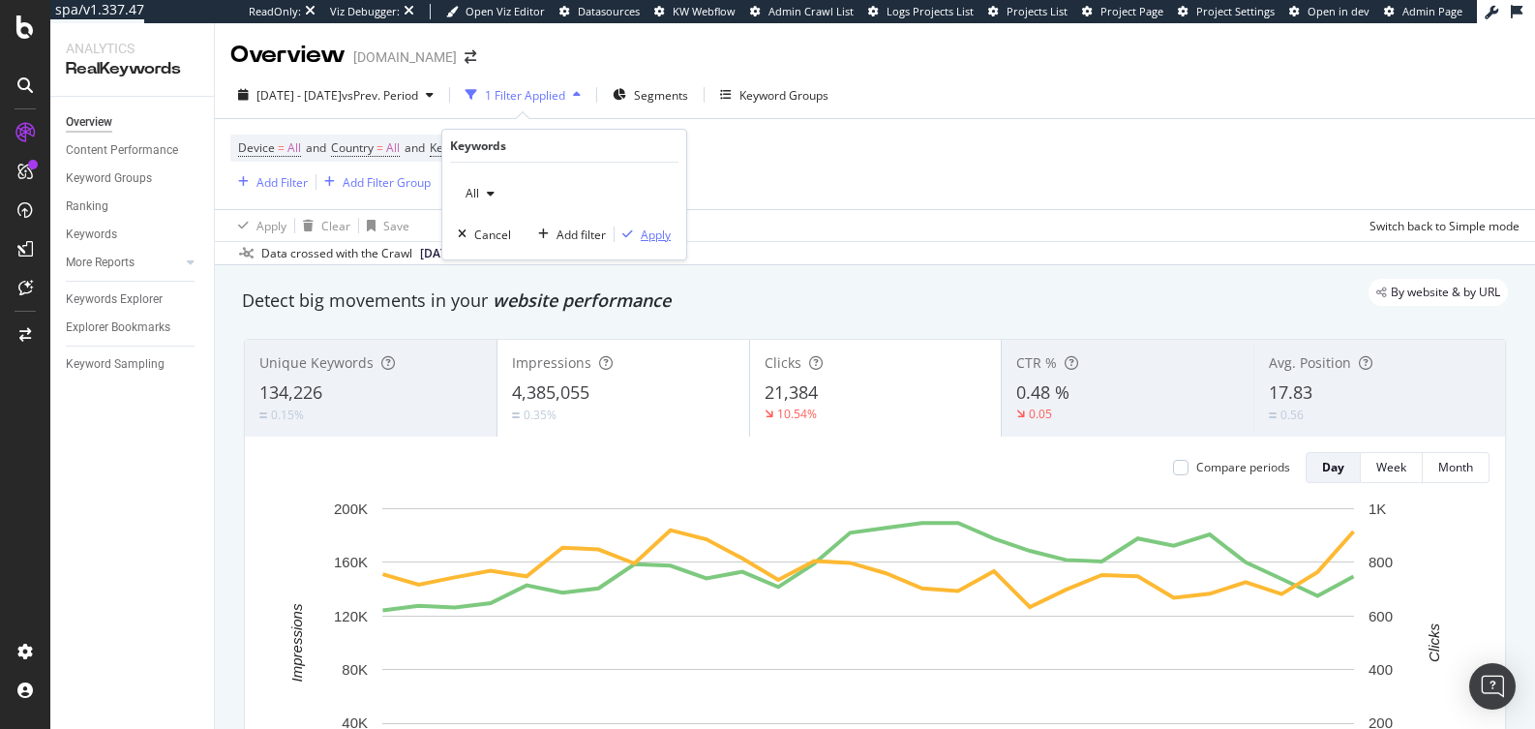
click at [649, 240] on div "Apply" at bounding box center [656, 234] width 30 height 16
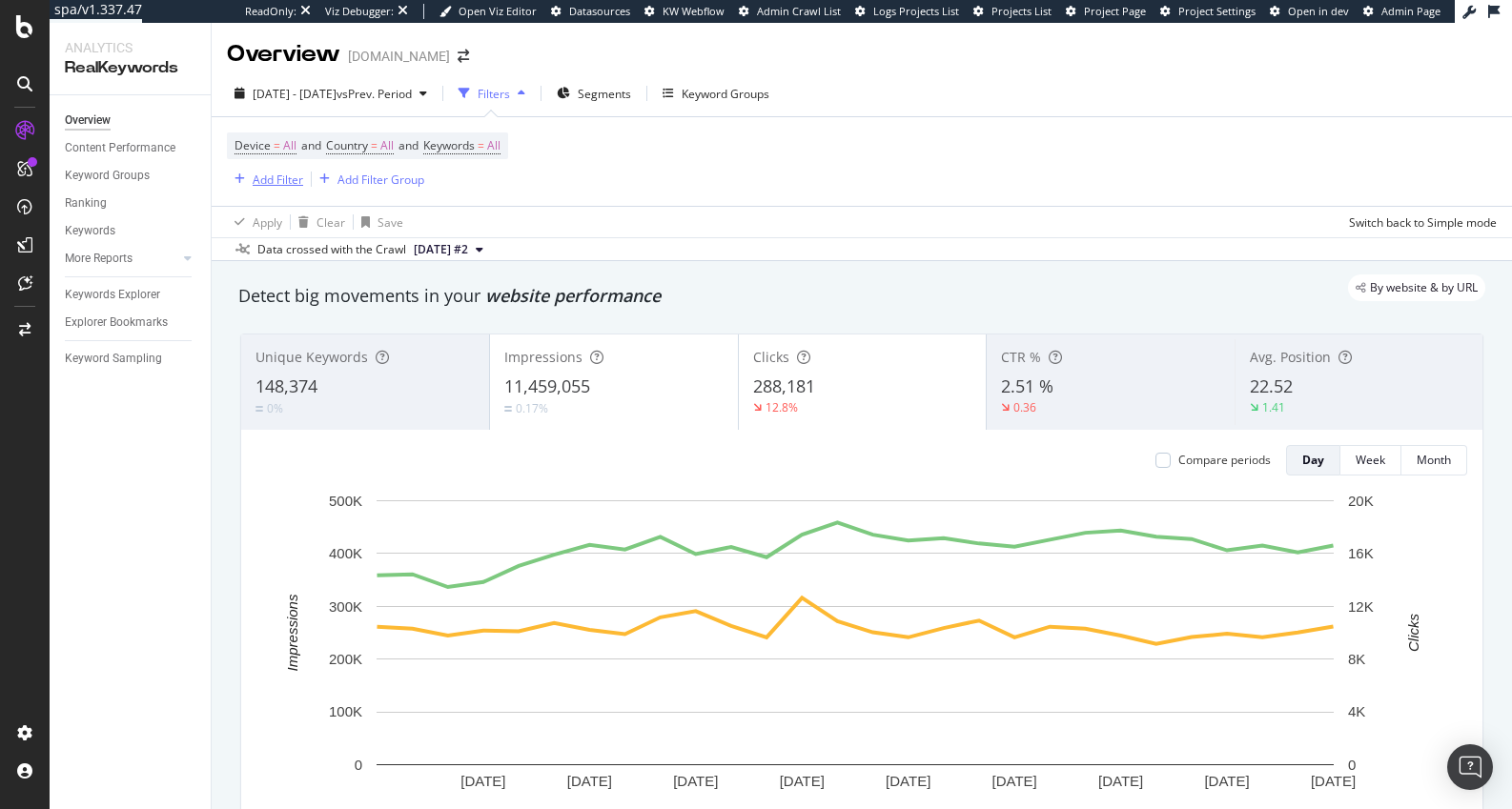
click at [279, 178] on div "Add Filter" at bounding box center [277, 179] width 50 height 16
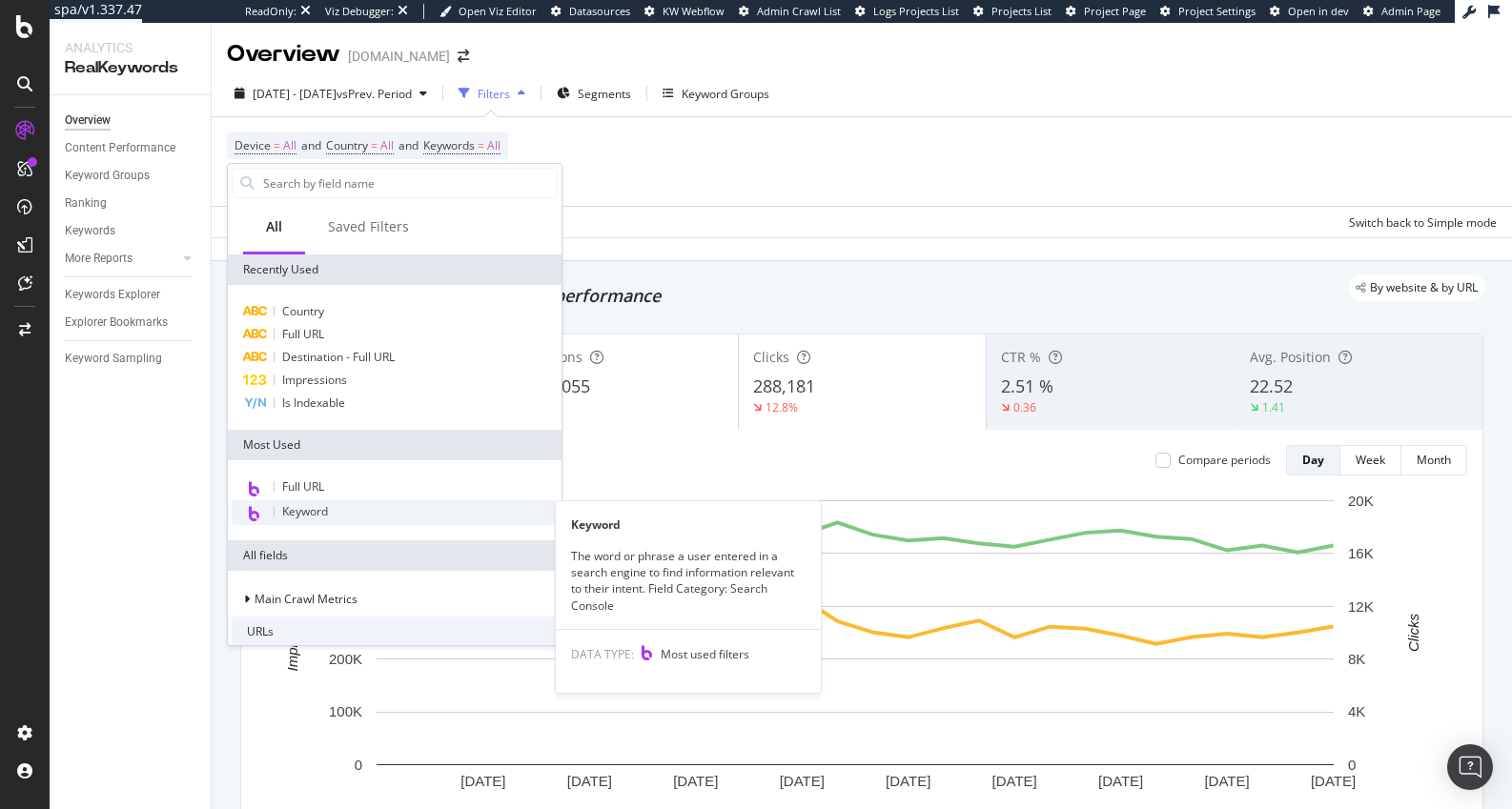
click at [355, 515] on div "Keyword" at bounding box center [394, 512] width 326 height 25
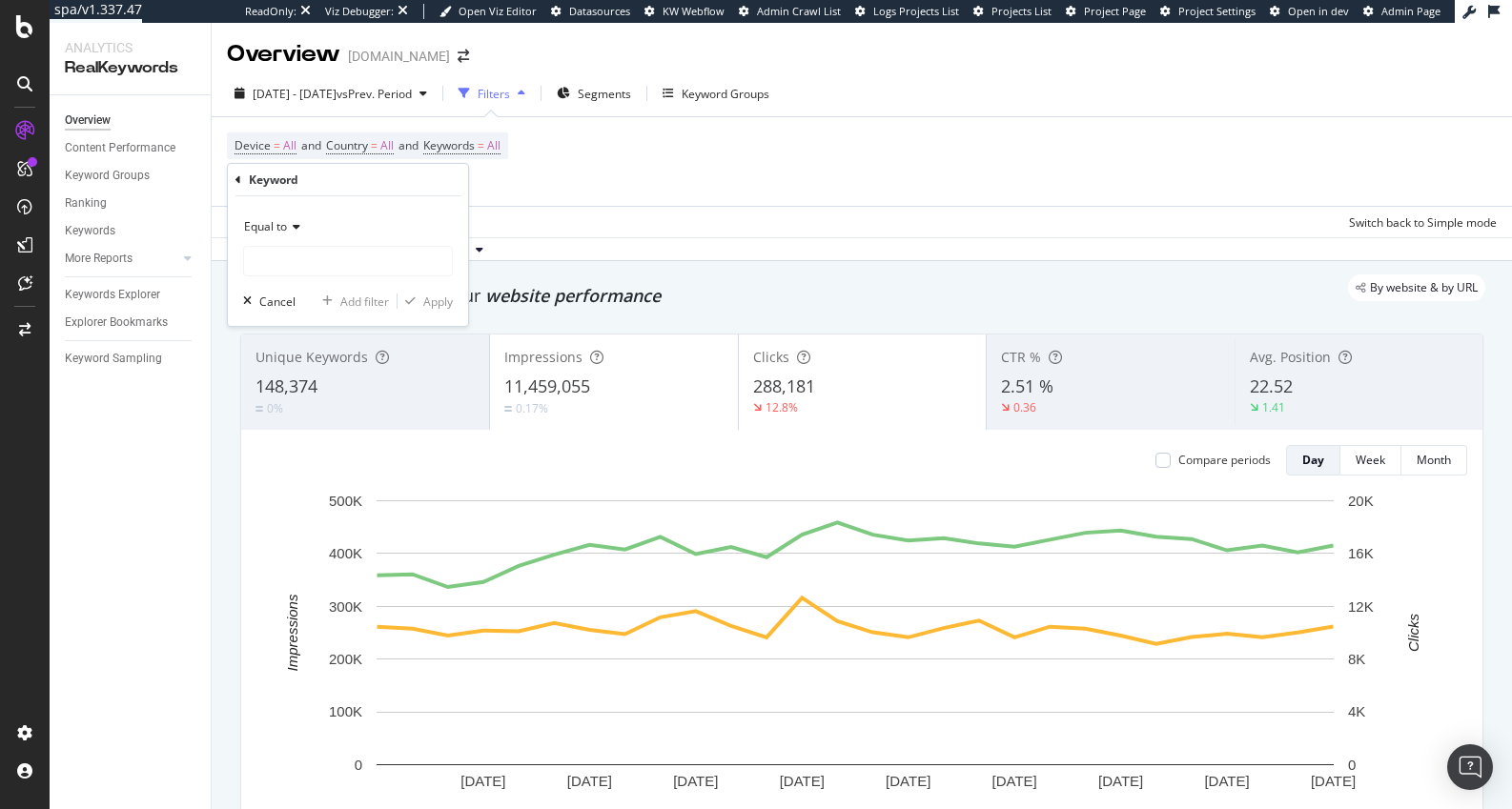
click at [287, 233] on span "Equal to" at bounding box center [266, 227] width 43 height 16
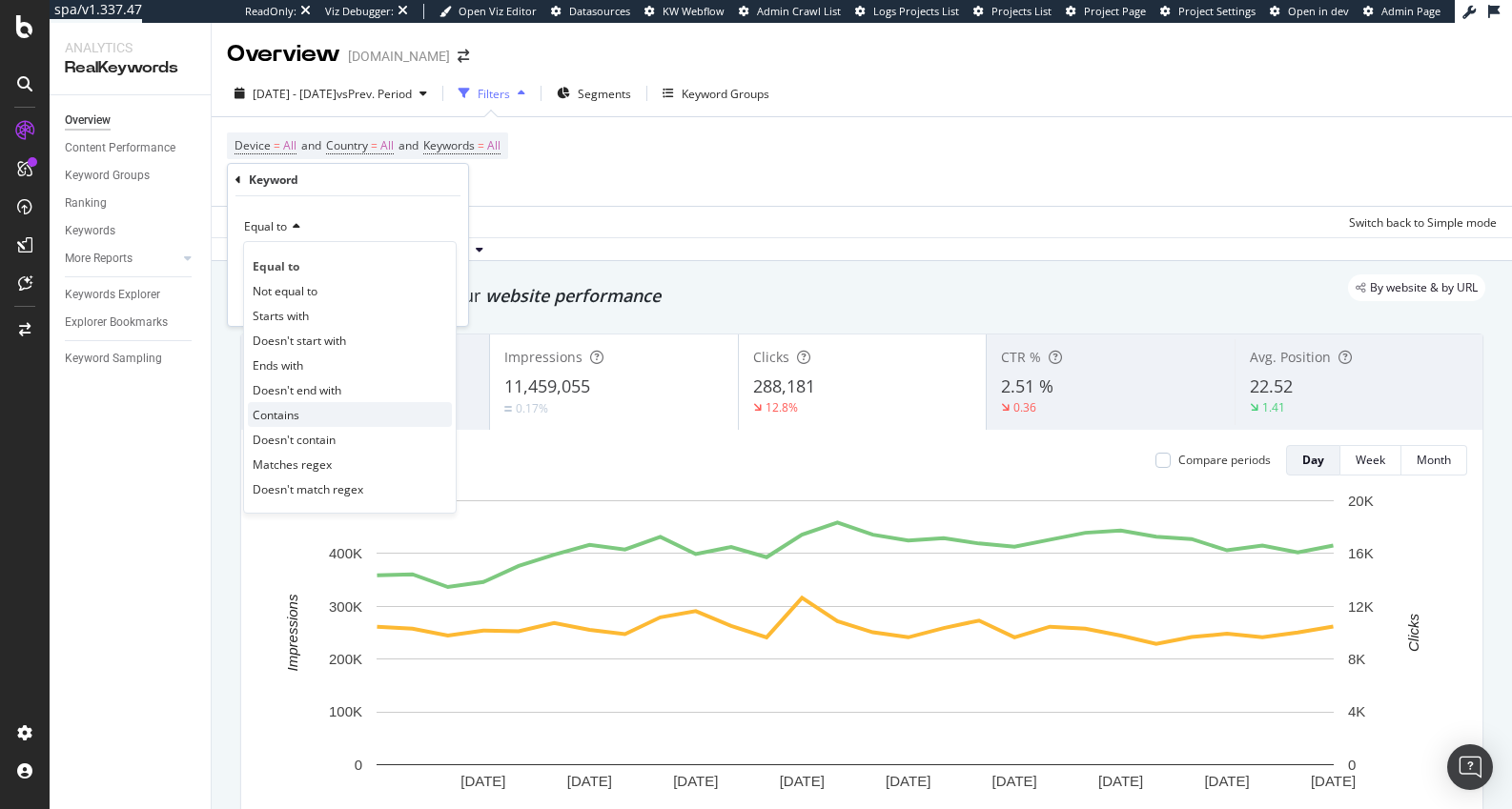
click at [321, 413] on div "Contains" at bounding box center [350, 414] width 204 height 25
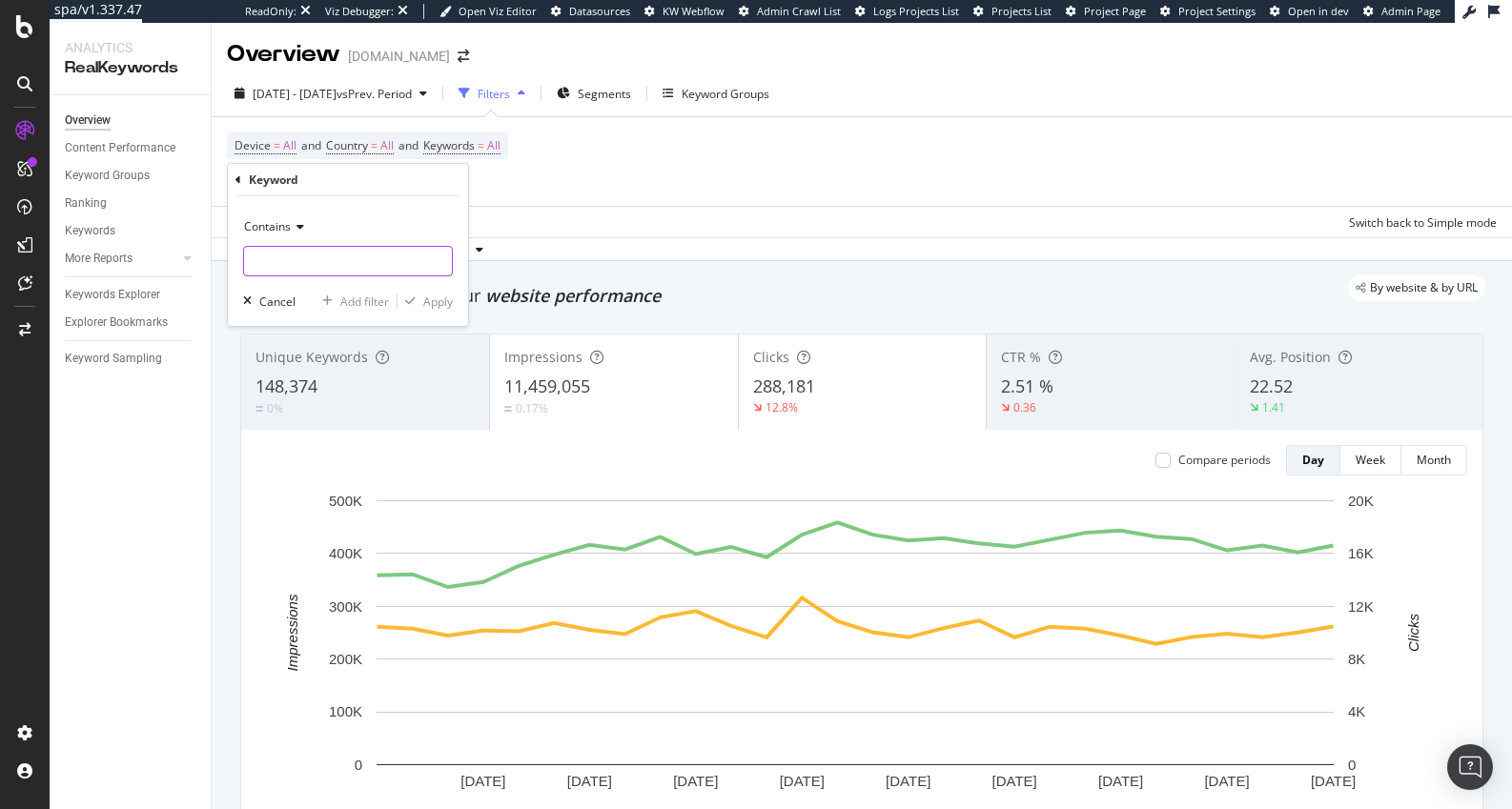
click at [294, 258] on input "text" at bounding box center [348, 261] width 208 height 31
type input "[DATE][DATE]"
click at [425, 299] on div "Apply" at bounding box center [438, 302] width 30 height 16
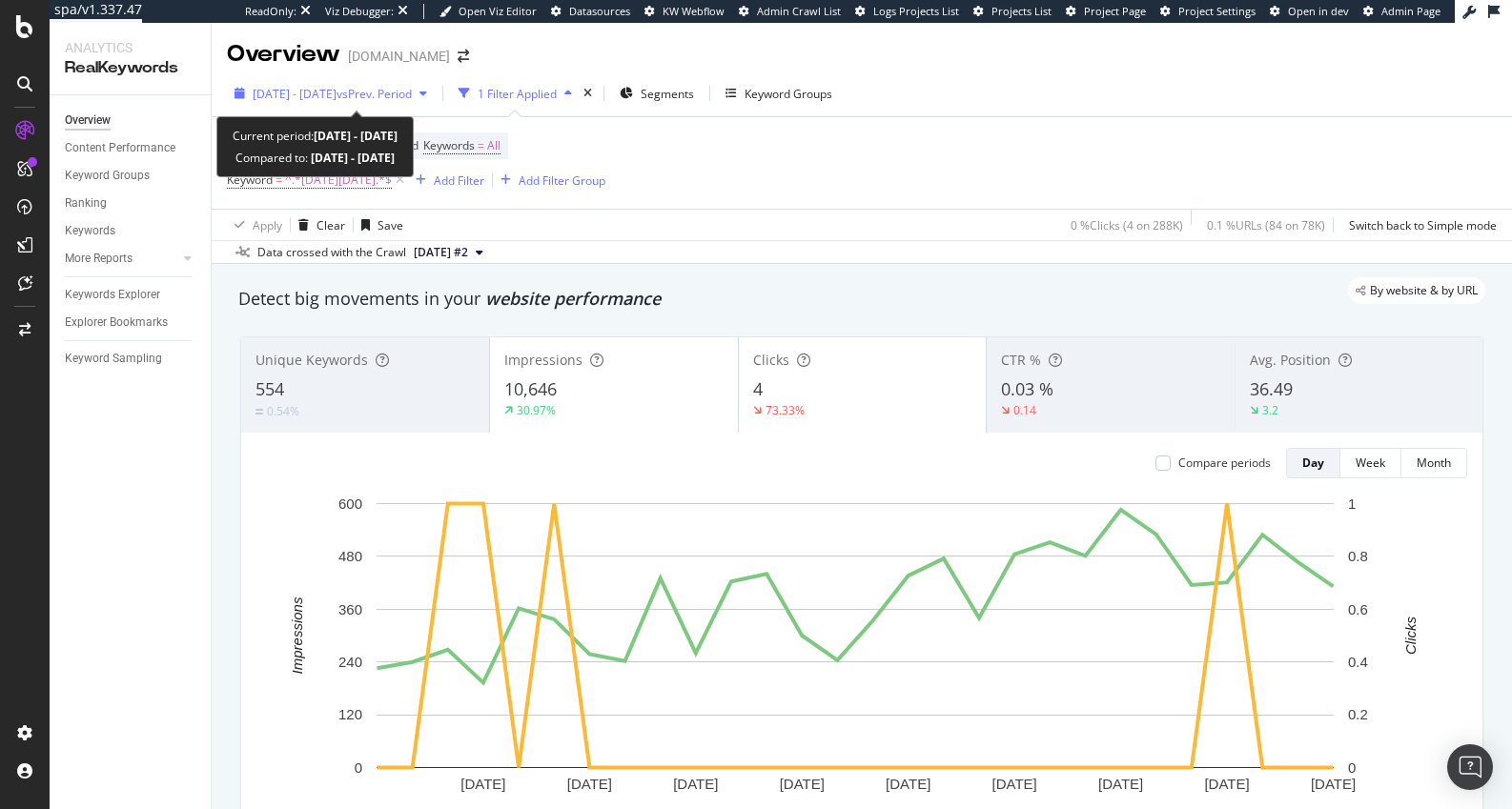
click at [391, 87] on span "vs Prev. Period" at bounding box center [374, 94] width 75 height 16
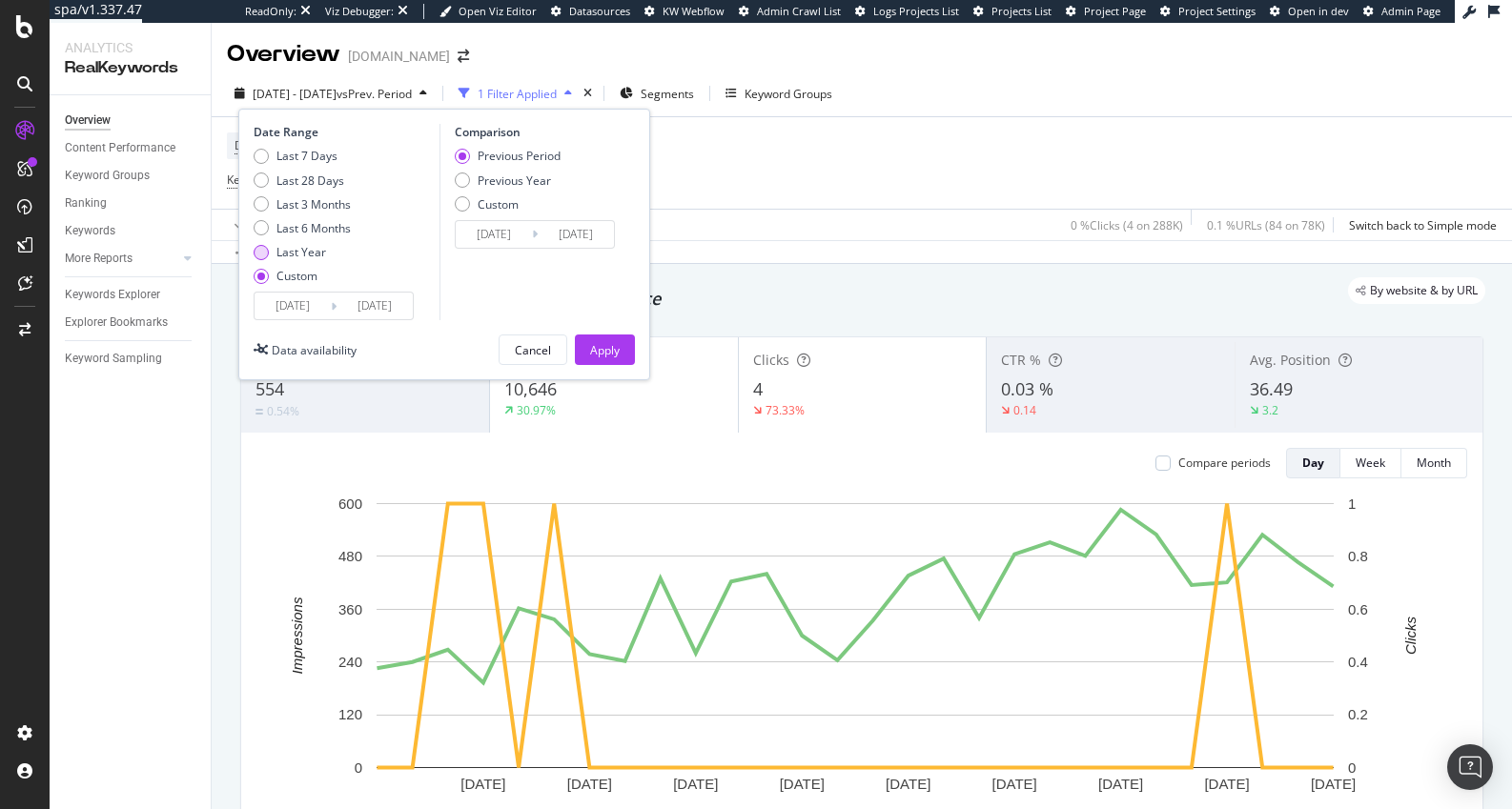
click at [309, 258] on div "Last Year" at bounding box center [301, 252] width 49 height 16
type input "[DATE]"
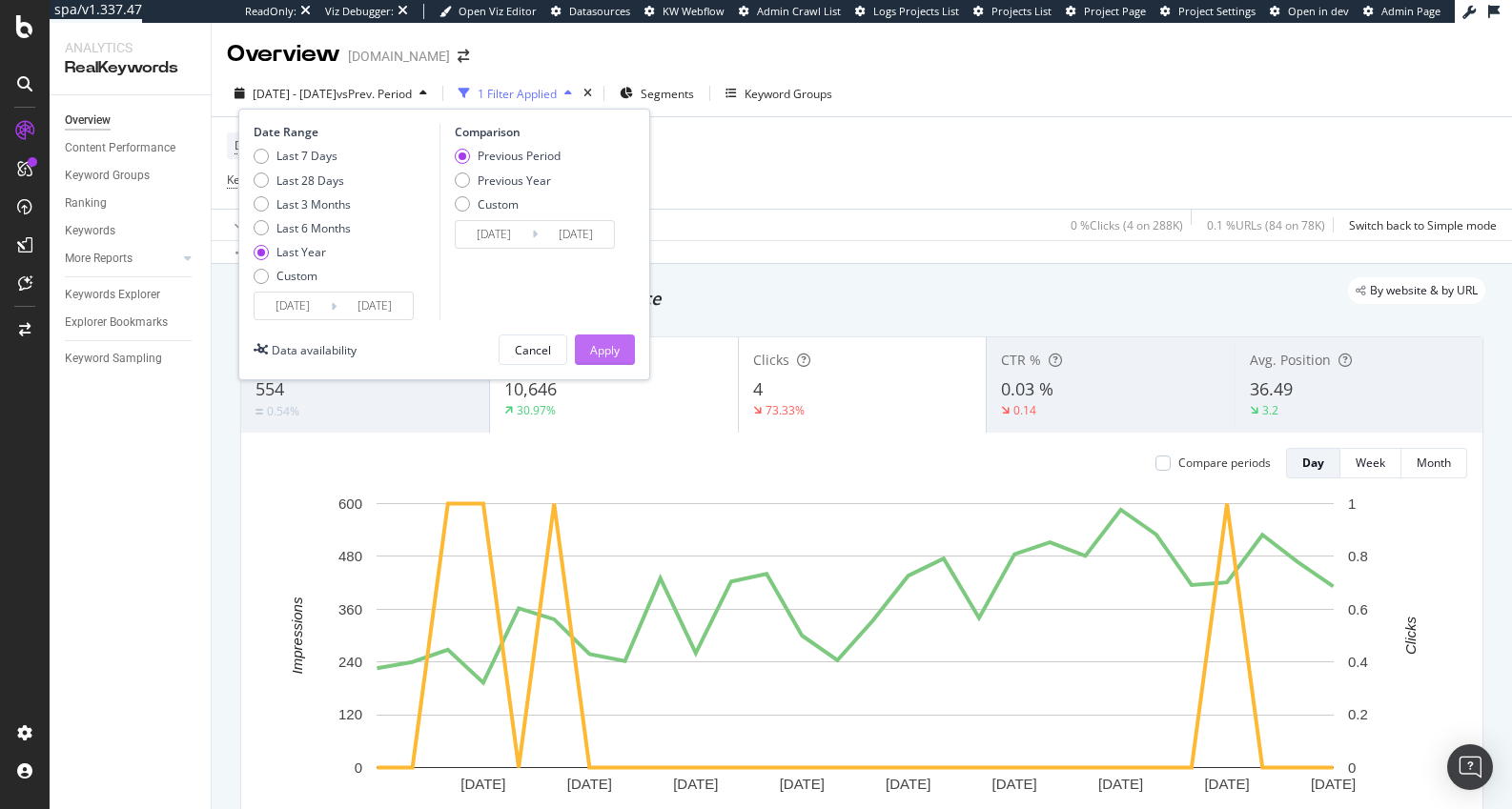
click at [590, 343] on div "Apply" at bounding box center [605, 350] width 30 height 16
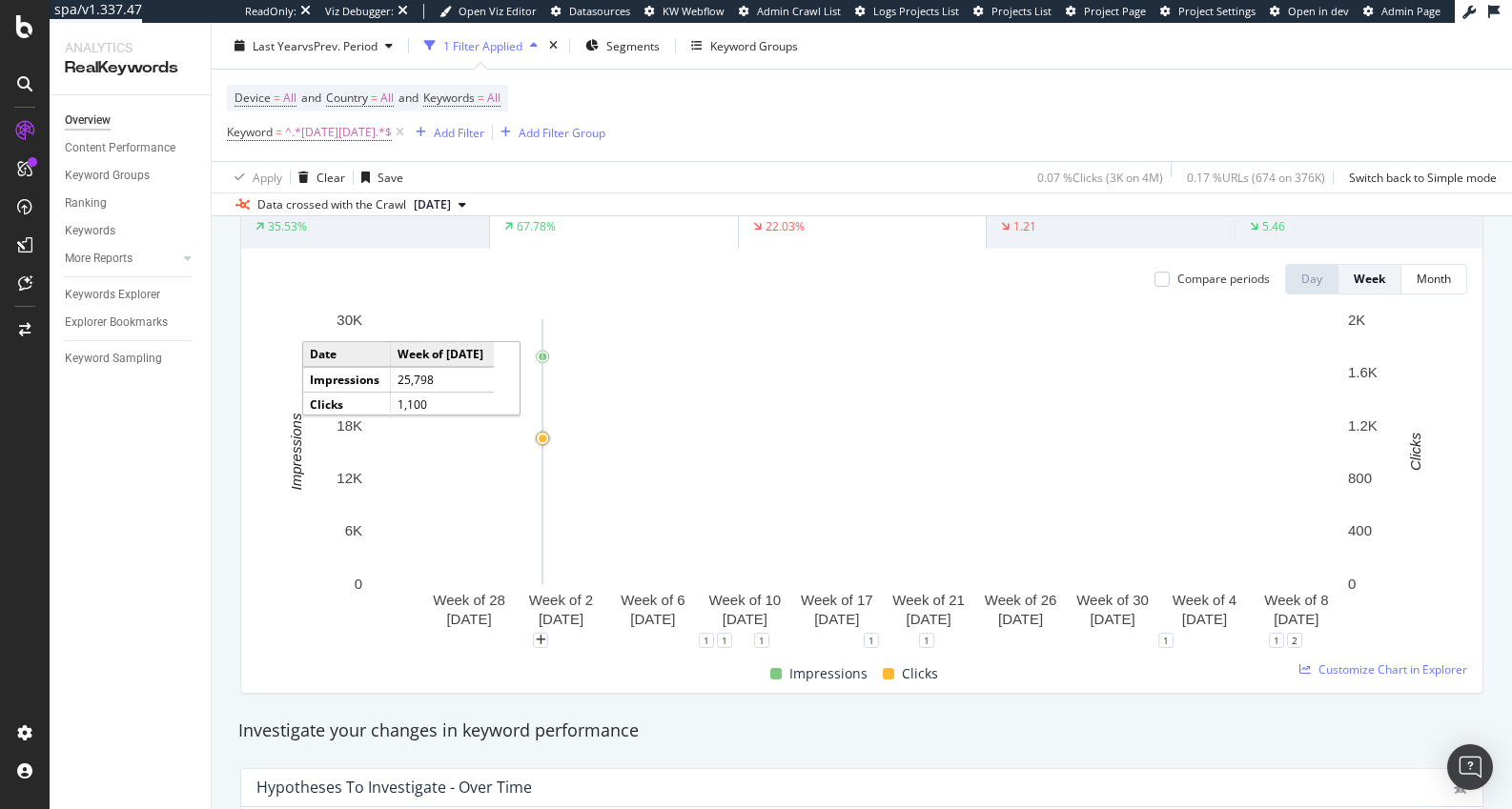
scroll to position [622, 0]
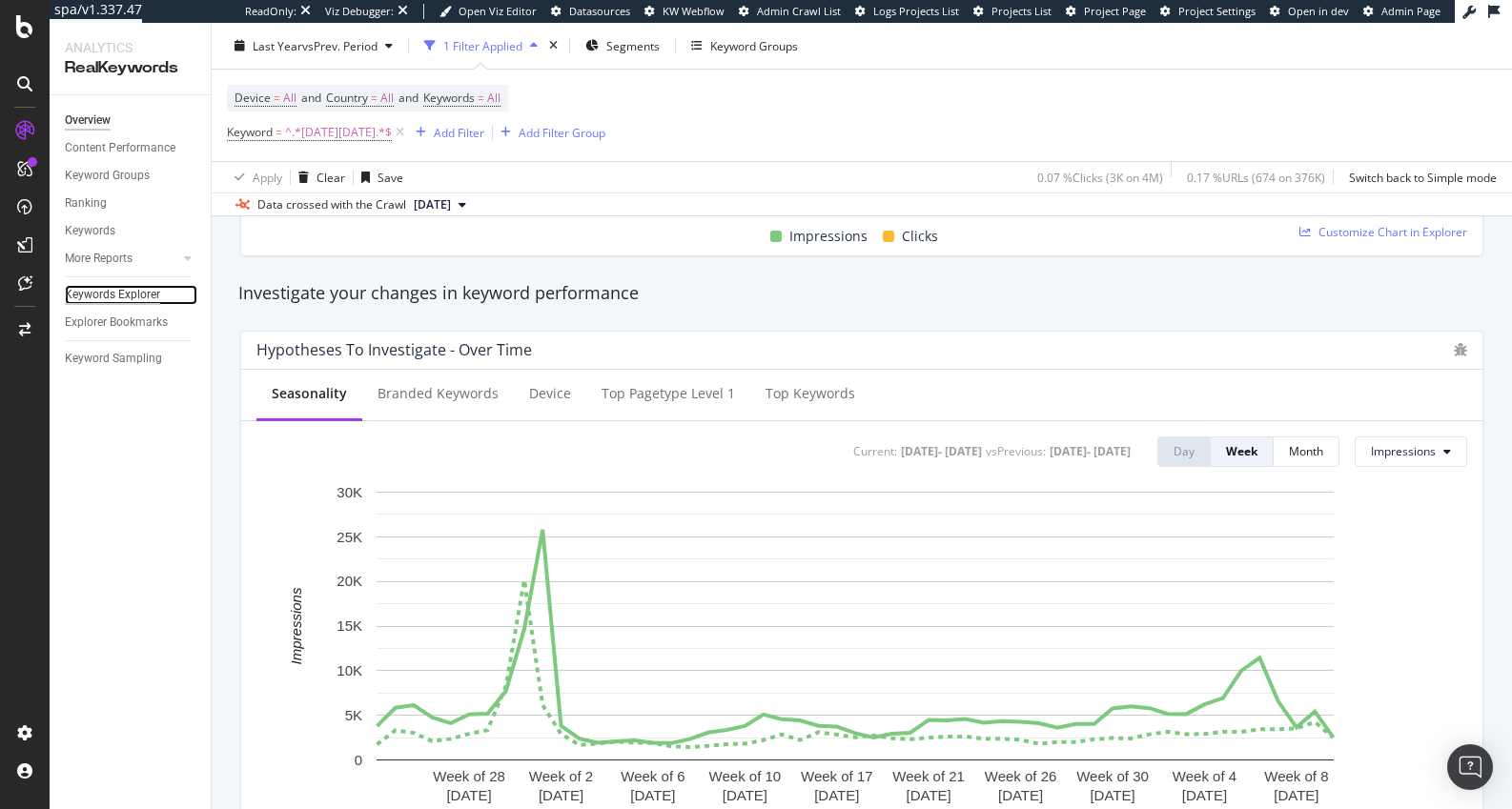
click at [123, 299] on div "Keywords Explorer" at bounding box center [112, 295] width 96 height 20
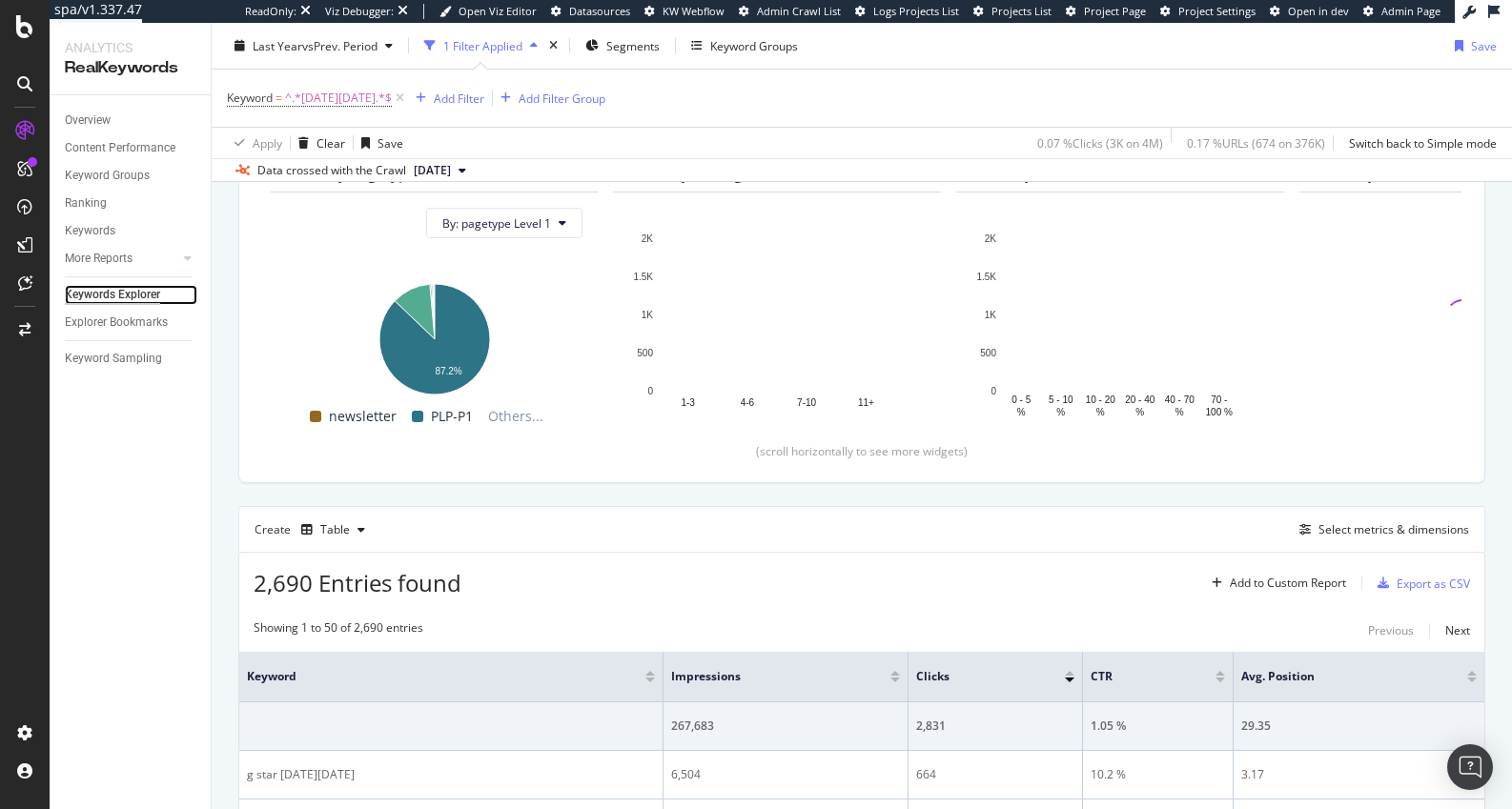
scroll to position [345, 0]
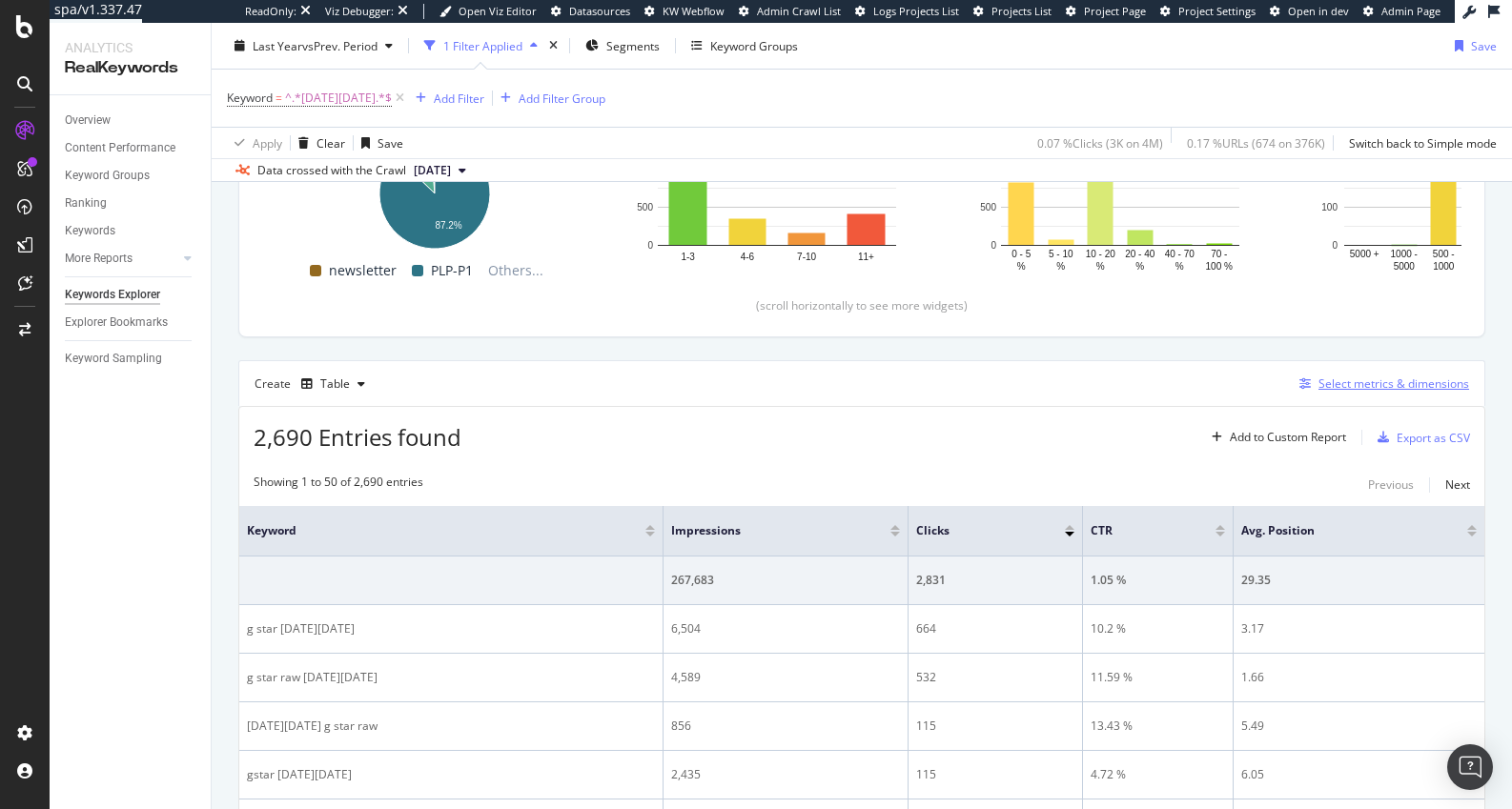
click at [1389, 377] on div "Select metrics & dimensions" at bounding box center [1393, 383] width 151 height 16
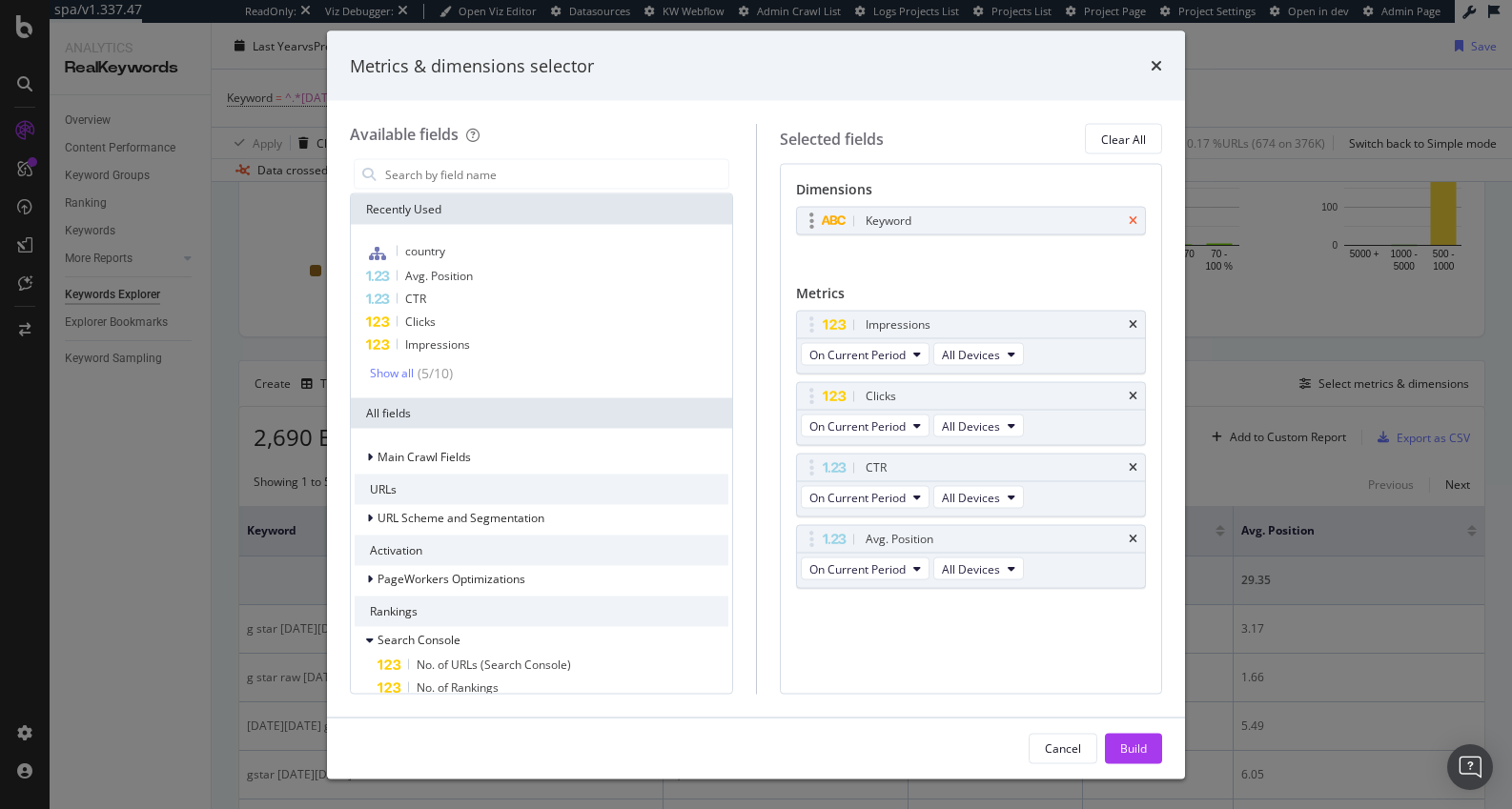
click at [1132, 220] on icon "times" at bounding box center [1133, 222] width 9 height 12
click at [514, 169] on input "modal" at bounding box center [556, 174] width 345 height 29
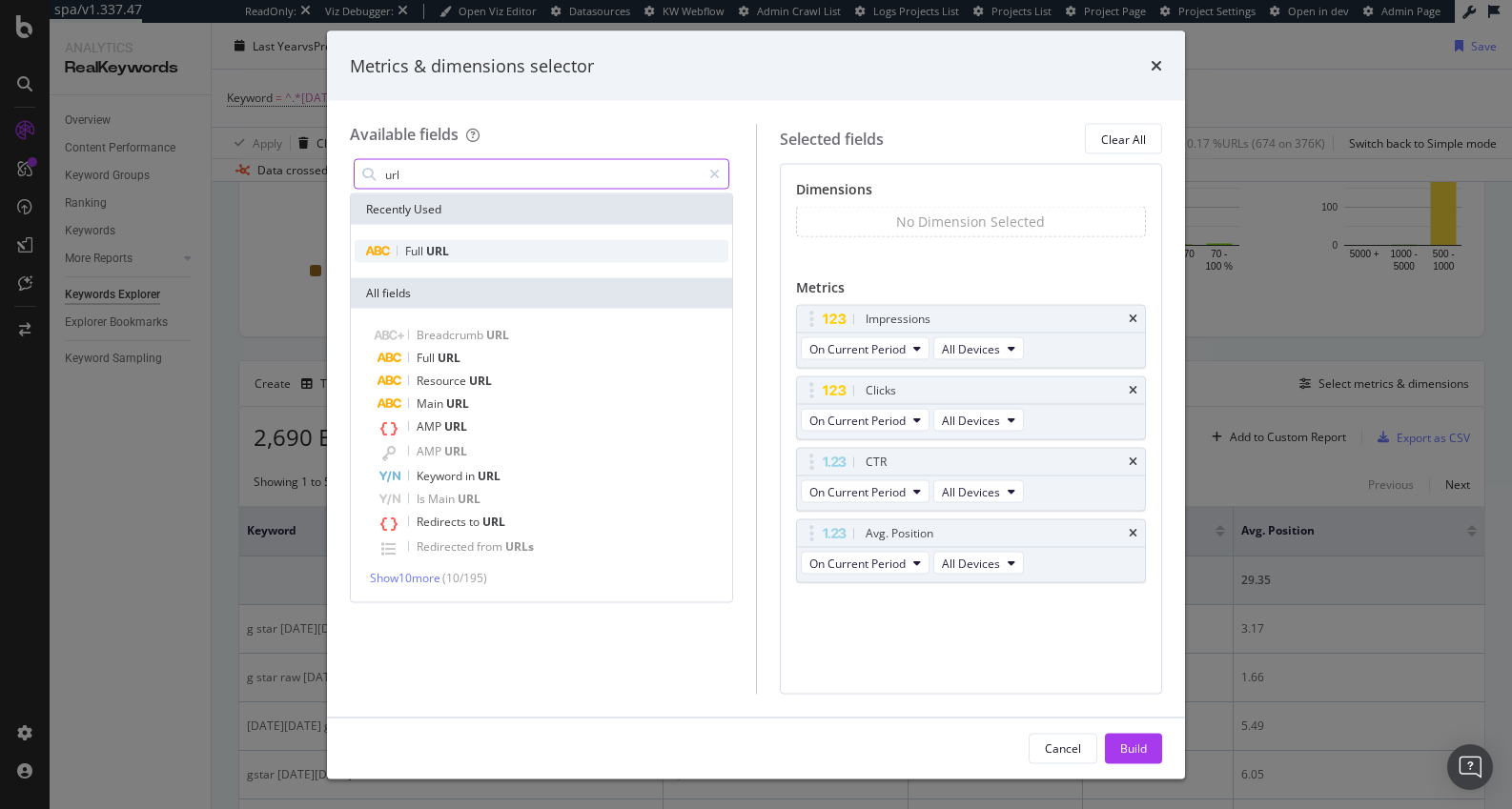
type input "url"
click at [553, 249] on div "Full URL" at bounding box center [541, 251] width 373 height 23
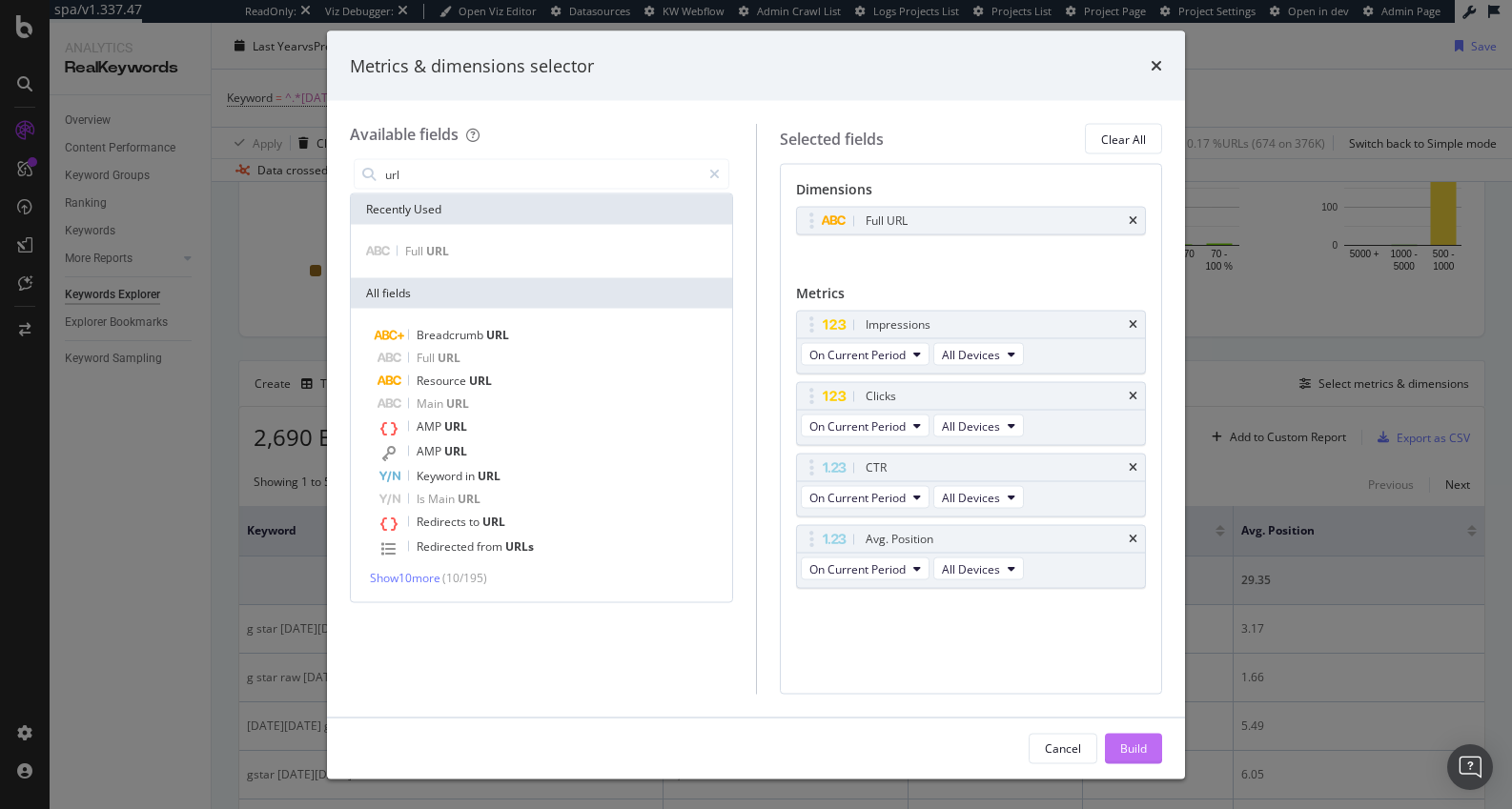
click at [1131, 717] on div "Build" at bounding box center [1133, 748] width 27 height 16
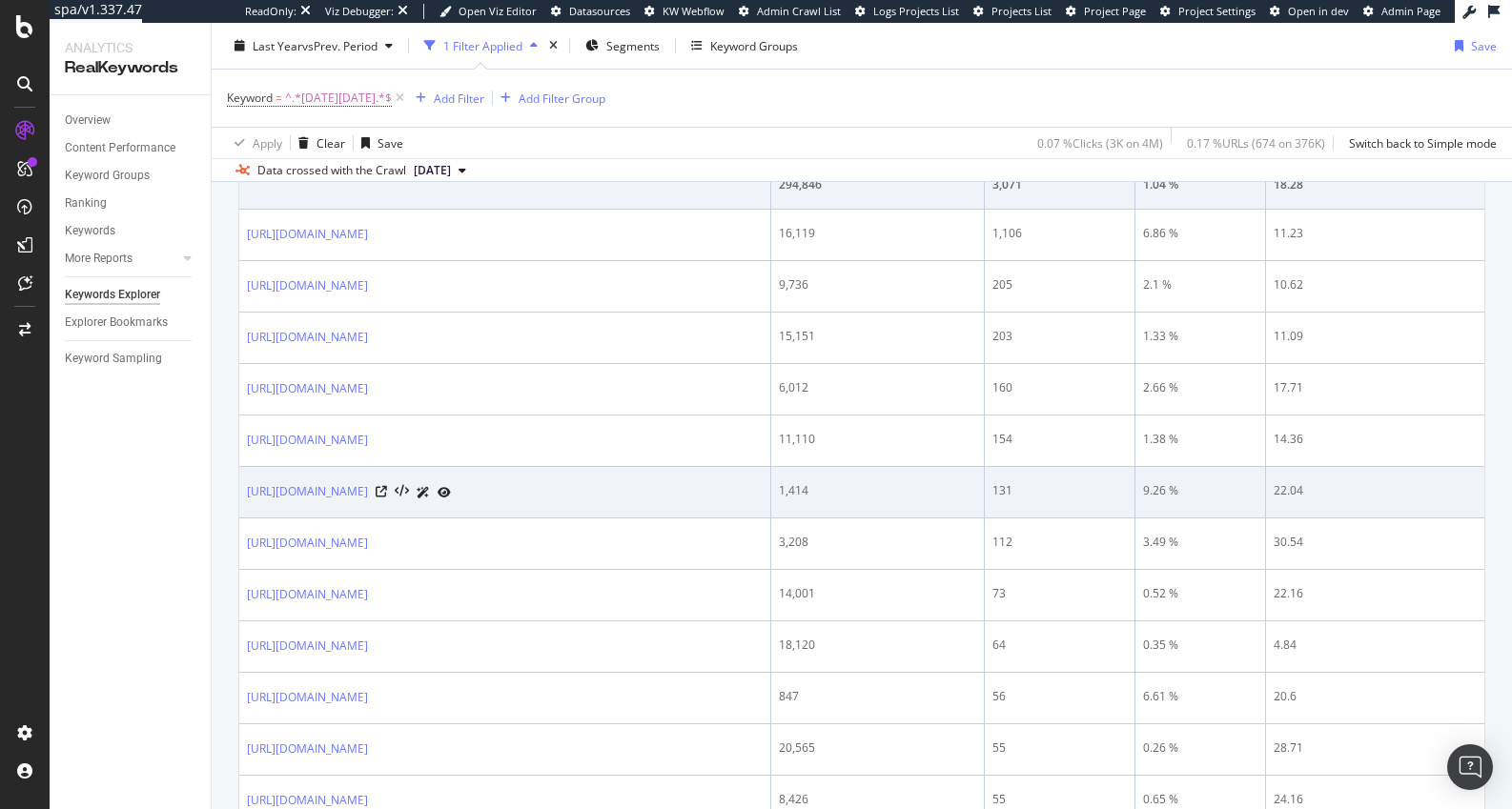
scroll to position [337, 0]
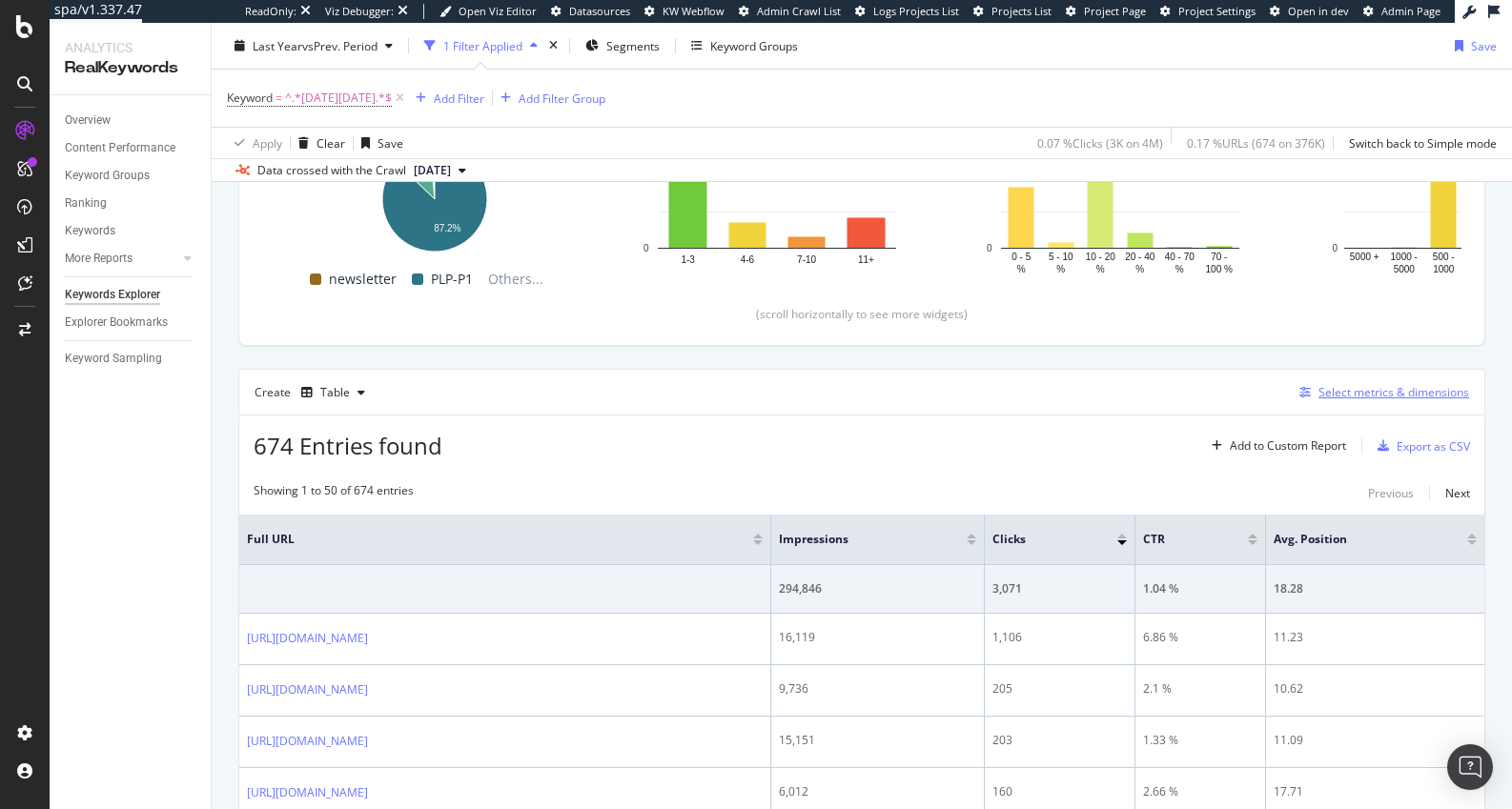
click at [1338, 393] on div "Select metrics & dimensions" at bounding box center [1393, 392] width 151 height 16
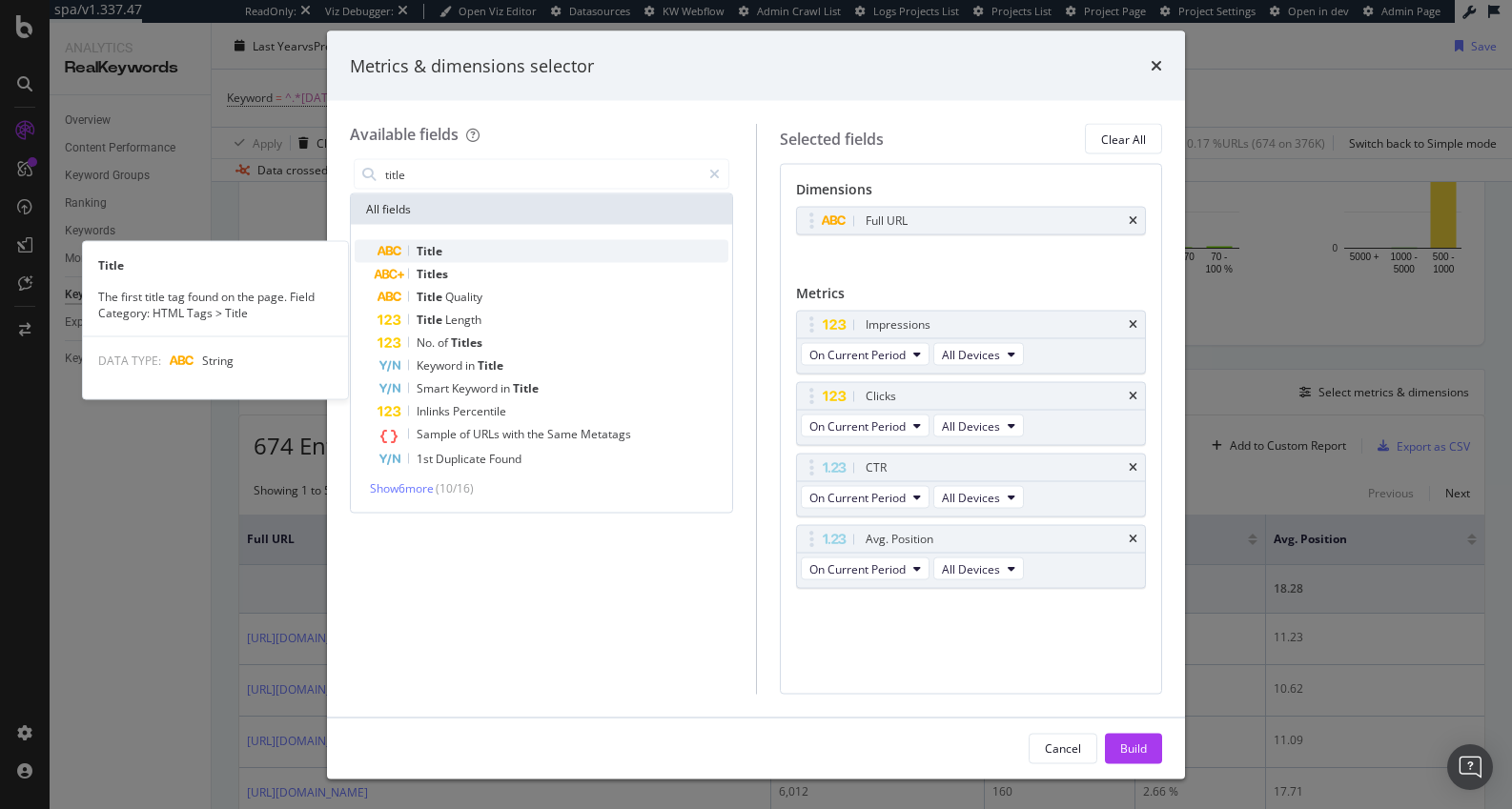
click at [455, 240] on div "Title" at bounding box center [553, 251] width 351 height 23
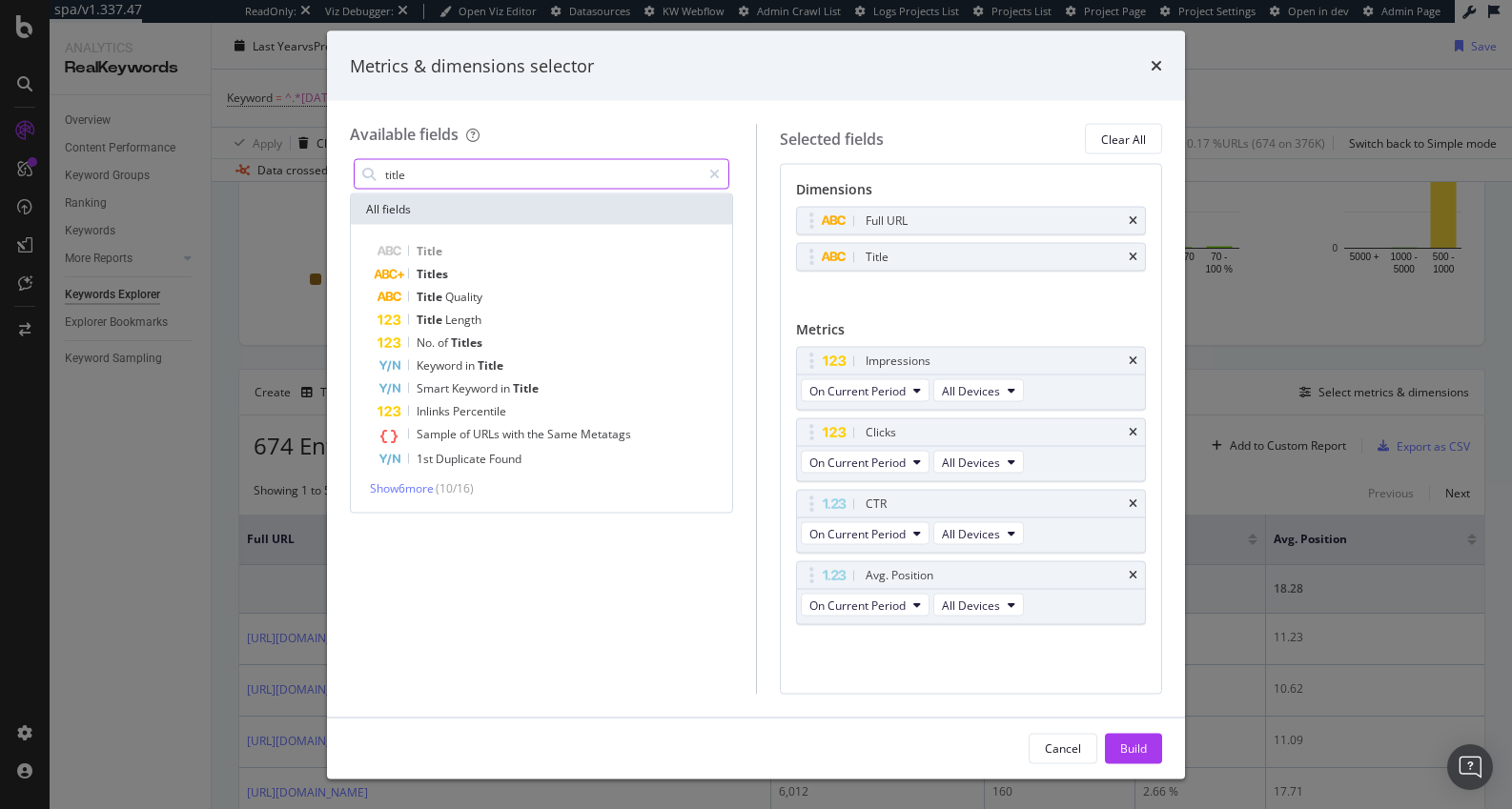
click at [427, 178] on input "title" at bounding box center [542, 174] width 317 height 29
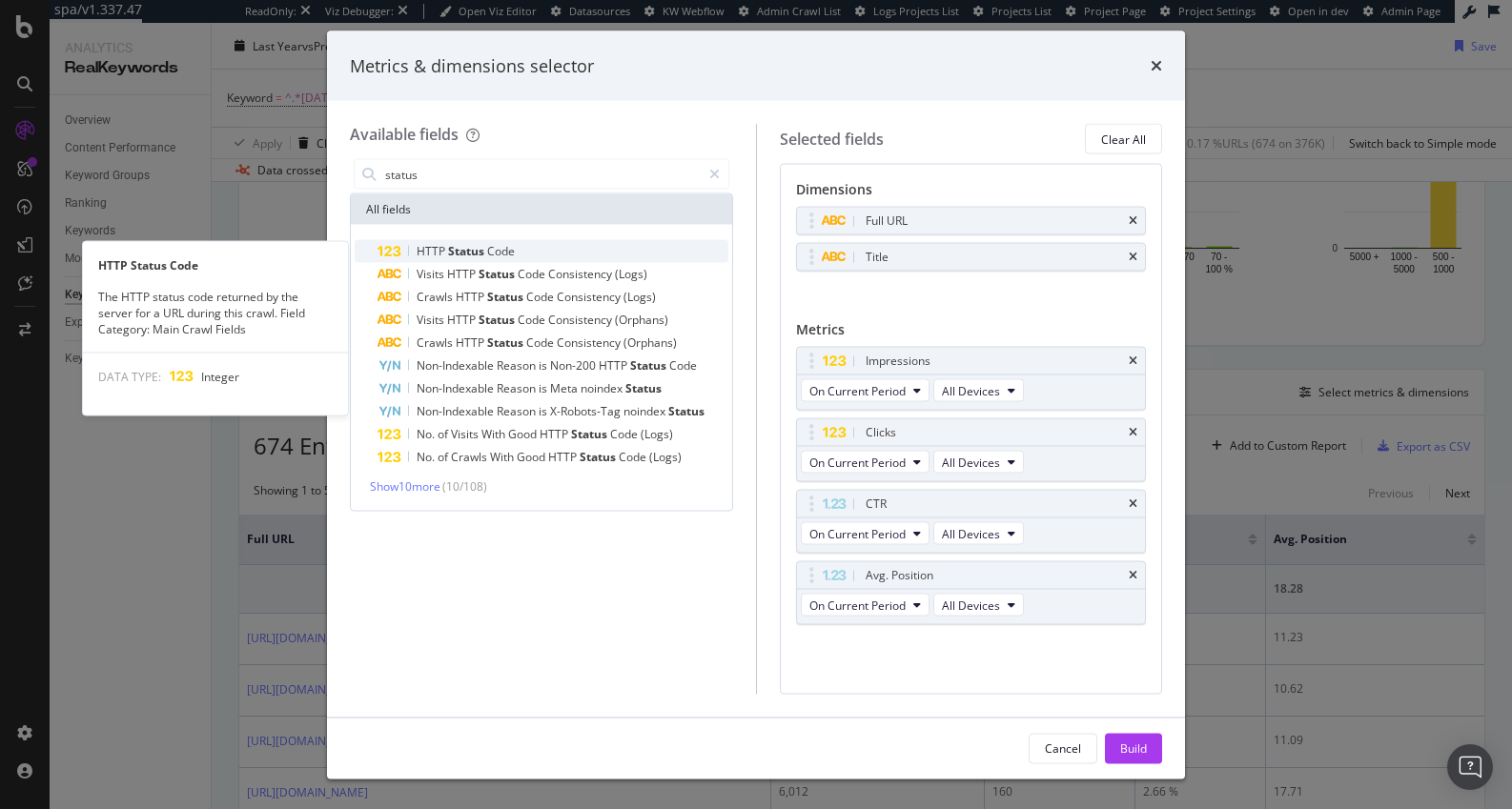
click at [493, 250] on span "Code" at bounding box center [500, 251] width 28 height 16
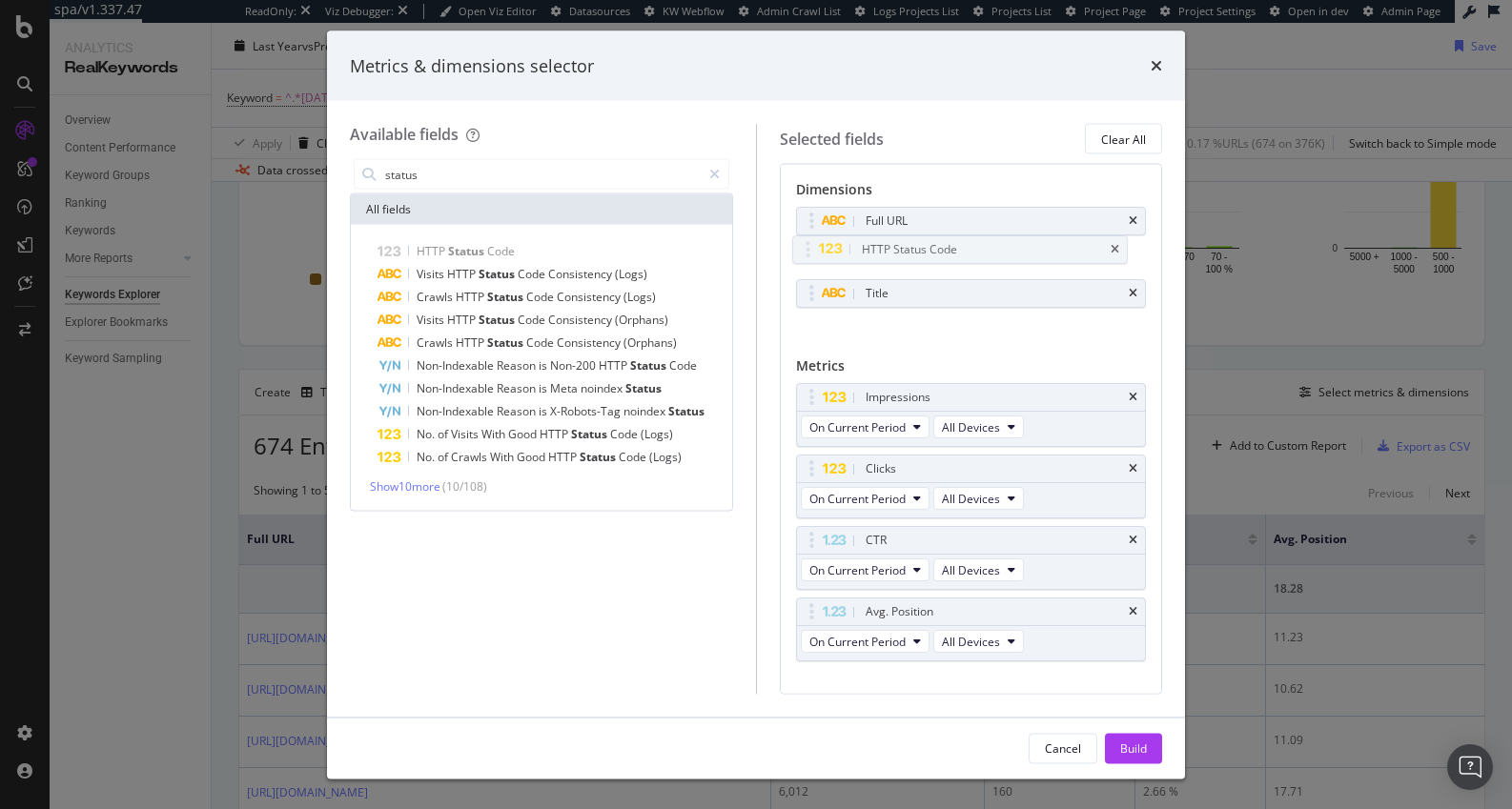
drag, startPoint x: 809, startPoint y: 306, endPoint x: 808, endPoint y: 292, distance: 14.0
click at [806, 262] on body "spa/v1.337.47 ReadOnly: Viz Debugger: Open Viz Editor Datasources KW Webflow Ad…" at bounding box center [756, 404] width 1512 height 809
click at [505, 176] on input "status" at bounding box center [542, 174] width 317 height 29
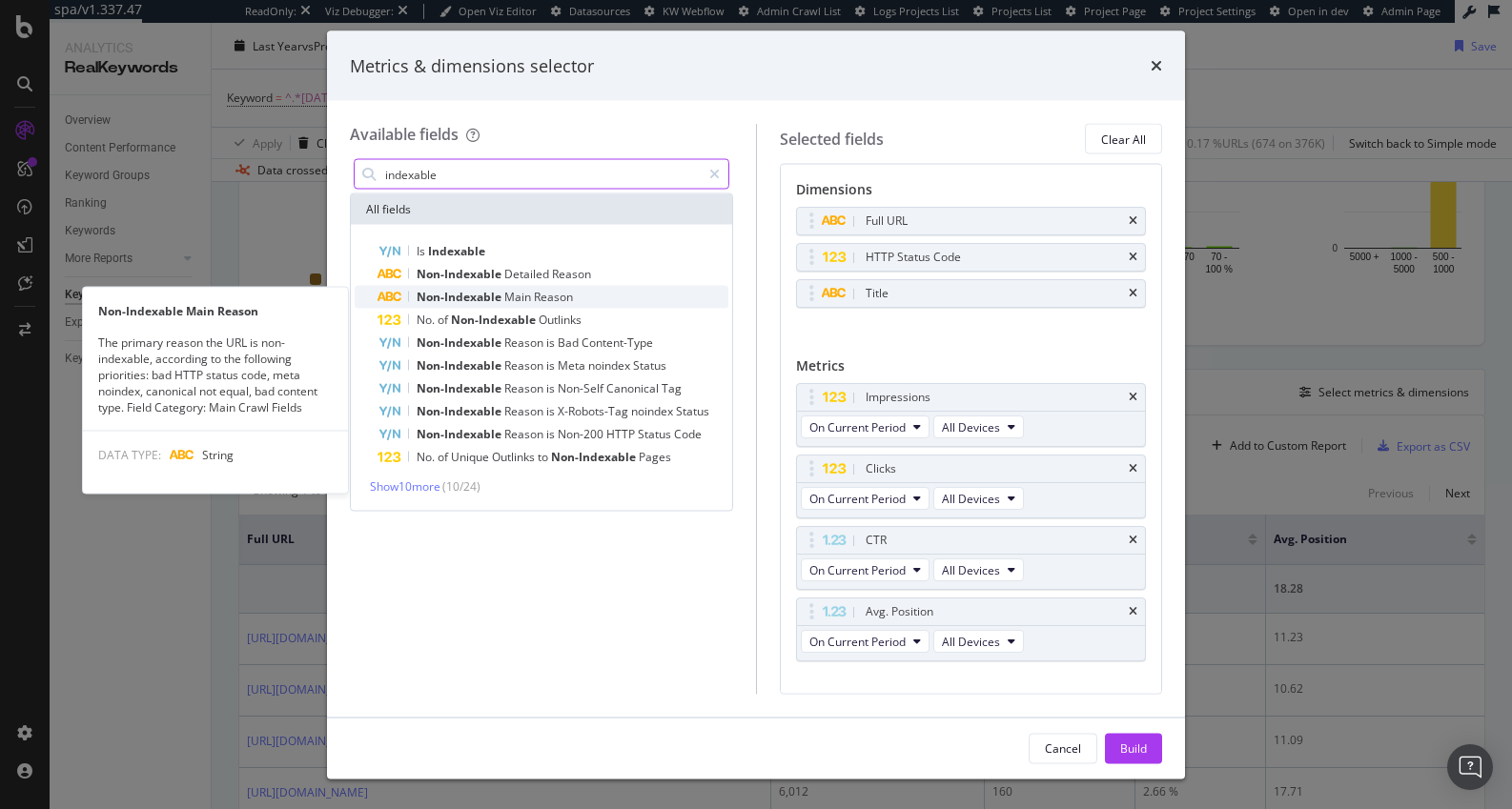
type input "indexable"
click at [495, 291] on span "Non-Indexable" at bounding box center [460, 297] width 88 height 16
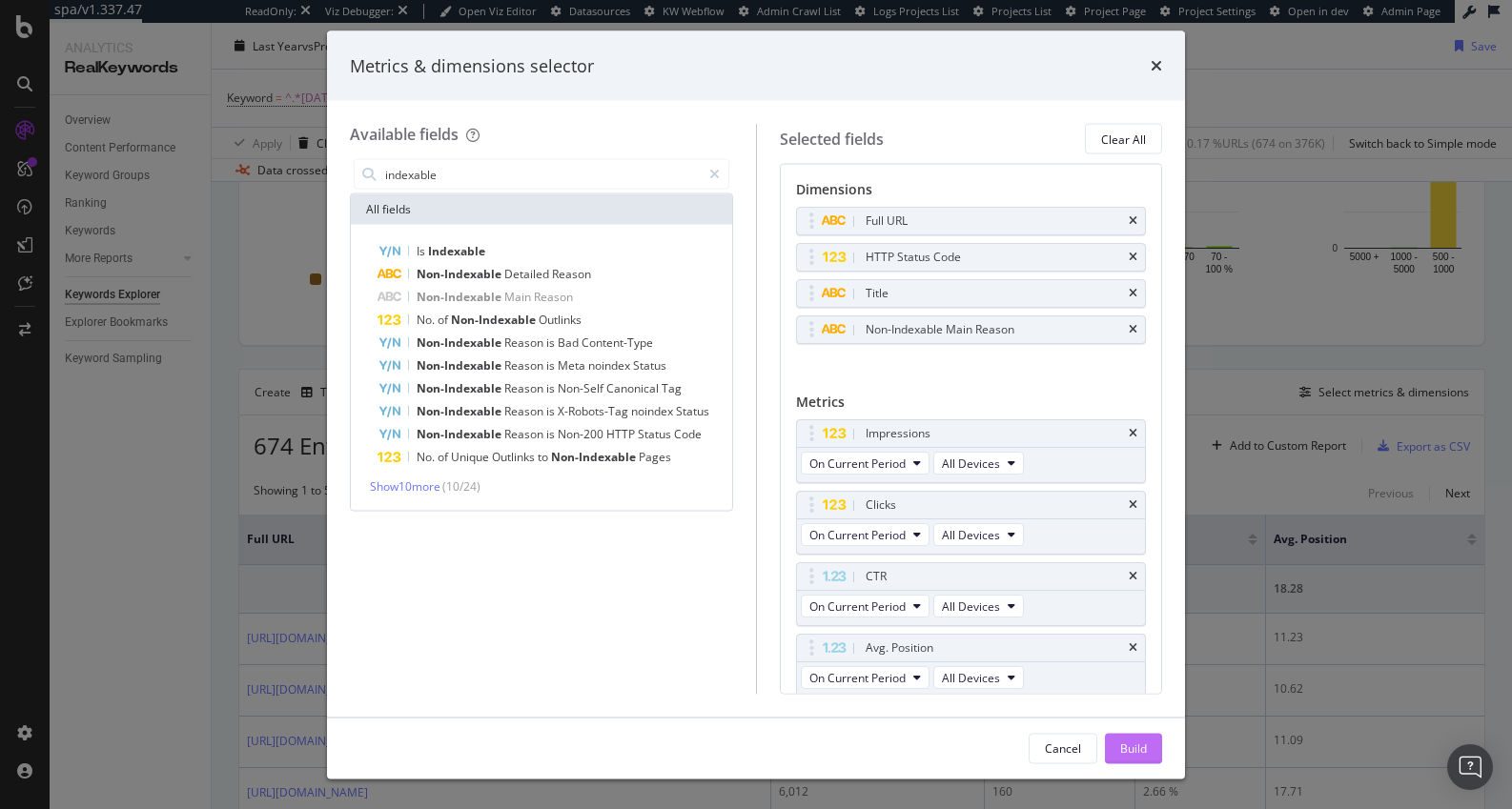
click at [1123, 717] on div "Build" at bounding box center [1133, 748] width 27 height 16
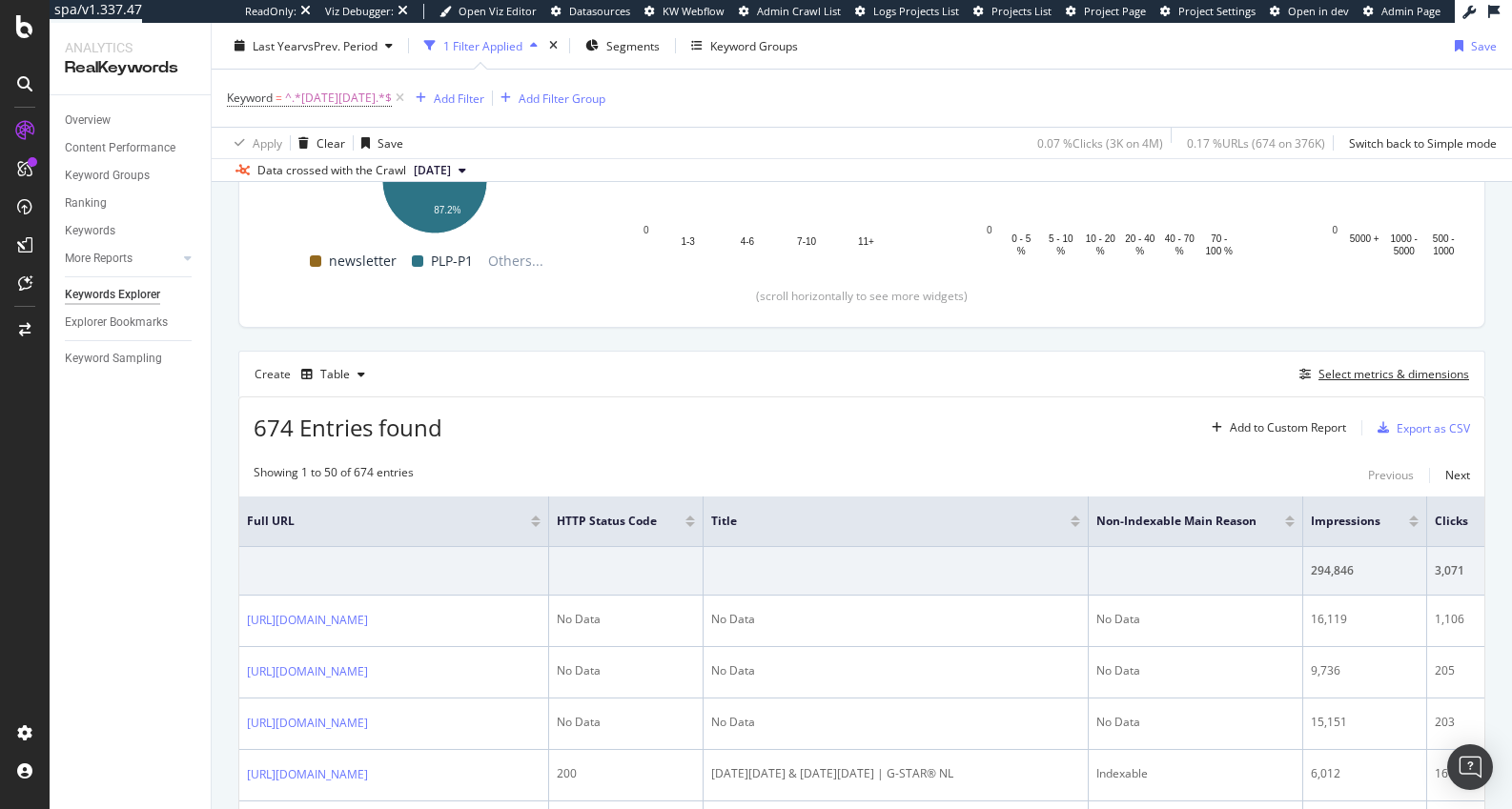
scroll to position [636, 0]
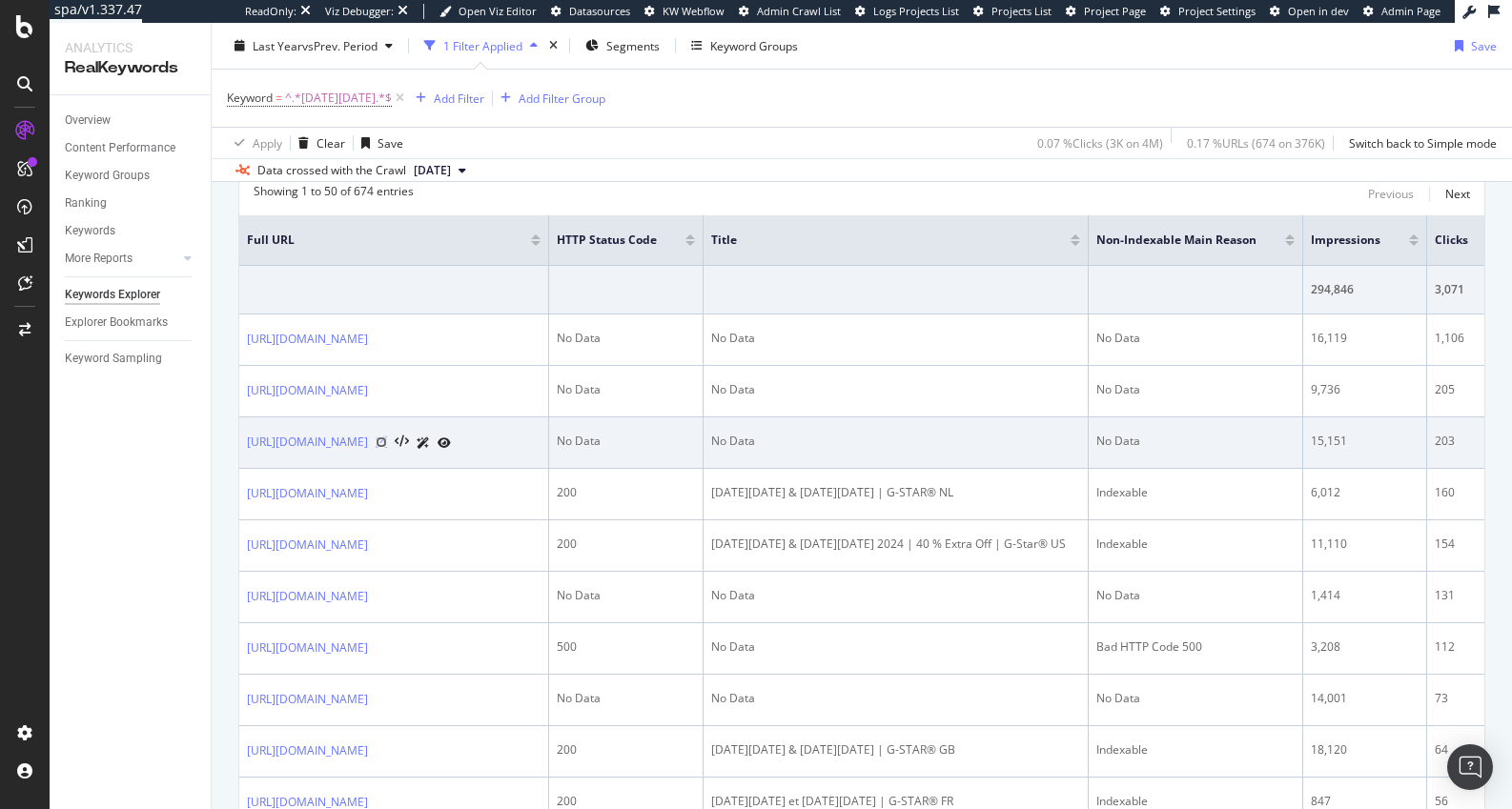
click at [387, 438] on icon at bounding box center [381, 442] width 12 height 12
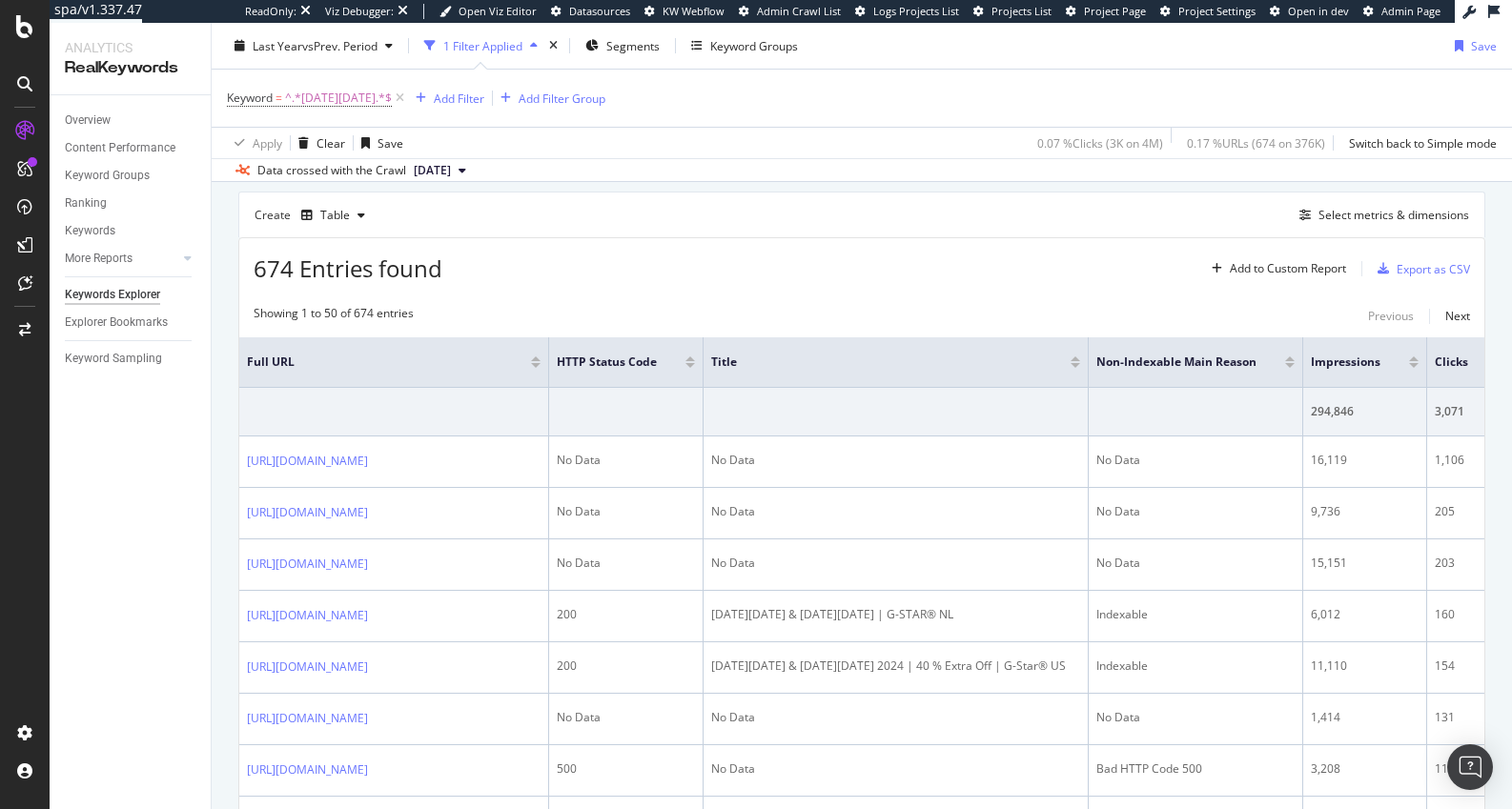
scroll to position [245, 0]
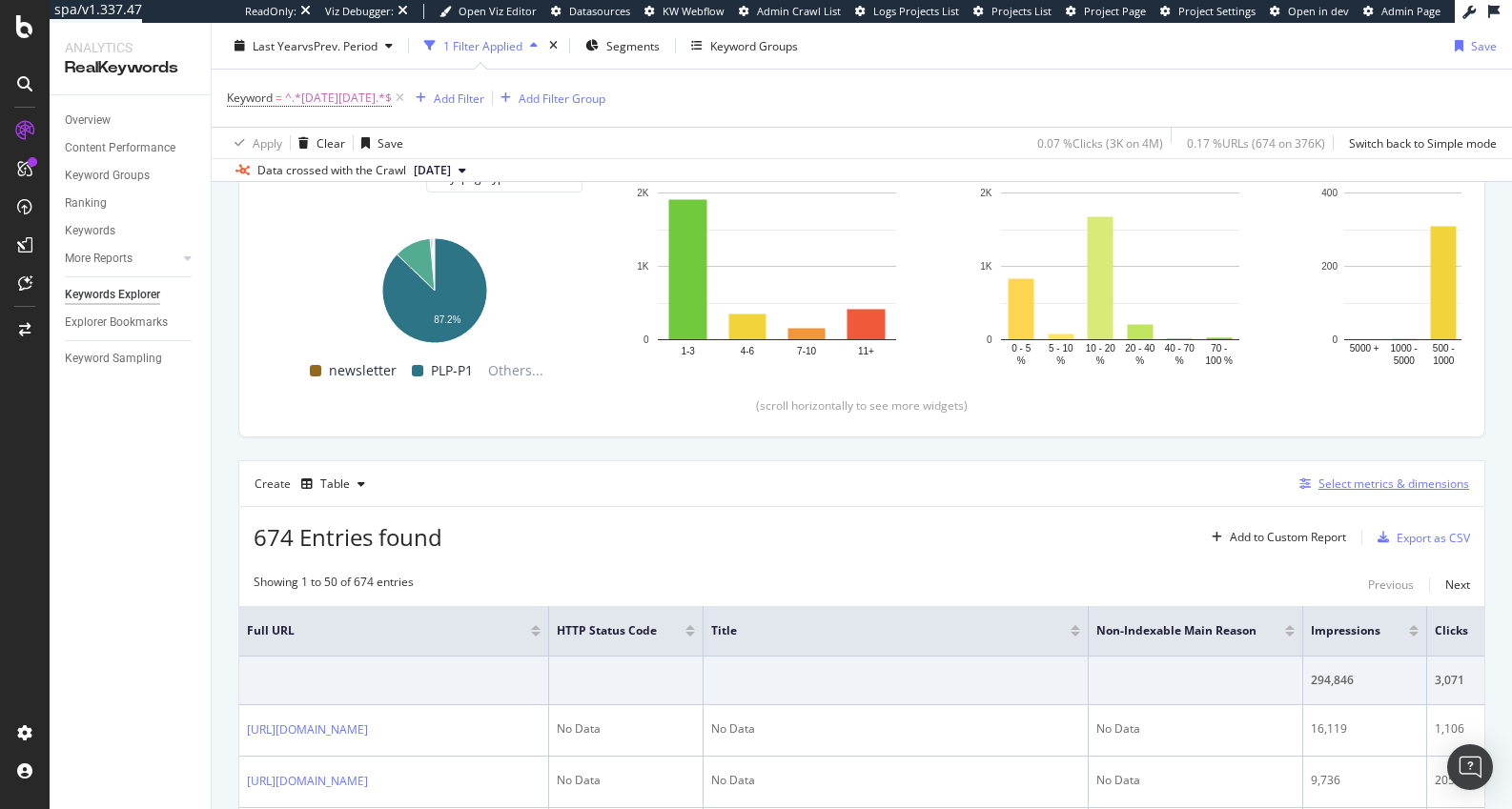
click at [1368, 483] on div "Select metrics & dimensions" at bounding box center [1393, 484] width 151 height 16
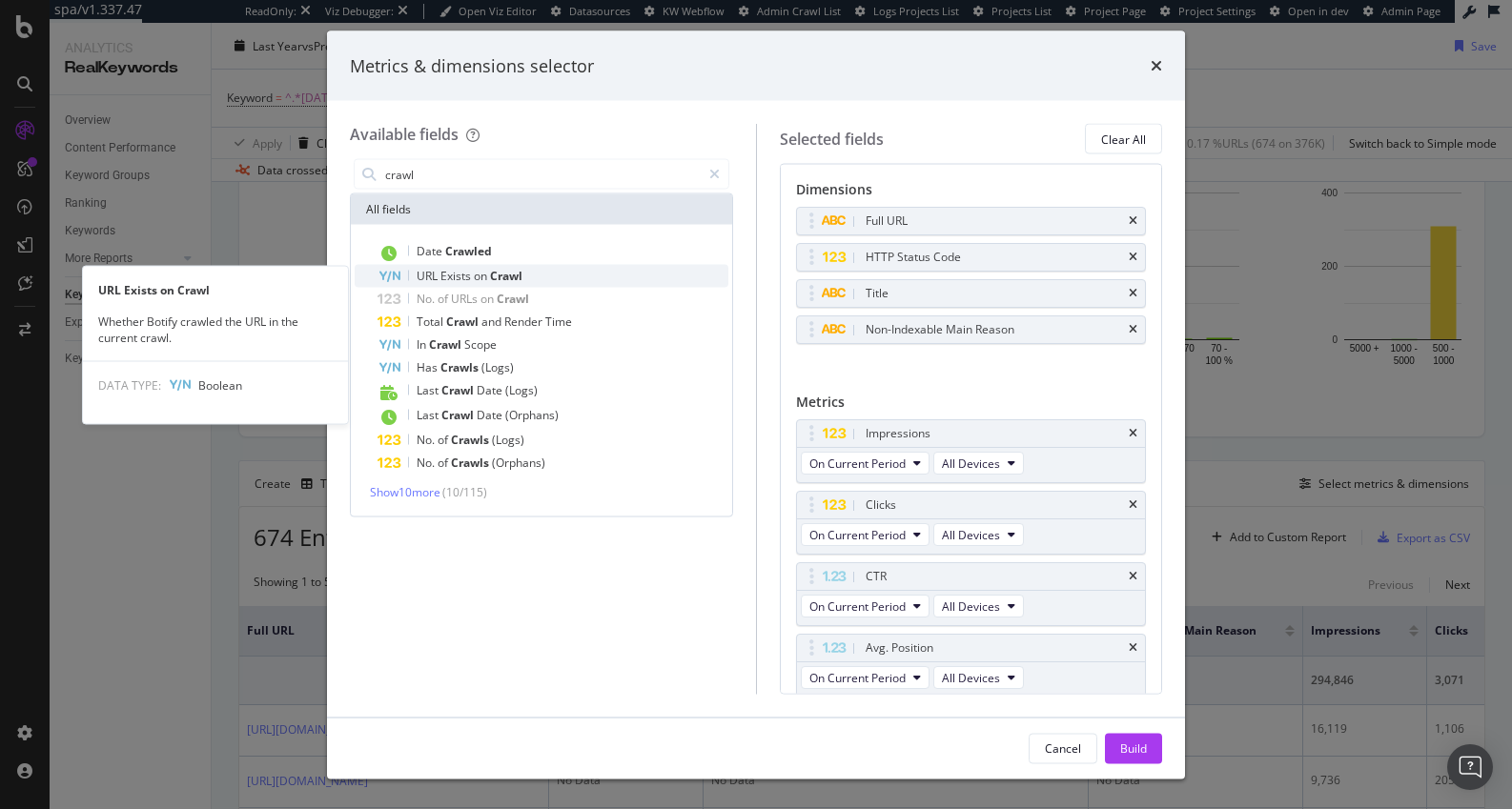
type input "crawl"
click at [543, 272] on div "URL Exists on Crawl" at bounding box center [553, 276] width 351 height 23
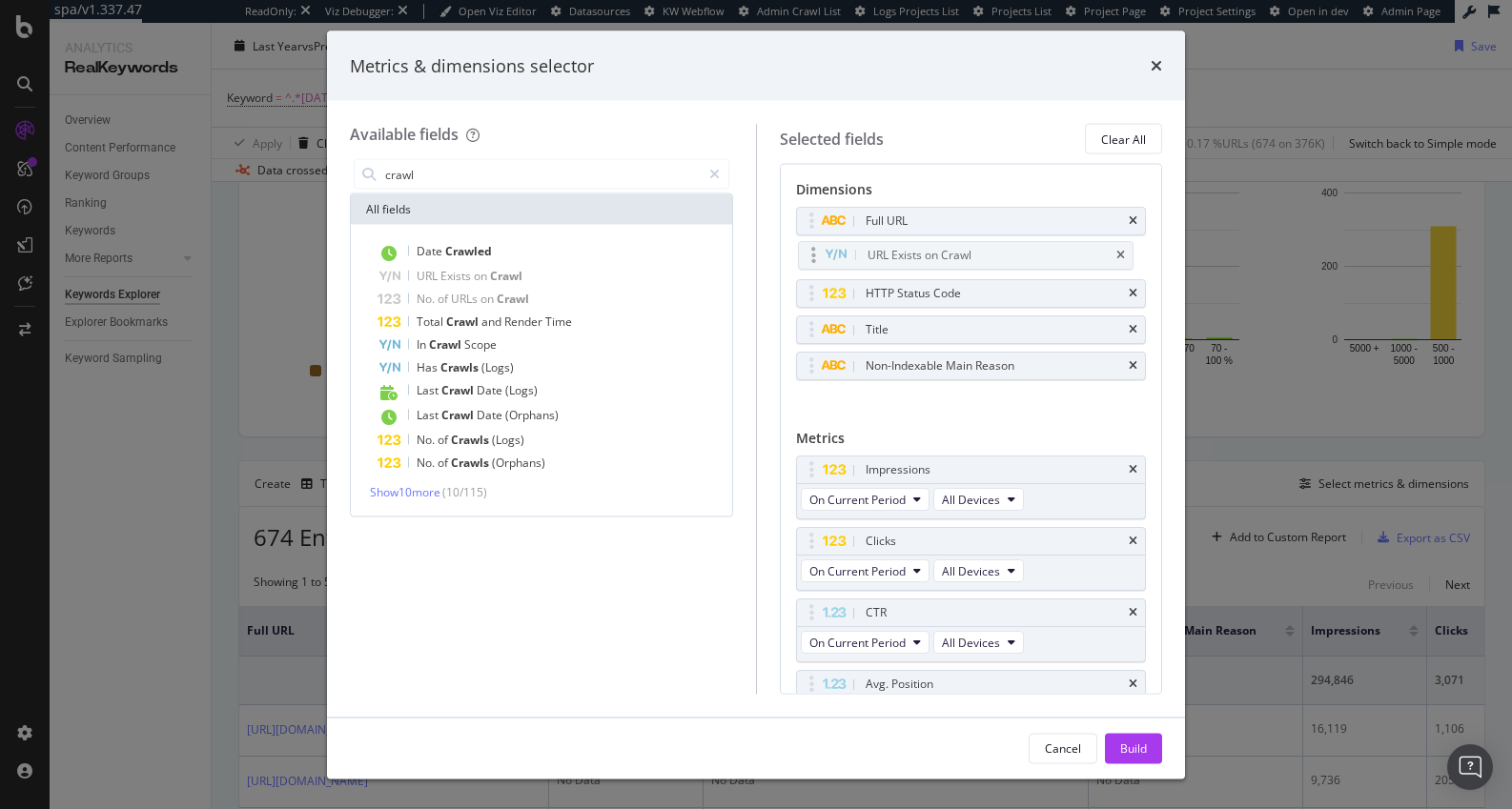
drag, startPoint x: 811, startPoint y: 368, endPoint x: 813, endPoint y: 255, distance: 113.0
click at [813, 255] on body "spa/v1.337.47 ReadOnly: Viz Debugger: Open Viz Editor Datasources KW Webflow Ad…" at bounding box center [756, 404] width 1512 height 809
click at [1131, 717] on div "Build" at bounding box center [1133, 748] width 27 height 16
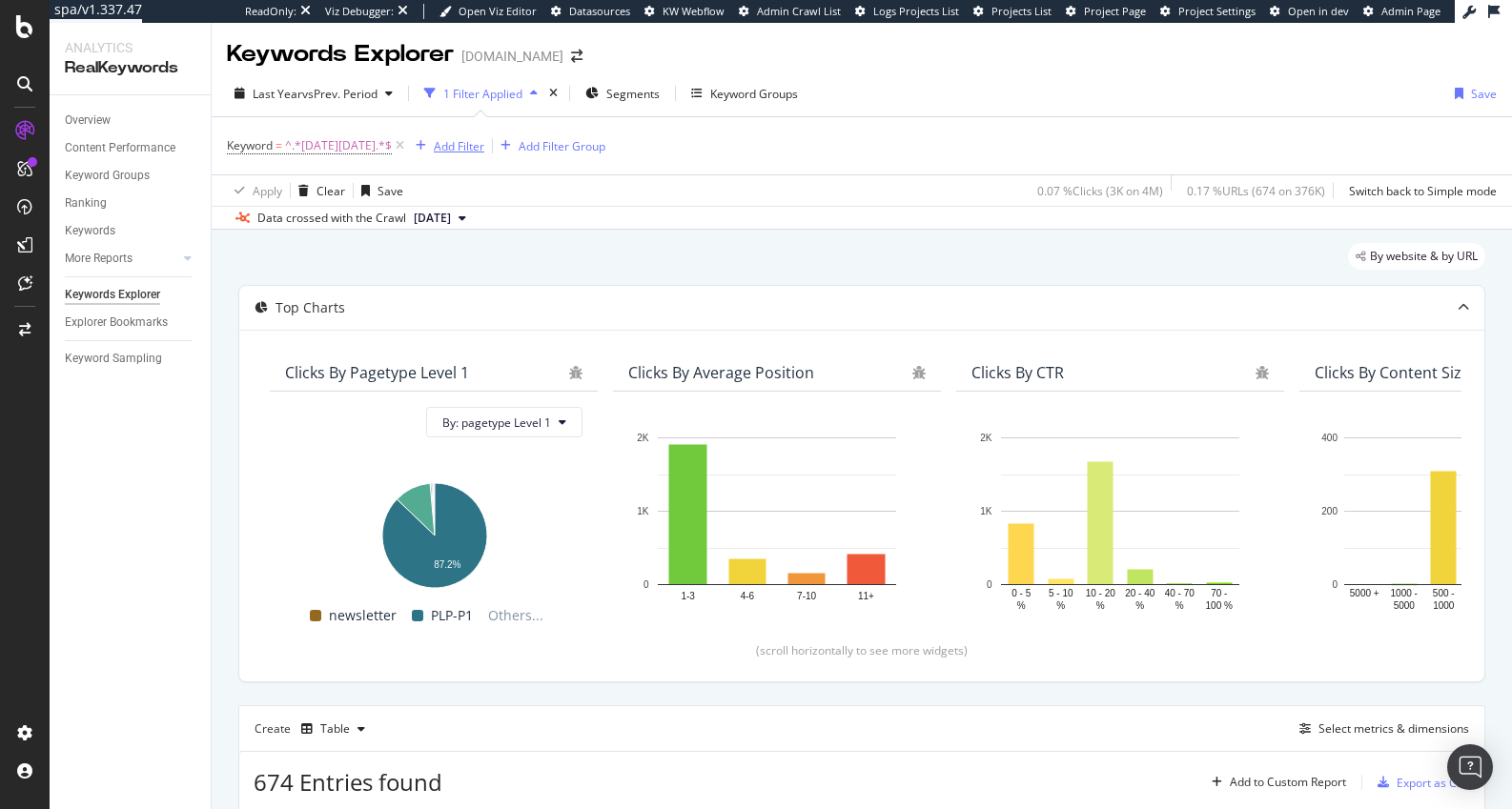
click at [433, 140] on div "Add Filter" at bounding box center [458, 146] width 50 height 16
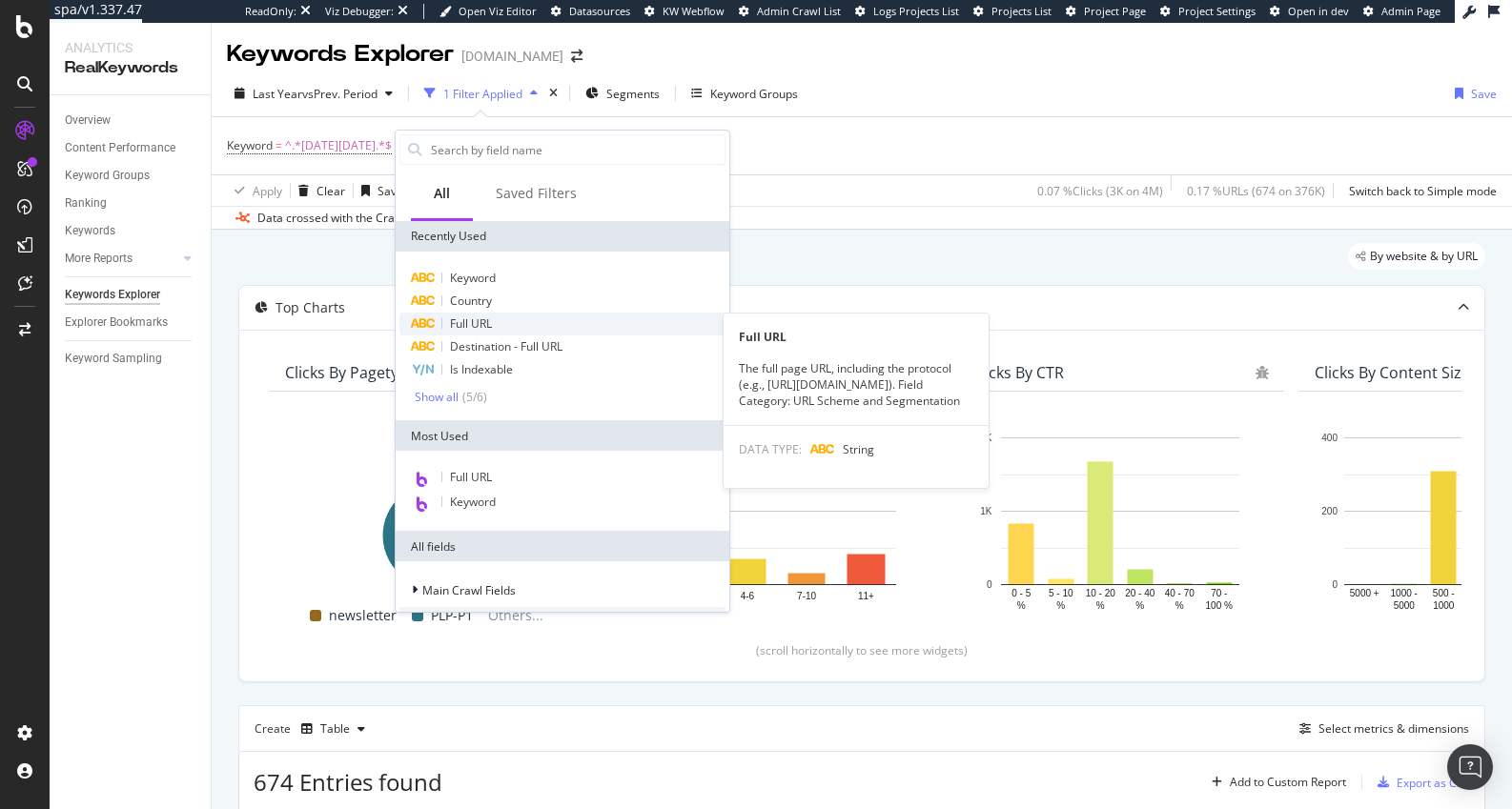
click at [514, 315] on div "Full URL" at bounding box center [561, 323] width 326 height 23
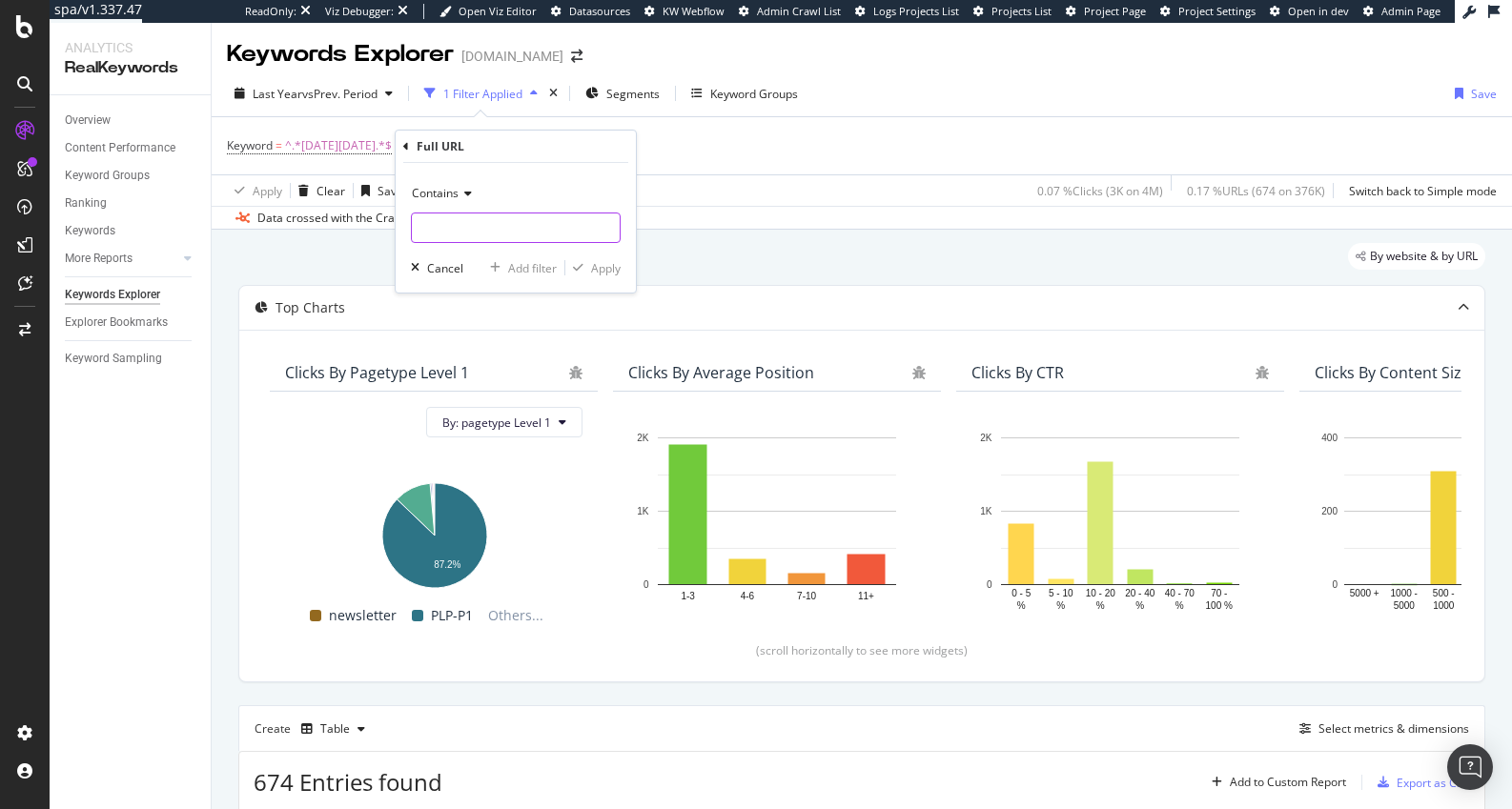
click at [486, 239] on input "text" at bounding box center [515, 228] width 208 height 31
type input "en_us"
click at [602, 268] on div "Apply" at bounding box center [606, 268] width 30 height 16
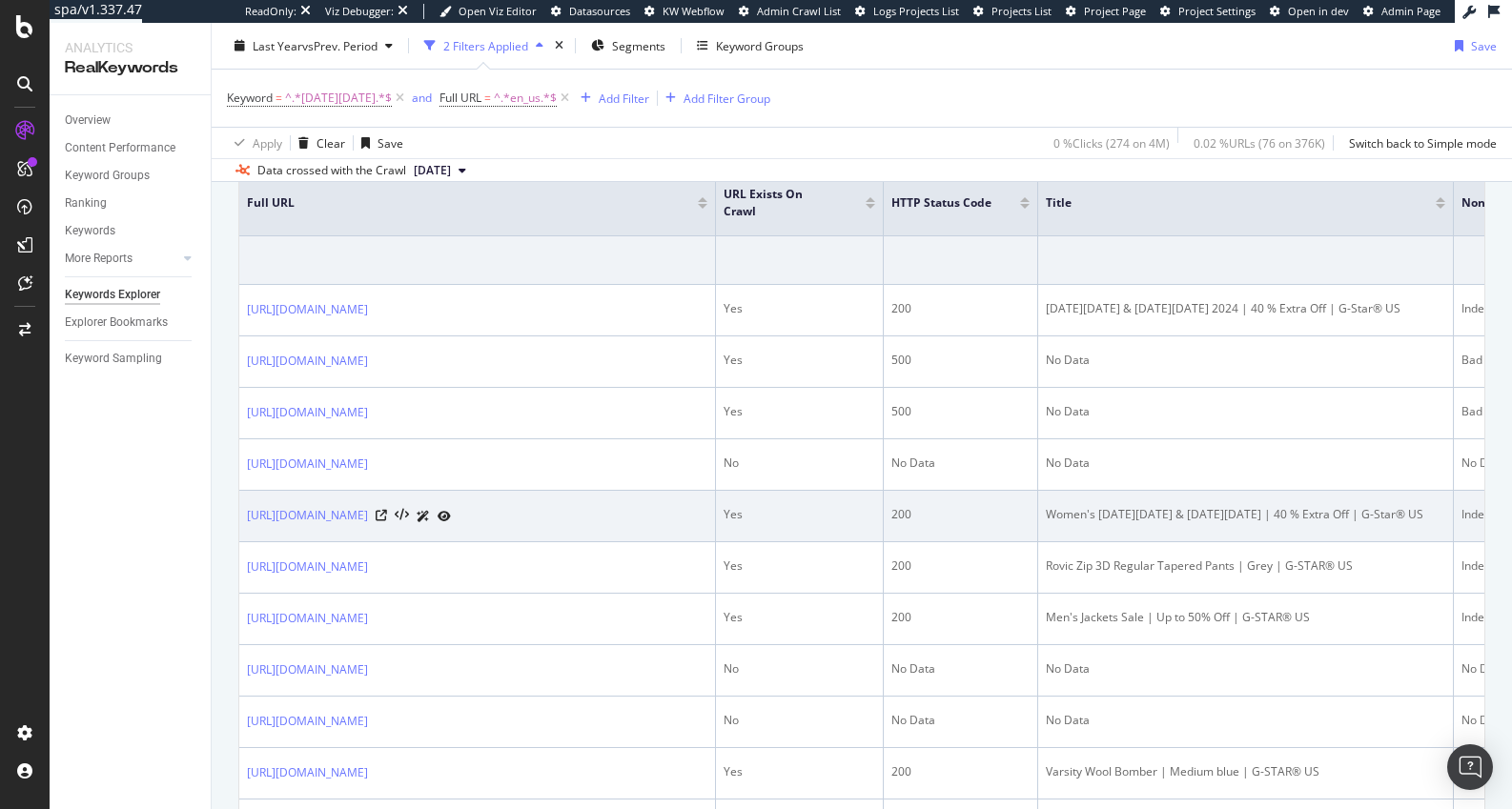
scroll to position [680, 0]
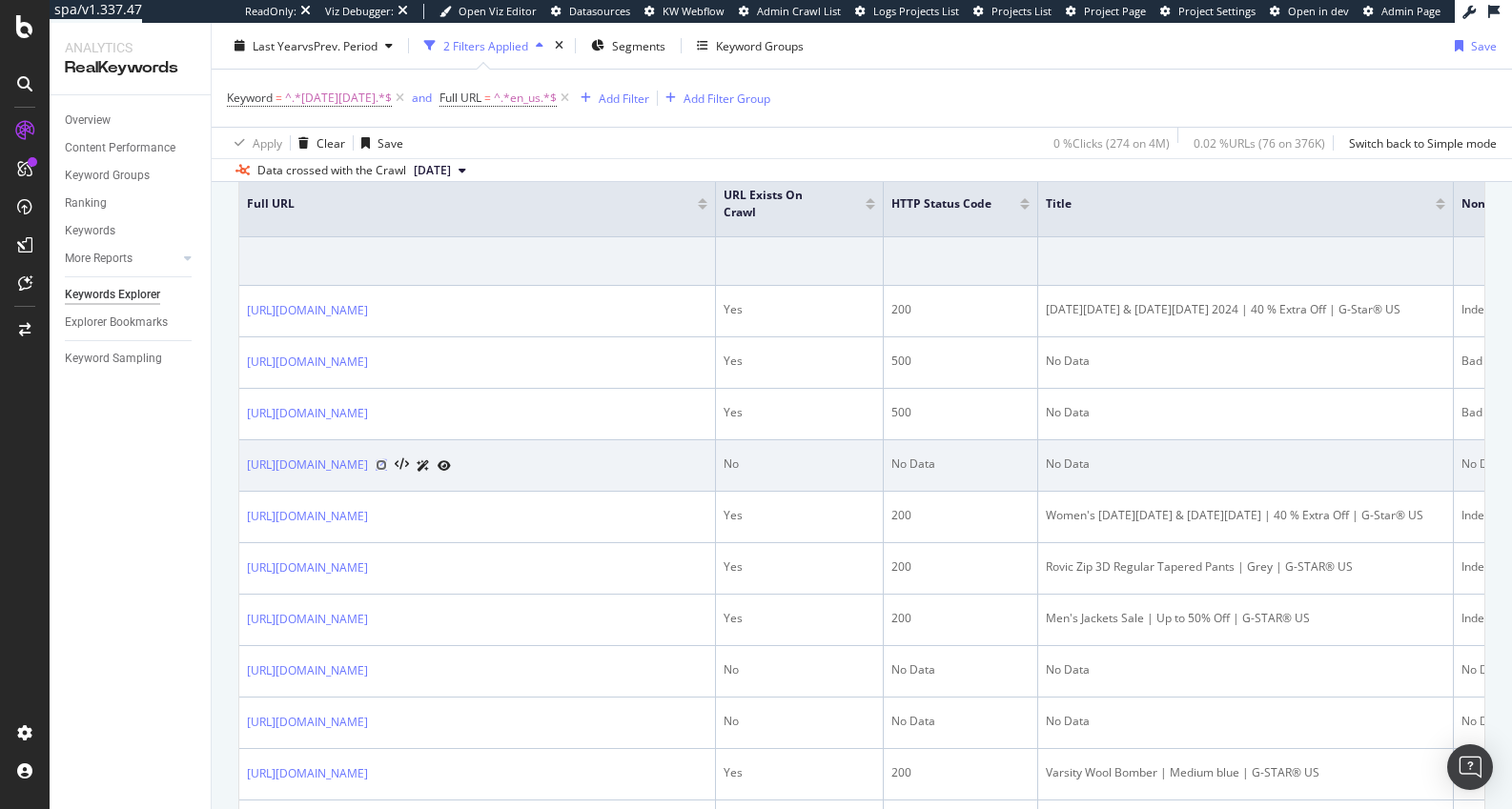
click at [387, 463] on icon at bounding box center [381, 465] width 12 height 12
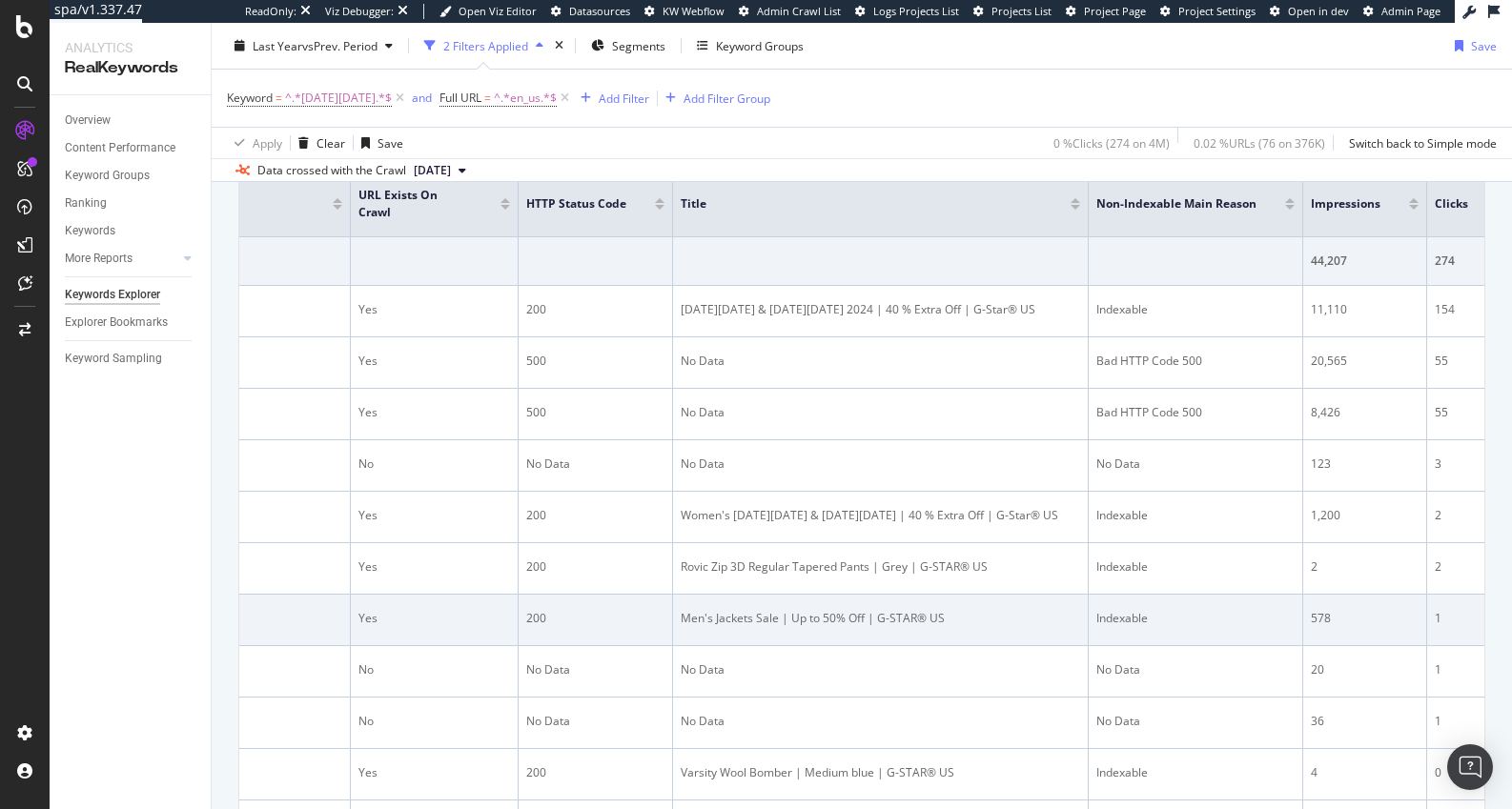
scroll to position [0, 0]
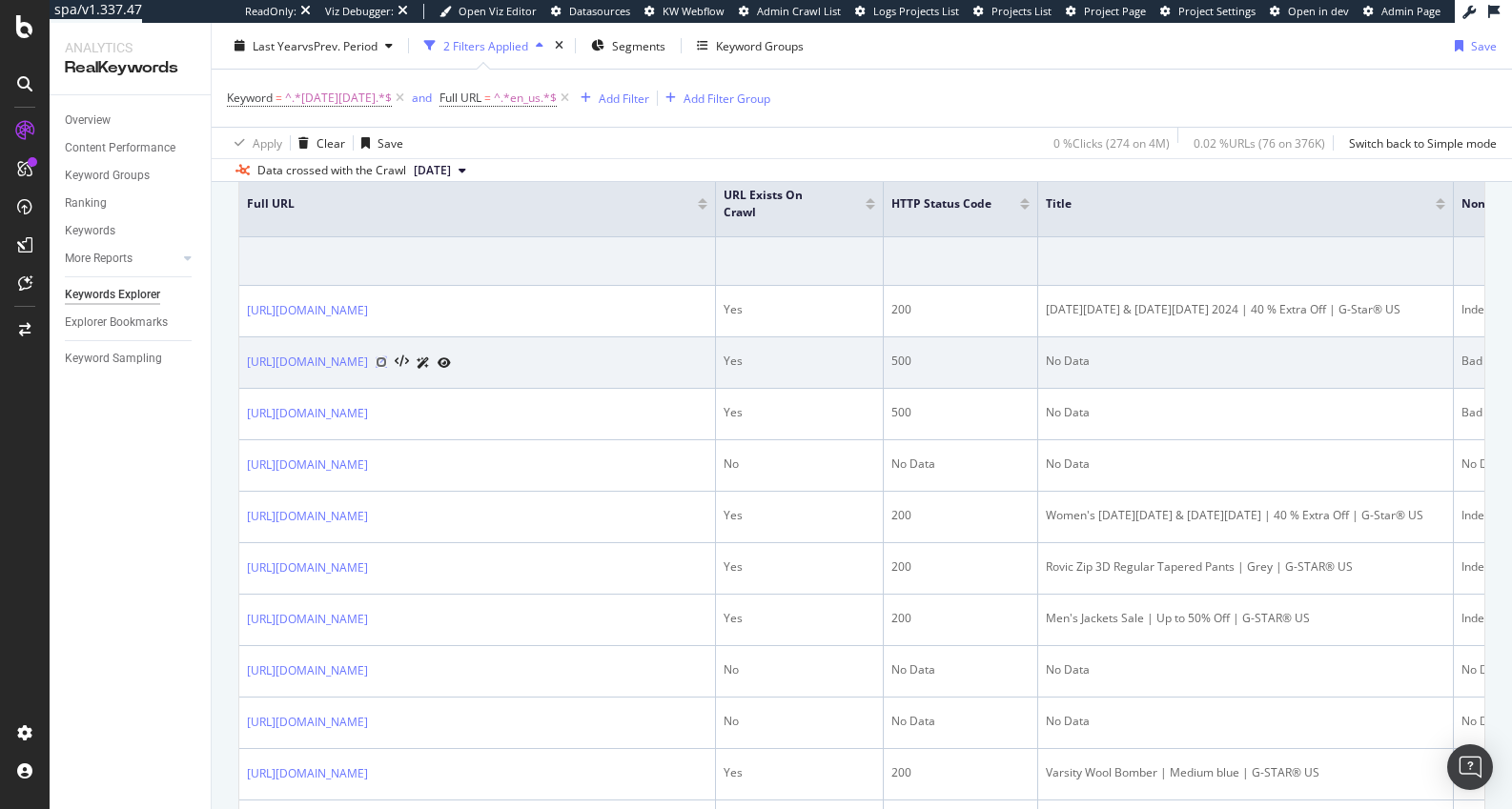
click at [387, 361] on icon at bounding box center [381, 363] width 12 height 12
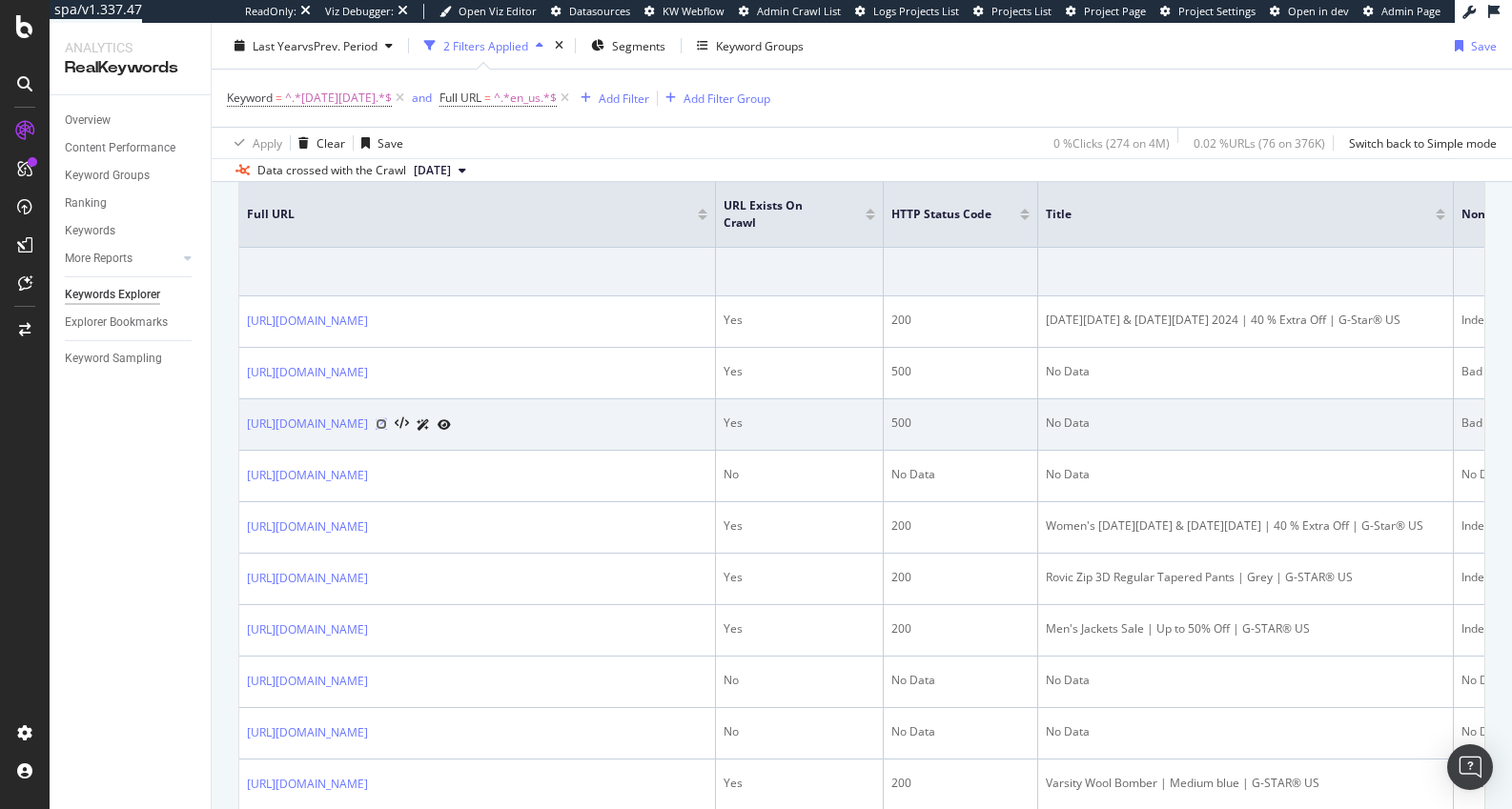
click at [387, 424] on icon at bounding box center [381, 425] width 12 height 12
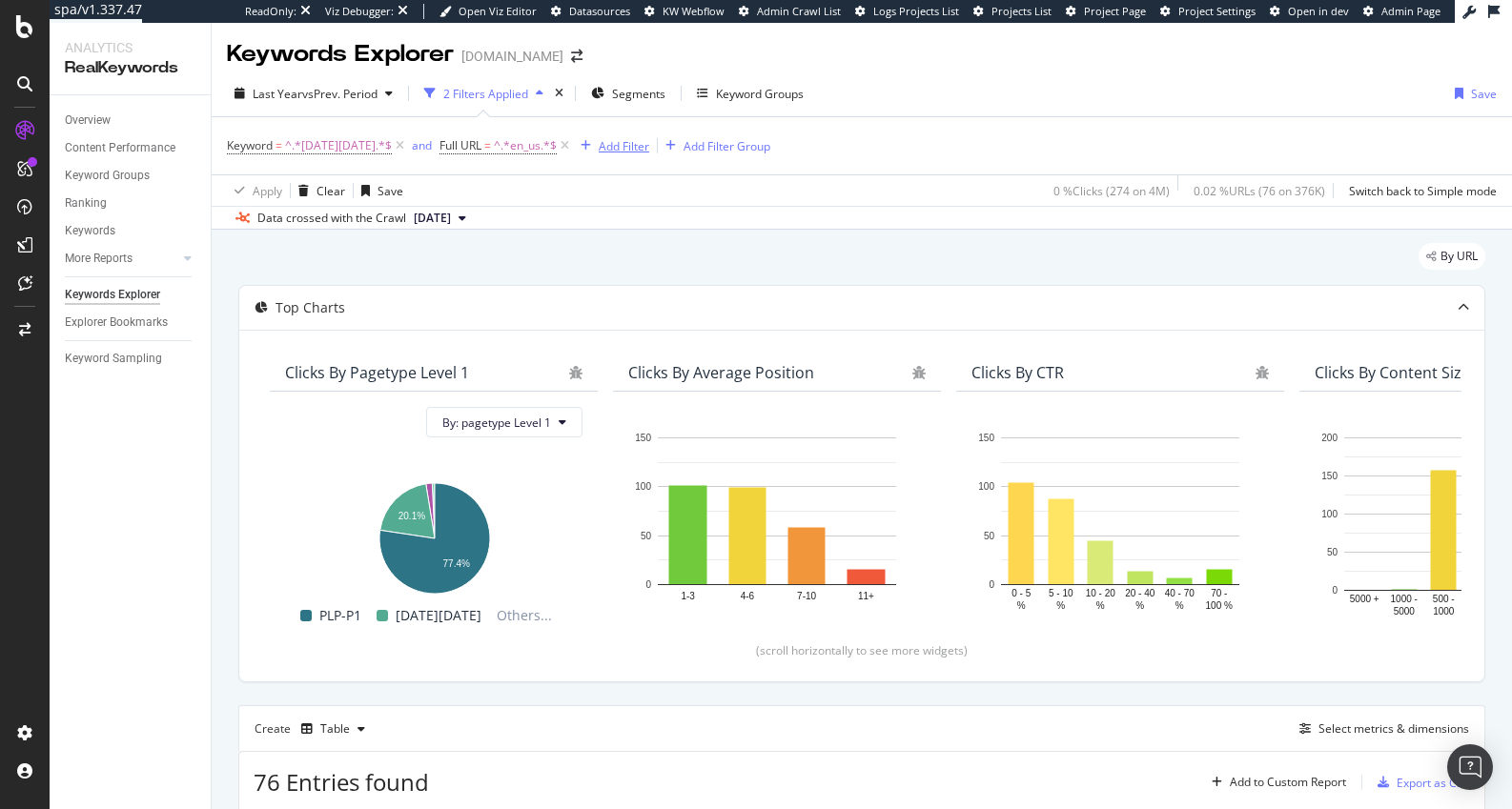
click at [615, 147] on div "Add Filter" at bounding box center [624, 146] width 50 height 16
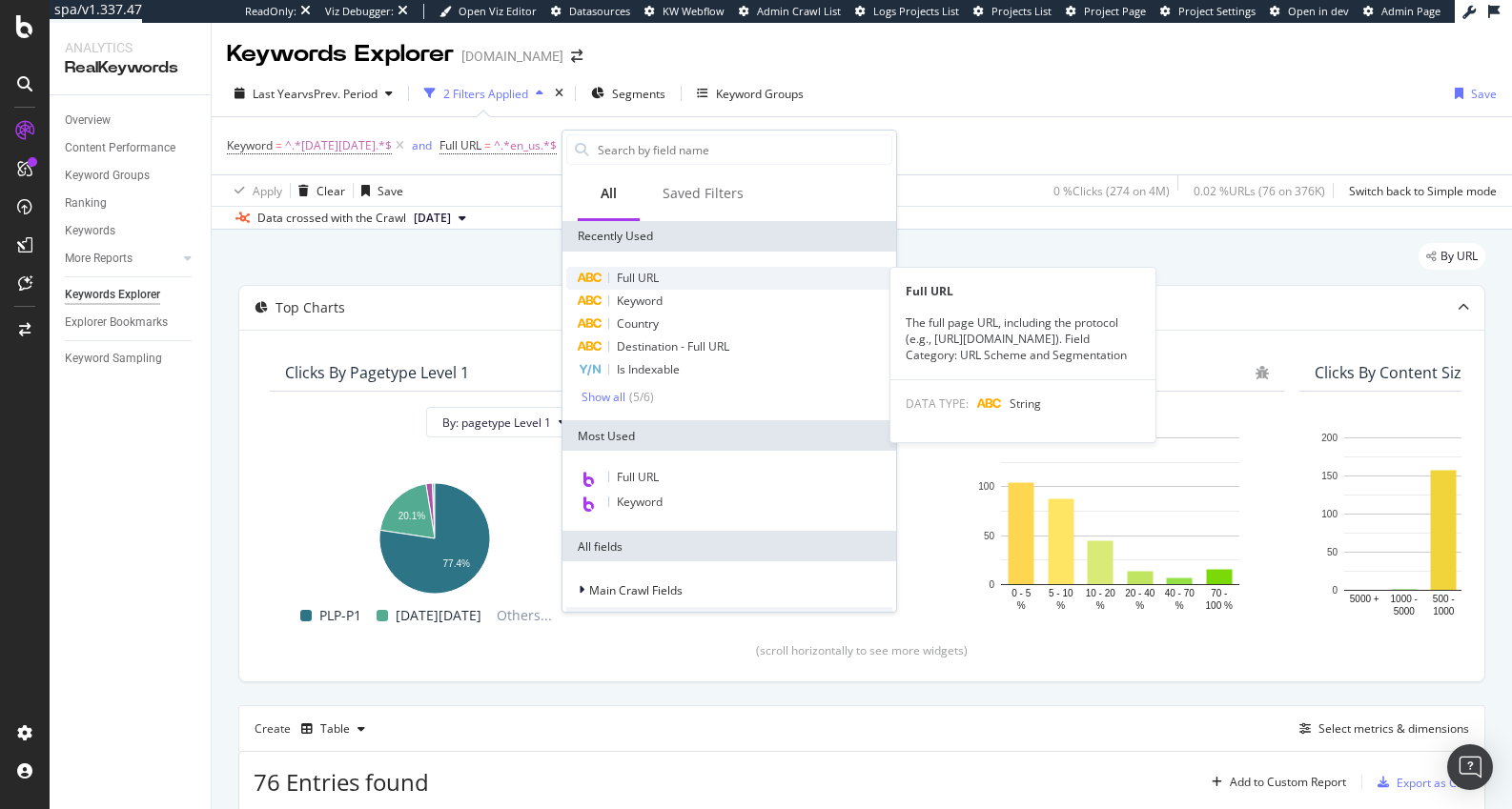
click at [642, 276] on span "Full URL" at bounding box center [637, 278] width 42 height 16
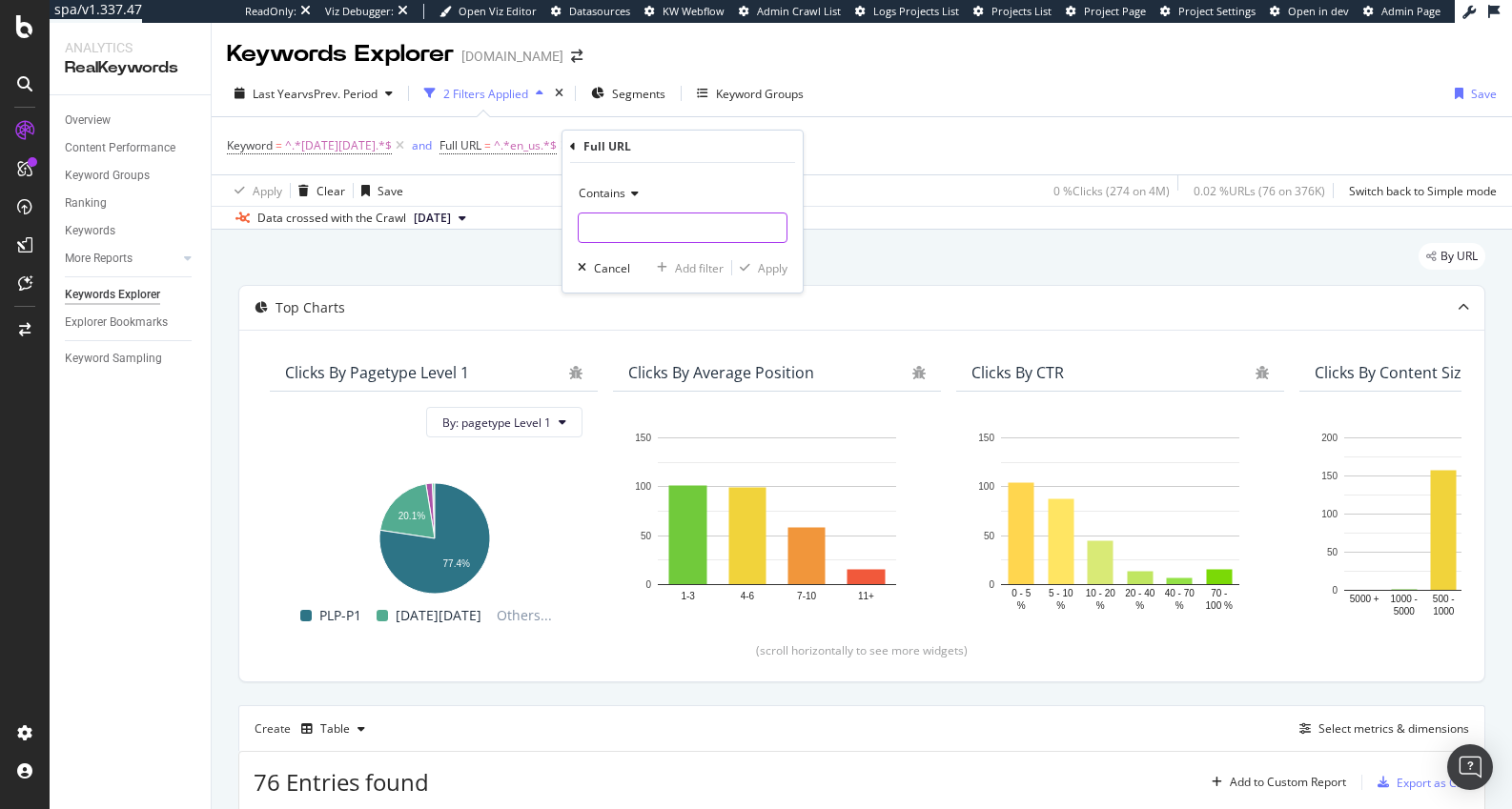
click at [617, 229] on input "text" at bounding box center [682, 228] width 208 height 31
type input "black_friday"
click at [771, 270] on div "Apply" at bounding box center [772, 268] width 30 height 16
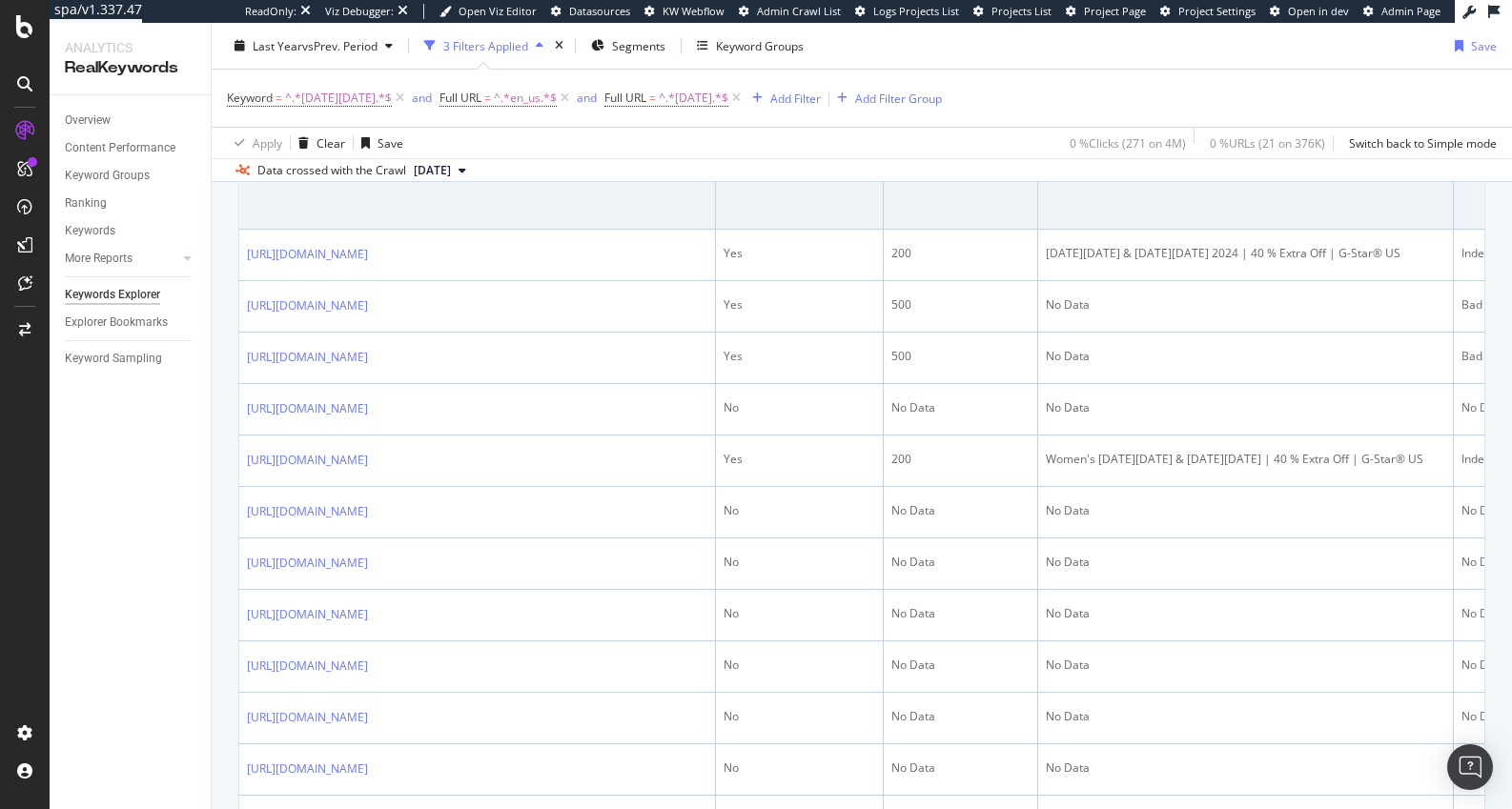
scroll to position [668, 0]
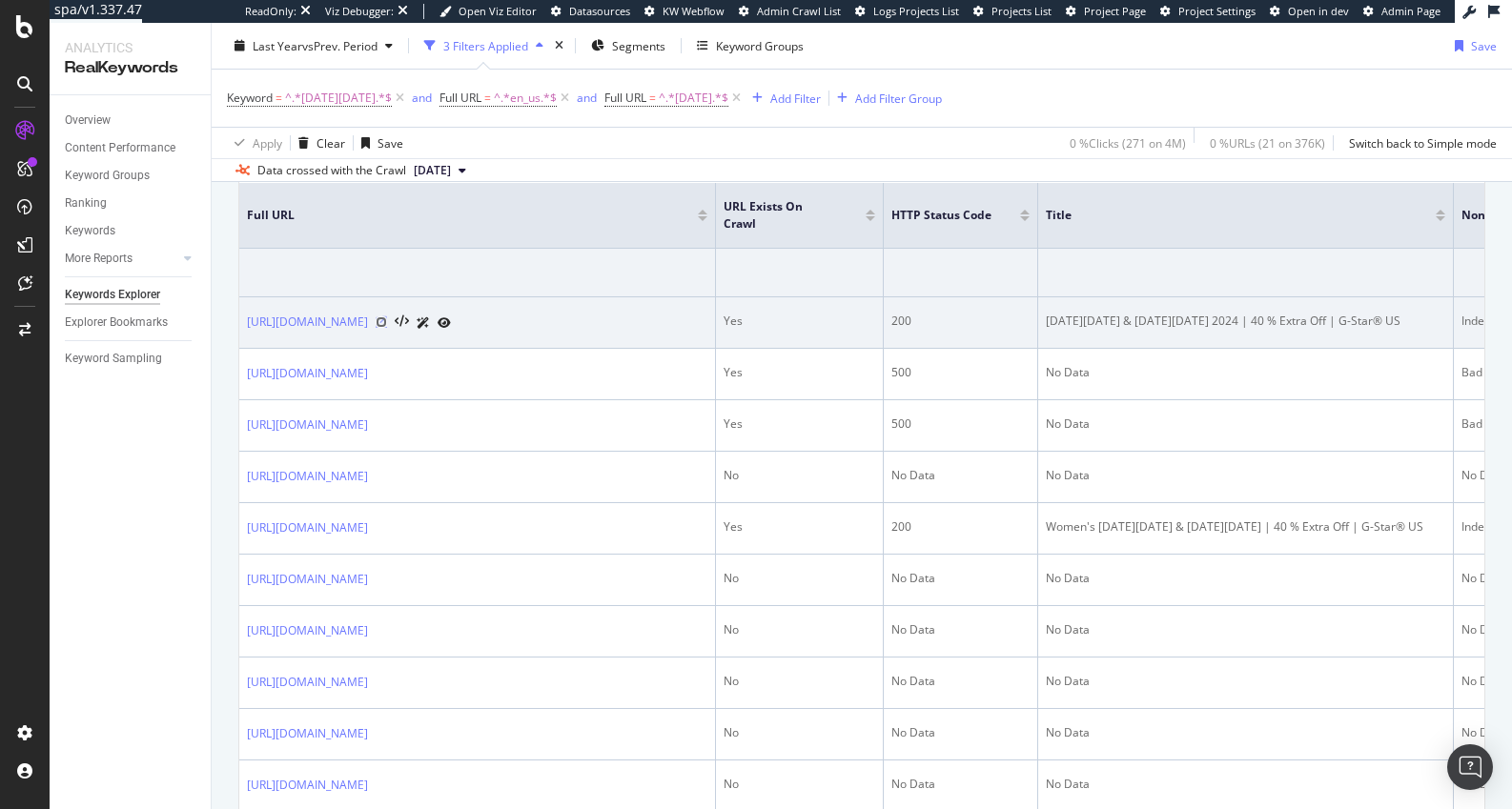
click at [387, 321] on icon at bounding box center [381, 322] width 12 height 12
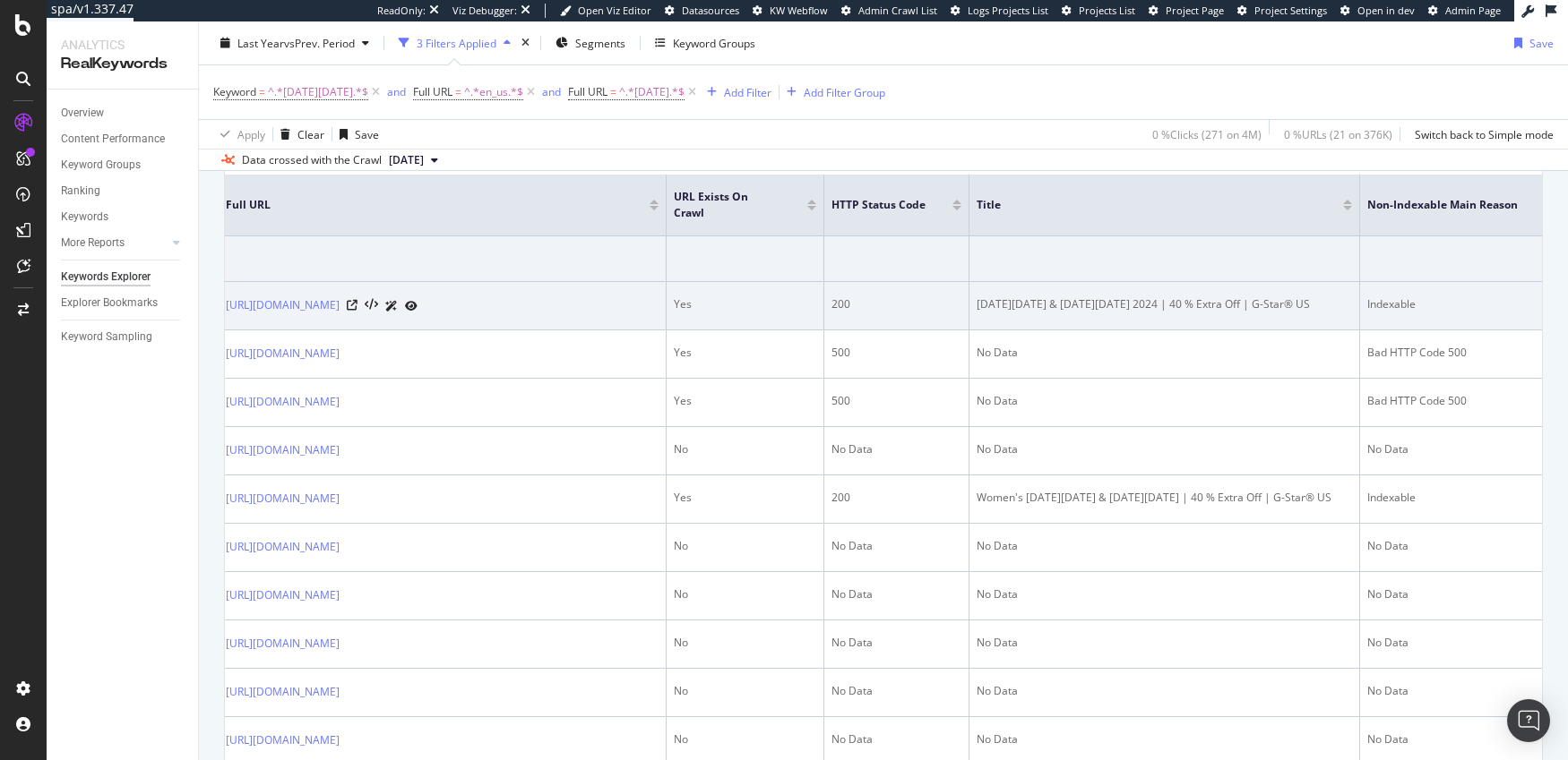
scroll to position [0, 8]
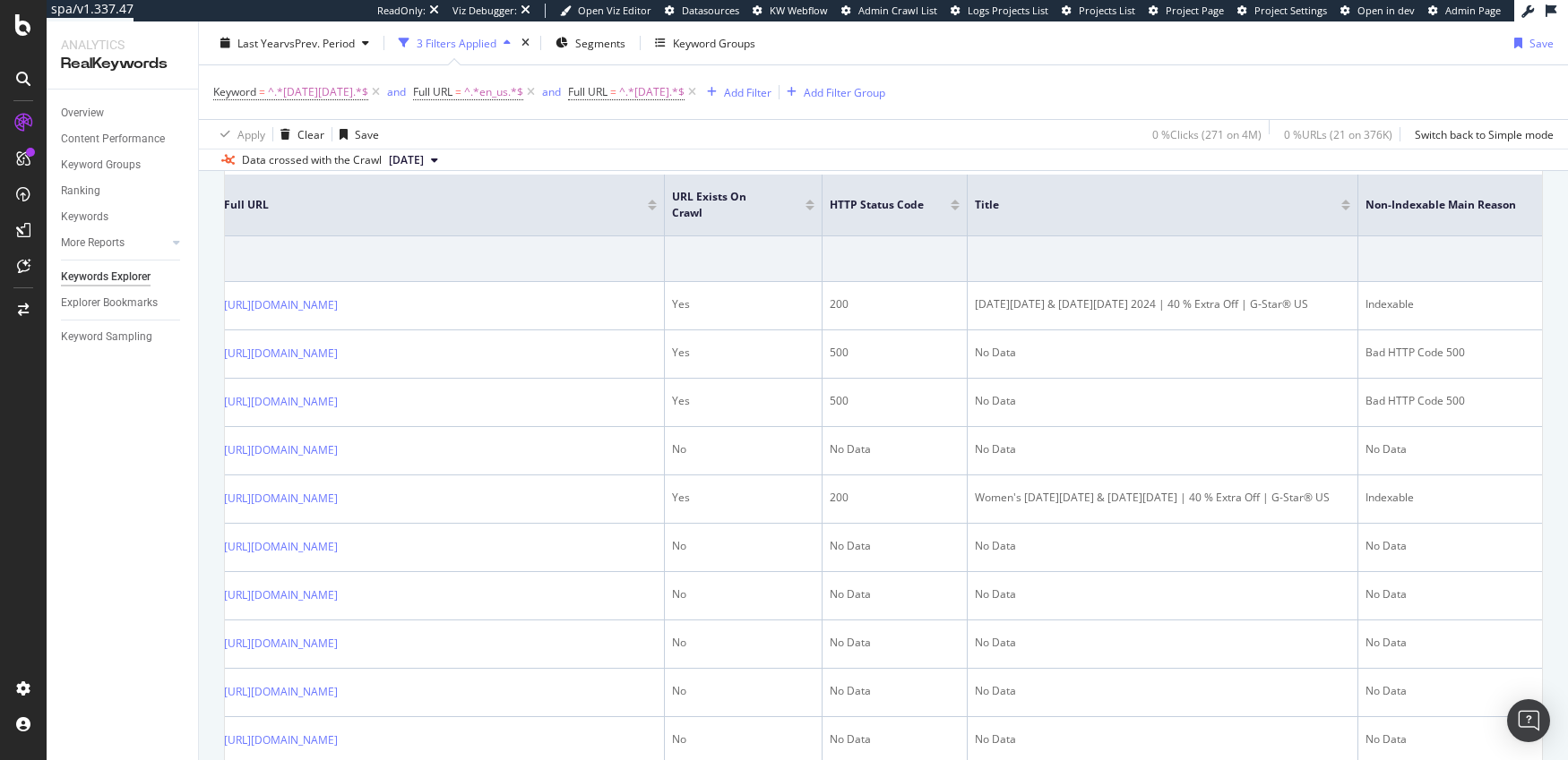
click at [820, 207] on th "URL Exists on Crawl" at bounding box center [744, 206] width 157 height 62
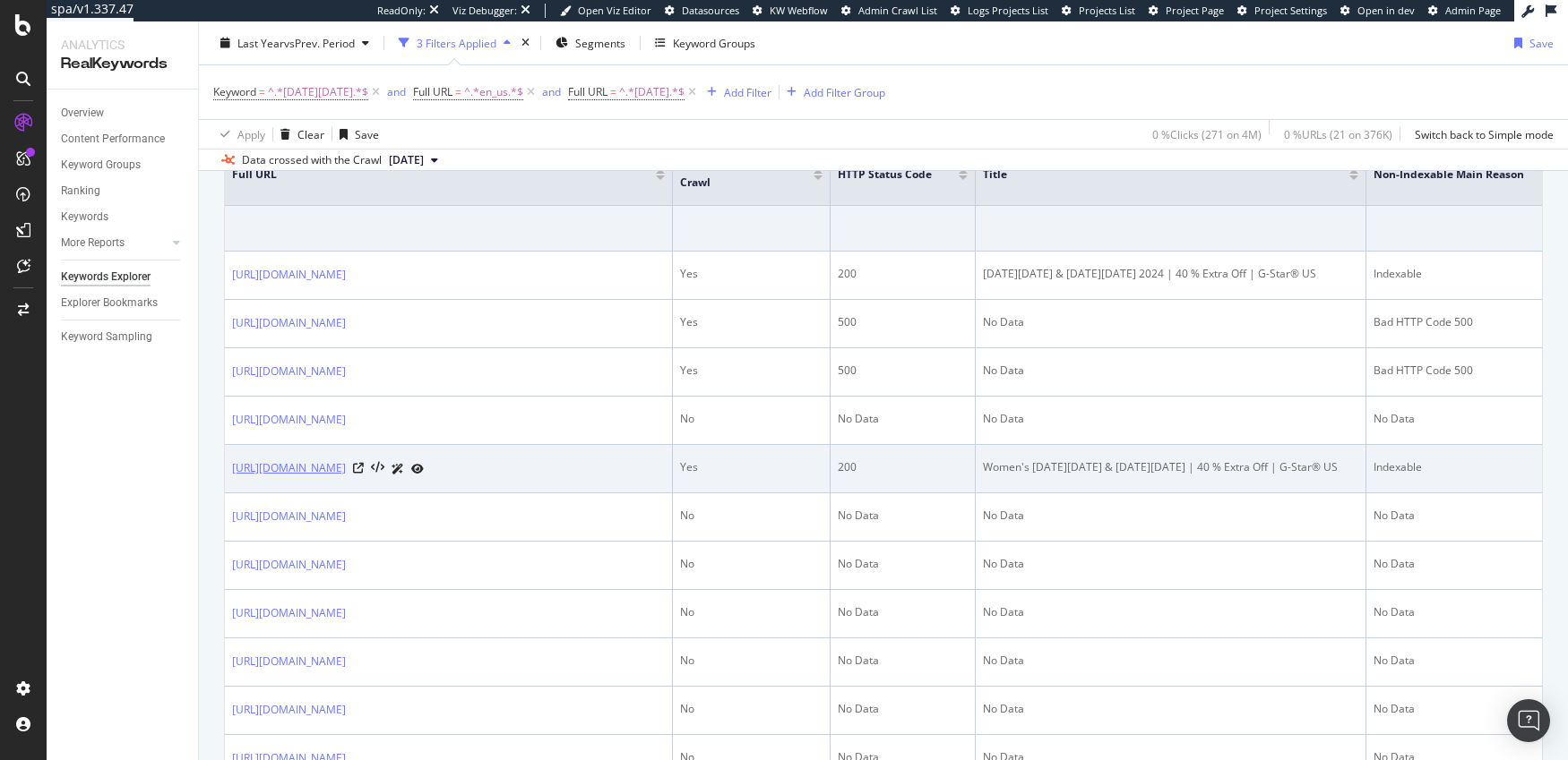
scroll to position [656, 0]
click at [364, 466] on icon at bounding box center [358, 467] width 11 height 11
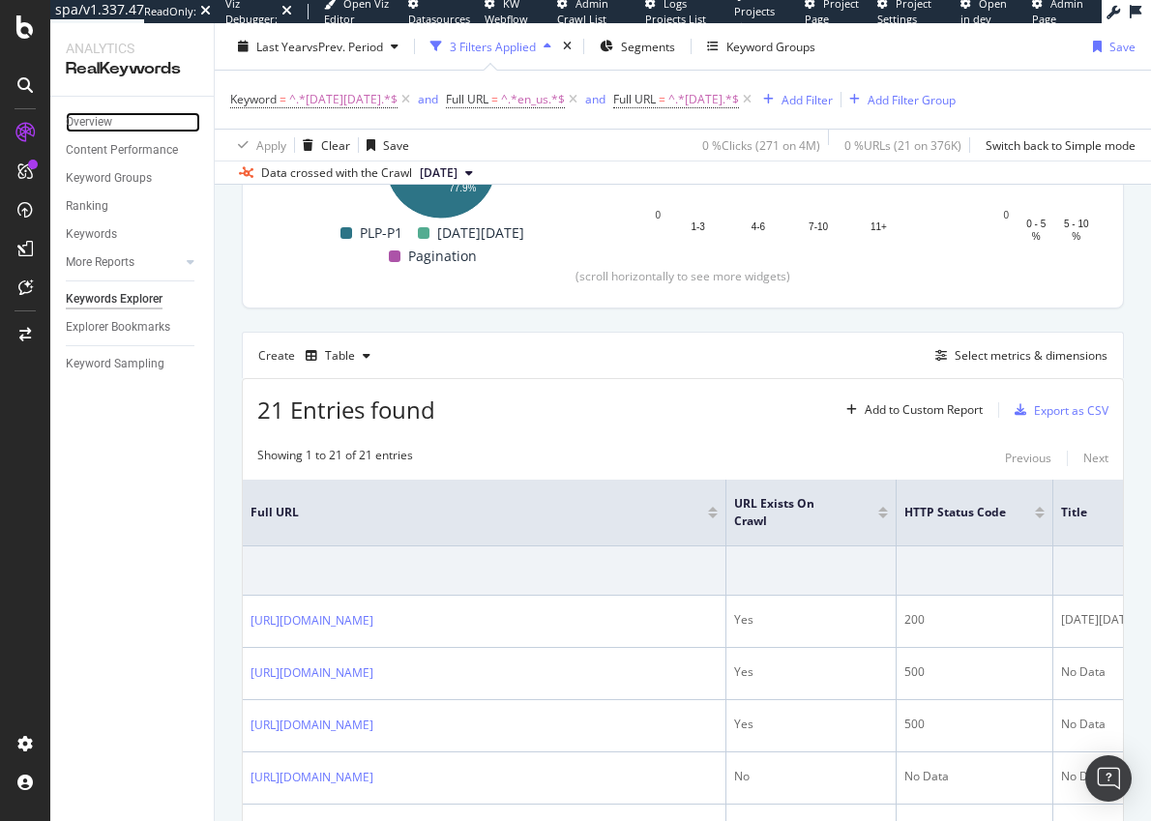
scroll to position [383, 0]
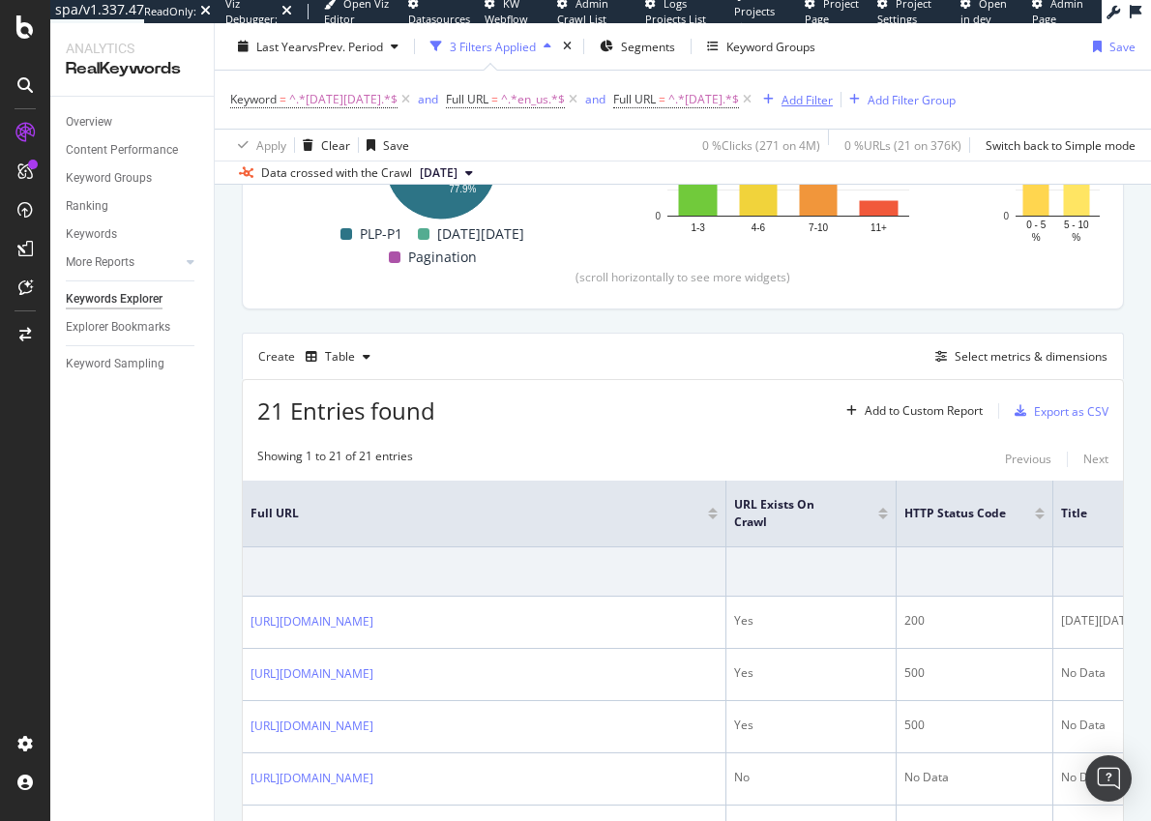
click at [820, 104] on div "Add Filter" at bounding box center [807, 99] width 51 height 16
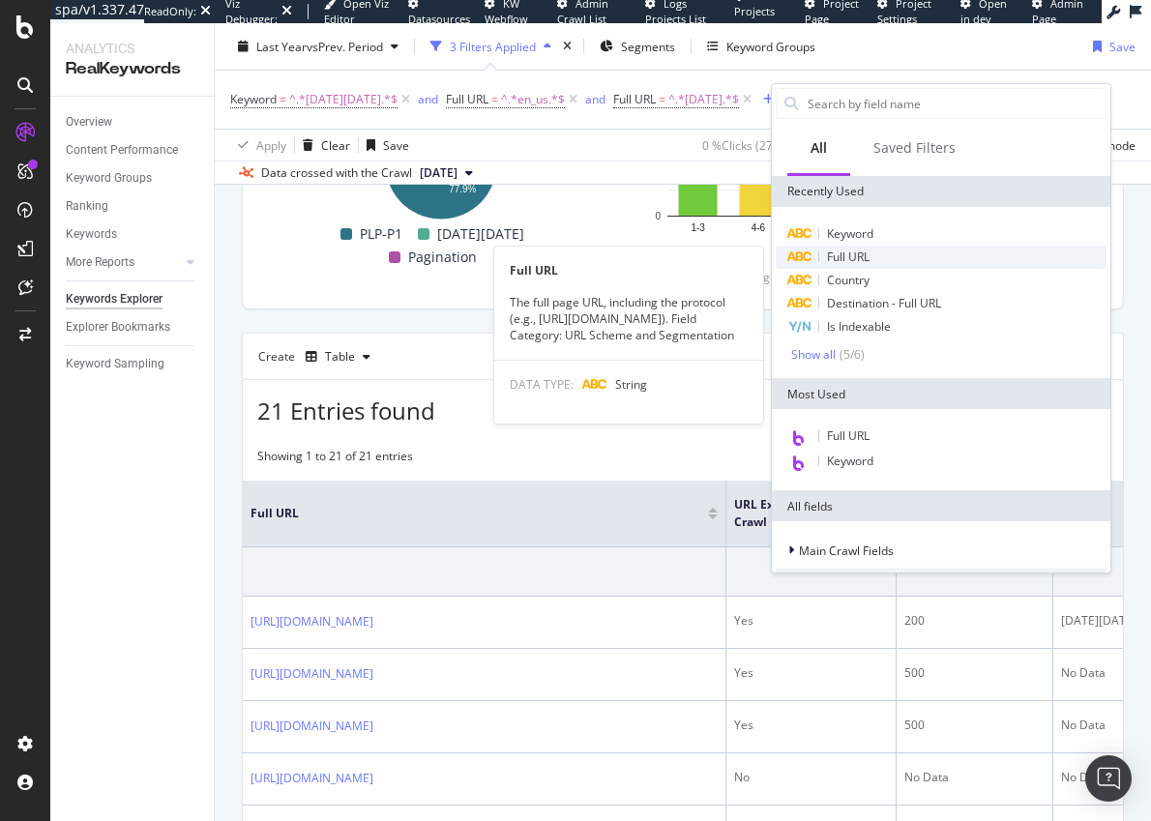
click at [849, 250] on span "Full URL" at bounding box center [848, 257] width 43 height 16
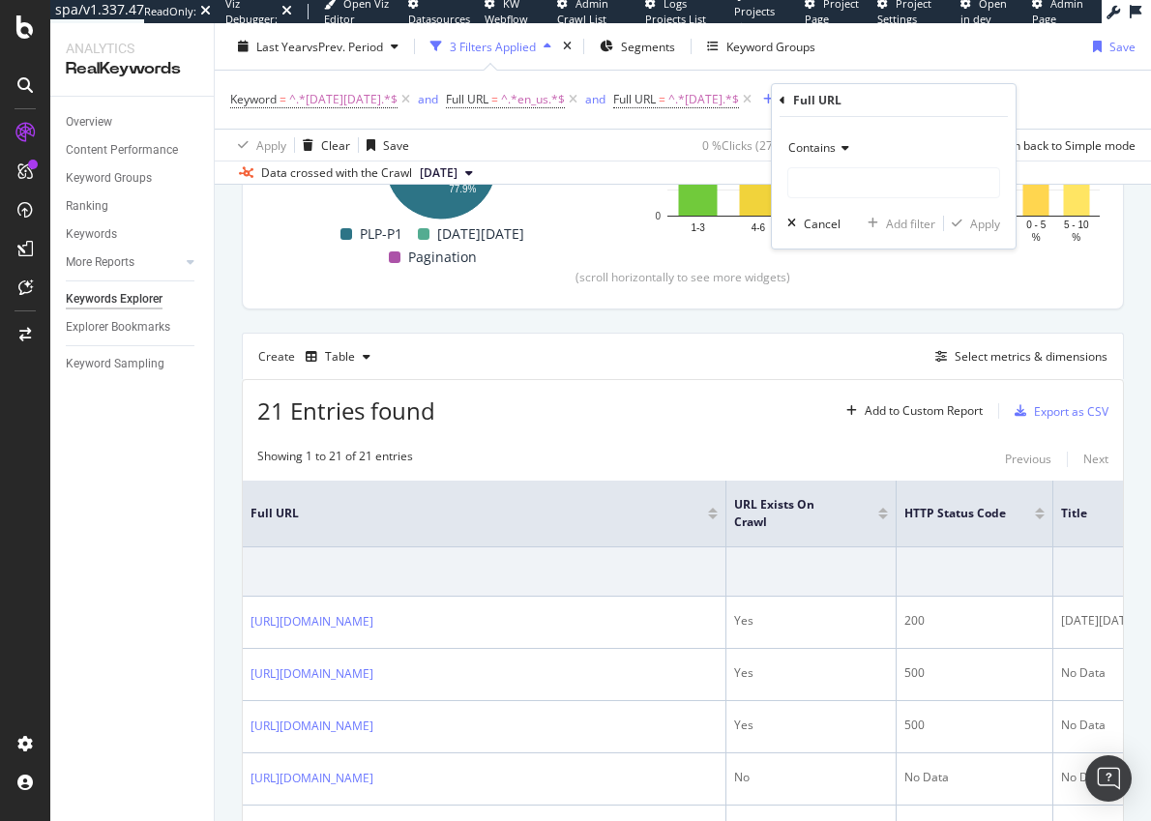
click at [833, 152] on span "Contains" at bounding box center [812, 147] width 47 height 16
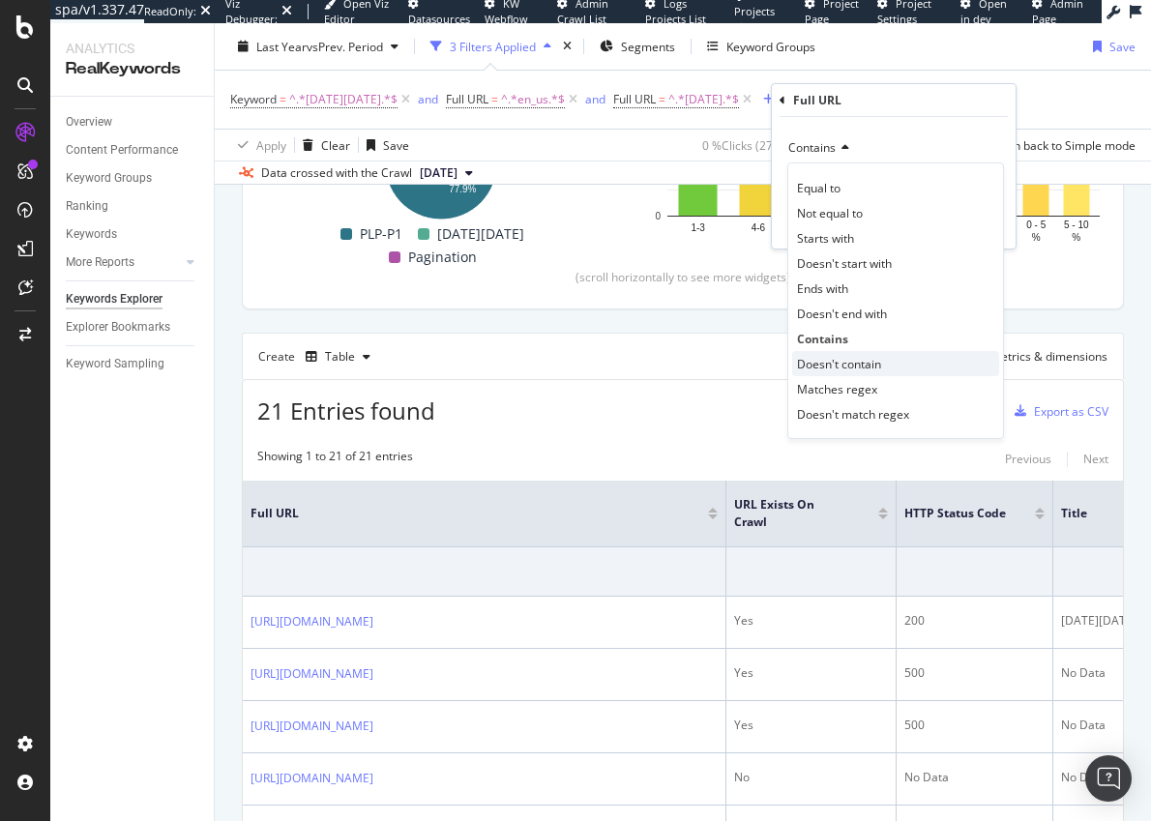
click at [853, 357] on span "Doesn't contain" at bounding box center [839, 364] width 84 height 16
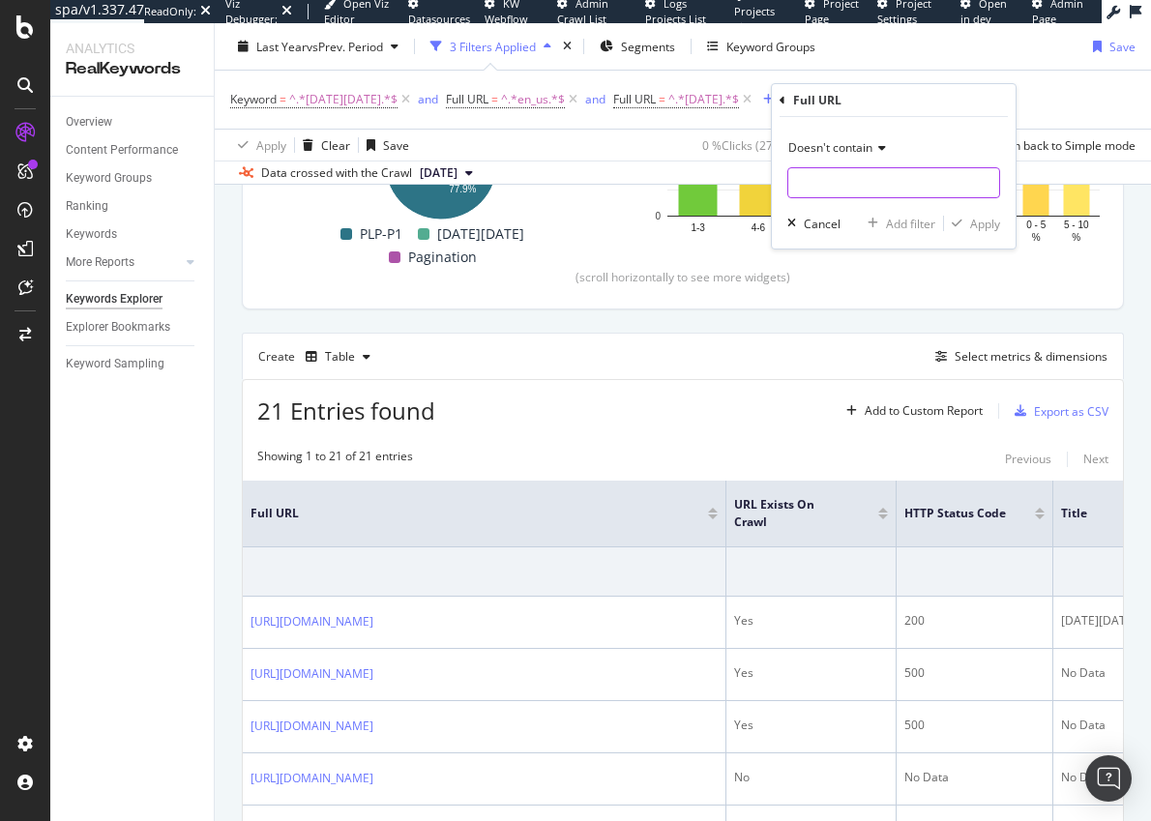
click at [832, 187] on input "text" at bounding box center [894, 182] width 211 height 31
type input "page="
click at [974, 224] on div "Apply" at bounding box center [985, 224] width 30 height 16
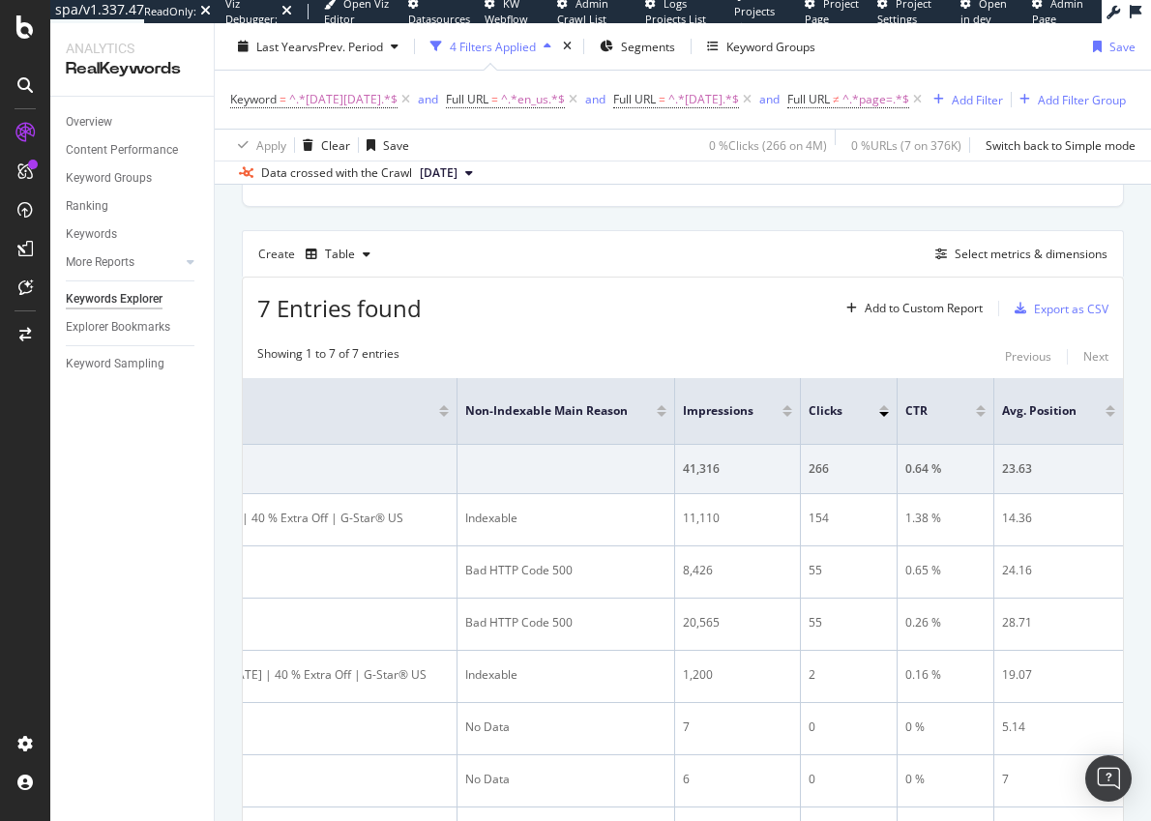
scroll to position [464, 0]
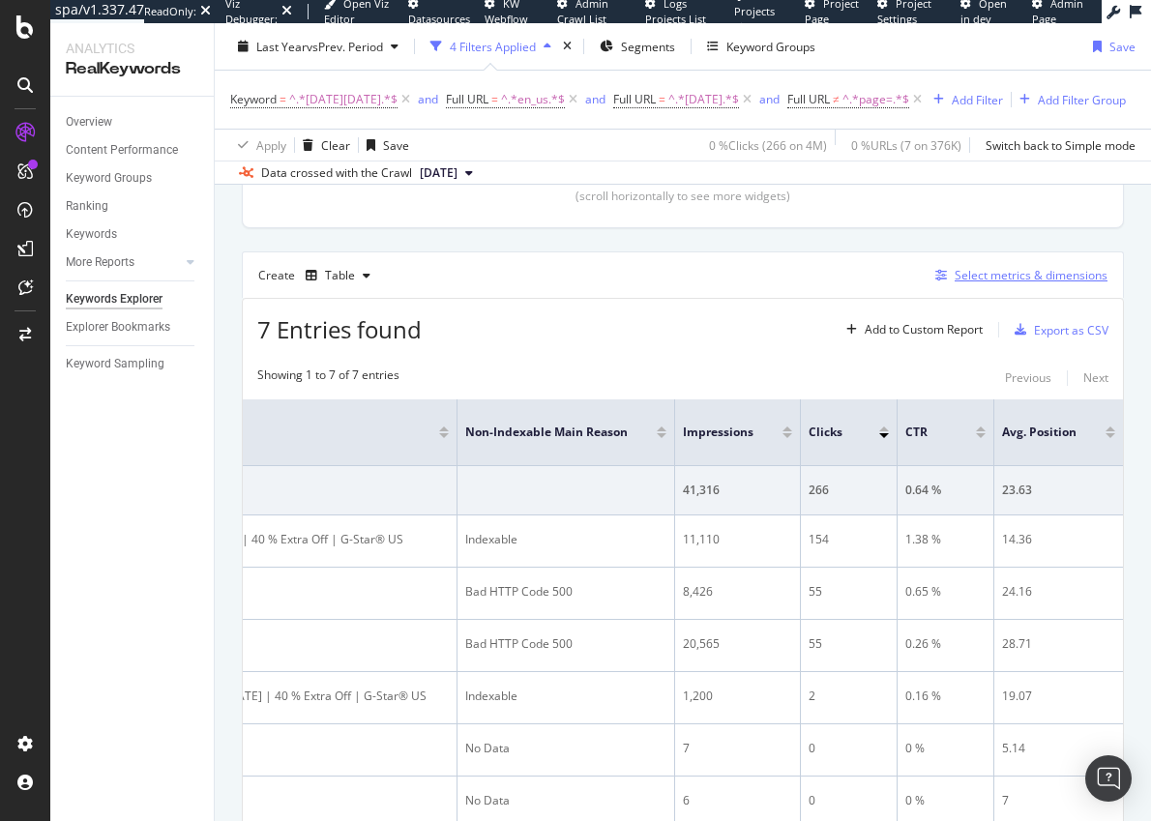
click at [1027, 286] on div "Select metrics & dimensions" at bounding box center [1018, 275] width 180 height 21
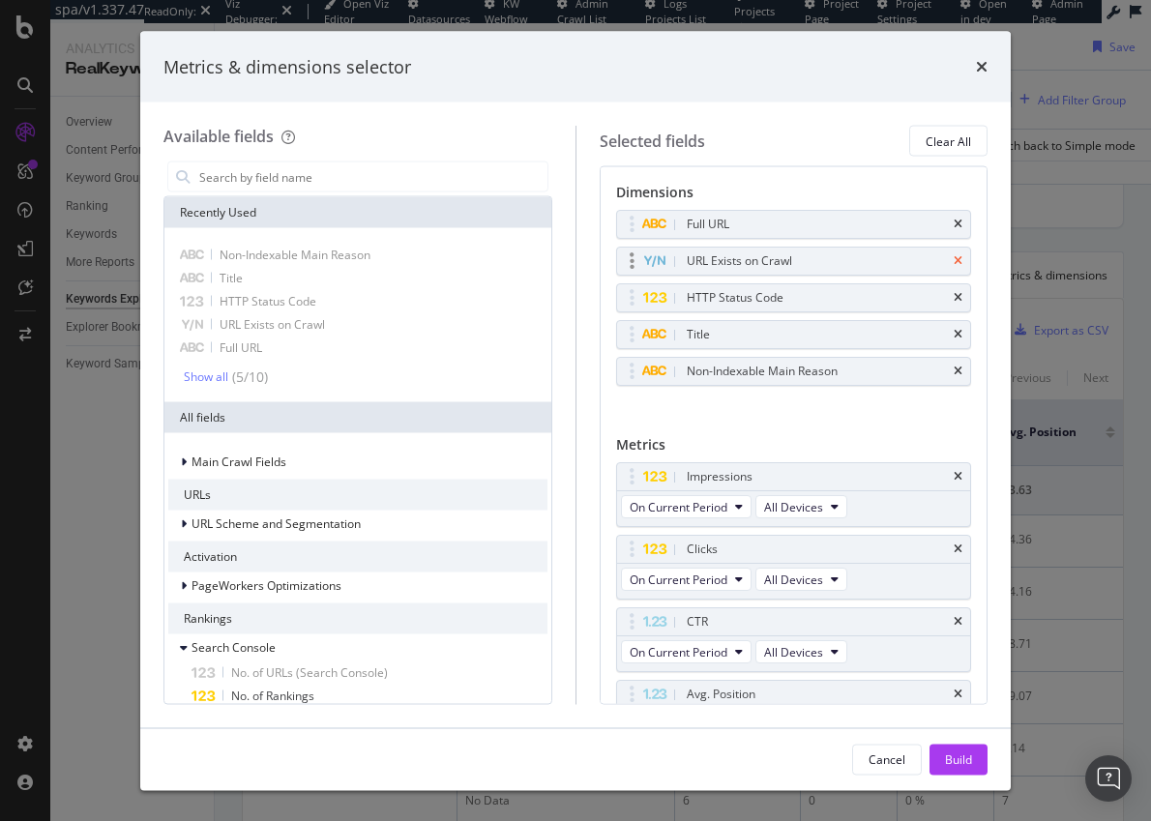
click at [954, 261] on icon "times" at bounding box center [958, 261] width 9 height 12
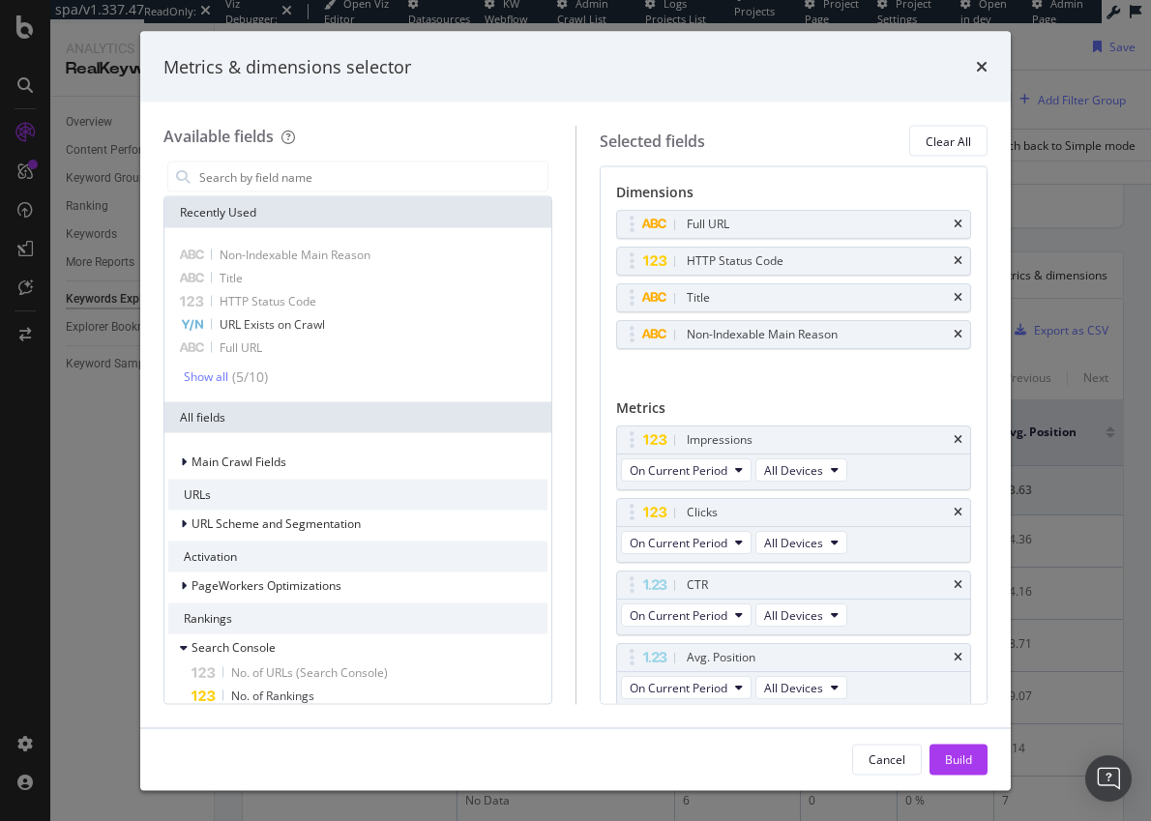
click at [954, 261] on icon "times" at bounding box center [958, 261] width 9 height 12
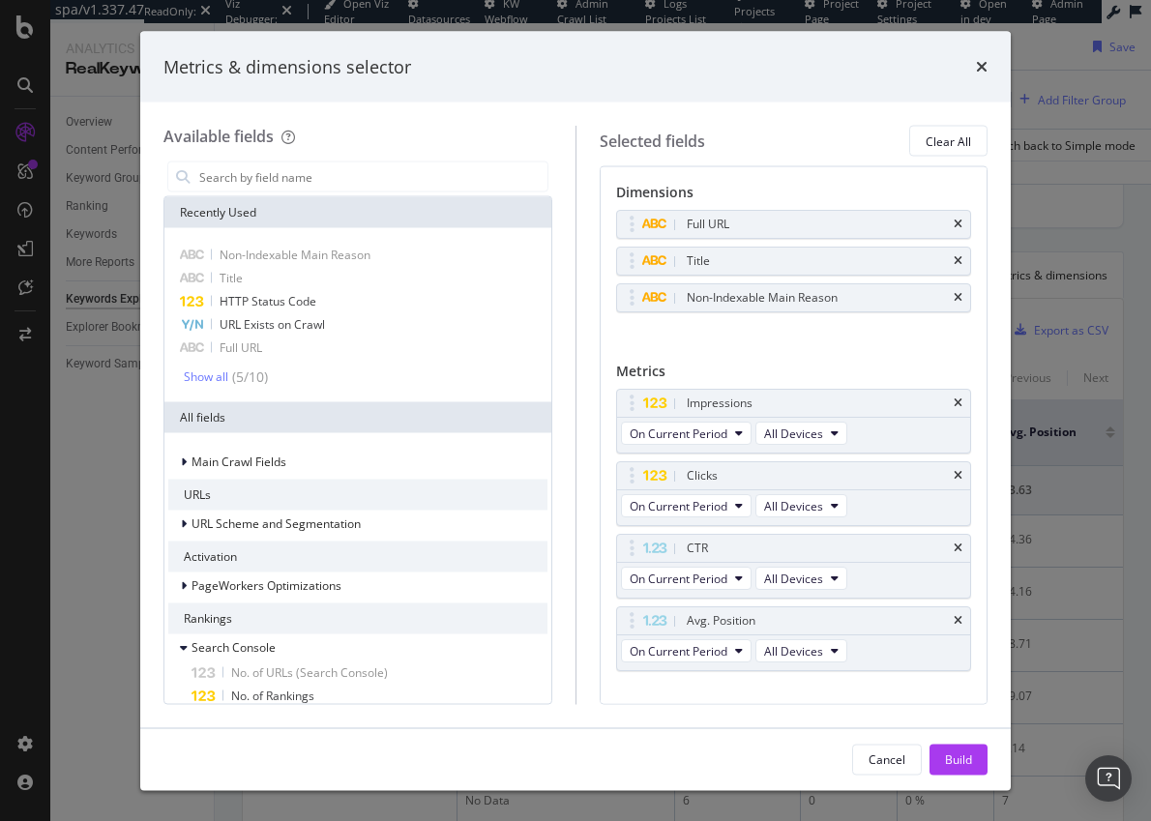
click at [954, 261] on icon "times" at bounding box center [958, 261] width 9 height 12
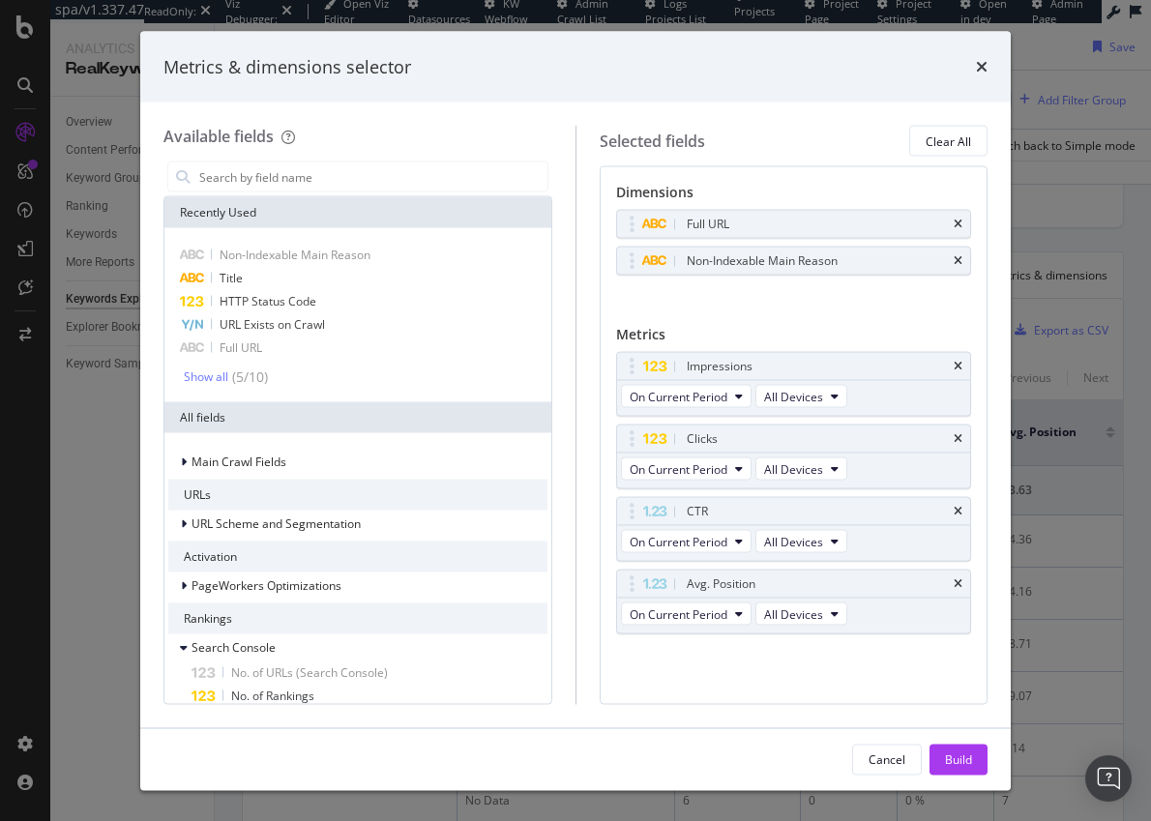
click at [943, 261] on div "Non-Indexable Main Reason" at bounding box center [817, 261] width 268 height 19
click at [959, 260] on icon "times" at bounding box center [958, 261] width 9 height 12
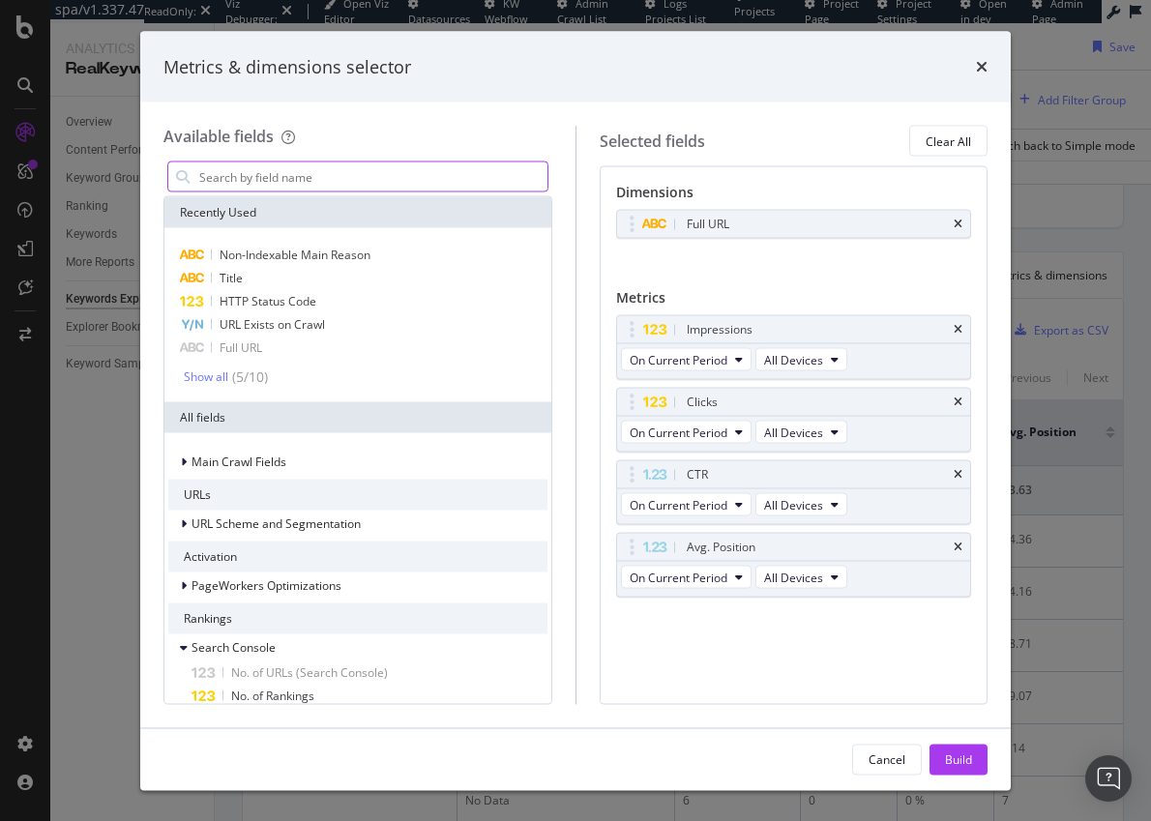
click at [264, 187] on input "modal" at bounding box center [372, 177] width 350 height 29
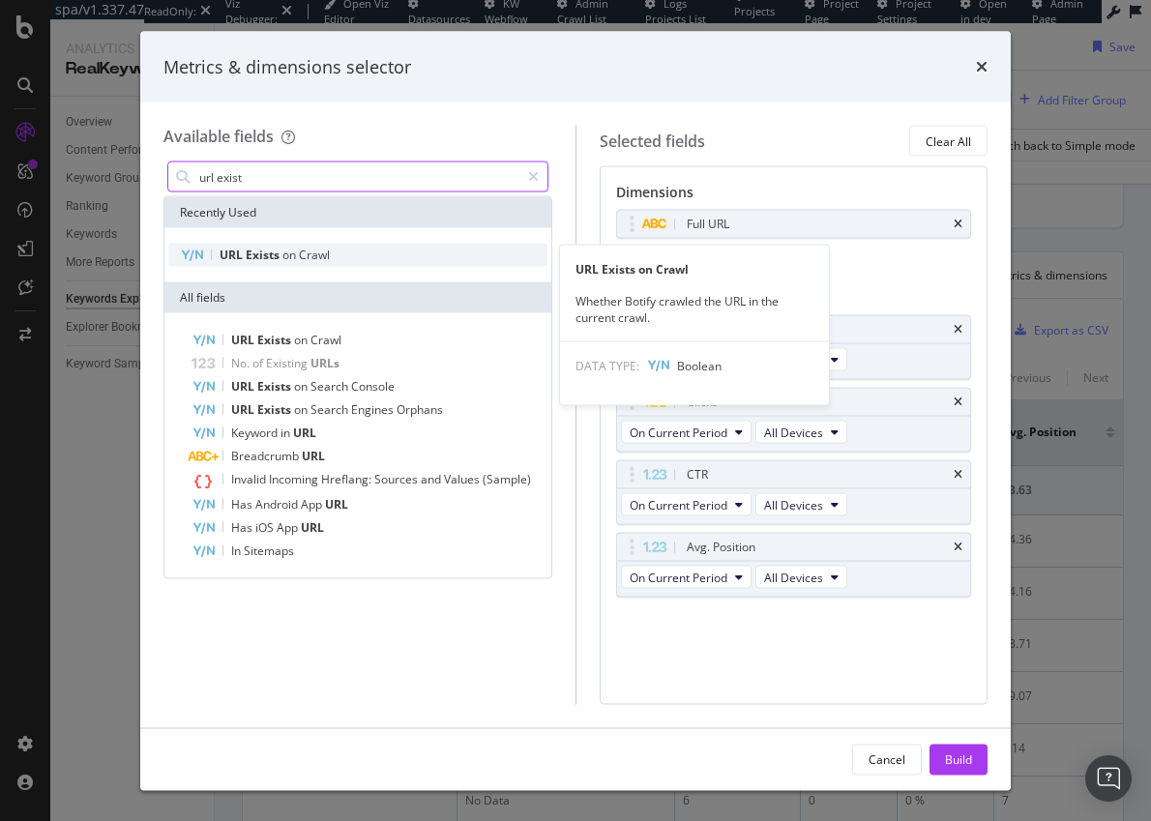
type input "url exist"
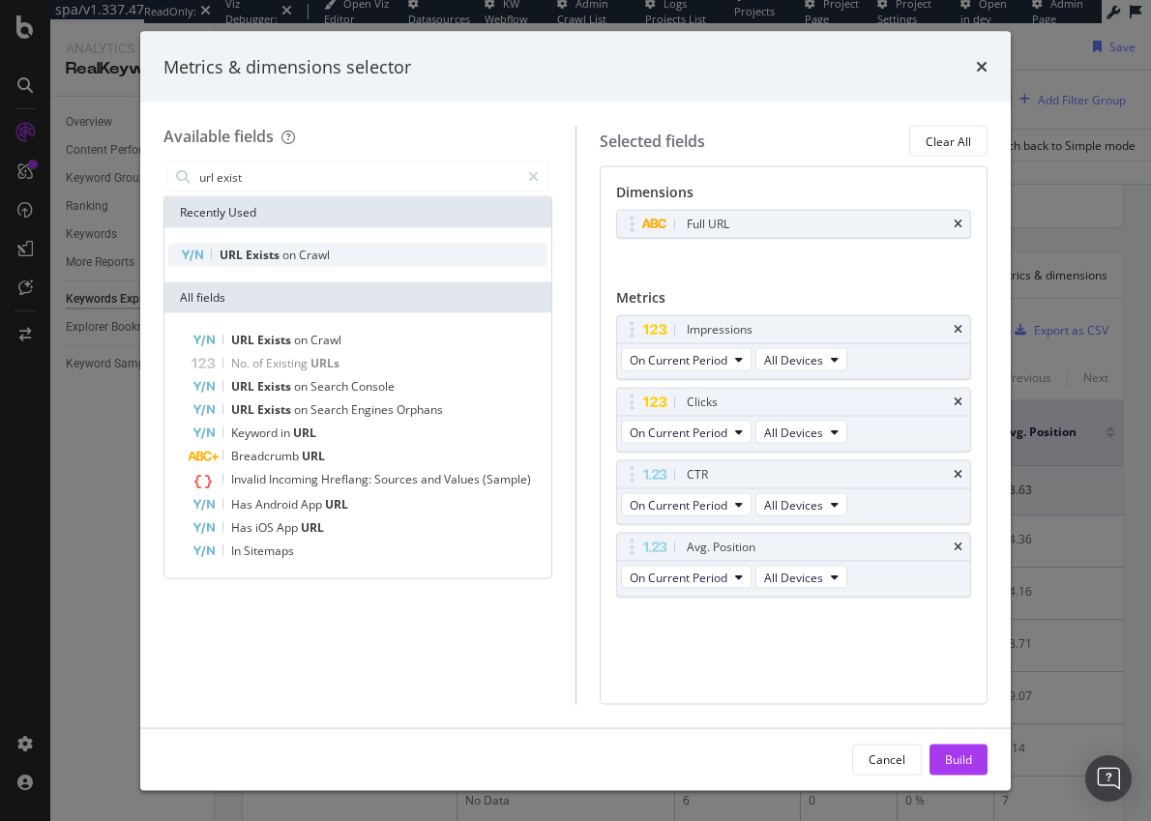
click at [286, 248] on span "on" at bounding box center [291, 255] width 16 height 16
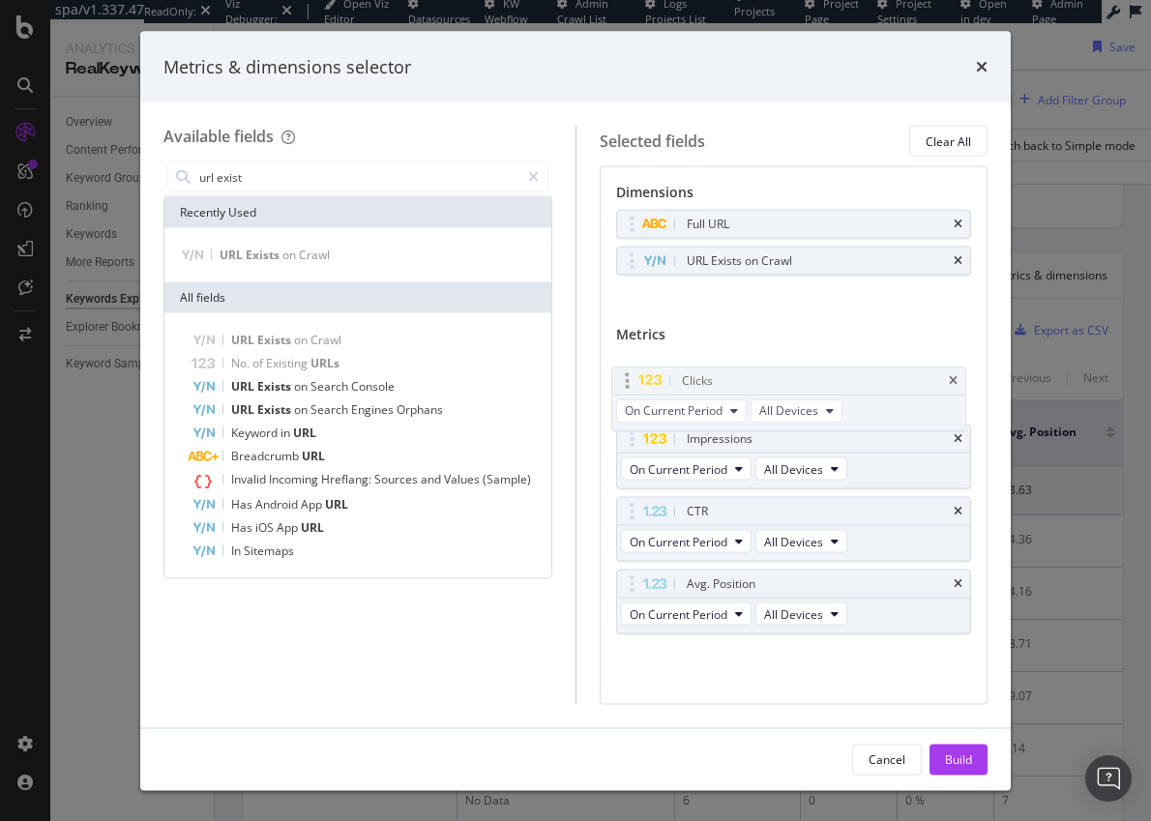
drag, startPoint x: 631, startPoint y: 437, endPoint x: 626, endPoint y: 379, distance: 58.3
click at [626, 379] on body "spa/v1.337.47 ReadOnly: Viz Debugger: Open Viz Editor Datasources KW Webflow Ad…" at bounding box center [575, 410] width 1151 height 821
click at [968, 728] on div "Build" at bounding box center [958, 759] width 27 height 16
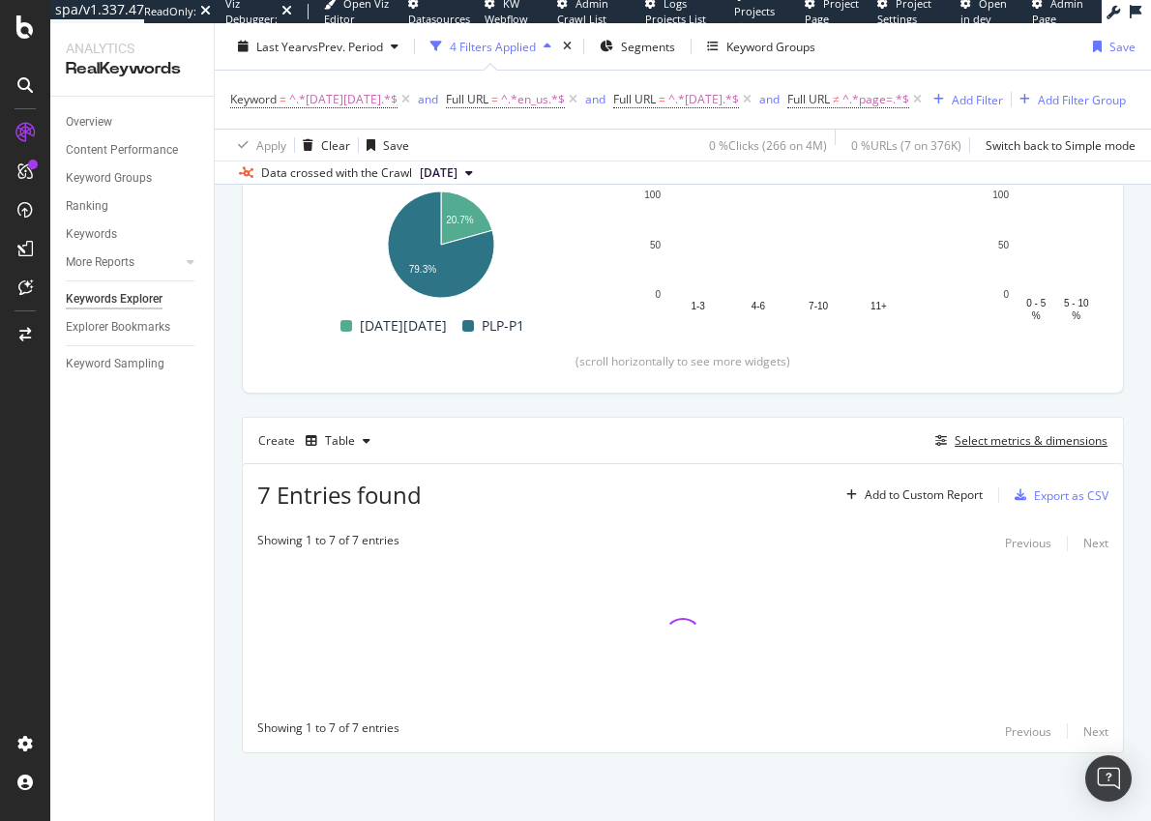
scroll to position [323, 0]
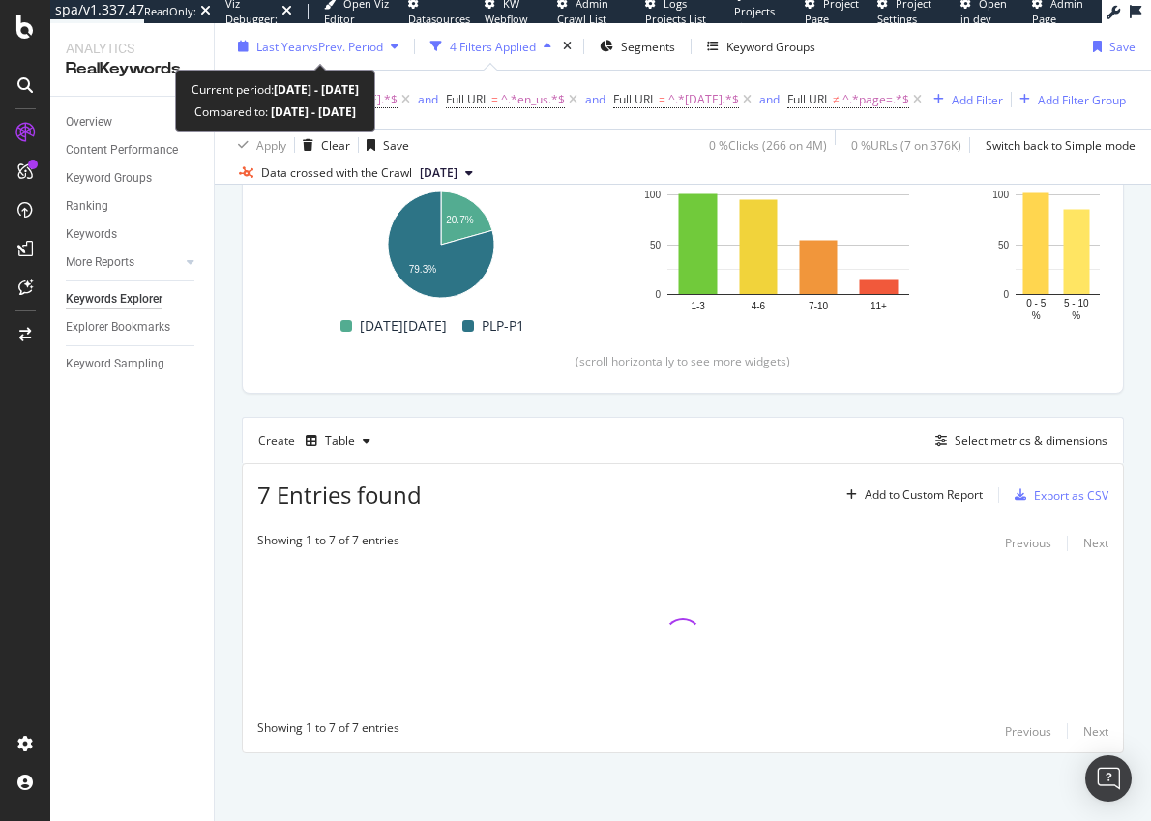
click at [328, 35] on div "Last Year vs Prev. Period" at bounding box center [318, 46] width 176 height 29
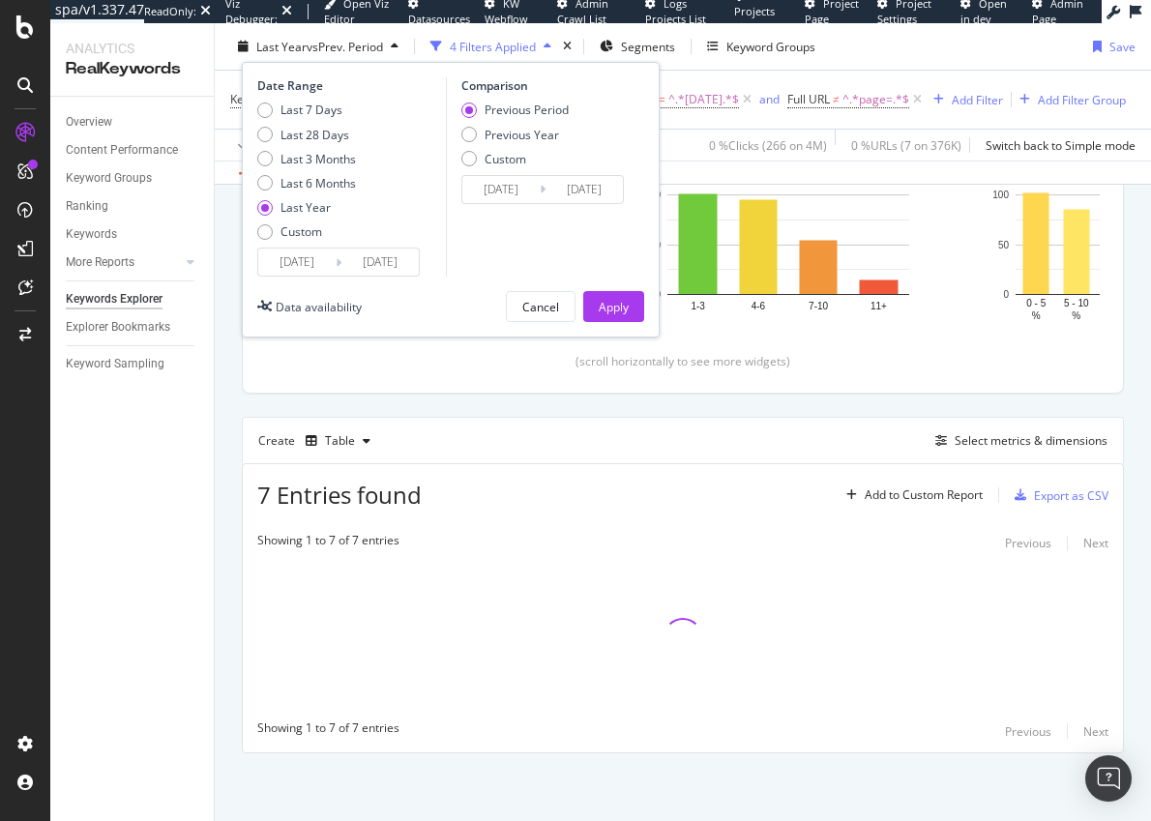
click at [318, 263] on input "2024/09/25" at bounding box center [296, 262] width 77 height 27
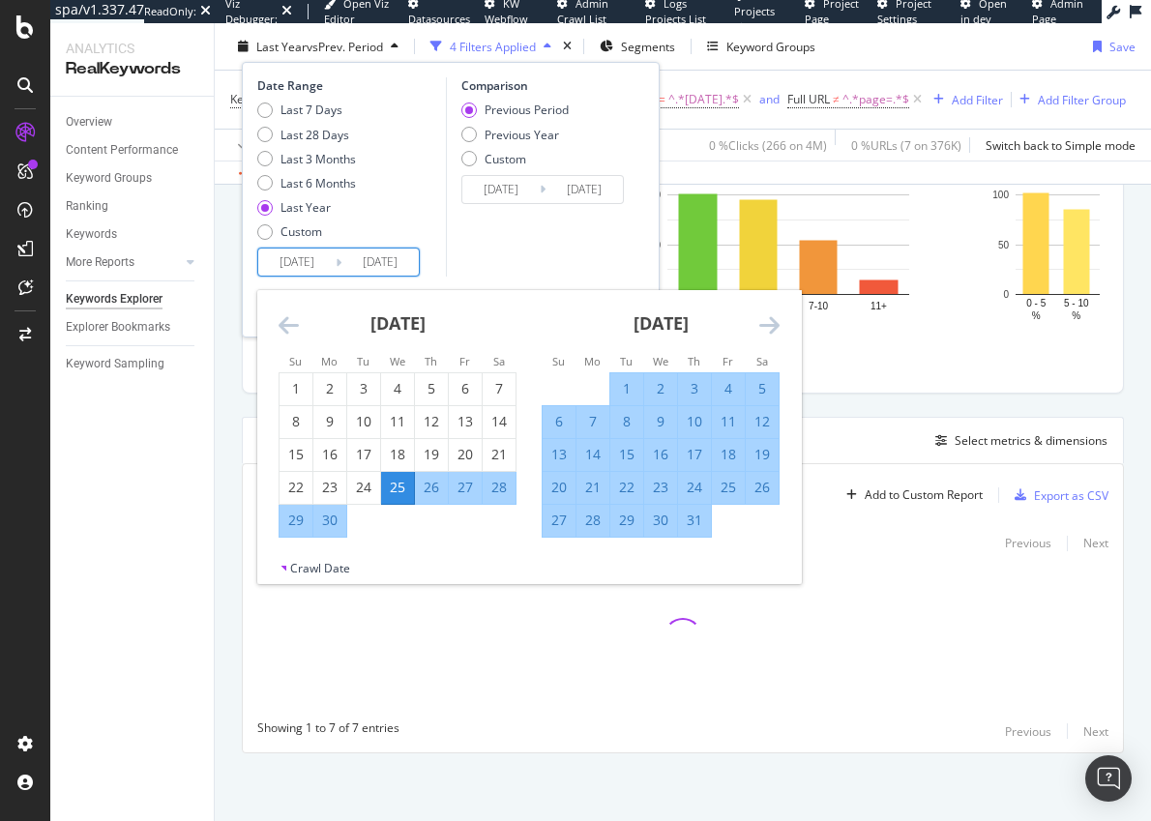
click at [285, 319] on icon "Move backward to switch to the previous month." at bounding box center [289, 324] width 20 height 23
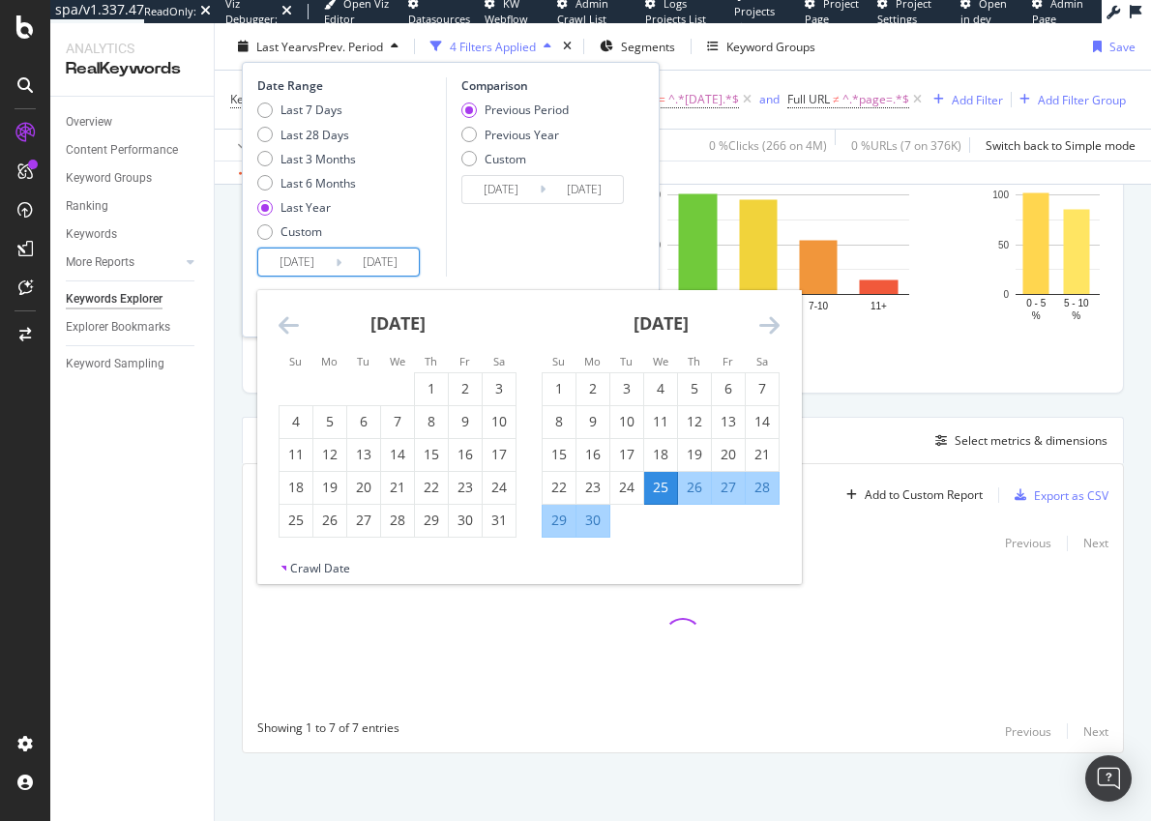
click at [285, 319] on icon "Move backward to switch to the previous month." at bounding box center [289, 324] width 20 height 23
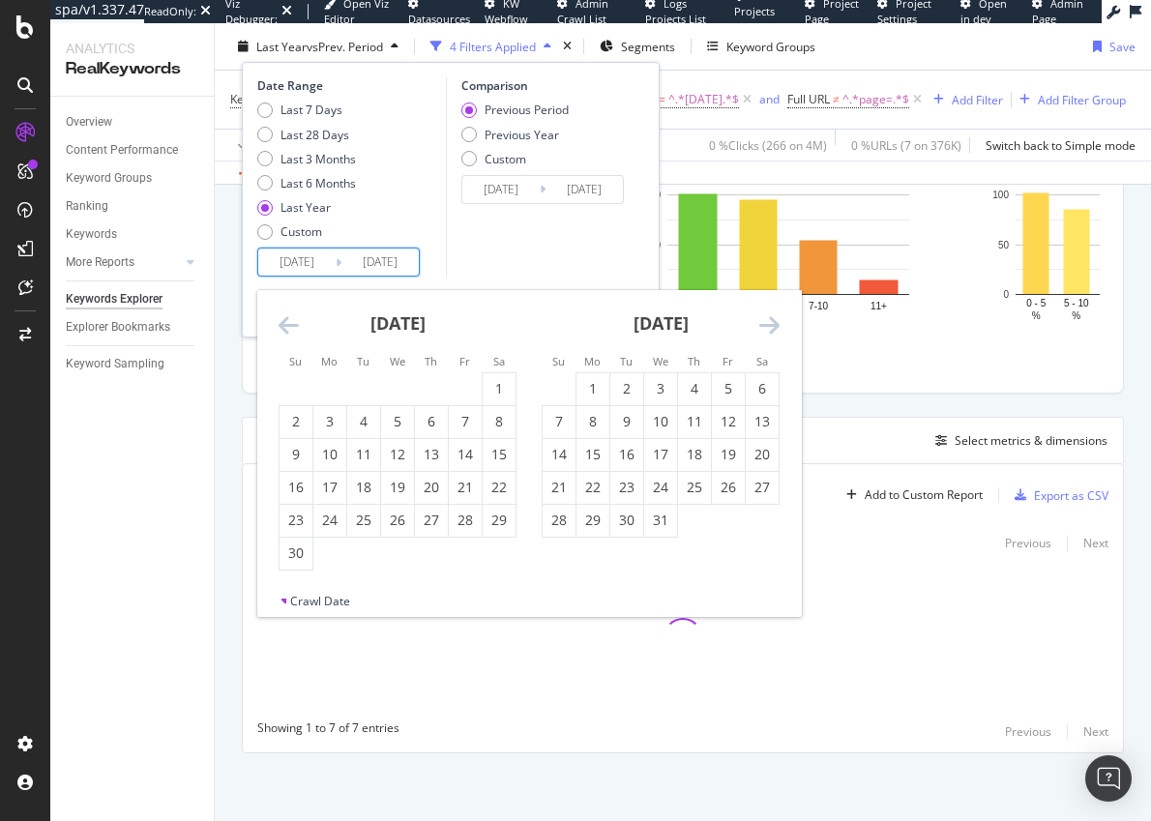
click at [285, 319] on icon "Move backward to switch to the previous month." at bounding box center [289, 324] width 20 height 23
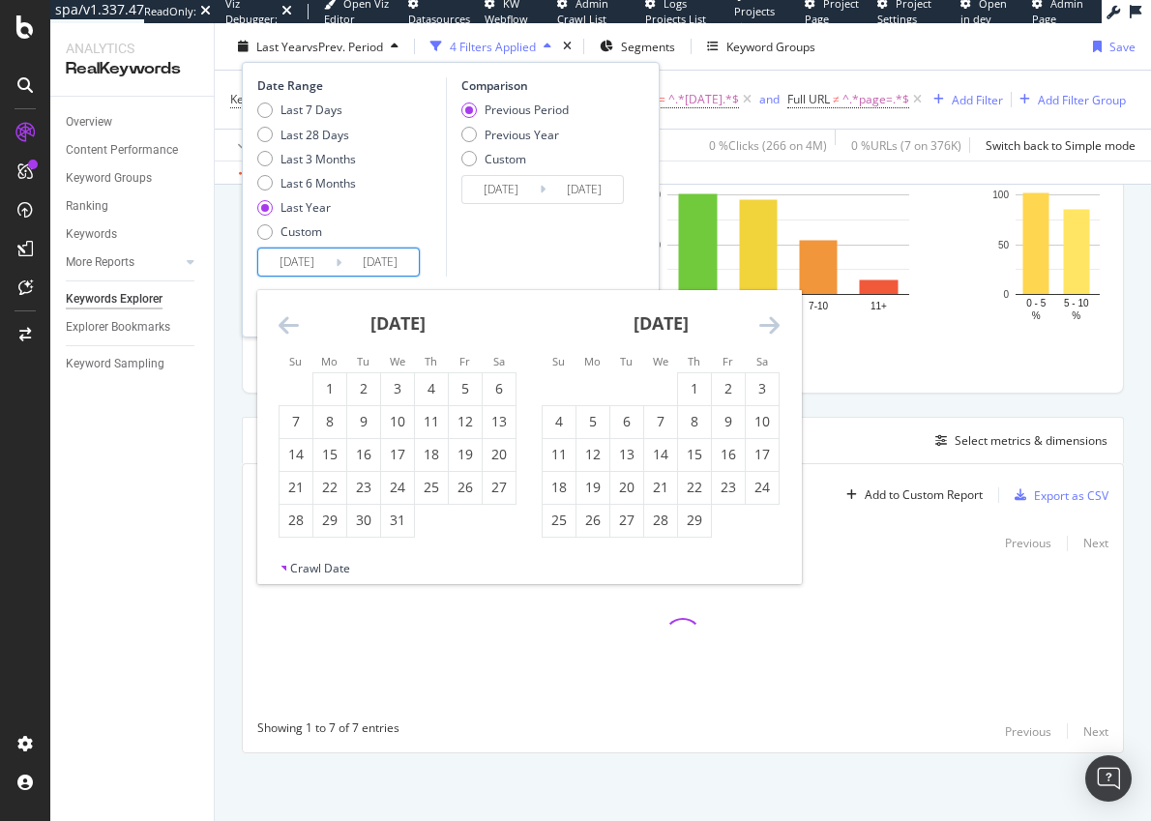
click at [285, 319] on icon "Move backward to switch to the previous month." at bounding box center [289, 324] width 20 height 23
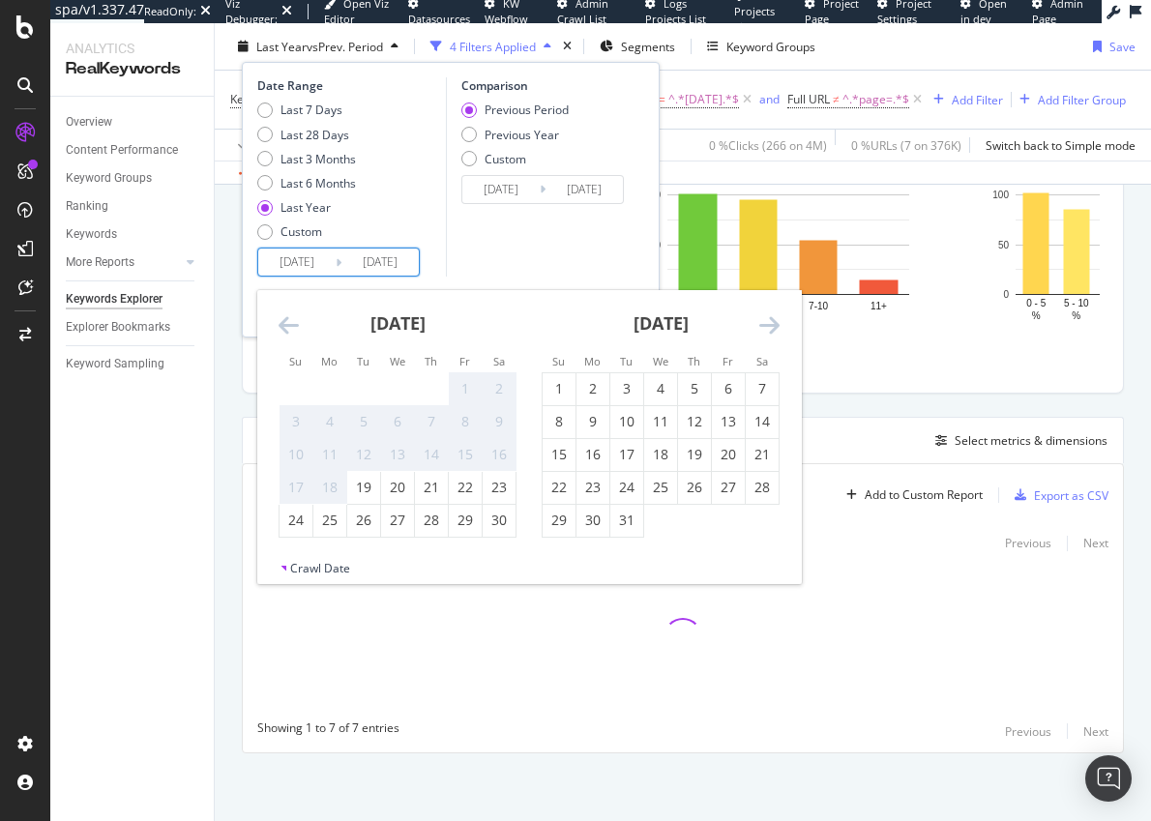
click at [285, 319] on icon "Move backward to switch to the previous month." at bounding box center [289, 324] width 20 height 23
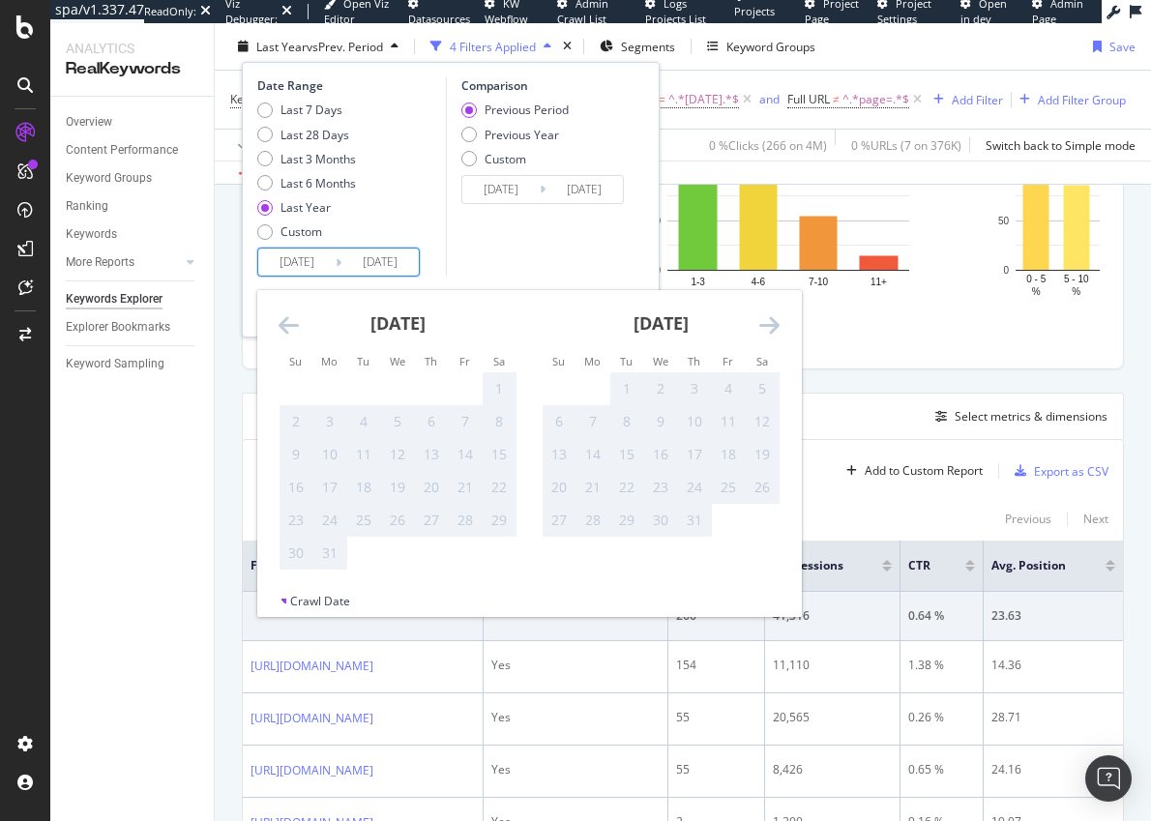
click at [776, 325] on icon "Move forward to switch to the next month." at bounding box center [770, 324] width 20 height 23
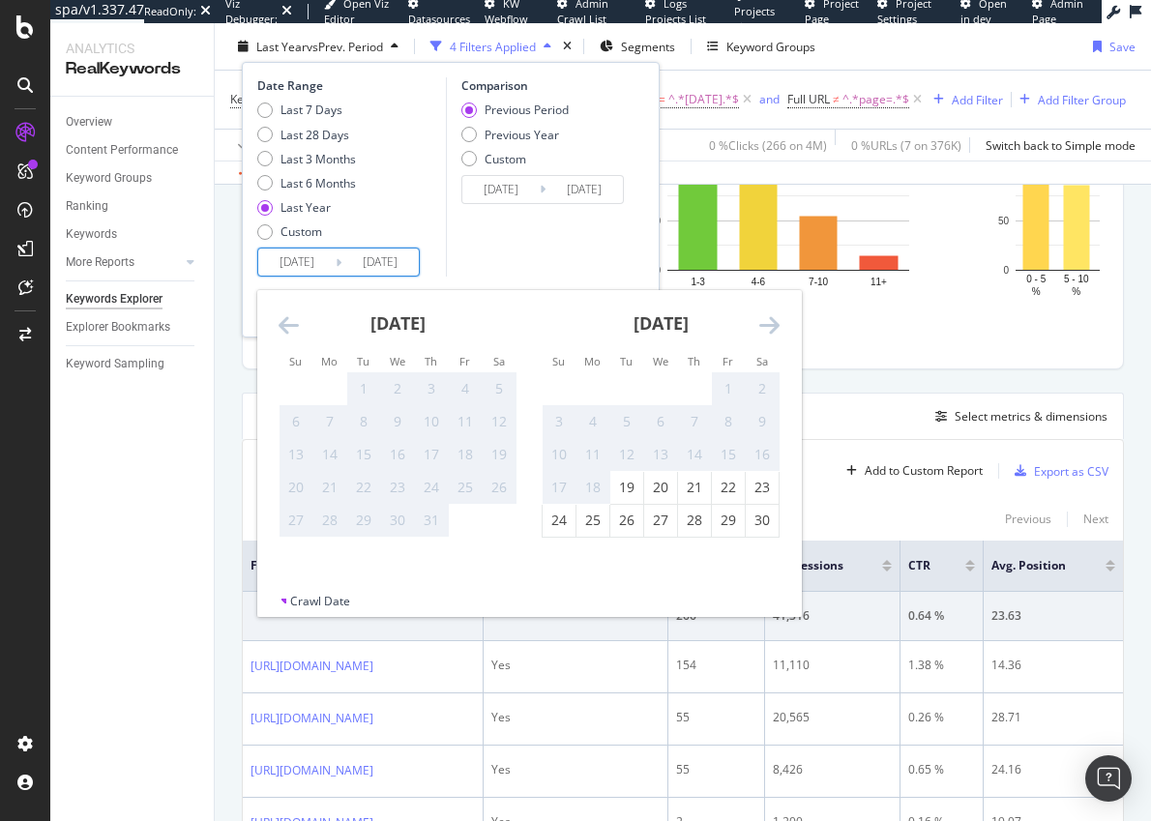
click at [776, 325] on icon "Move forward to switch to the next month." at bounding box center [770, 324] width 20 height 23
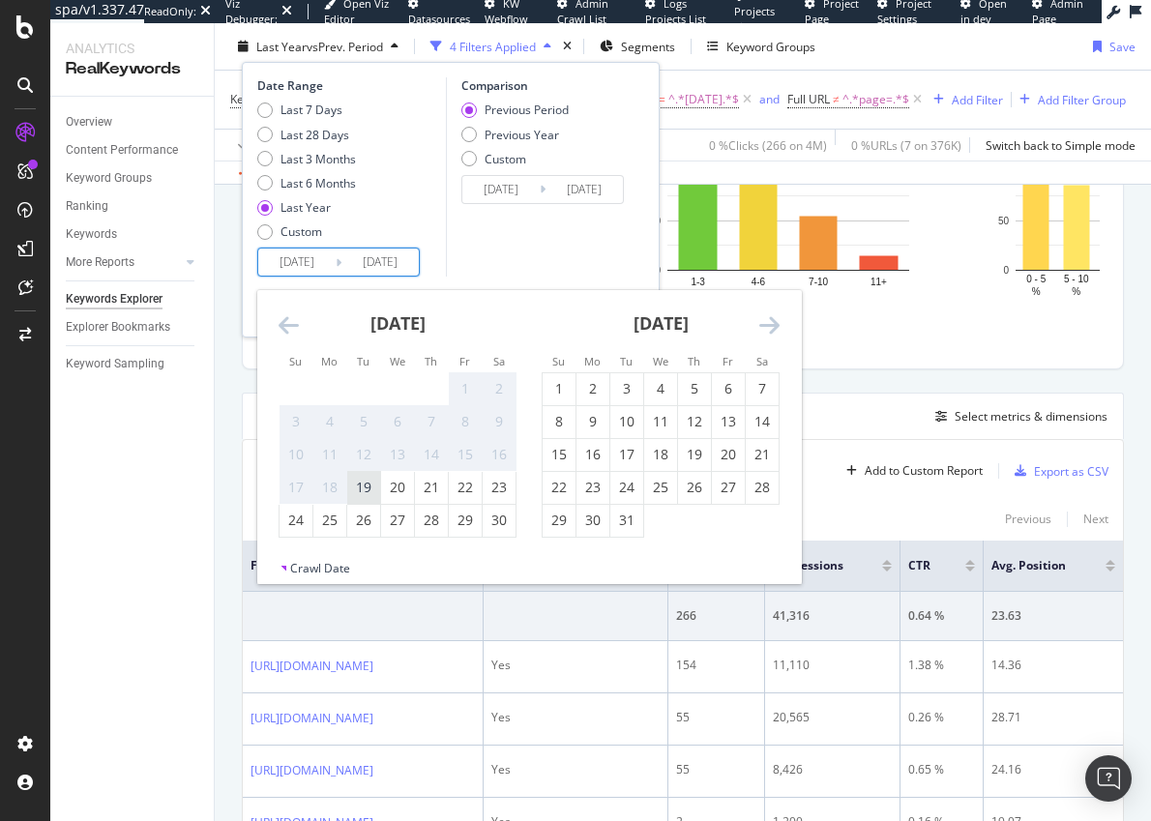
click at [369, 484] on div "19" at bounding box center [363, 487] width 33 height 19
type input "2023/09/19"
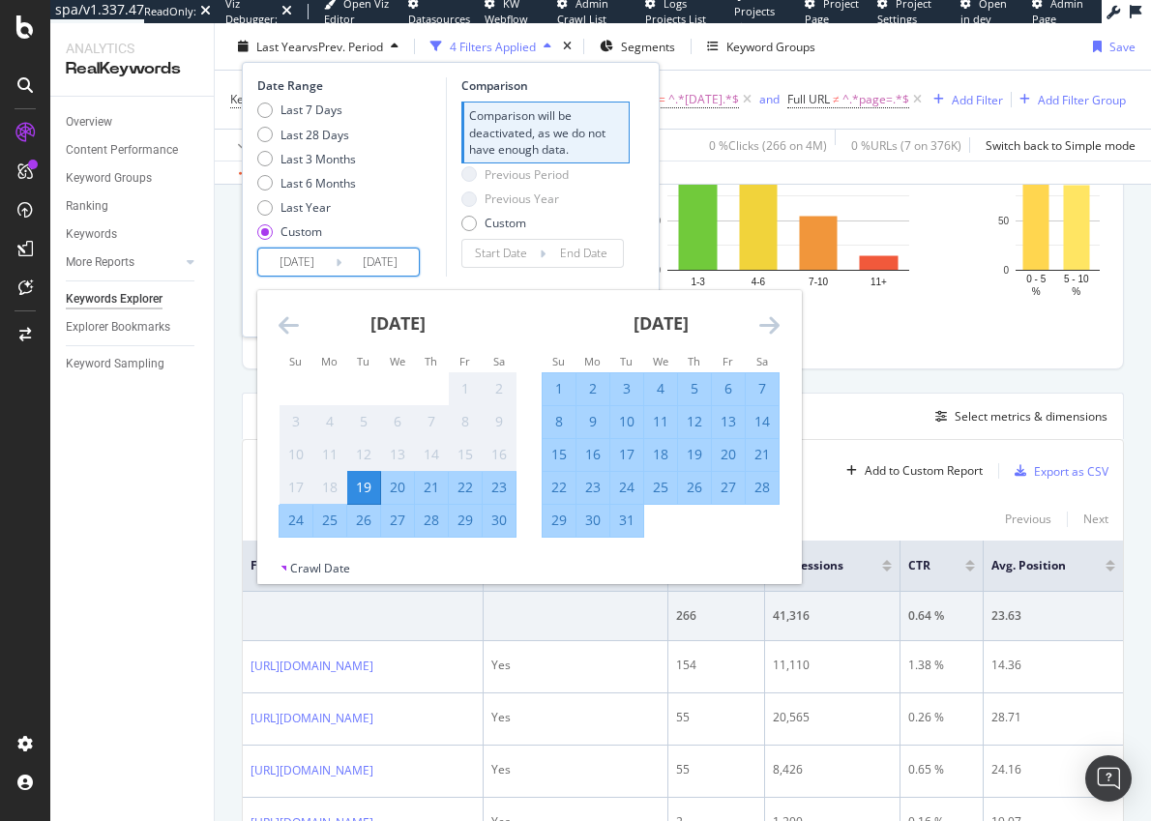
click at [568, 274] on div "Comparison Comparison will be deactivated, as we do not have enough data. Previ…" at bounding box center [538, 176] width 184 height 199
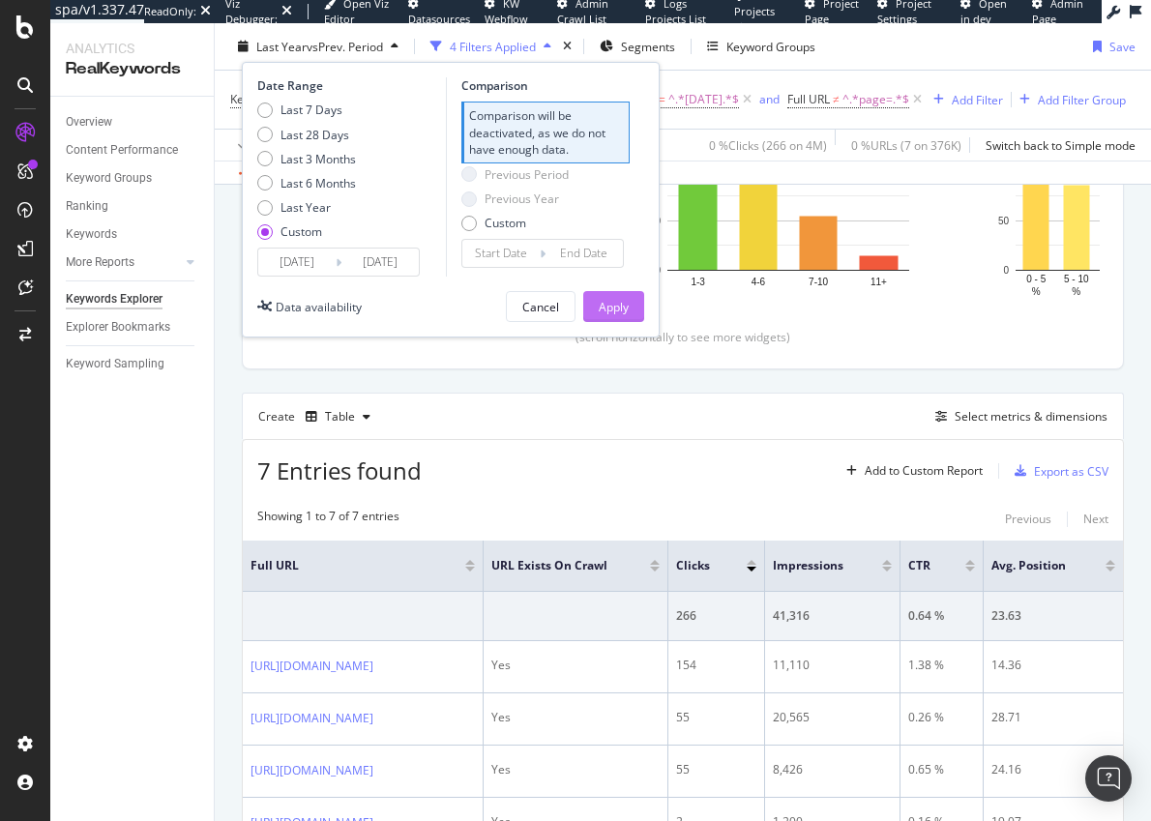
click at [614, 300] on div "Apply" at bounding box center [614, 306] width 30 height 16
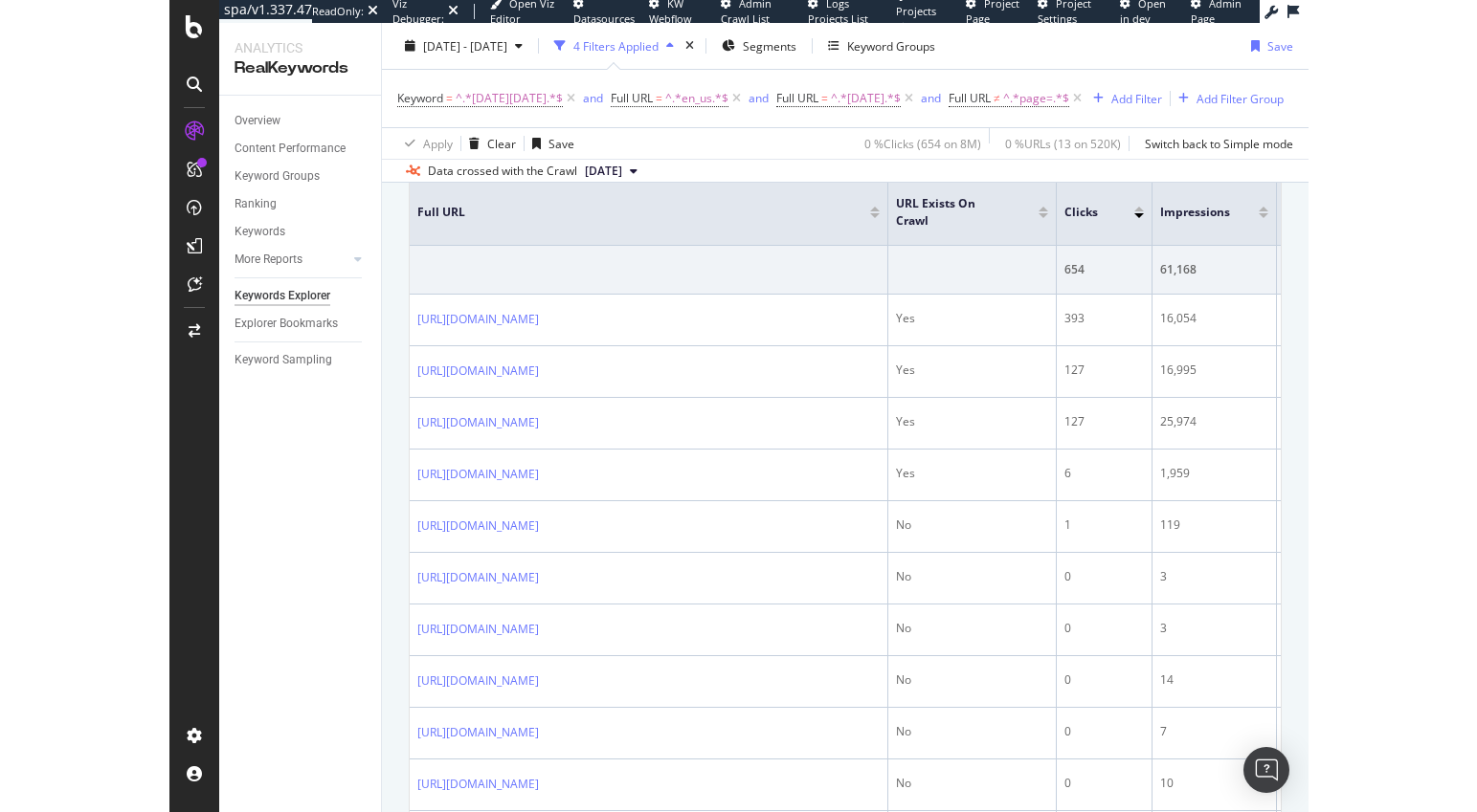
scroll to position [681, 0]
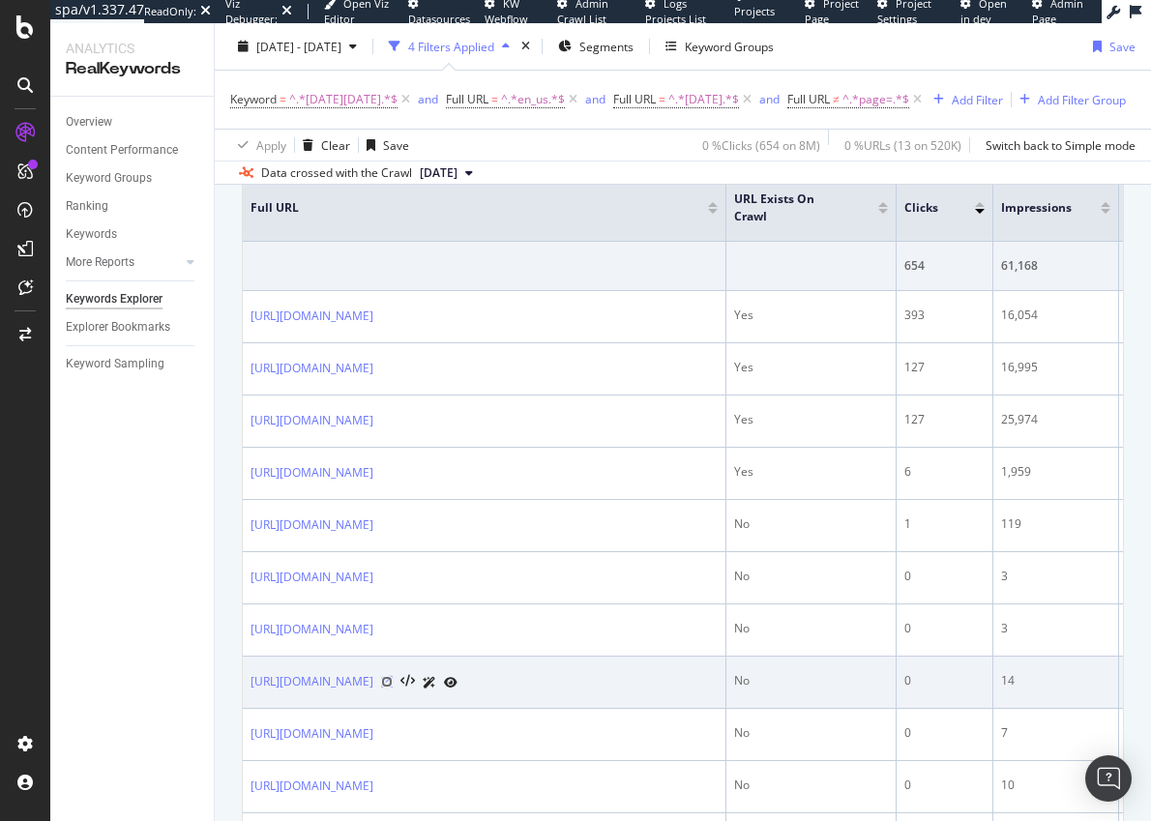
click at [393, 688] on icon at bounding box center [387, 682] width 12 height 12
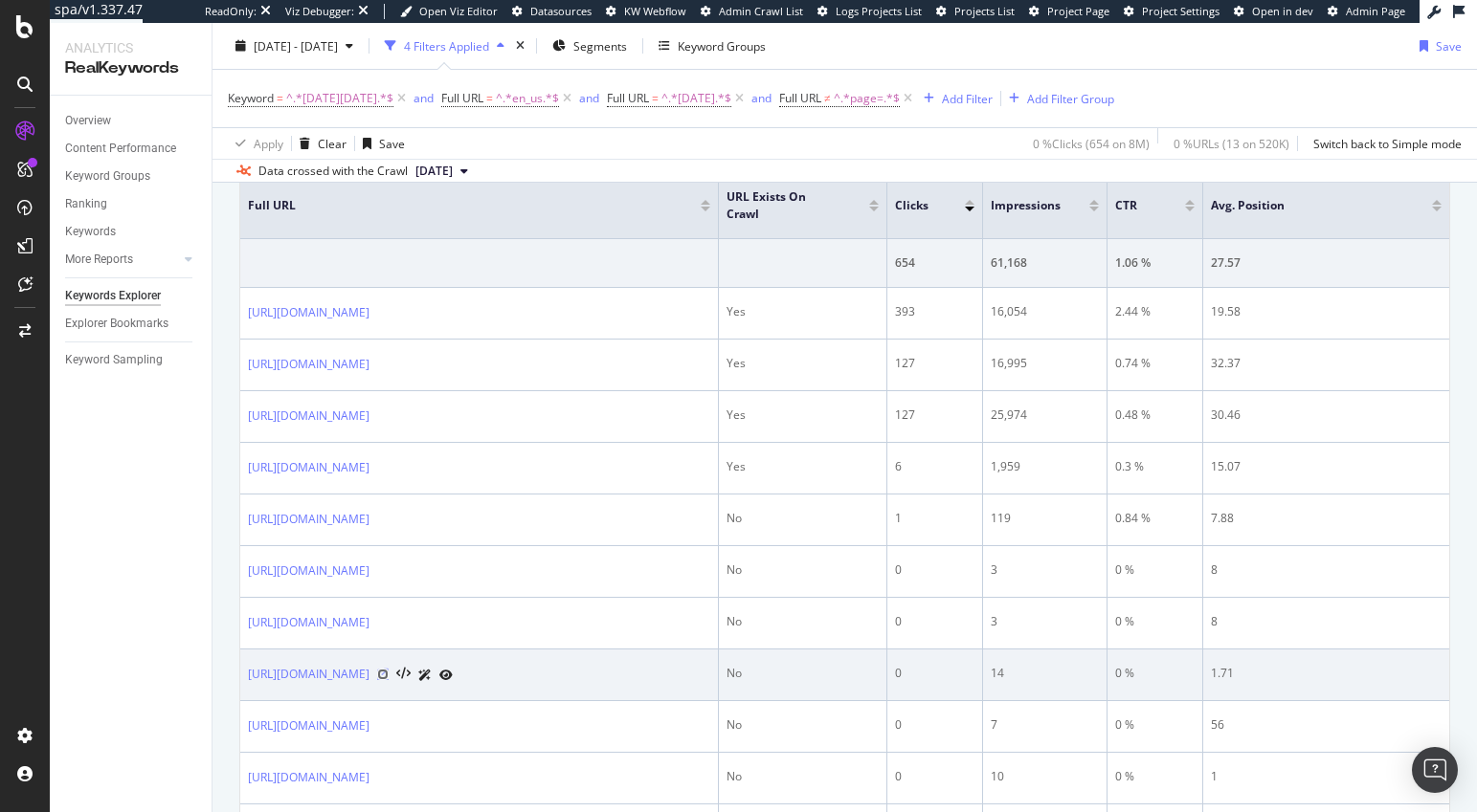
scroll to position [658, 0]
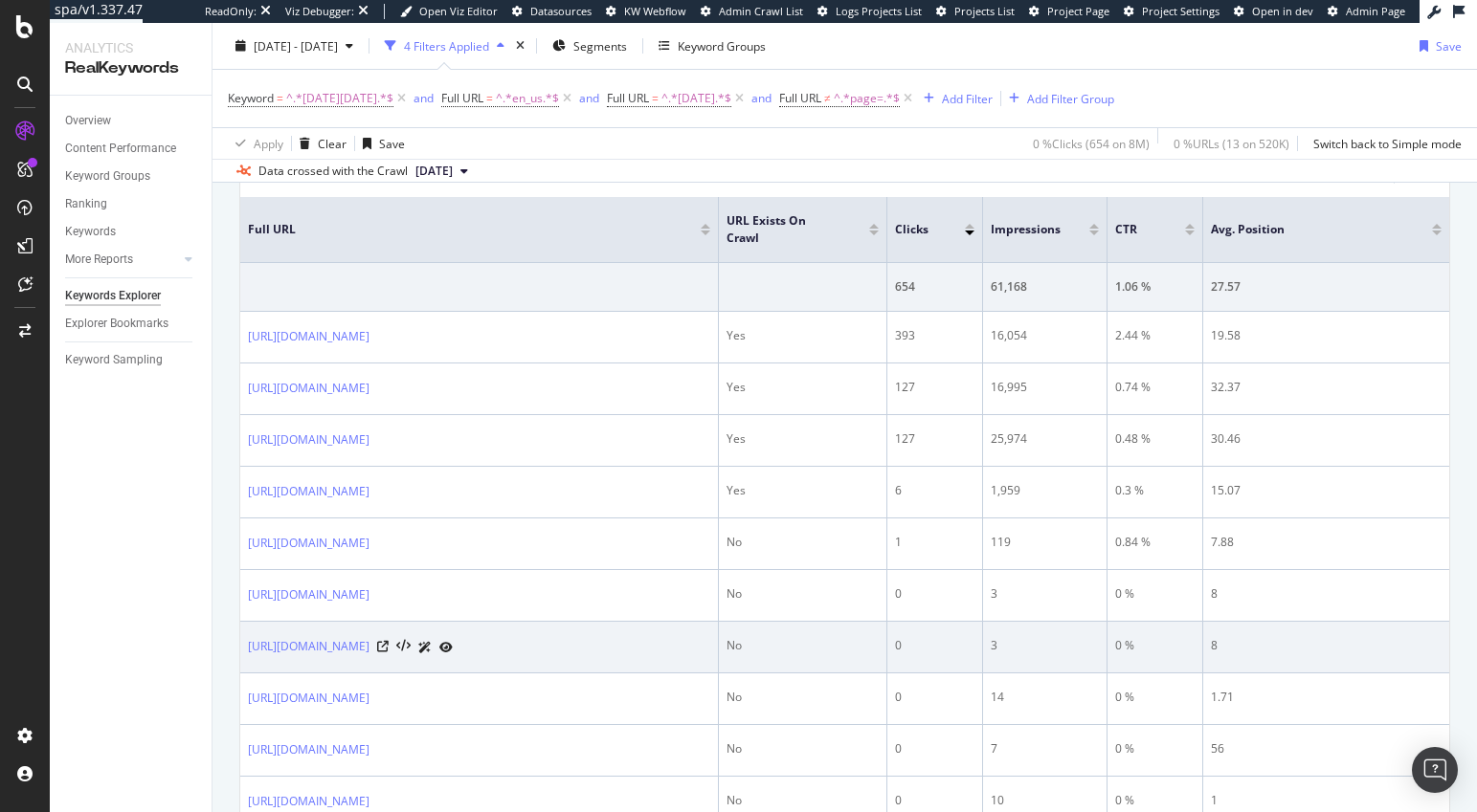
drag, startPoint x: 596, startPoint y: 644, endPoint x: 242, endPoint y: 637, distance: 354.1
click at [242, 637] on td "https://www.g-star.com/en_us/shop/men/black_friday/fit/trucker" at bounding box center [480, 648] width 479 height 51
copy link "https://www.g-star.com/en_us/shop/men/black_friday/fit/trucker"
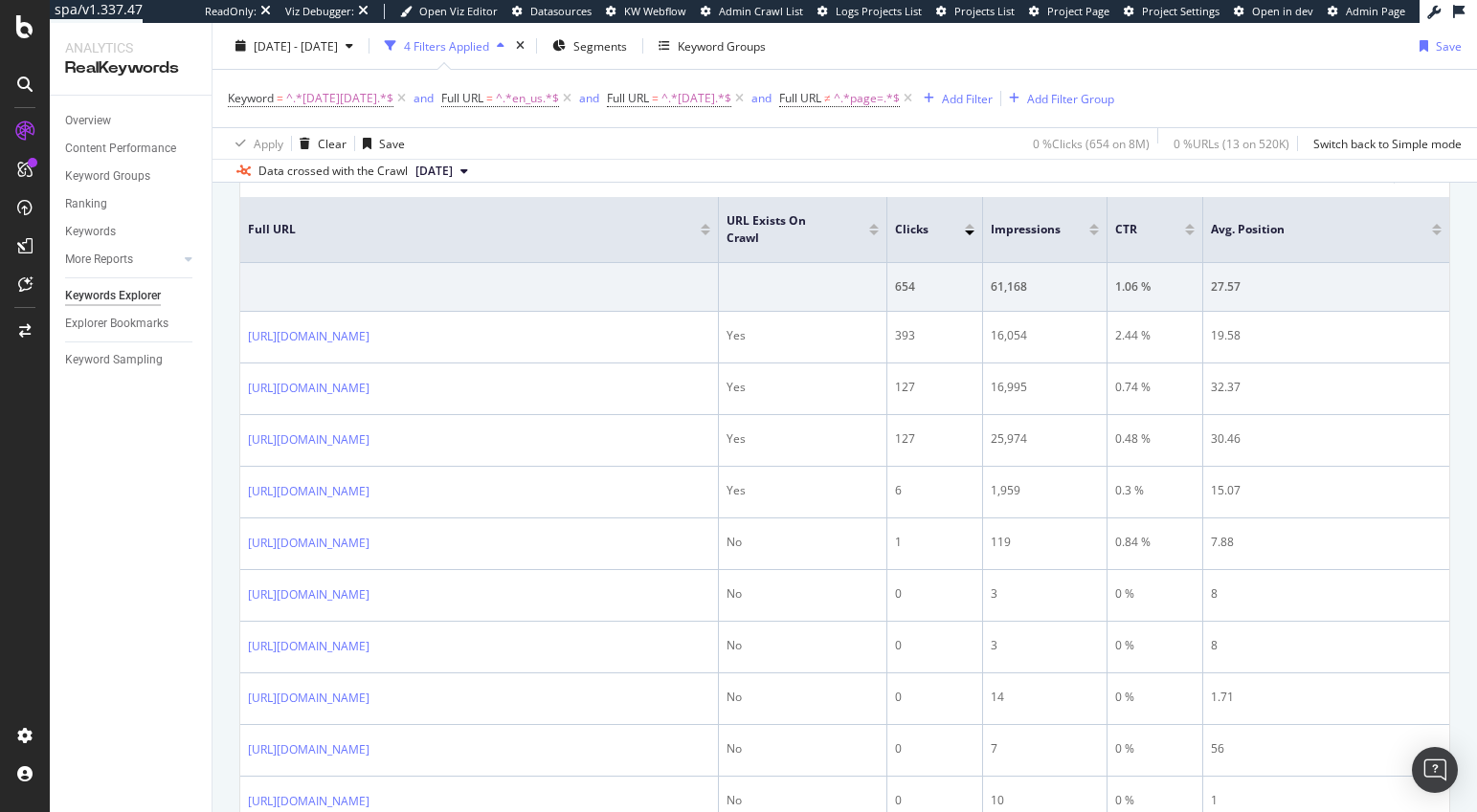
click at [58, 592] on div "Overview Content Performance Keyword Groups Ranking Keywords More Reports Count…" at bounding box center [131, 454] width 162 height 717
click at [748, 101] on icon at bounding box center [739, 98] width 16 height 19
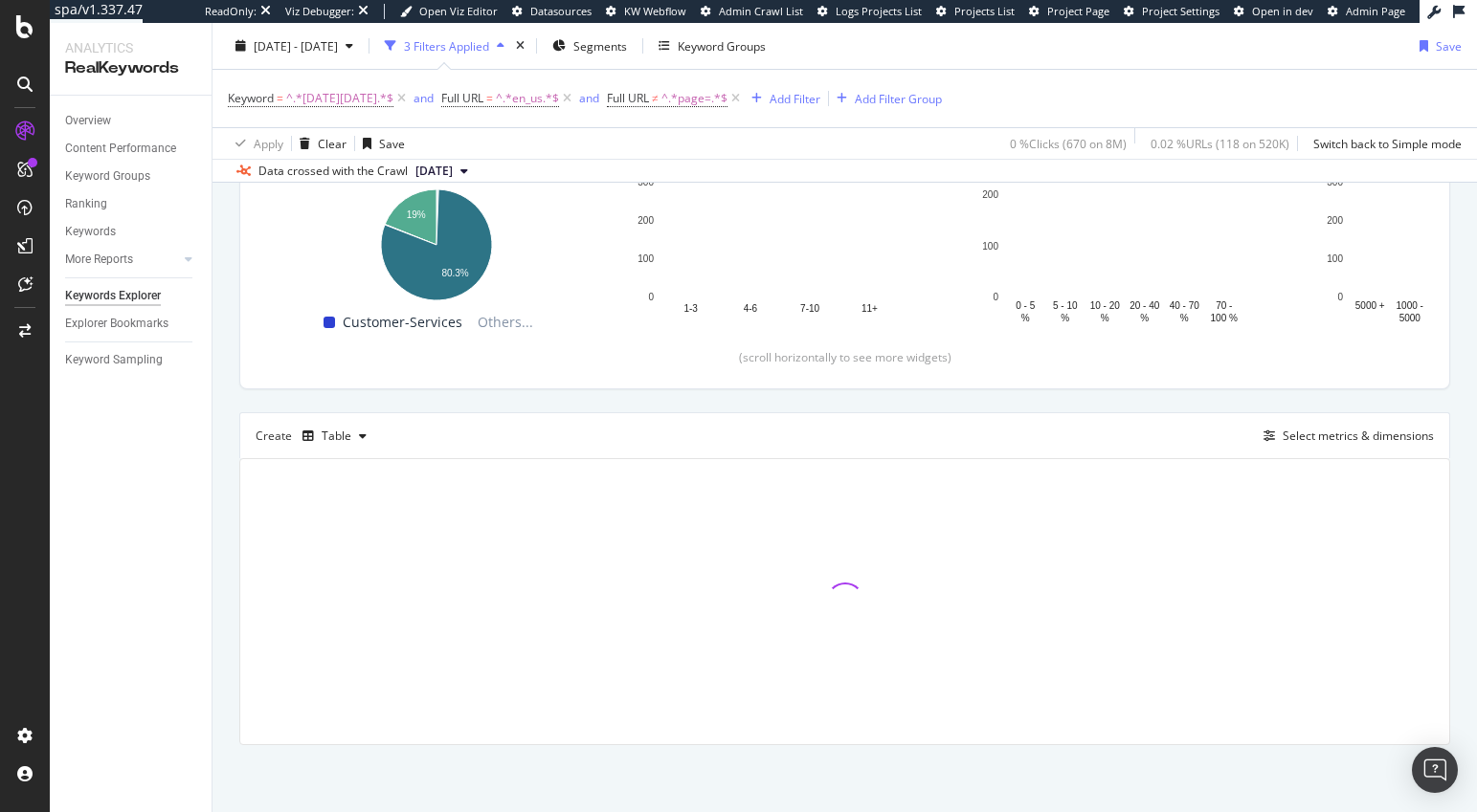
scroll to position [658, 0]
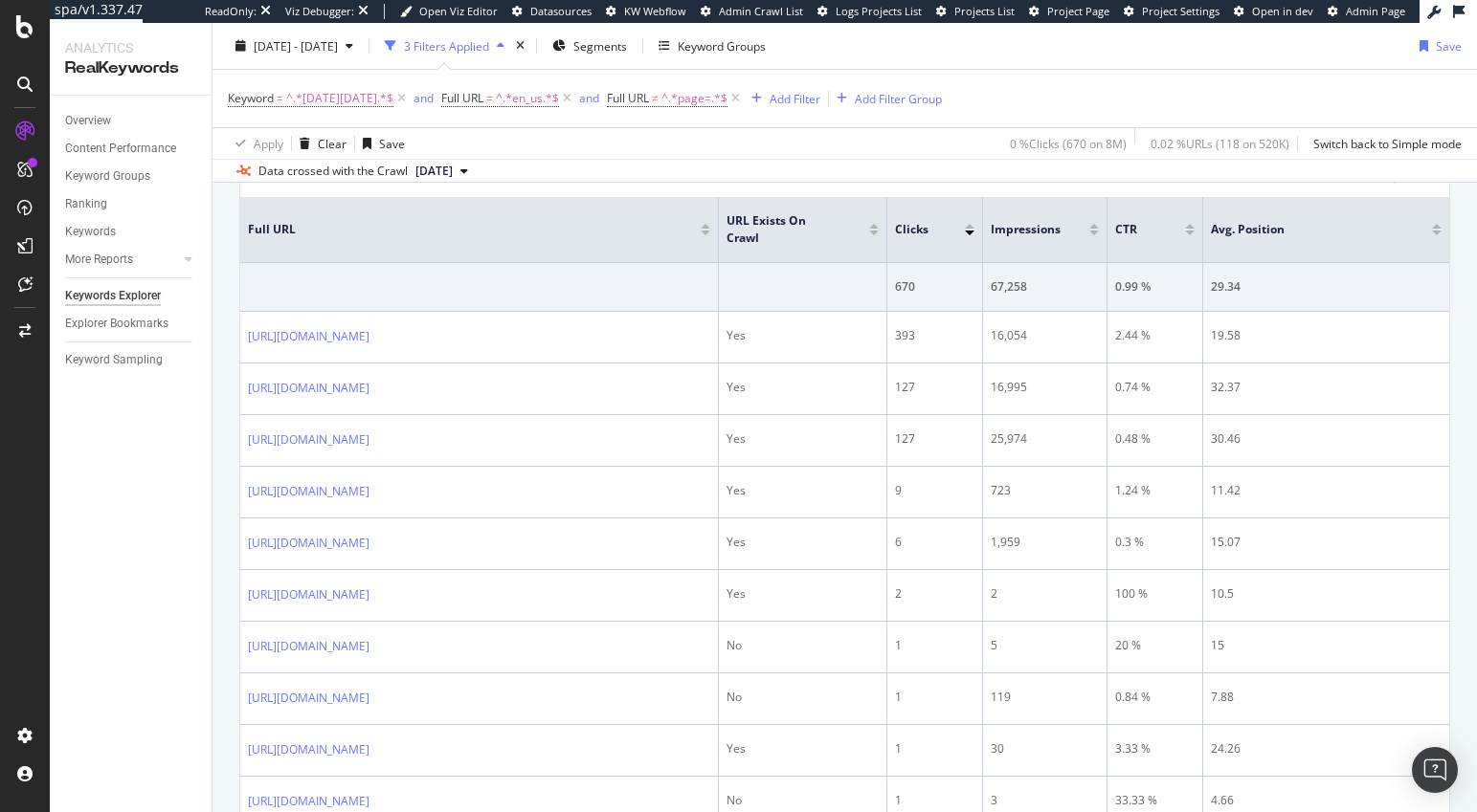
click at [1092, 232] on div at bounding box center [1094, 232] width 10 height 5
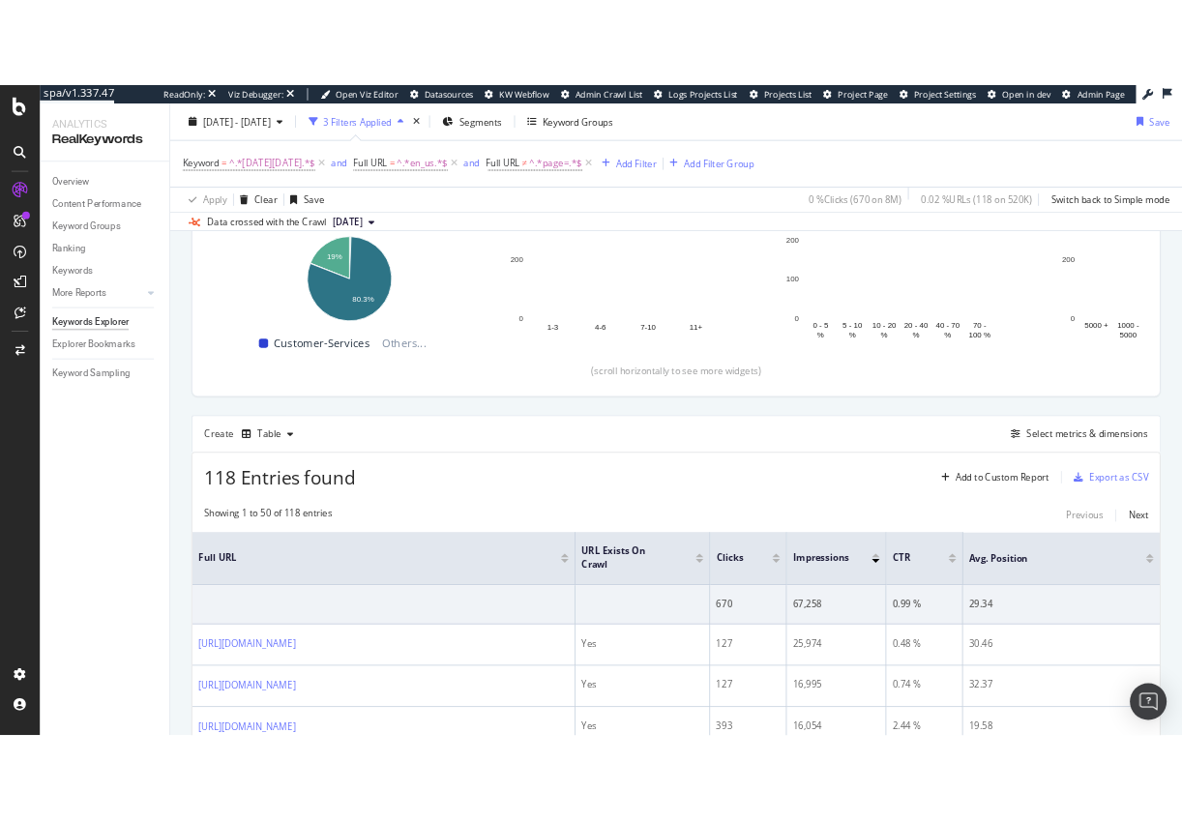
scroll to position [665, 0]
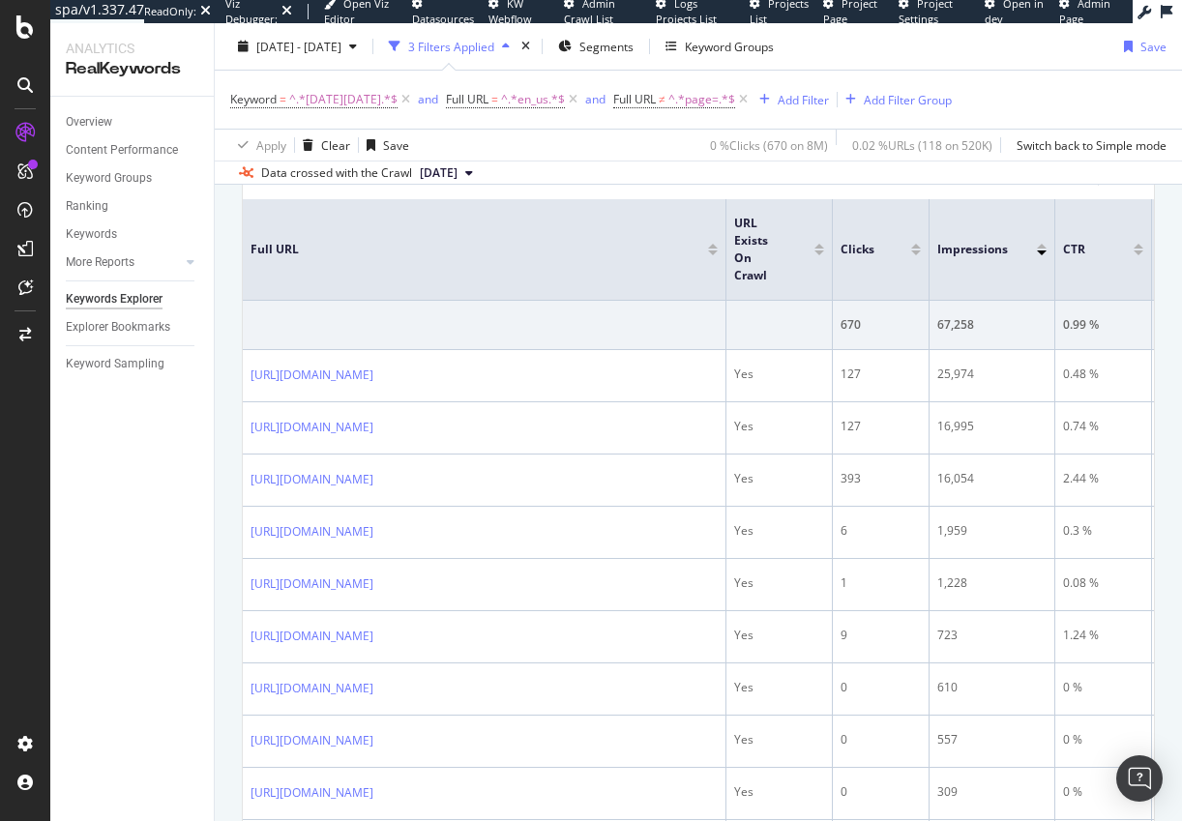
drag, startPoint x: 895, startPoint y: 253, endPoint x: 820, endPoint y: 255, distance: 74.5
click at [820, 255] on th "URL Exists on Crawl" at bounding box center [780, 250] width 106 height 102
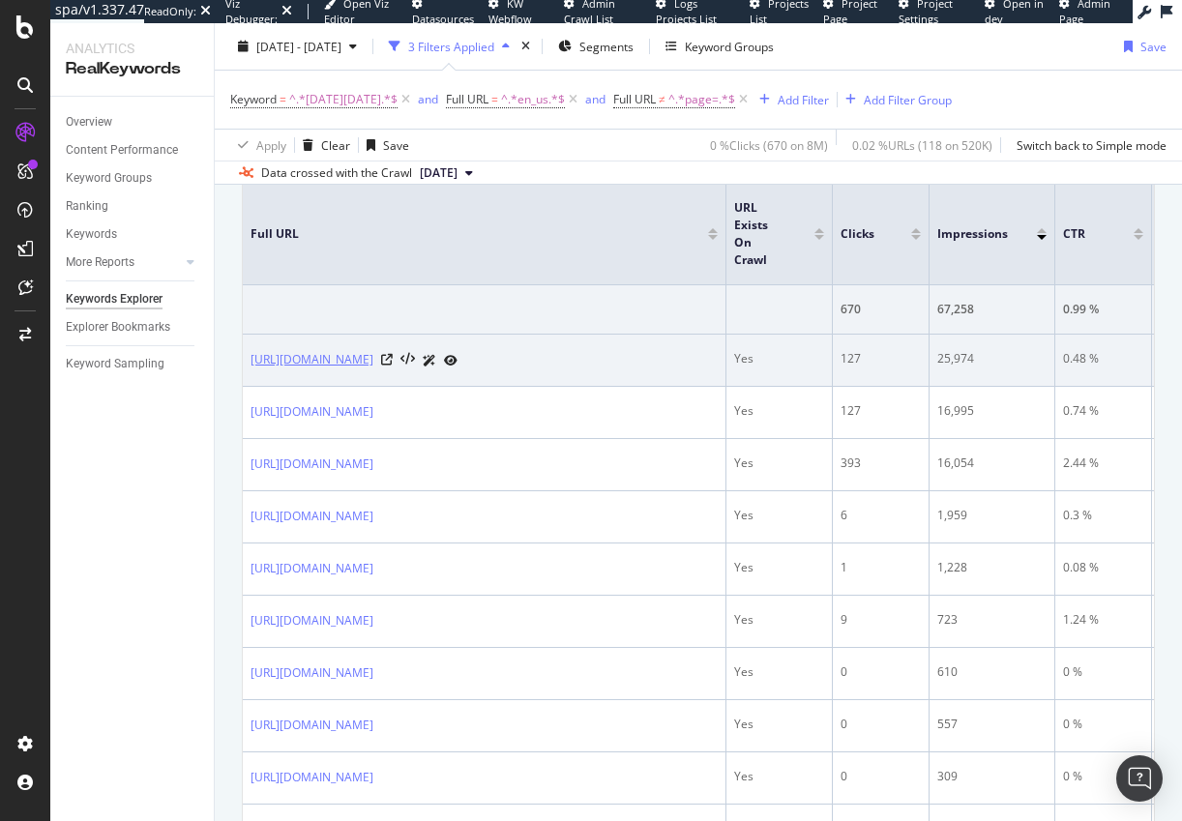
scroll to position [681, 0]
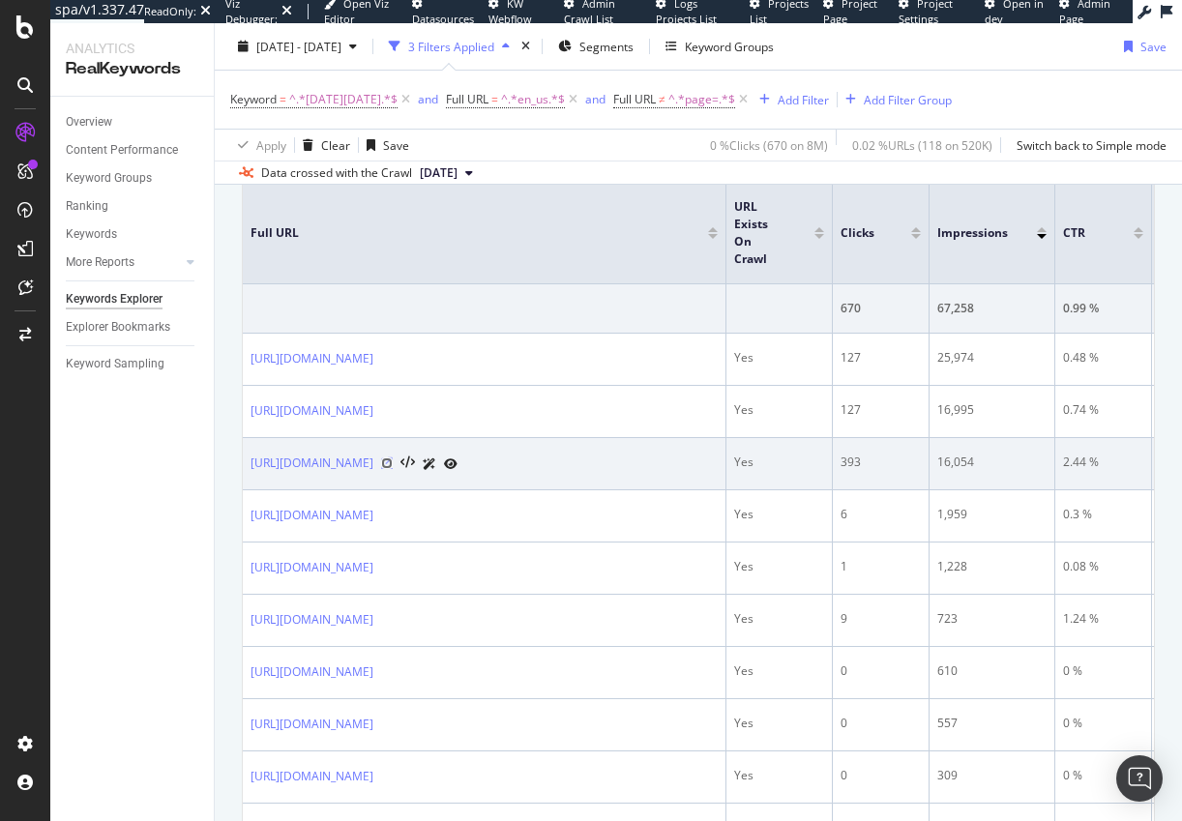
click at [393, 462] on icon at bounding box center [387, 464] width 12 height 12
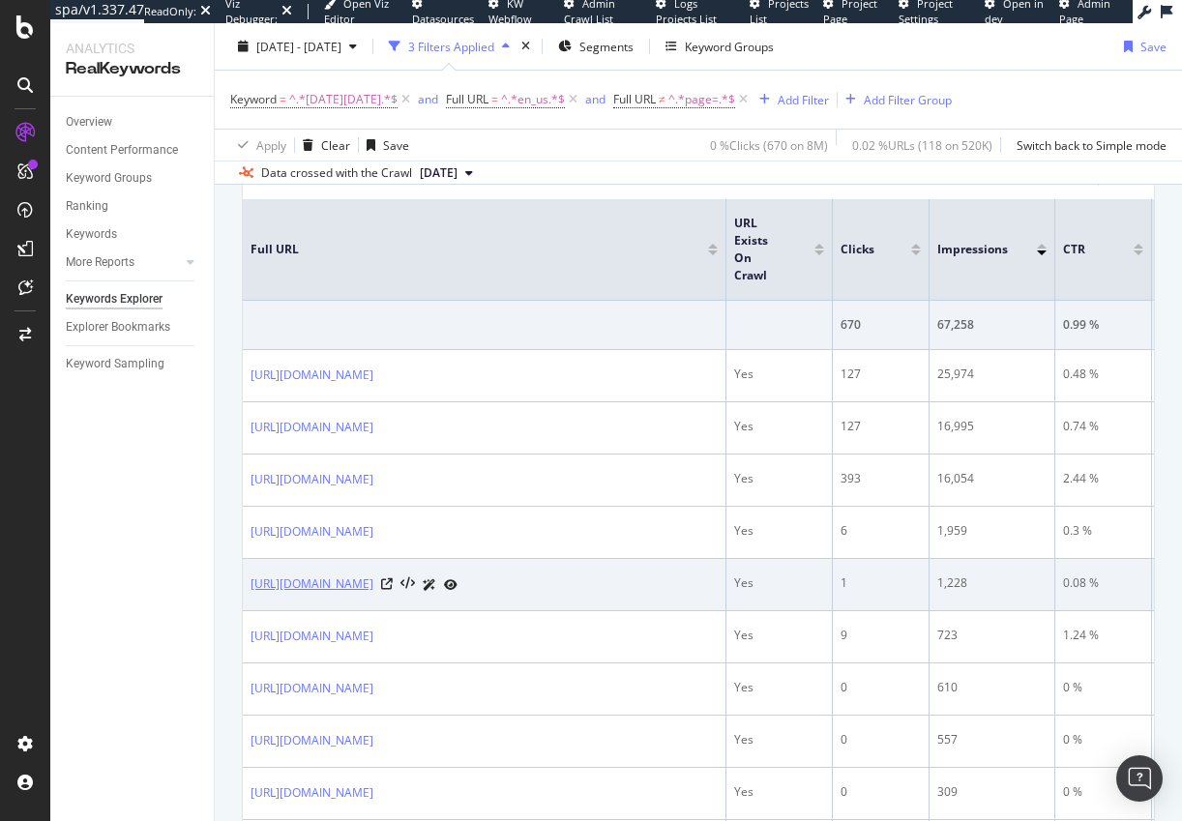
scroll to position [660, 0]
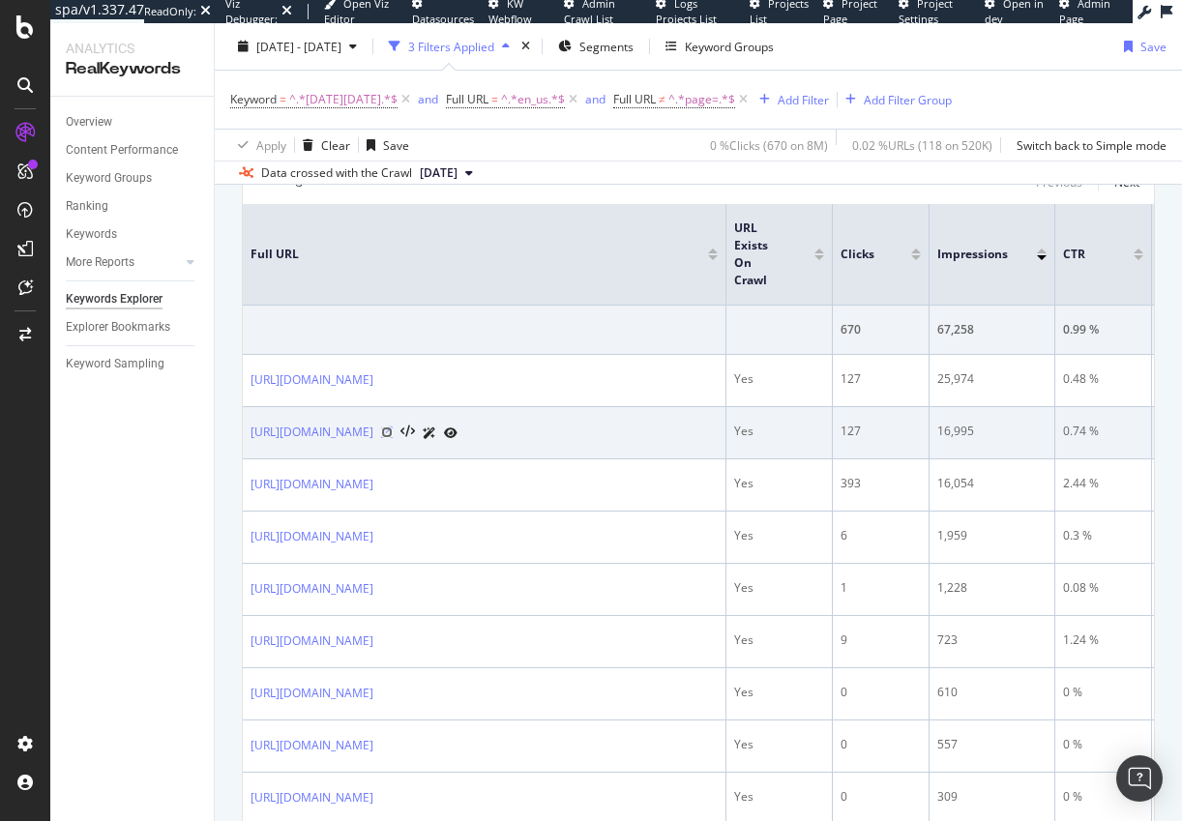
click at [393, 432] on icon at bounding box center [387, 433] width 12 height 12
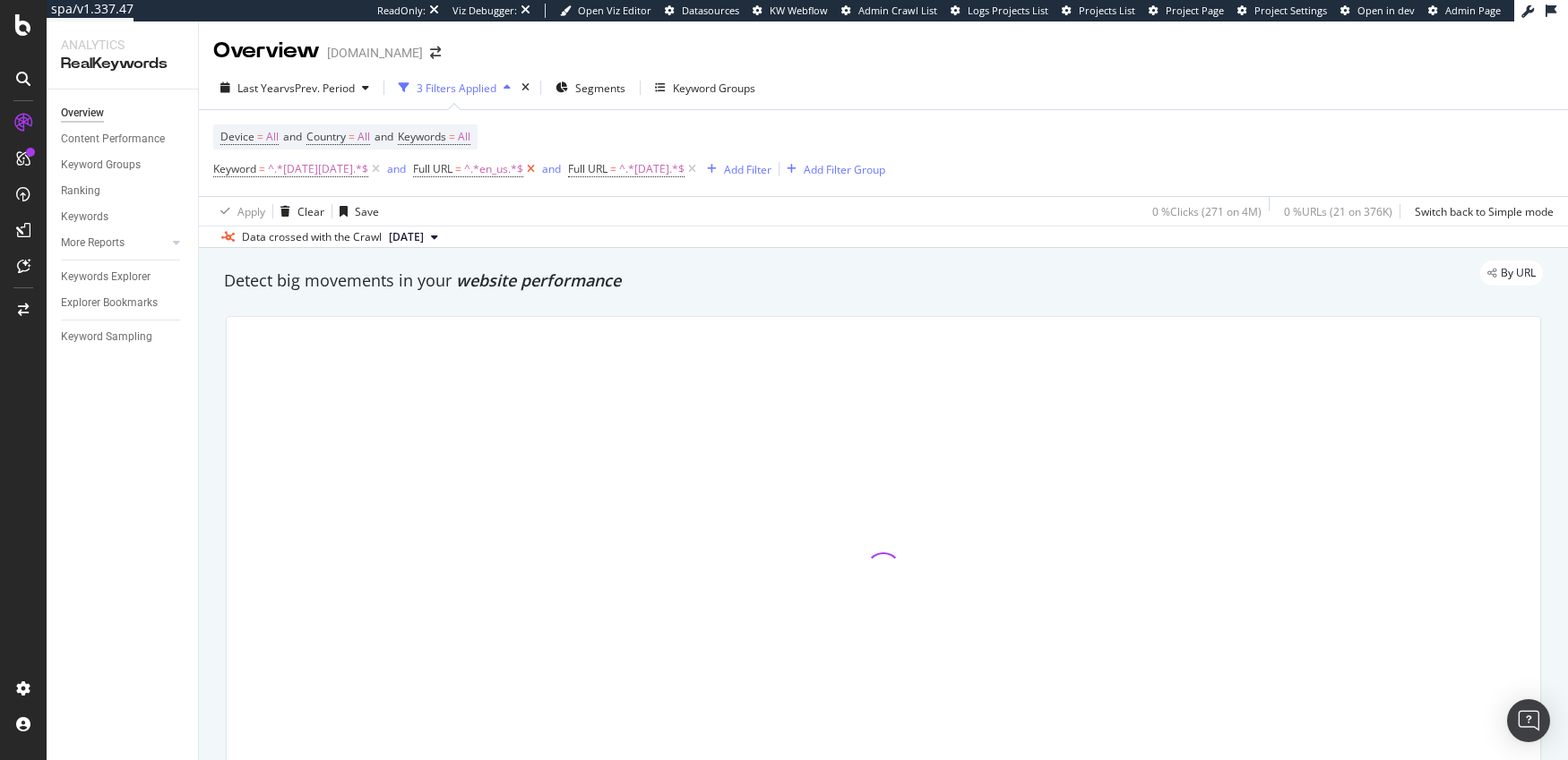
click at [523, 170] on icon at bounding box center [531, 168] width 15 height 18
click at [545, 168] on icon at bounding box center [537, 168] width 15 height 18
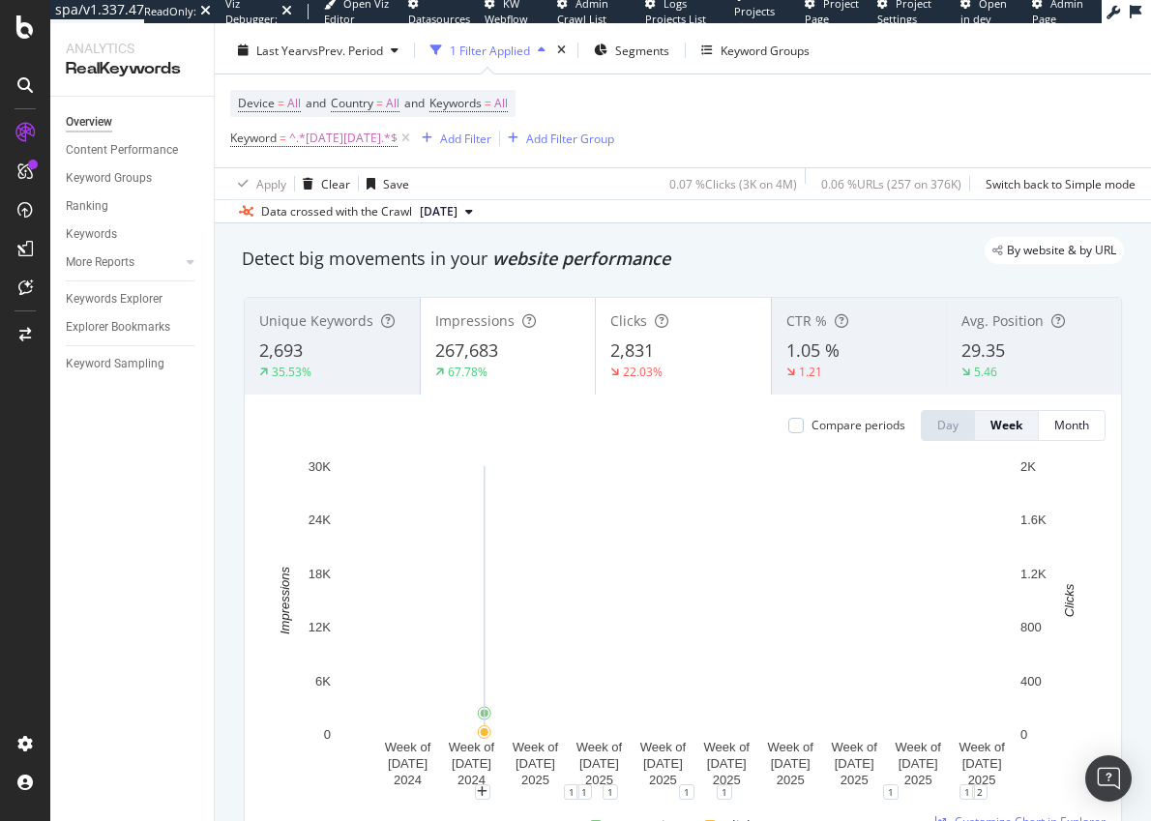
scroll to position [33, 0]
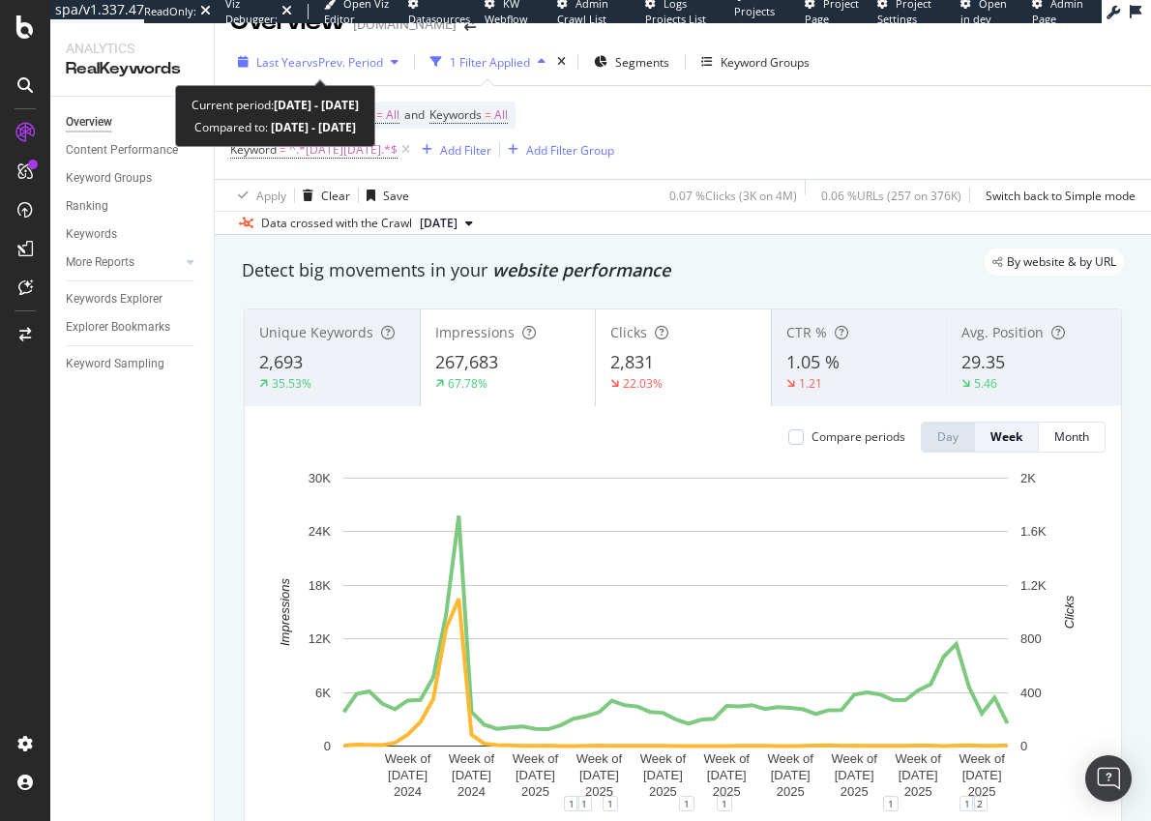
click at [315, 70] on span "vs Prev. Period" at bounding box center [345, 62] width 76 height 16
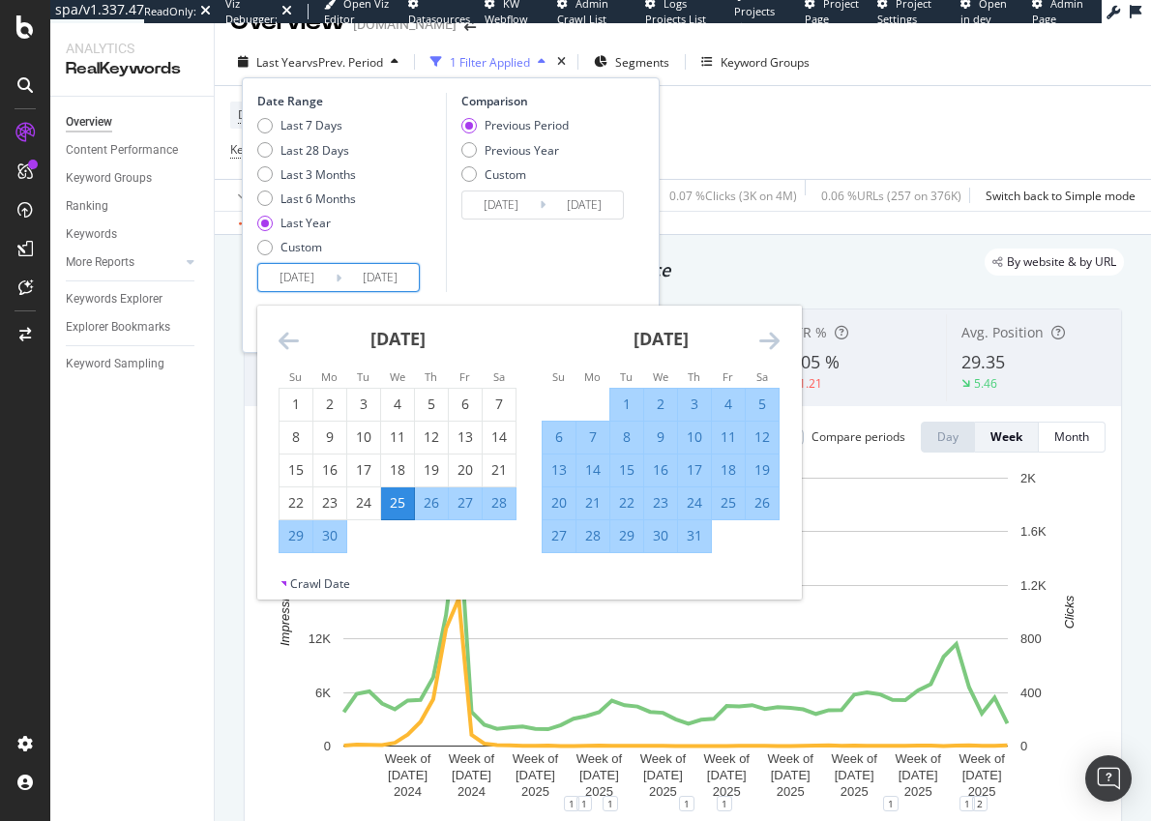
click at [291, 279] on input "[DATE]" at bounding box center [296, 277] width 77 height 27
click at [282, 339] on icon "Move backward to switch to the previous month." at bounding box center [289, 340] width 20 height 23
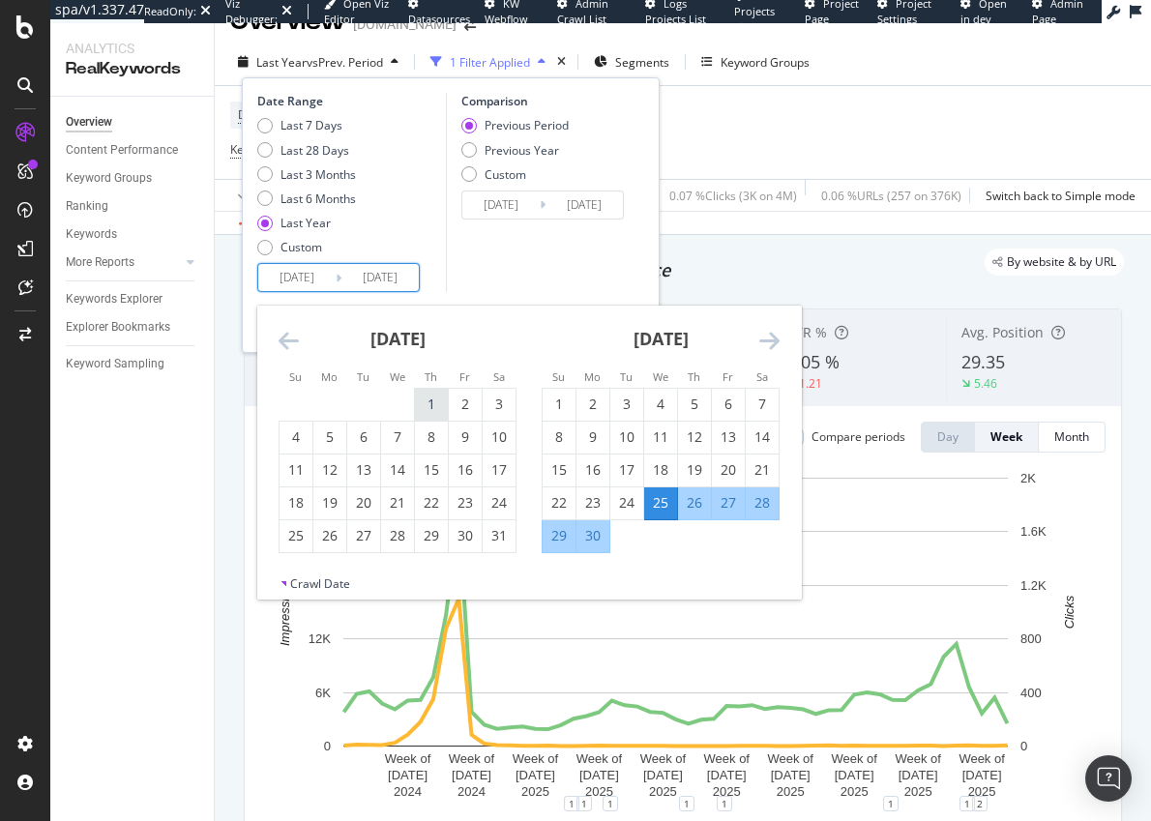
click at [424, 409] on div "1" at bounding box center [431, 404] width 33 height 19
type input "[DATE]"
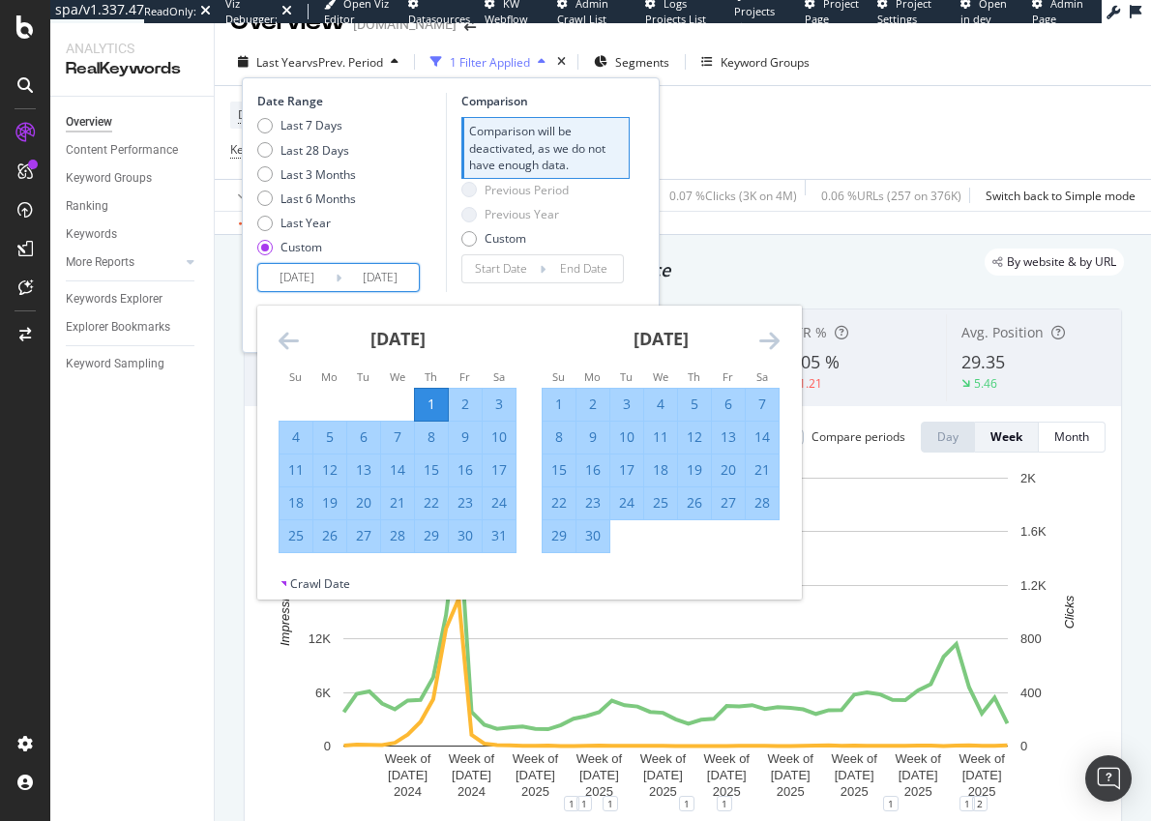
click at [528, 295] on div "Date Range Last 7 Days Last 28 Days Last 3 Months Last 6 Months Last Year Custo…" at bounding box center [451, 215] width 418 height 276
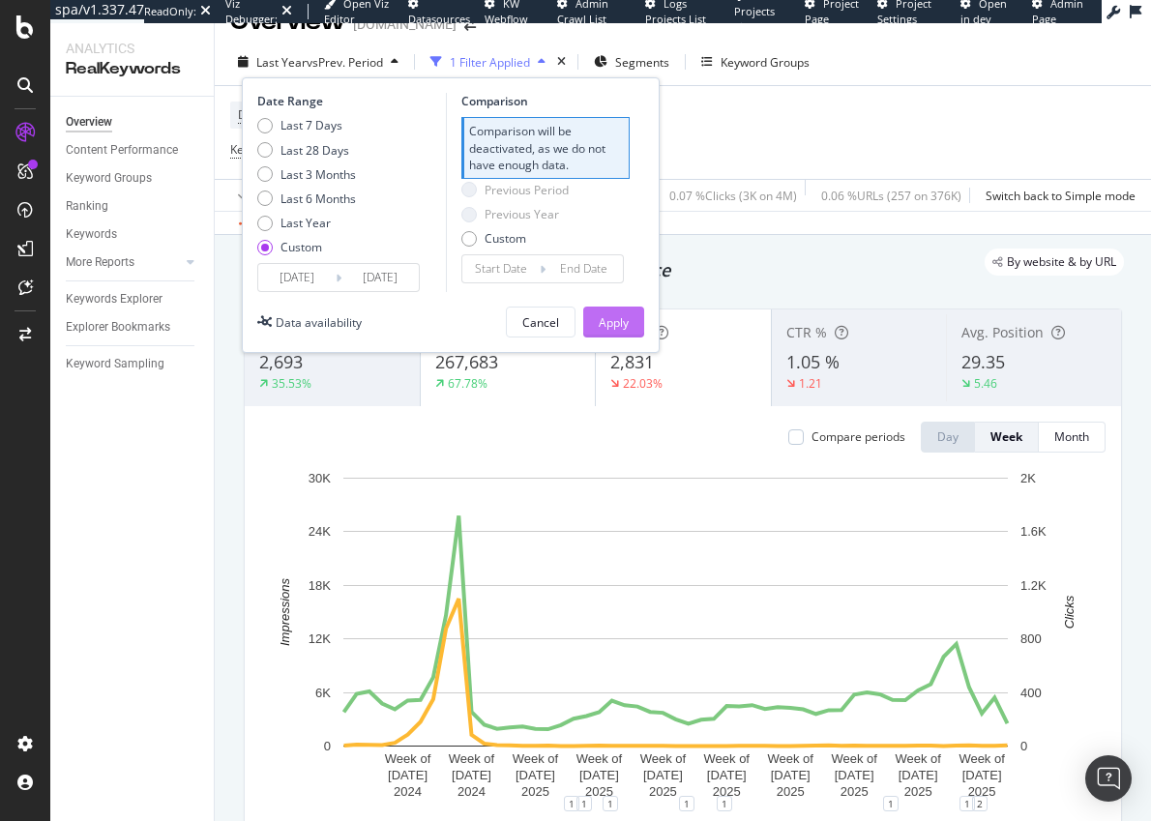
click at [618, 313] on div "Apply" at bounding box center [614, 322] width 30 height 29
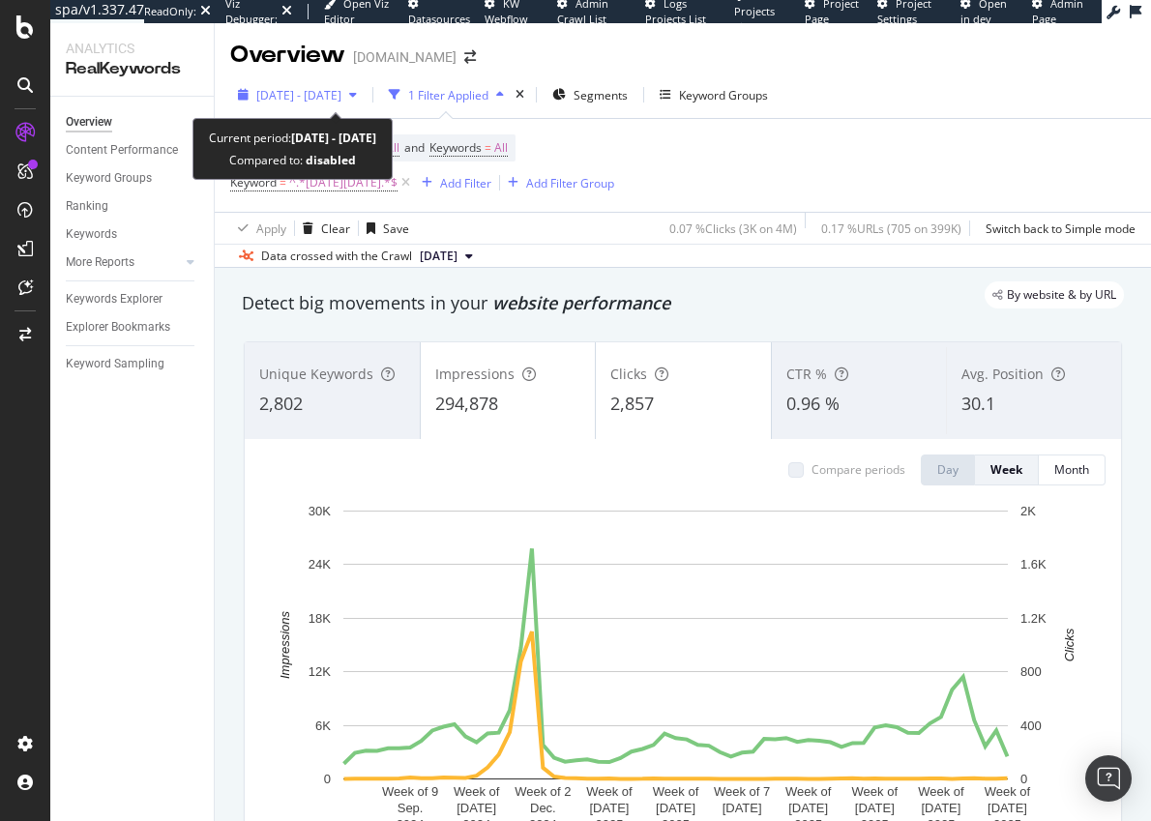
click at [341, 95] on span "[DATE] - [DATE]" at bounding box center [298, 95] width 85 height 16
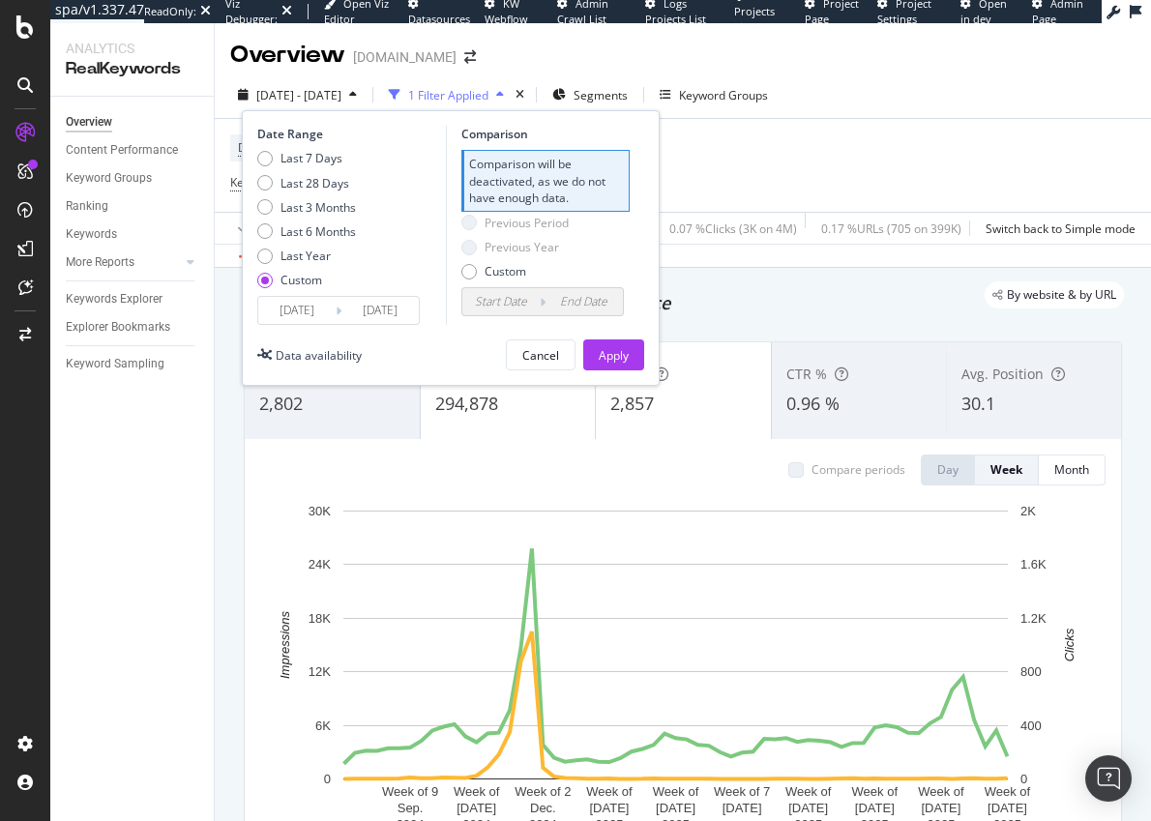
click at [321, 308] on input "2024/08/01" at bounding box center [296, 310] width 77 height 27
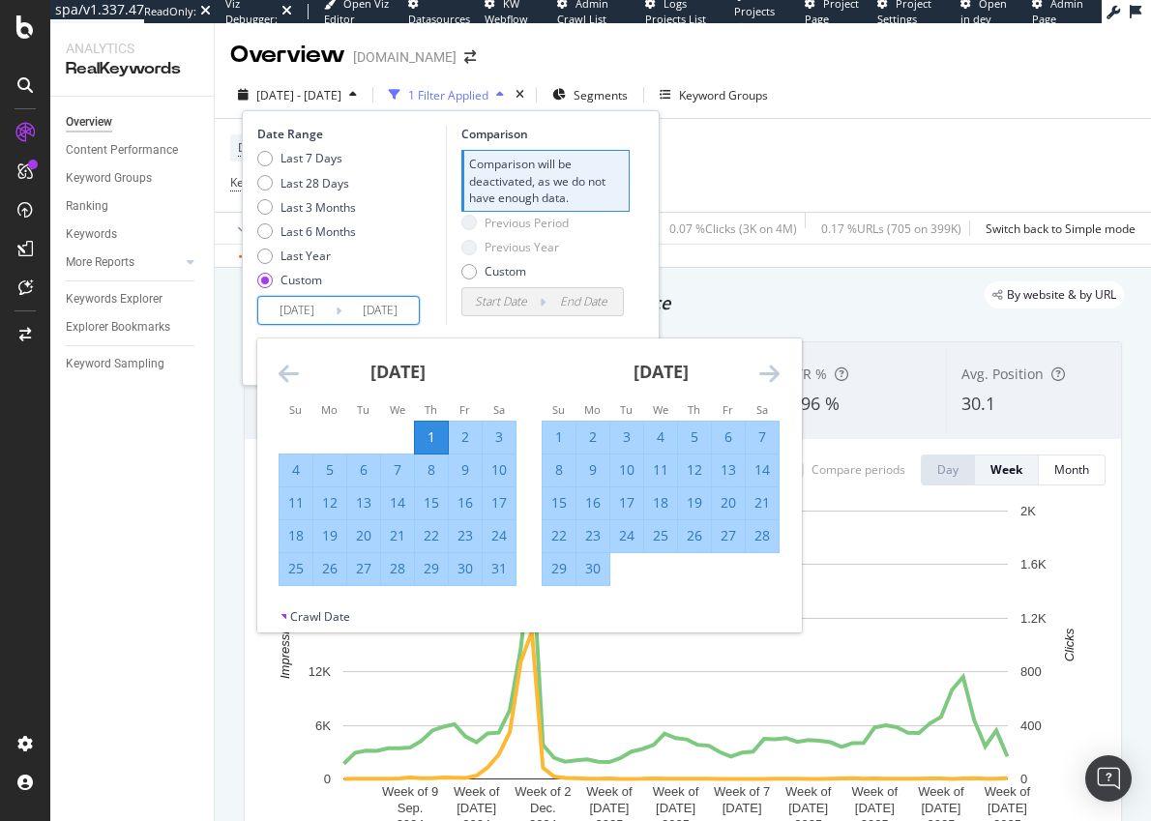
click at [284, 375] on icon "Move backward to switch to the previous month." at bounding box center [289, 373] width 20 height 23
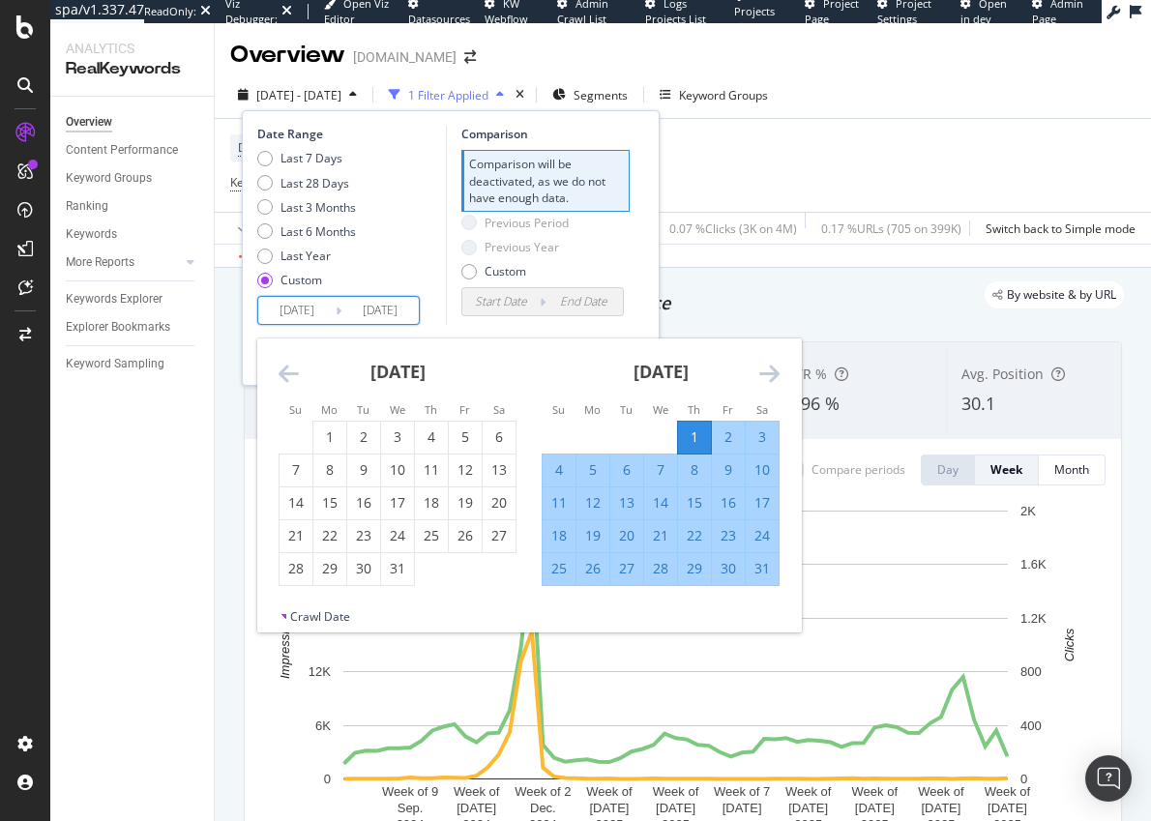
click at [284, 375] on icon "Move backward to switch to the previous month." at bounding box center [289, 373] width 20 height 23
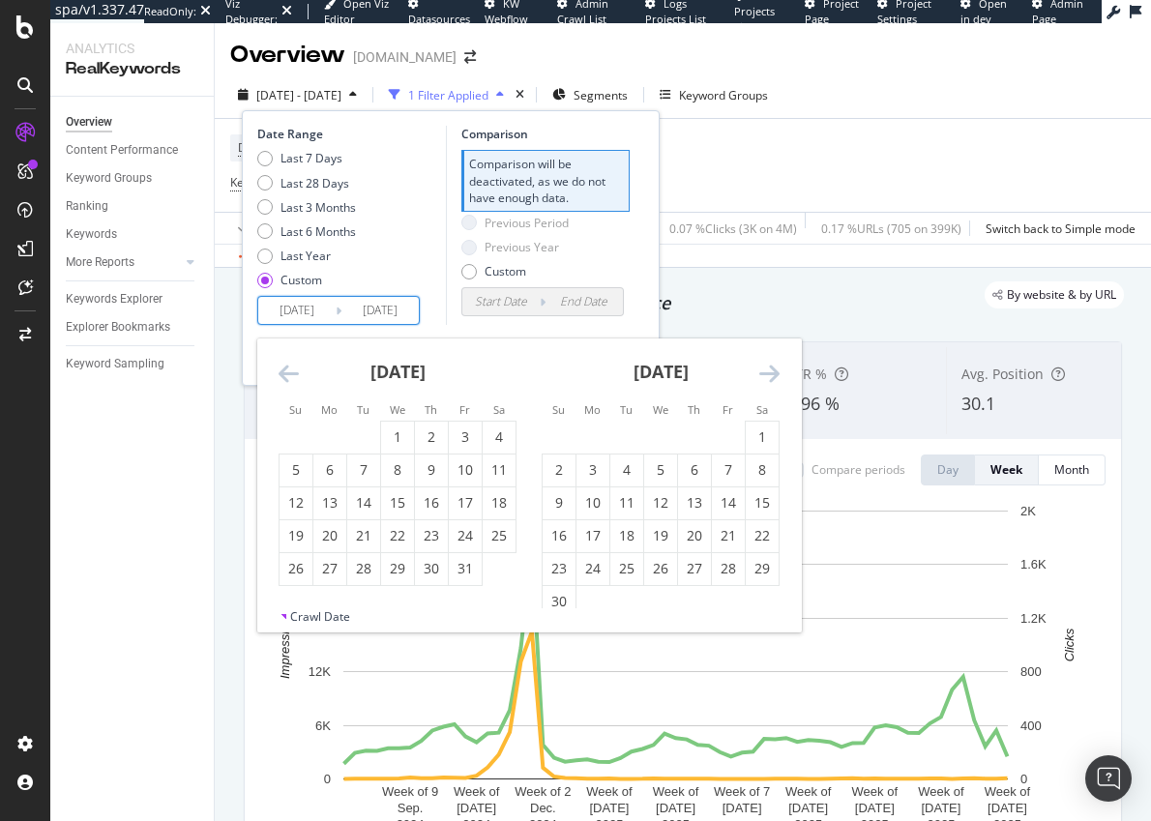
click at [284, 375] on icon "Move backward to switch to the previous month." at bounding box center [289, 373] width 20 height 23
click at [340, 434] on div "1" at bounding box center [329, 437] width 33 height 19
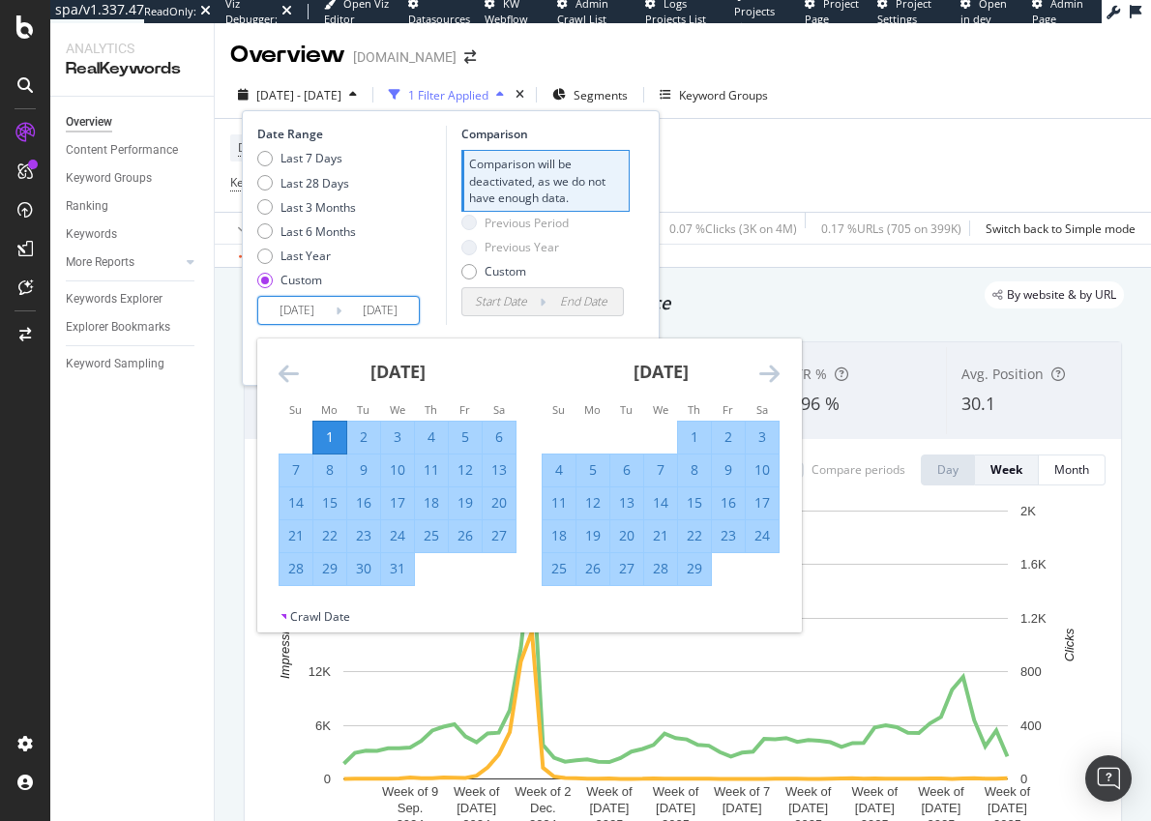
type input "2024/01/01"
click at [453, 334] on div "Date Range Last 7 Days Last 28 Days Last 3 Months Last 6 Months Last Year Custo…" at bounding box center [451, 248] width 418 height 276
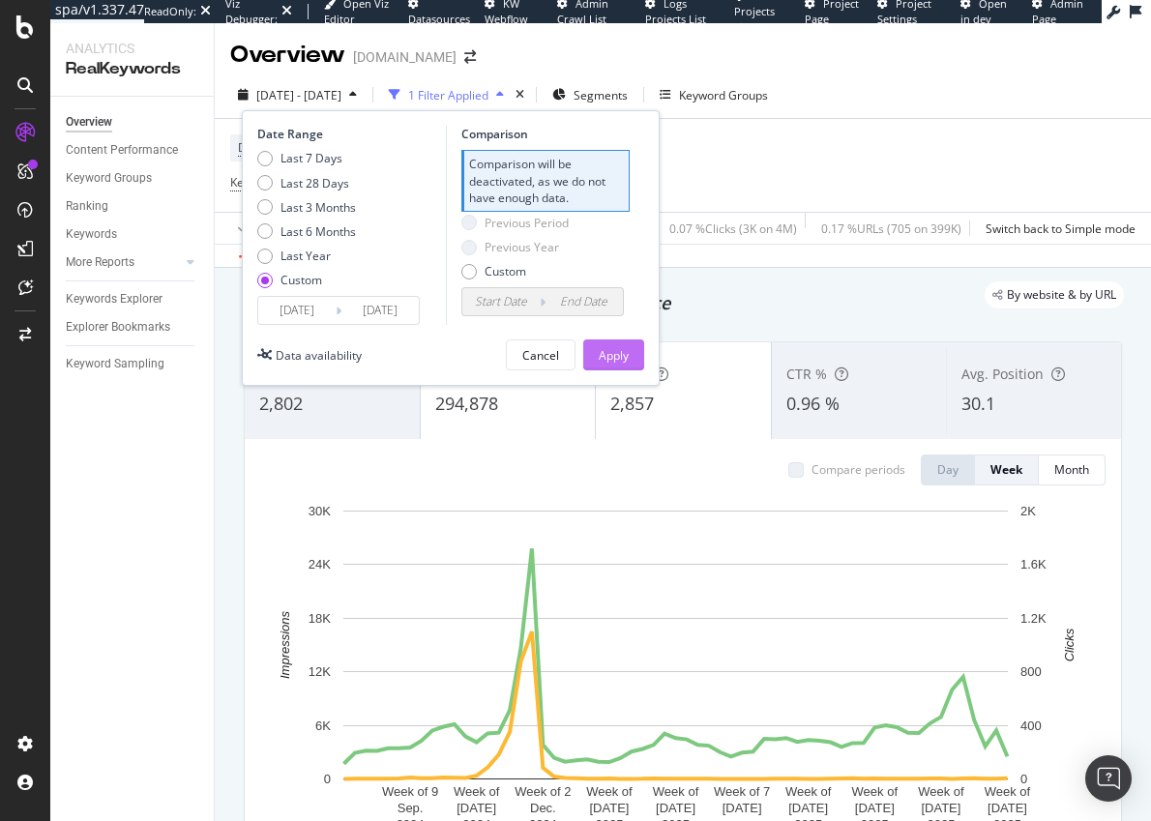
click at [602, 357] on div "Apply" at bounding box center [614, 355] width 30 height 16
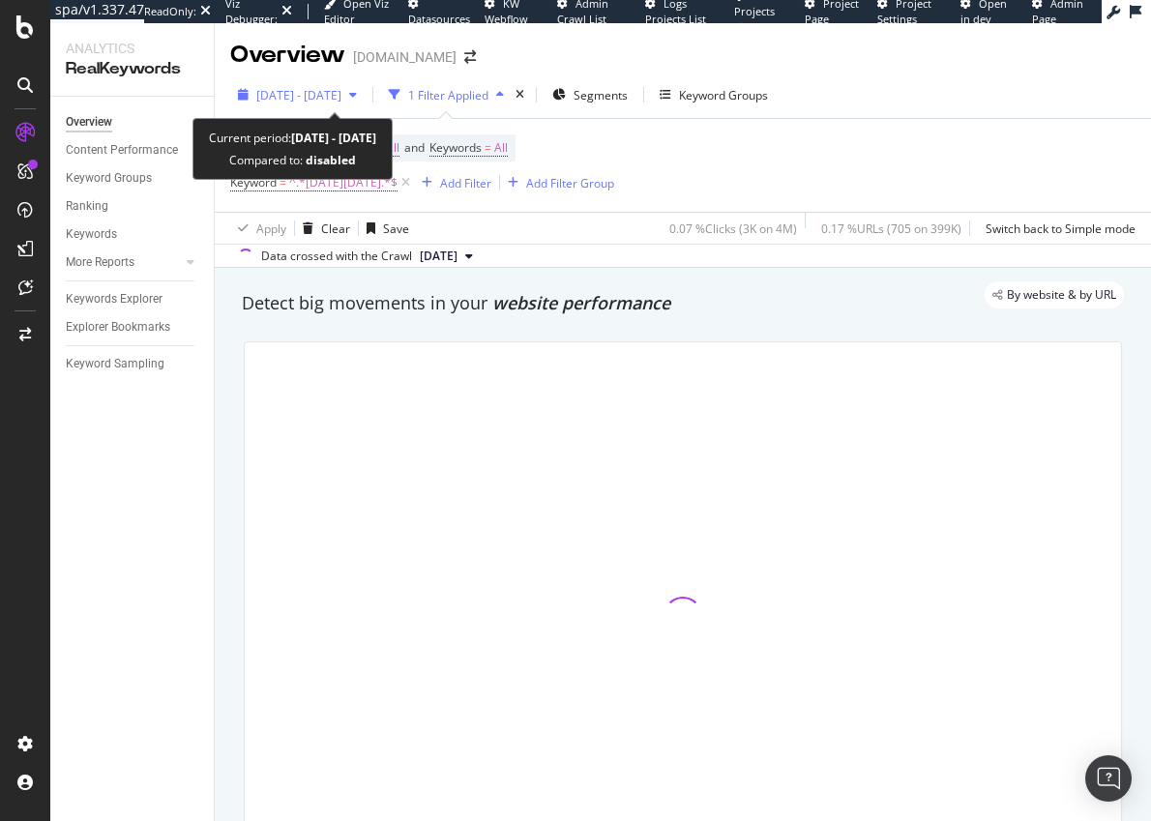
click at [289, 89] on span "2024 Jan. 1st - 2025 Sep. 24th" at bounding box center [298, 95] width 85 height 16
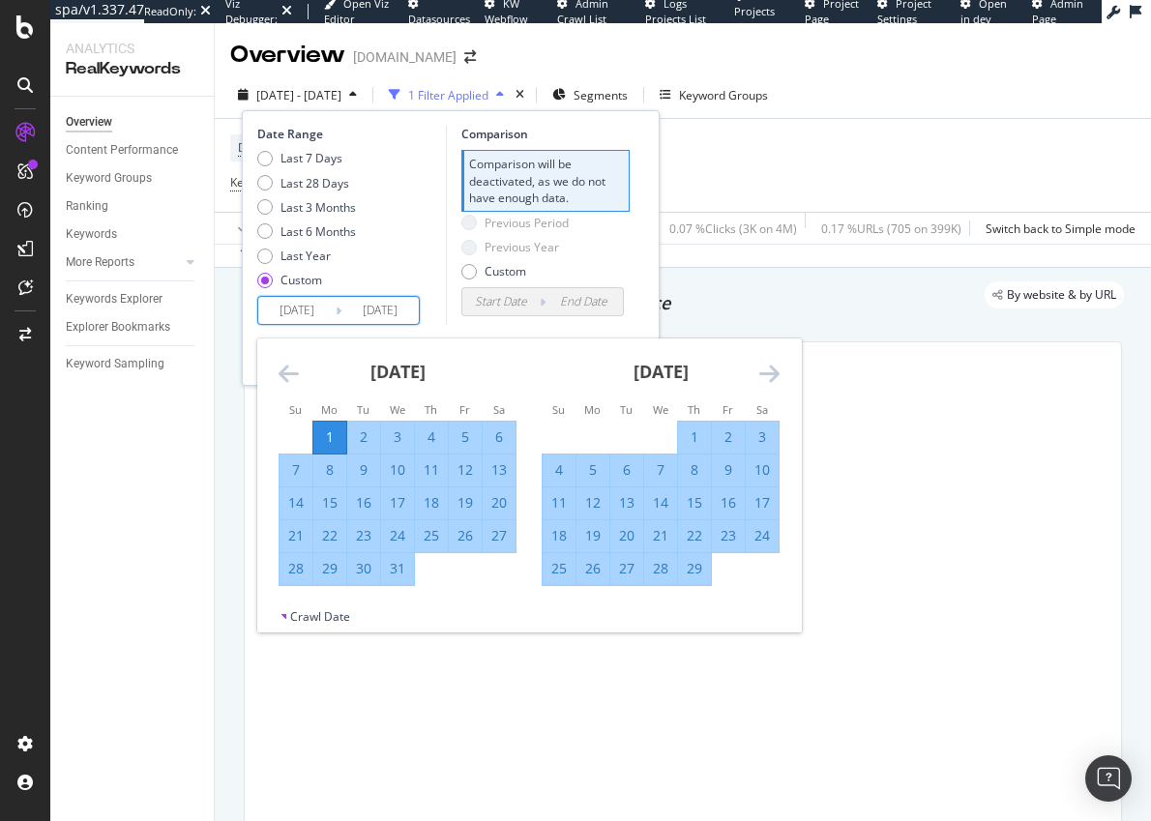
click at [274, 309] on input "2024/01/01" at bounding box center [296, 310] width 77 height 27
click at [276, 372] on div "January 2024 1 2 3 4 5 6 7 8 9 10 11 12 13 14 15 16 17 18 19 20 21 22 23 24 25 …" at bounding box center [397, 463] width 263 height 248
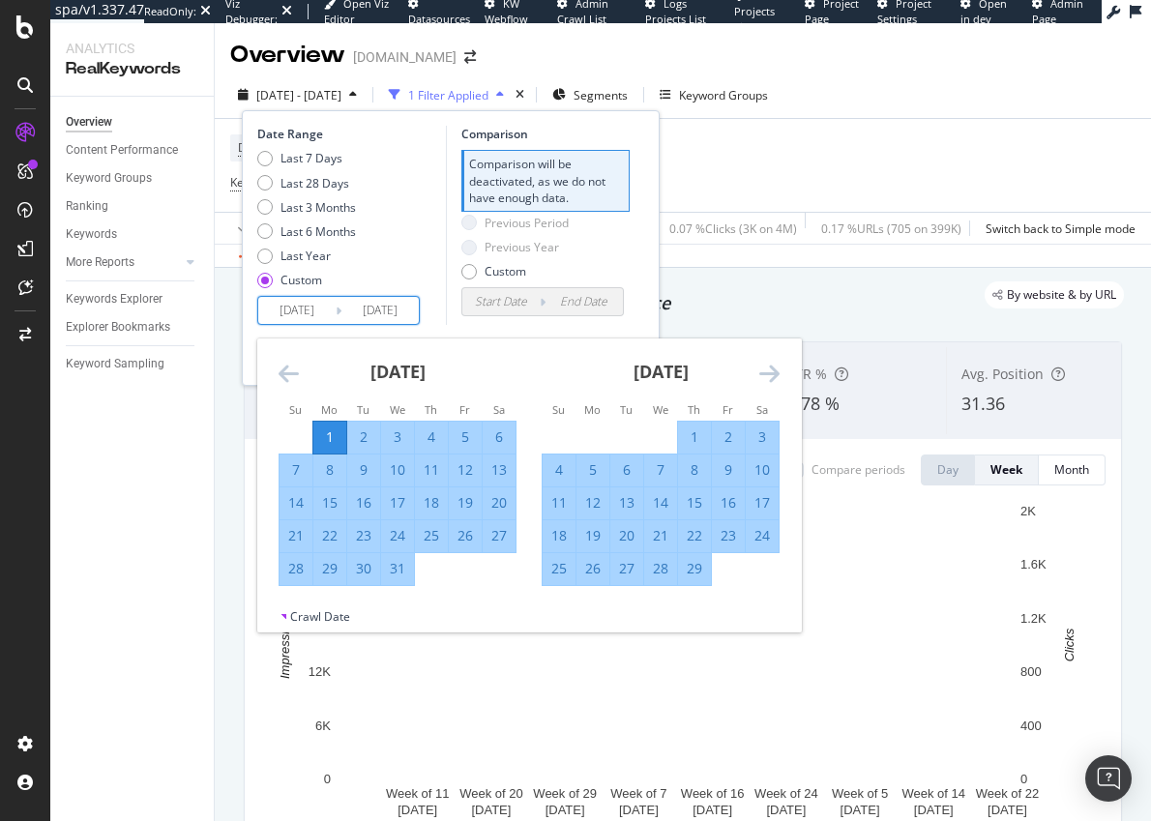
click at [286, 371] on icon "Move backward to switch to the previous month." at bounding box center [289, 373] width 20 height 23
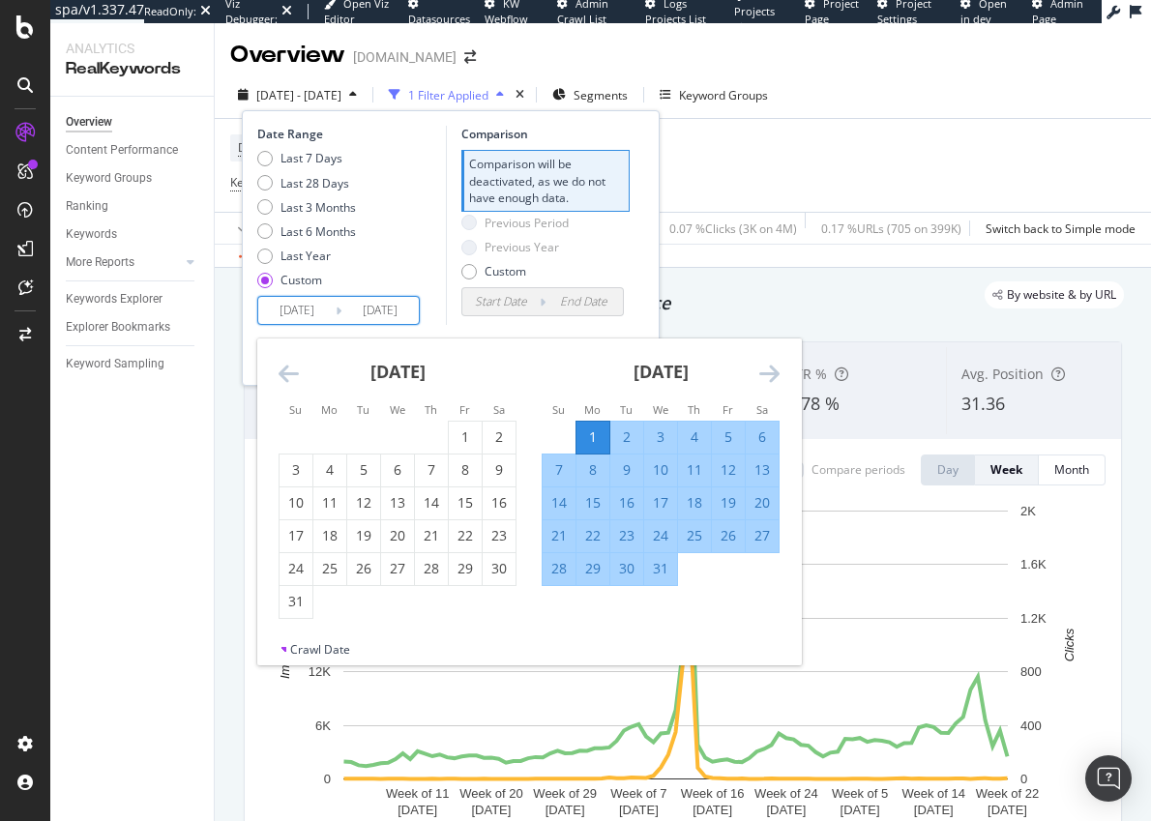
click at [286, 371] on icon "Move backward to switch to the previous month." at bounding box center [289, 373] width 20 height 23
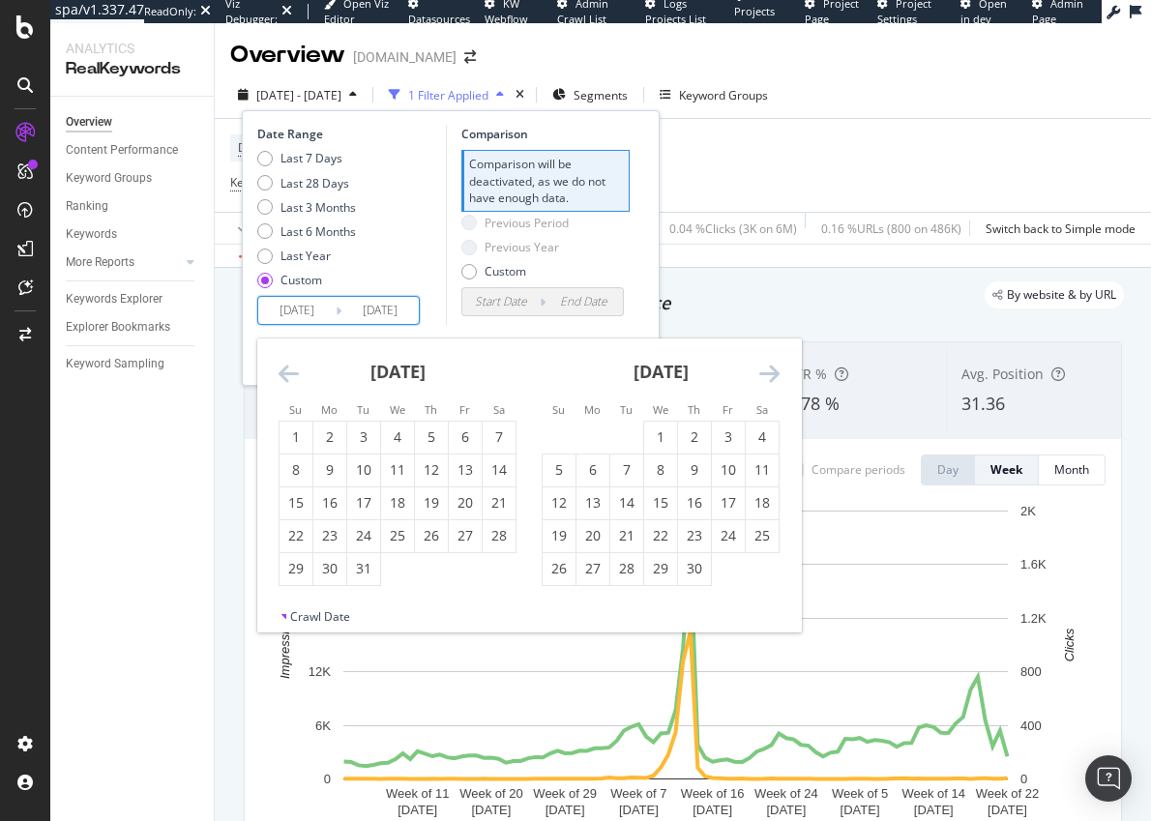
click at [286, 371] on icon "Move backward to switch to the previous month." at bounding box center [289, 373] width 20 height 23
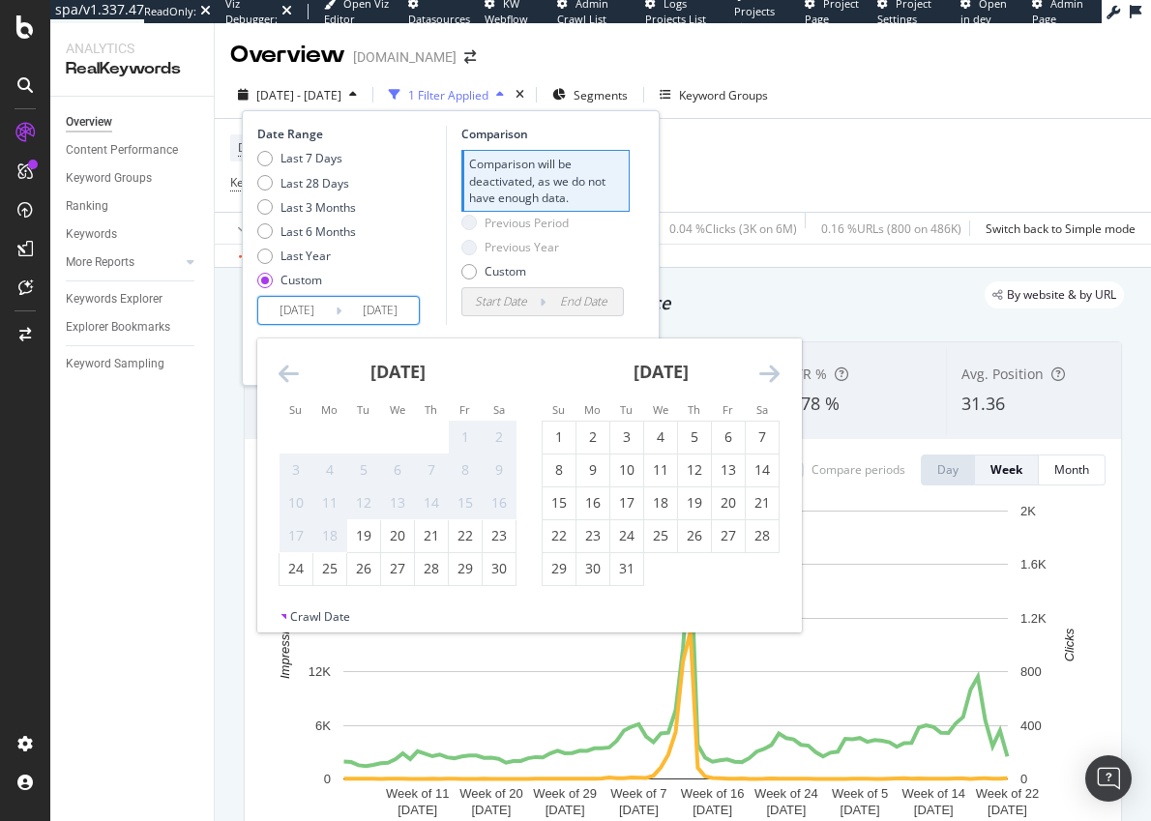
click at [286, 371] on icon "Move backward to switch to the previous month." at bounding box center [289, 373] width 20 height 23
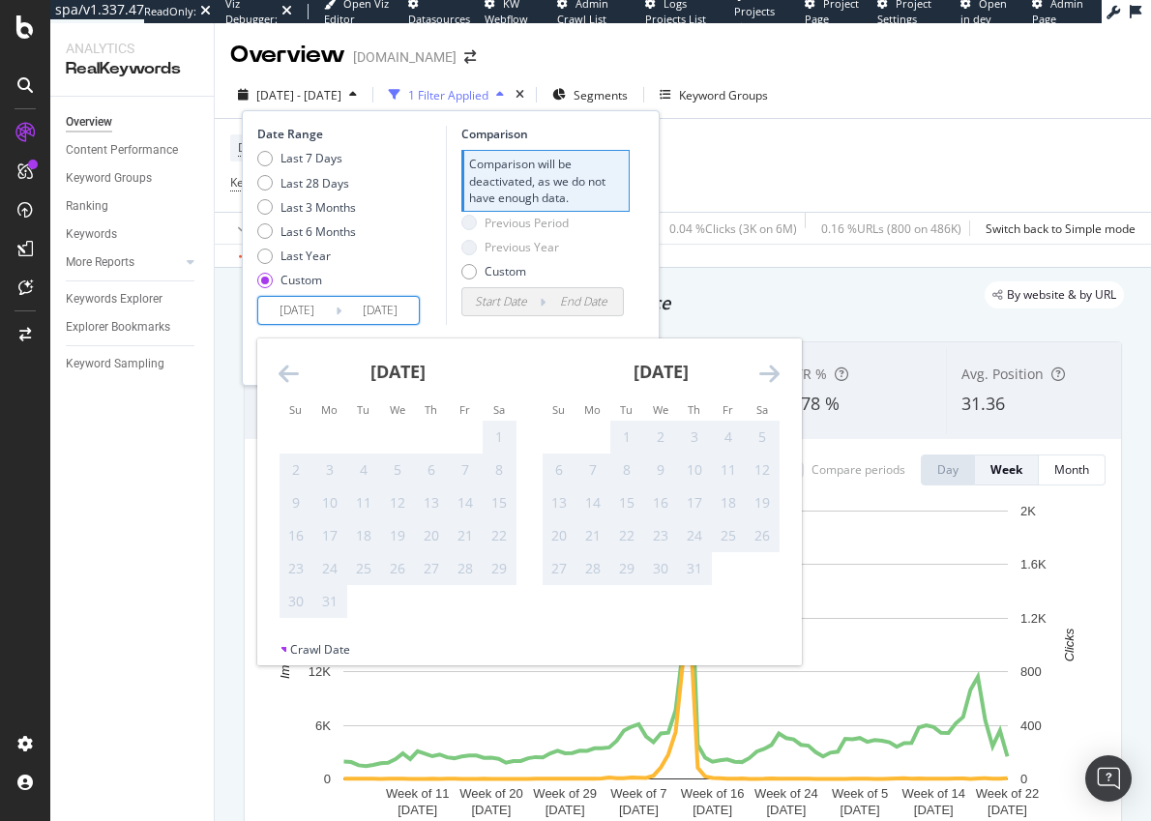
click at [775, 371] on icon "Move forward to switch to the next month." at bounding box center [770, 373] width 20 height 23
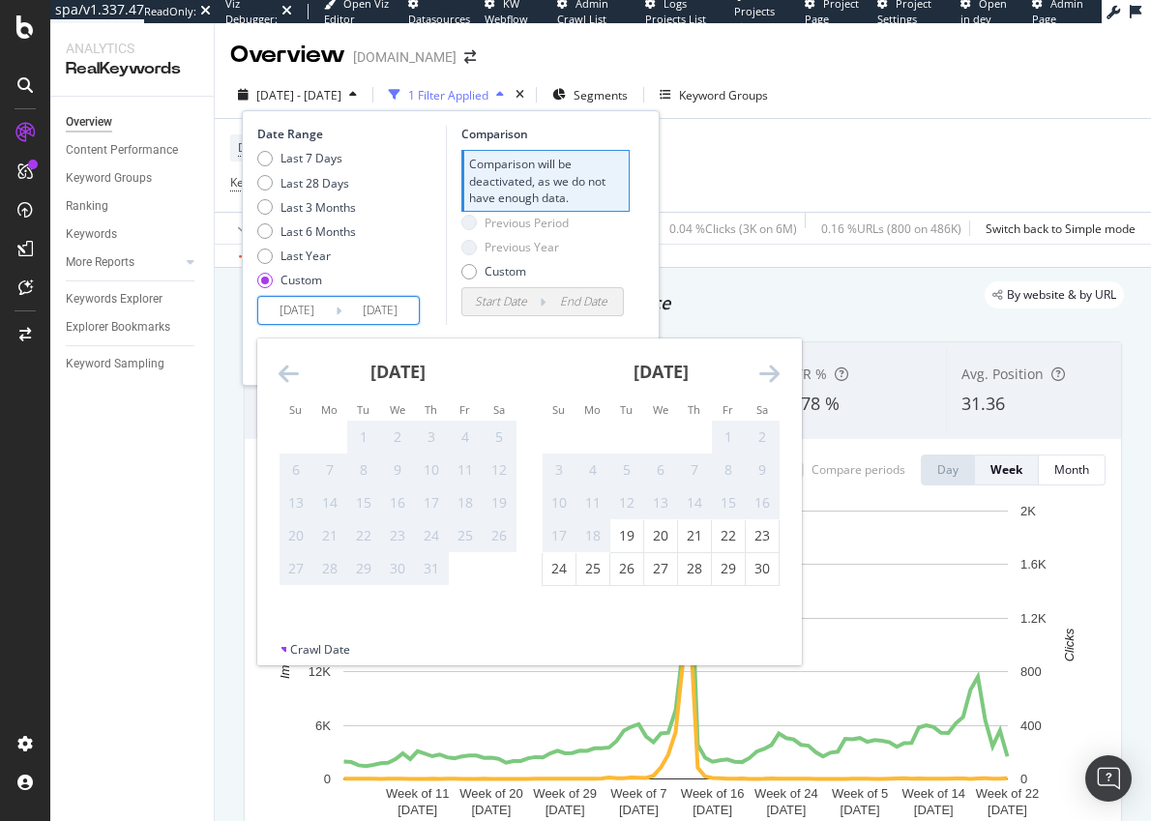
click at [775, 371] on icon "Move forward to switch to the next month." at bounding box center [770, 373] width 20 height 23
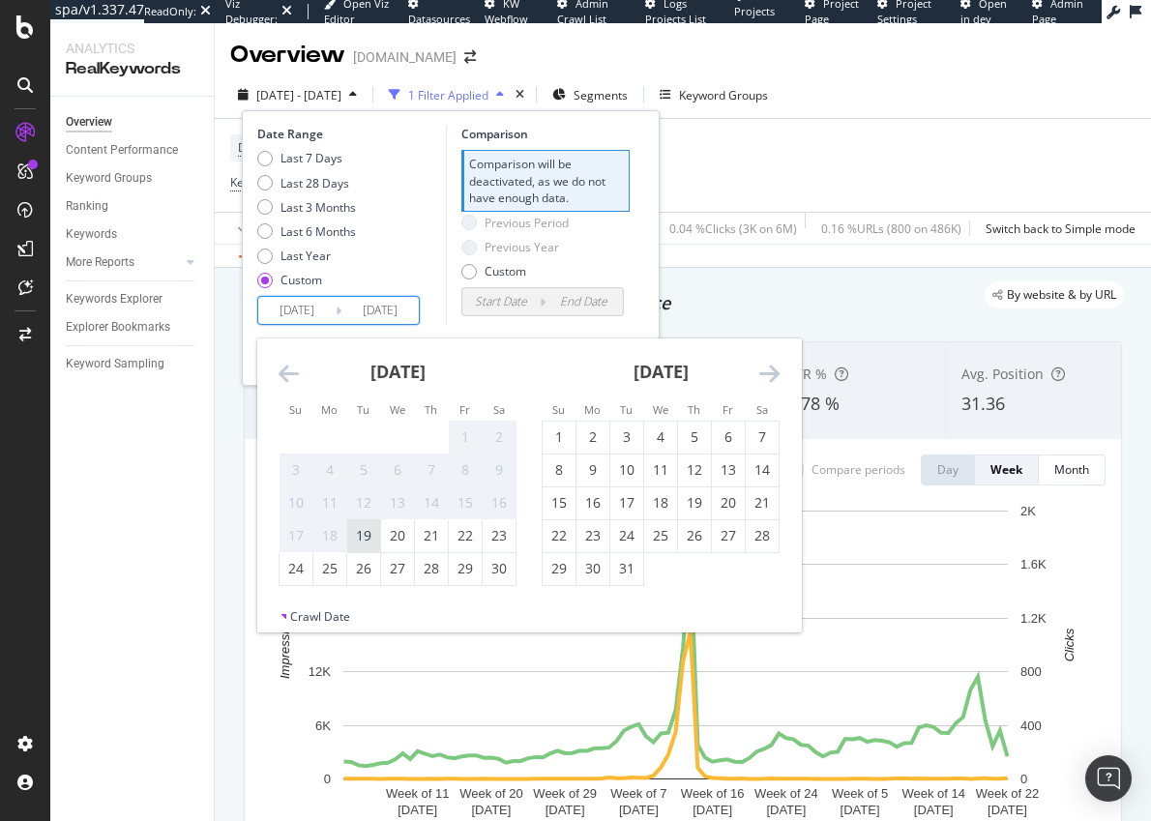
click at [370, 531] on div "19" at bounding box center [363, 535] width 33 height 19
type input "2023/09/19"
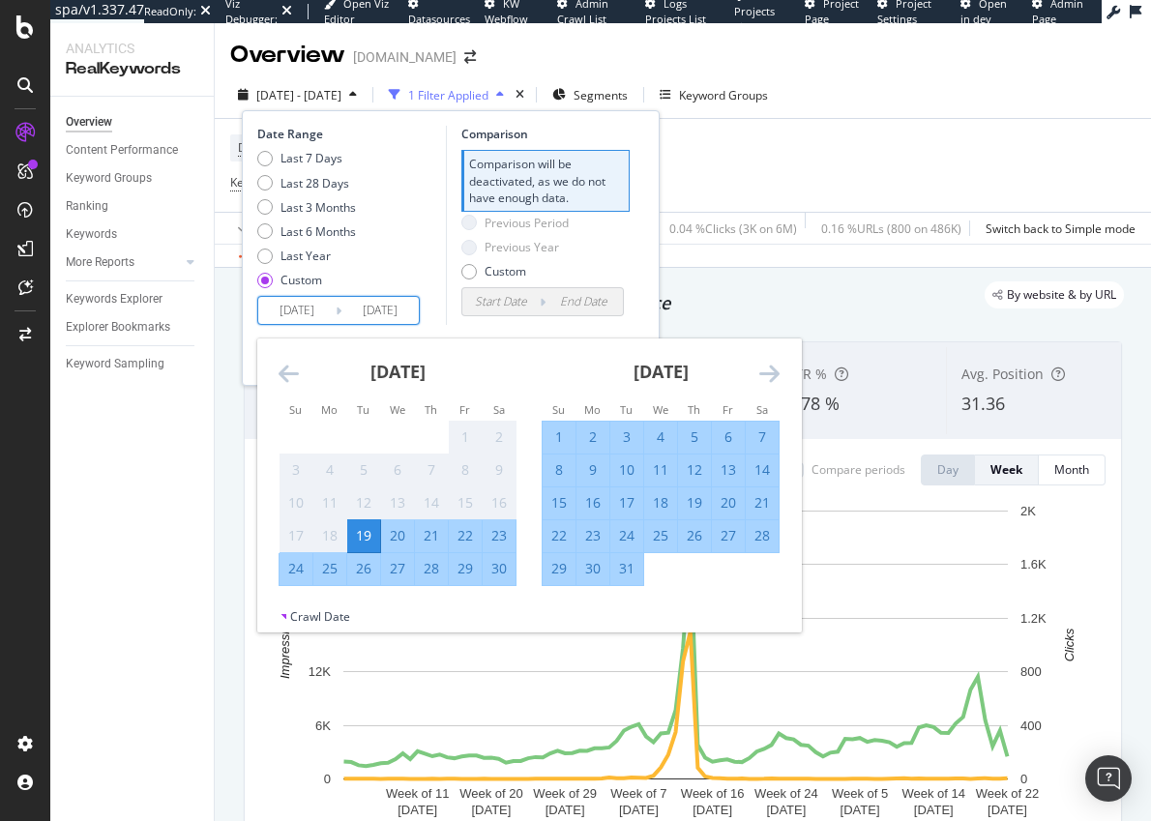
click at [543, 325] on div "Date Range Last 7 Days Last 28 Days Last 3 Months Last 6 Months Last Year Custo…" at bounding box center [451, 248] width 418 height 276
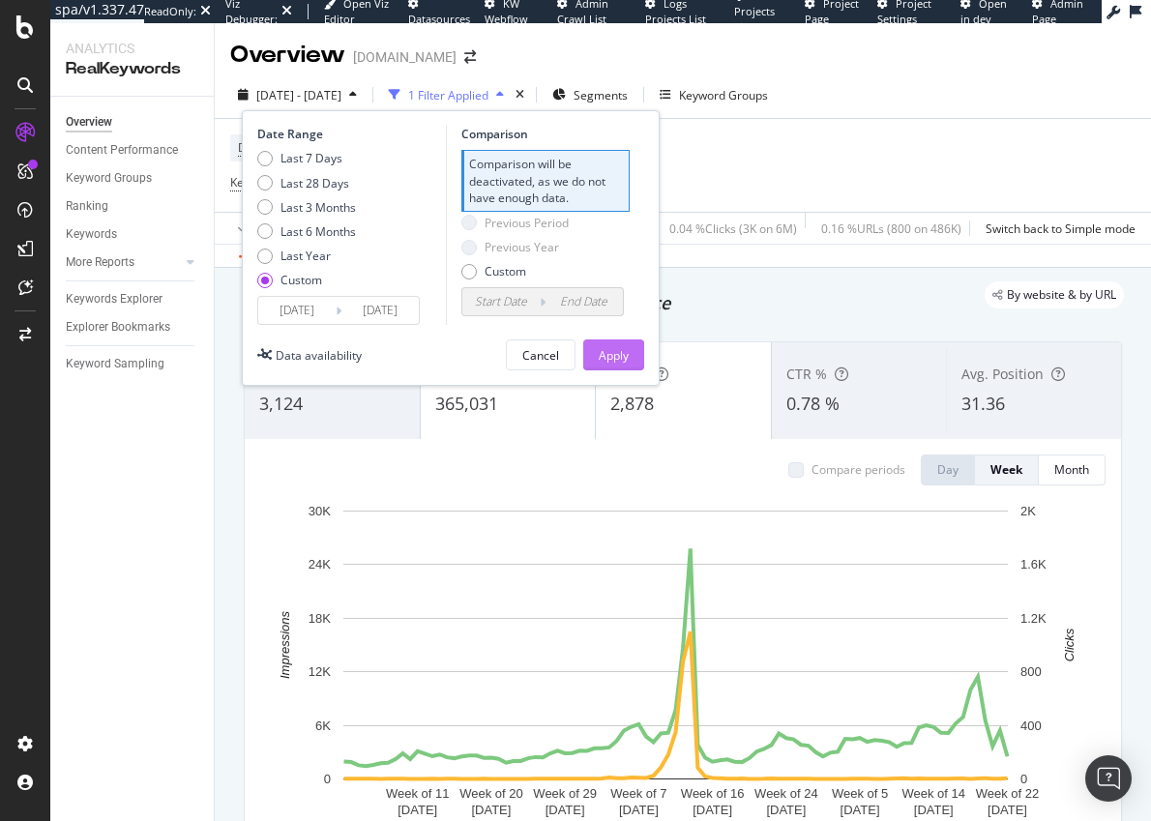
click at [597, 350] on button "Apply" at bounding box center [613, 355] width 61 height 31
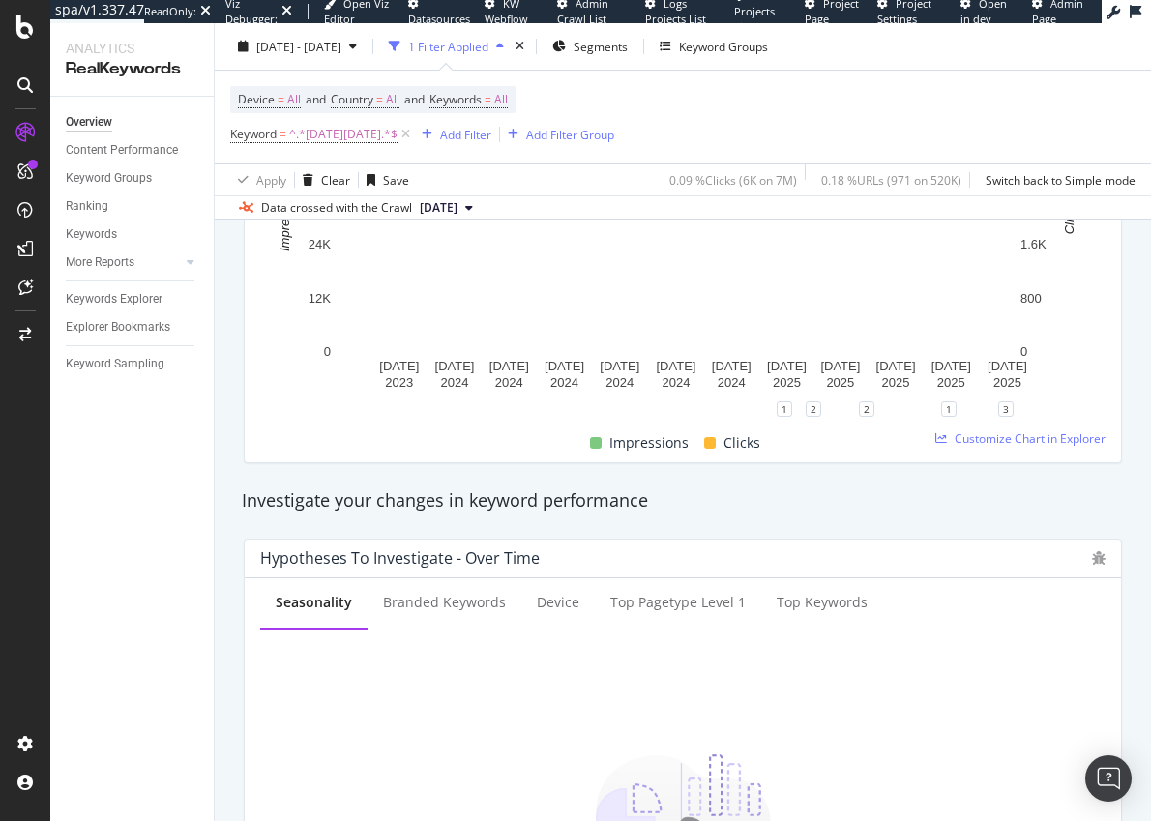
scroll to position [393, 0]
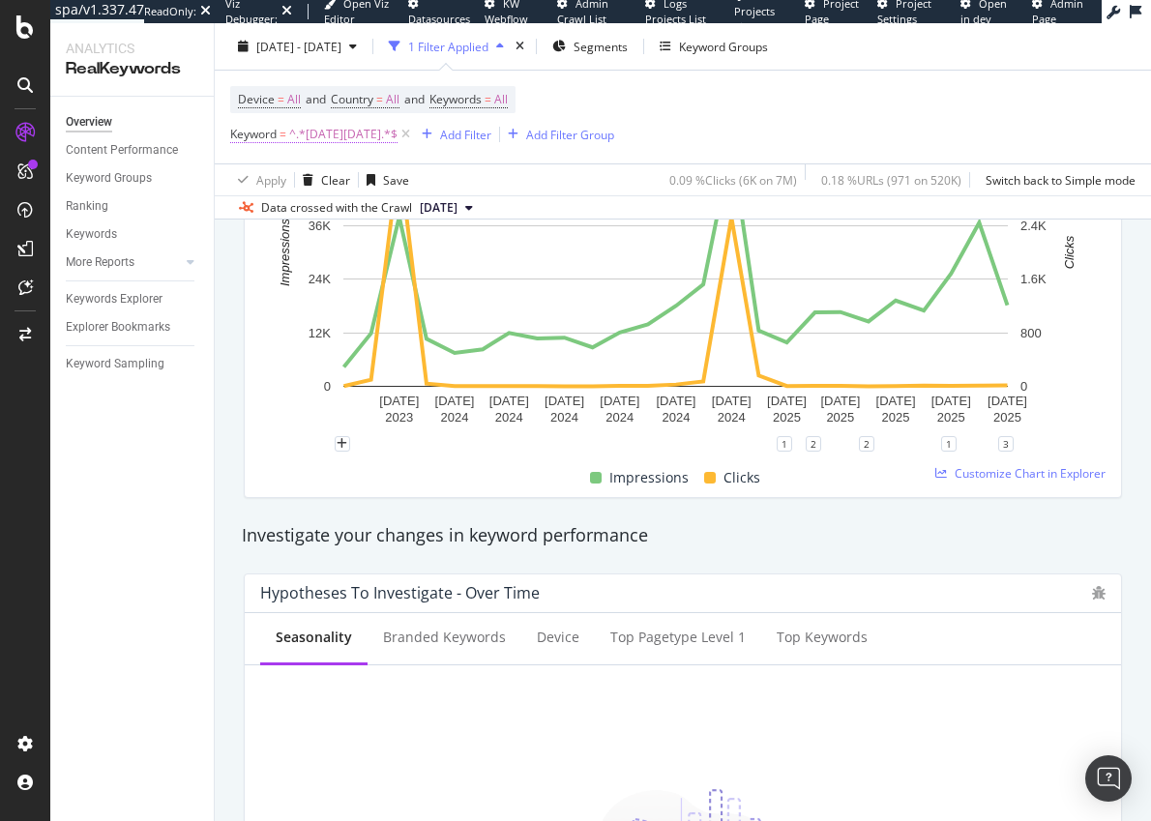
click at [313, 139] on span "^.*black friday.*$" at bounding box center [343, 134] width 108 height 27
click at [306, 458] on div "1 2 2 1 3" at bounding box center [683, 451] width 846 height 15
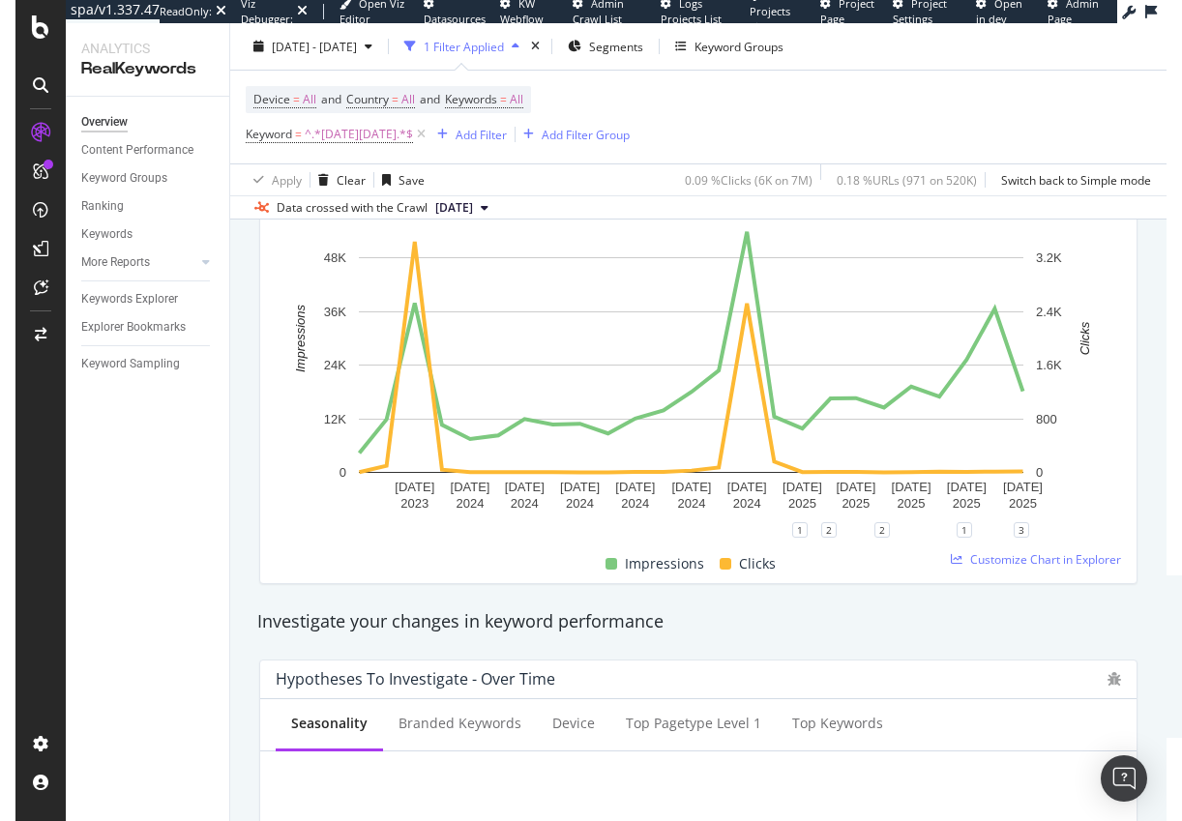
scroll to position [272, 0]
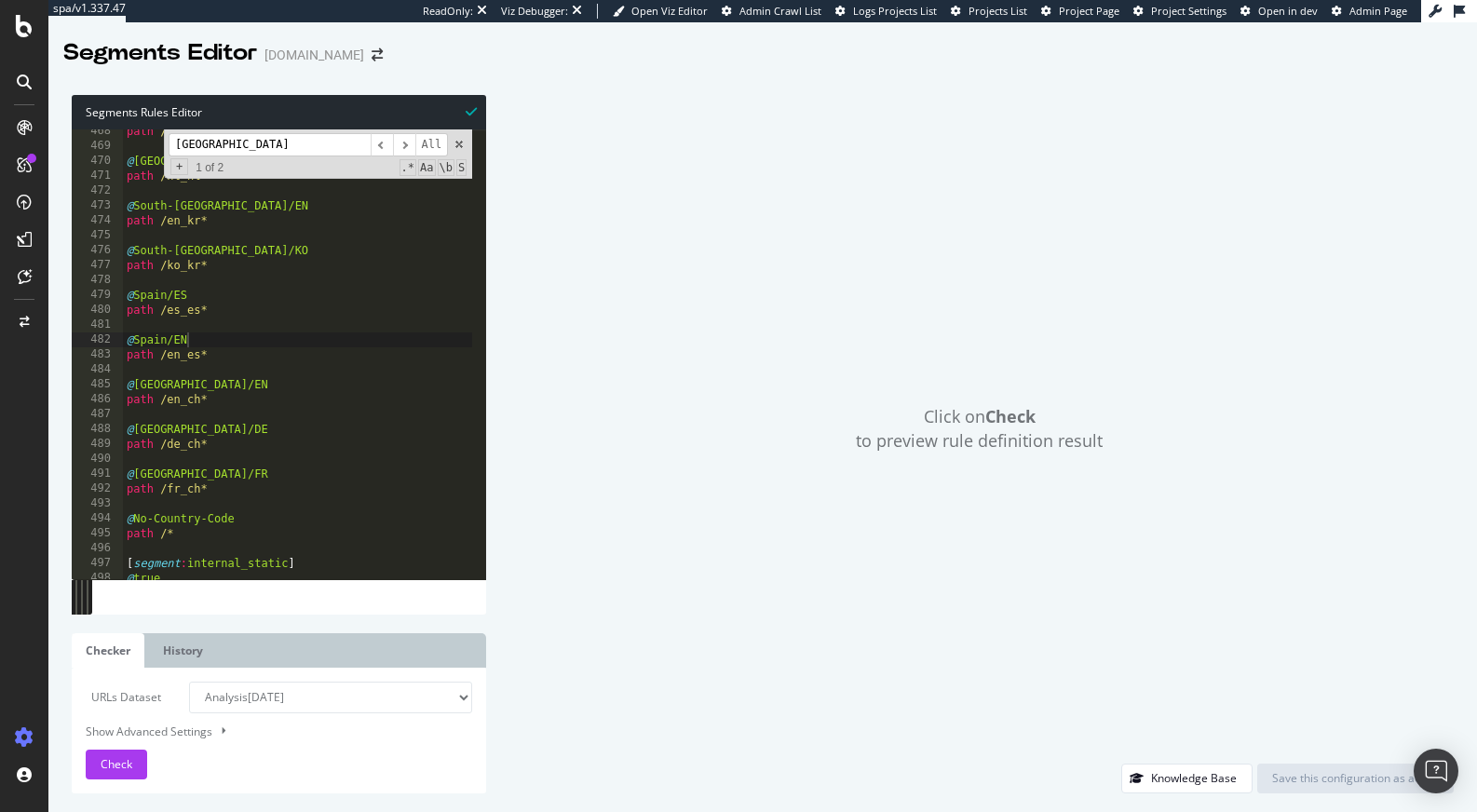
scroll to position [6961, 0]
